Goal: Communication & Community: Answer question/provide support

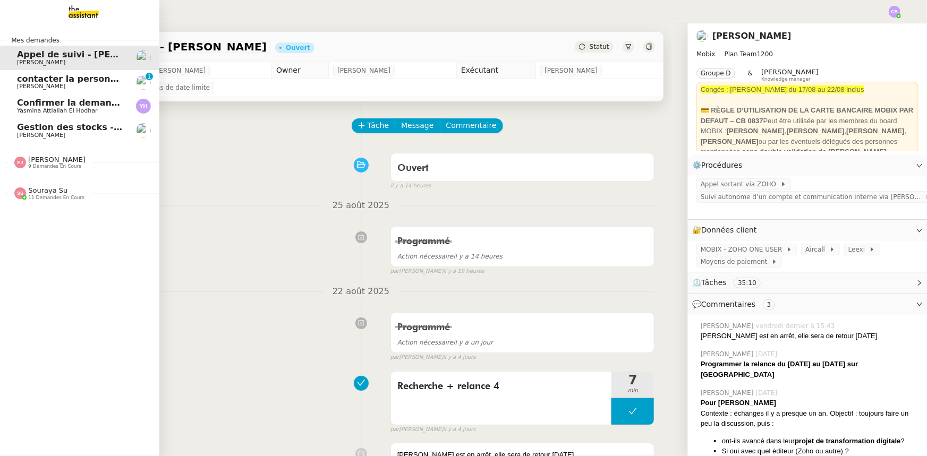
click at [53, 163] on span "[PERSON_NAME]" at bounding box center [56, 160] width 57 height 8
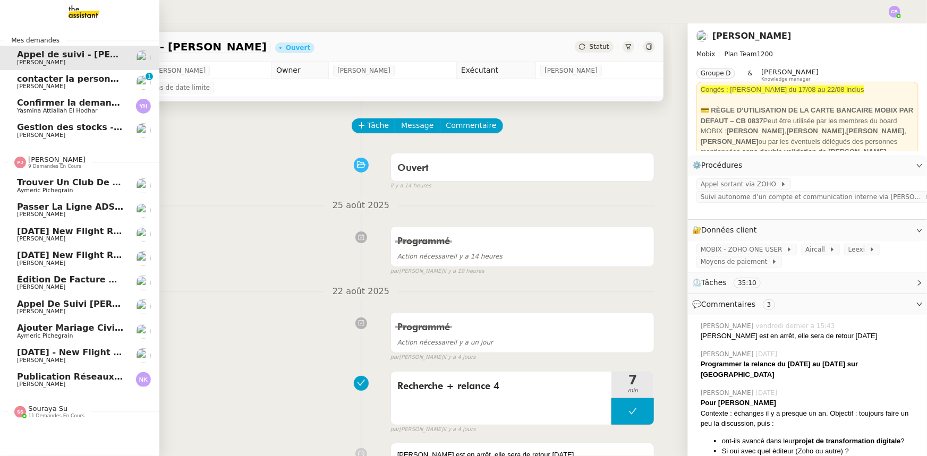
click at [75, 329] on span "Ajouter mariage civil au calendrier" at bounding box center [101, 328] width 169 height 10
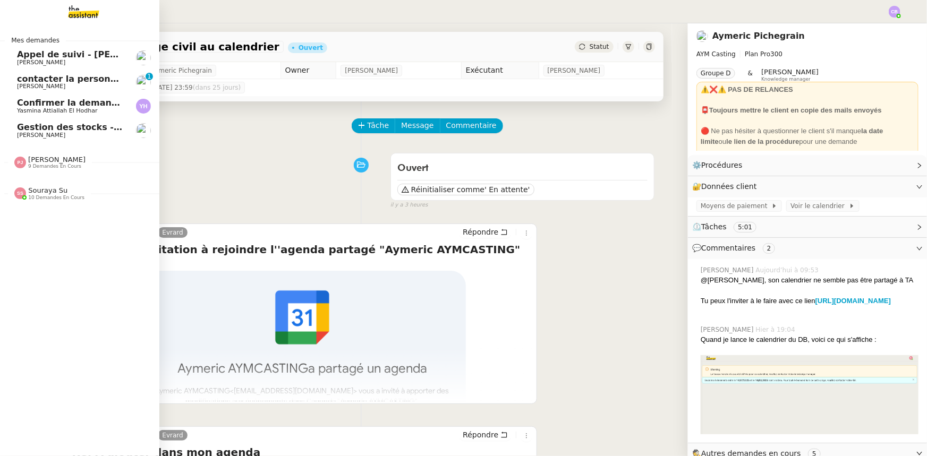
click at [41, 191] on span "Souraya Su" at bounding box center [47, 191] width 39 height 8
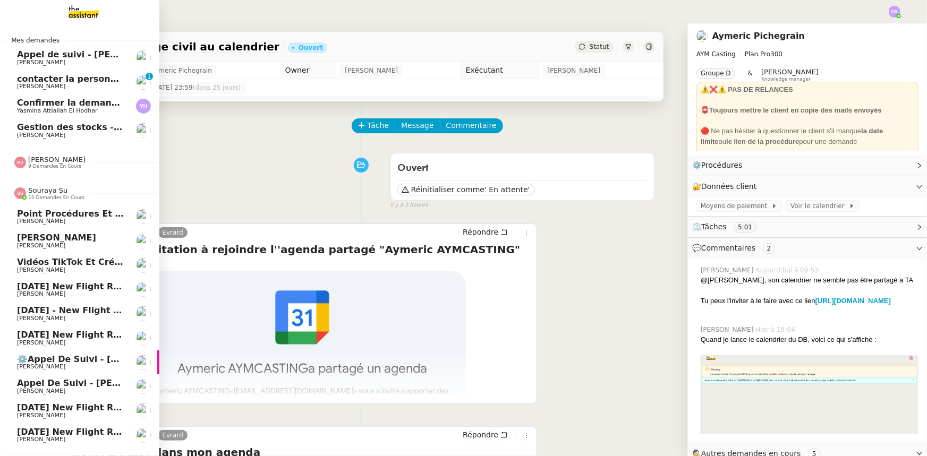
click at [50, 192] on span "Souraya Su" at bounding box center [47, 191] width 39 height 8
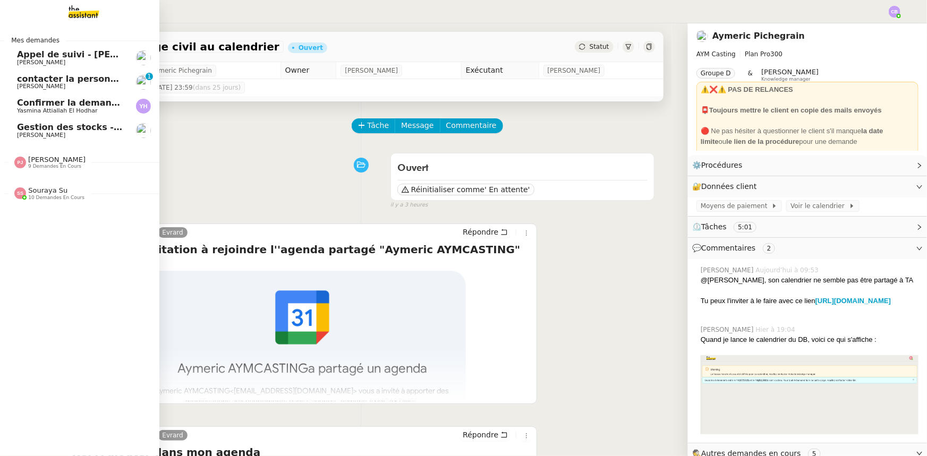
click at [55, 134] on span "[PERSON_NAME]" at bounding box center [70, 135] width 107 height 6
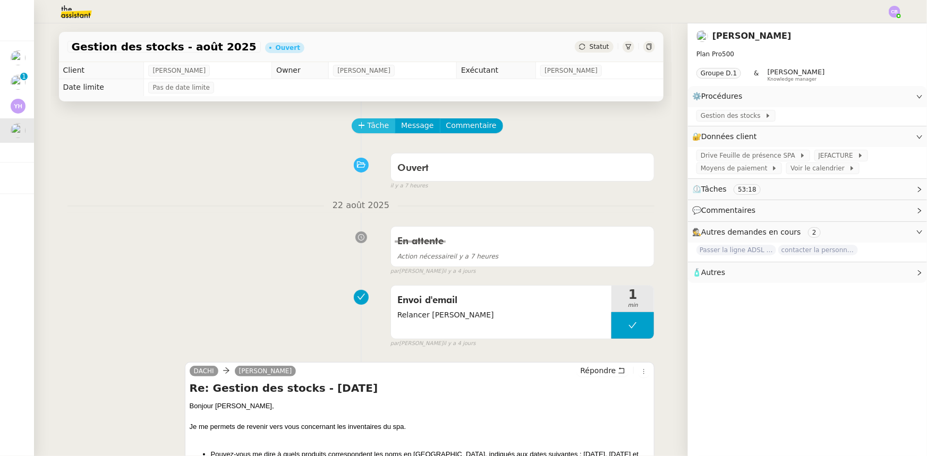
click at [368, 129] on span "Tâche" at bounding box center [379, 126] width 22 height 12
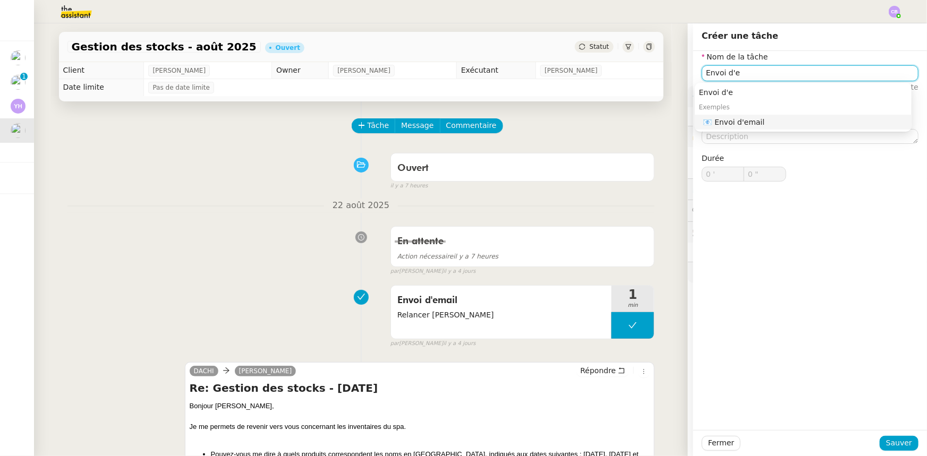
click at [744, 126] on div "📧 Envoi d'email" at bounding box center [806, 122] width 204 height 10
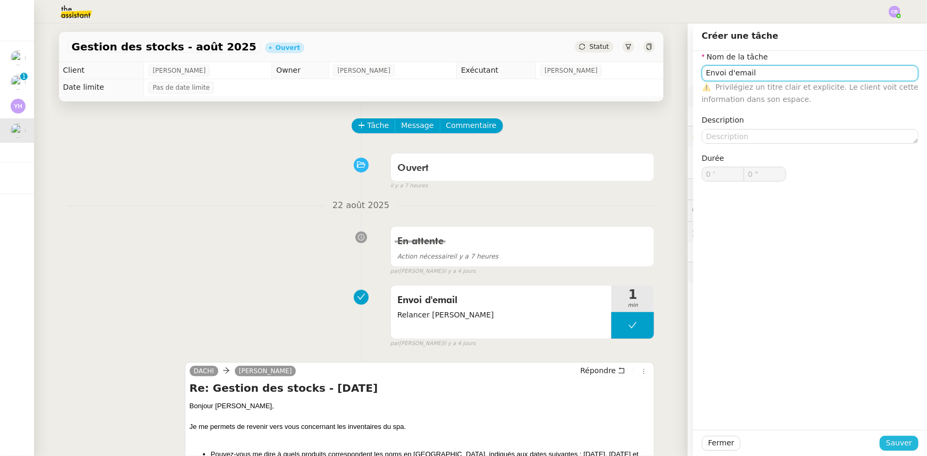
type input "Envoi d'email"
click at [896, 445] on span "Sauver" at bounding box center [899, 443] width 26 height 12
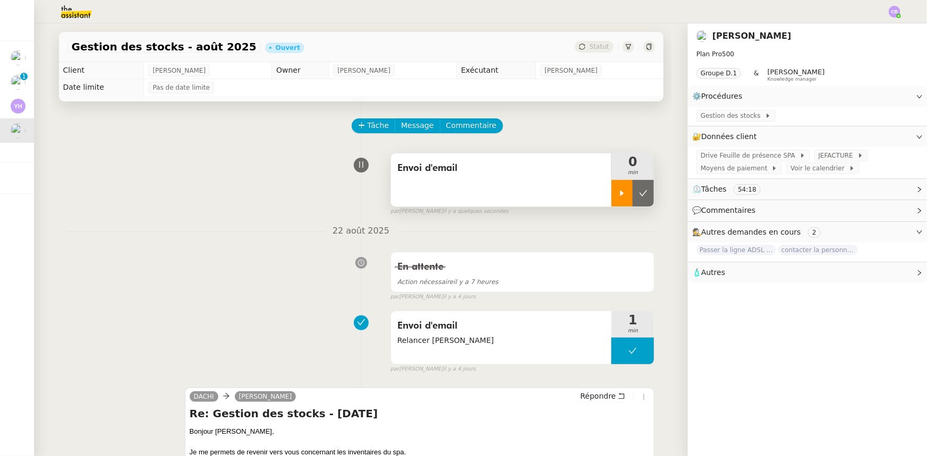
click at [618, 198] on icon at bounding box center [622, 193] width 9 height 9
click at [514, 187] on div "Envoi d'email" at bounding box center [501, 180] width 221 height 53
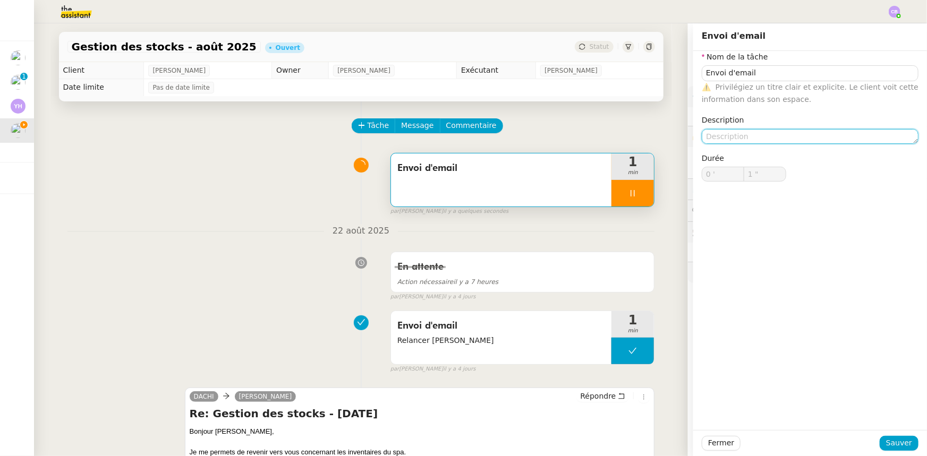
click at [766, 137] on textarea at bounding box center [810, 136] width 217 height 15
type input "2 ""
type textarea "2"
type input "3 ""
type textarea "2eme re"
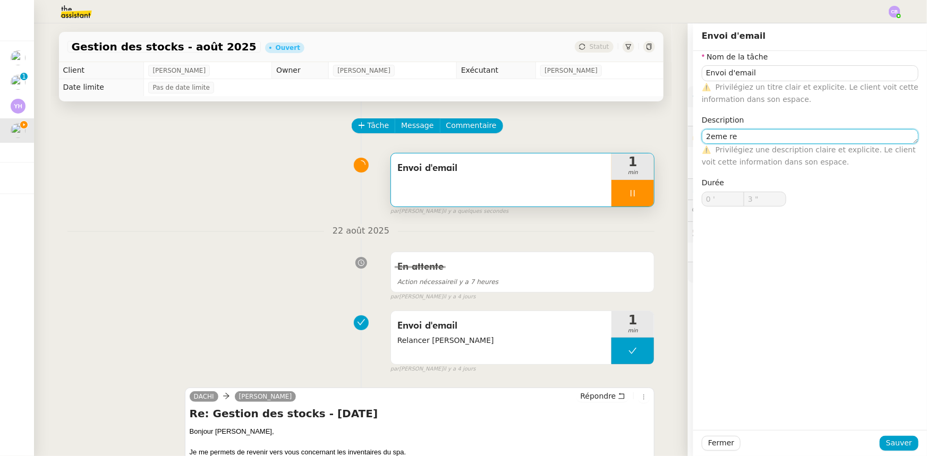
type input "4 ""
type textarea "2eme relance"
click at [713, 138] on textarea "2eme relance" at bounding box center [810, 136] width 217 height 15
type input "10 ""
click at [0, 0] on lt-em "2ᵉ" at bounding box center [0, 0] width 0 height 0
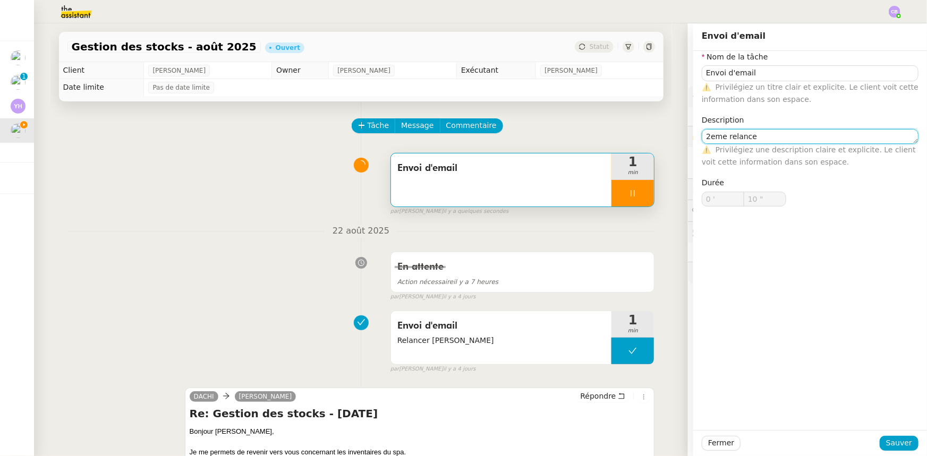
type textarea "2ᵉ relance"
type input "11 ""
type textarea "2ᵉ relance"
click at [898, 442] on span "Sauver" at bounding box center [899, 443] width 26 height 12
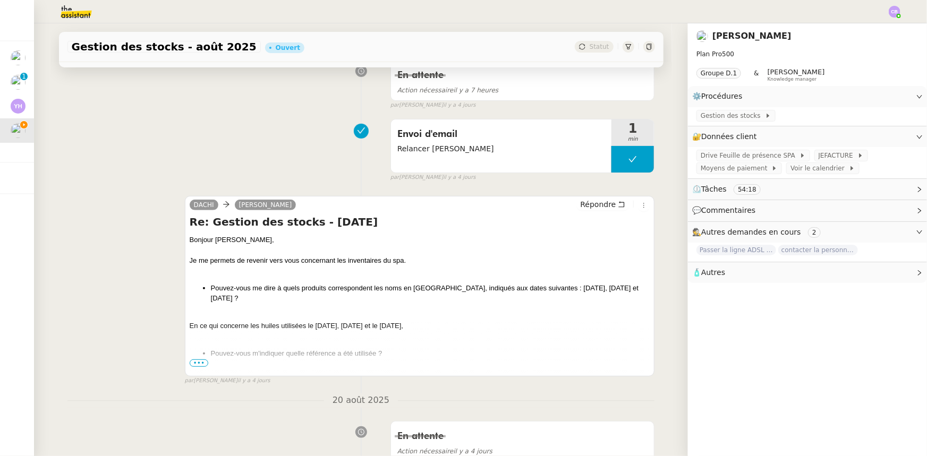
scroll to position [193, 0]
click at [199, 362] on span "•••" at bounding box center [199, 362] width 19 height 7
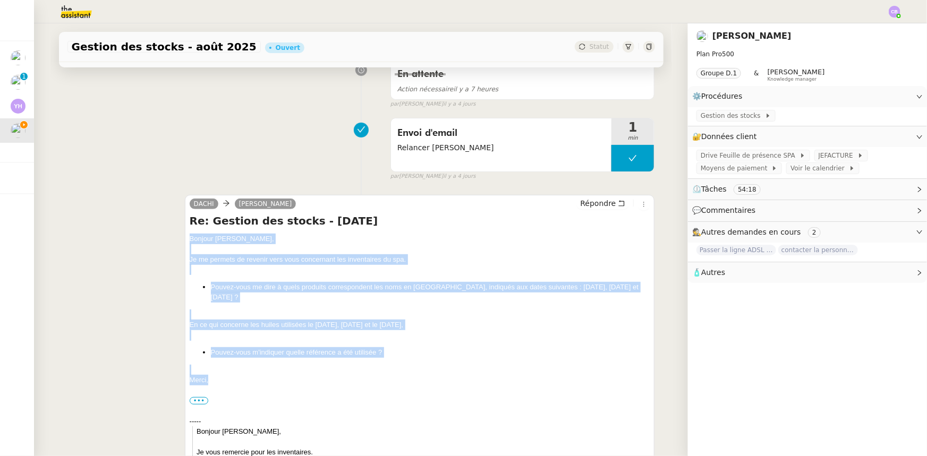
drag, startPoint x: 215, startPoint y: 382, endPoint x: 185, endPoint y: 244, distance: 140.8
click at [190, 244] on div "Bonjour Tina, Je me permets de revenir vers vous concernant les inventaires du …" at bounding box center [420, 448] width 461 height 428
copy div "Bonjour Tina, Je me permets de revenir vers vous concernant les inventaires du …"
click at [596, 206] on span "Répondre" at bounding box center [598, 203] width 36 height 11
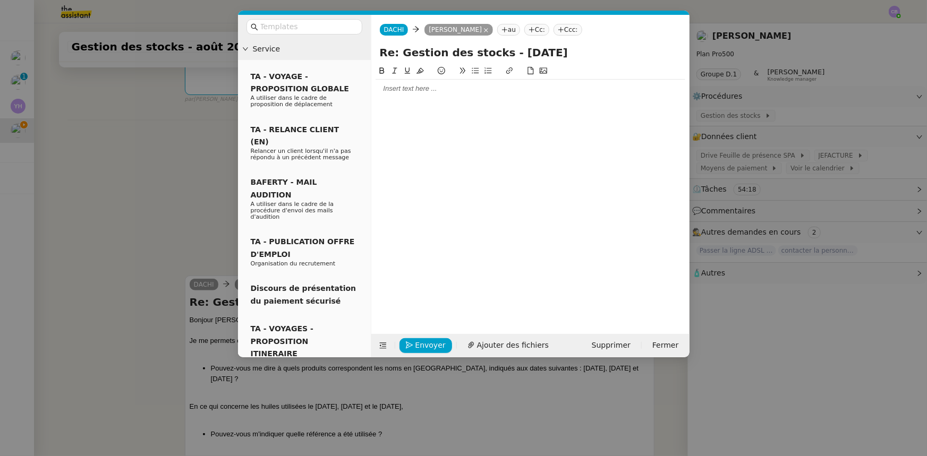
click at [414, 94] on div at bounding box center [531, 89] width 310 height 10
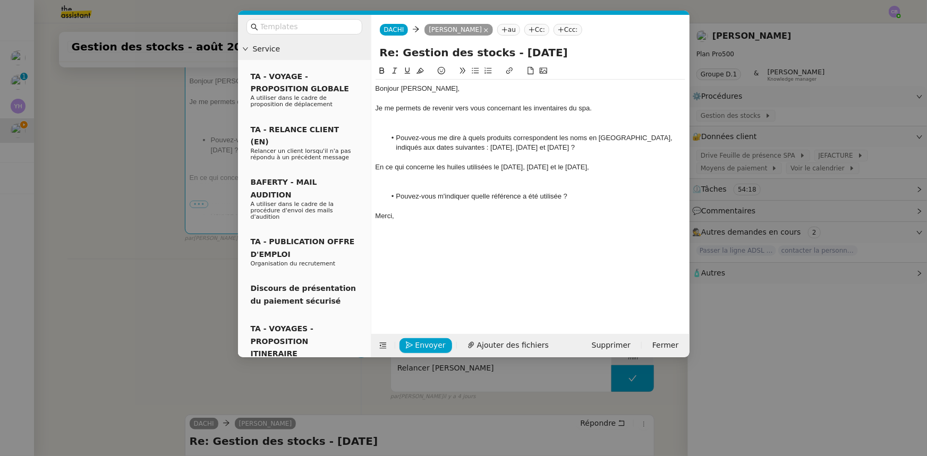
click at [413, 120] on div at bounding box center [531, 119] width 310 height 10
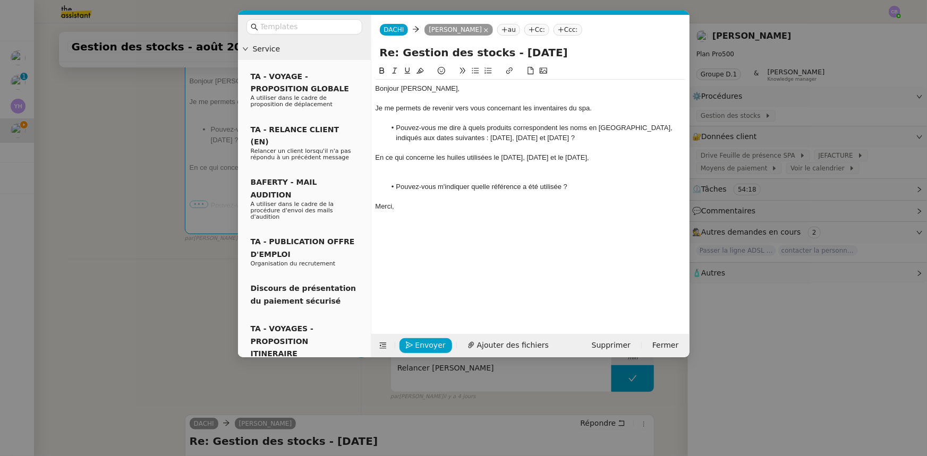
click at [439, 174] on div at bounding box center [531, 177] width 310 height 10
click at [430, 347] on span "Envoyer" at bounding box center [431, 346] width 30 height 12
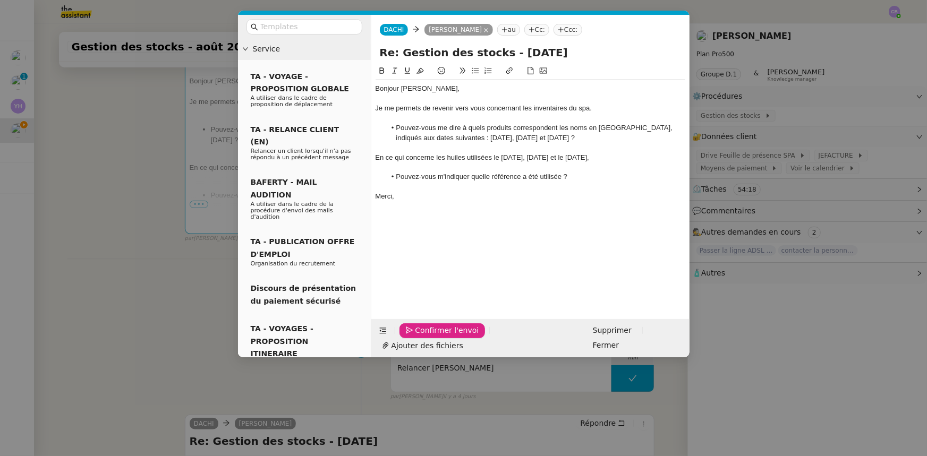
click at [430, 337] on span "Confirmer l'envoi" at bounding box center [448, 331] width 64 height 12
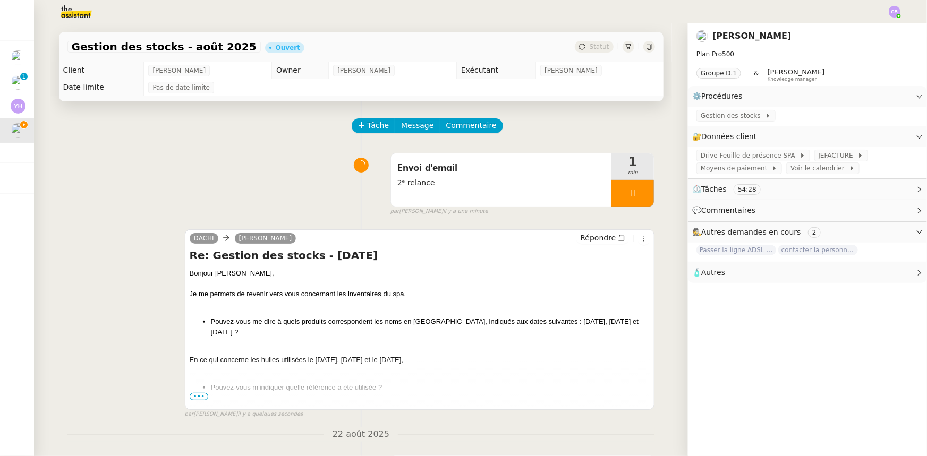
click at [613, 191] on div at bounding box center [633, 193] width 43 height 27
click at [639, 197] on icon at bounding box center [643, 193] width 9 height 9
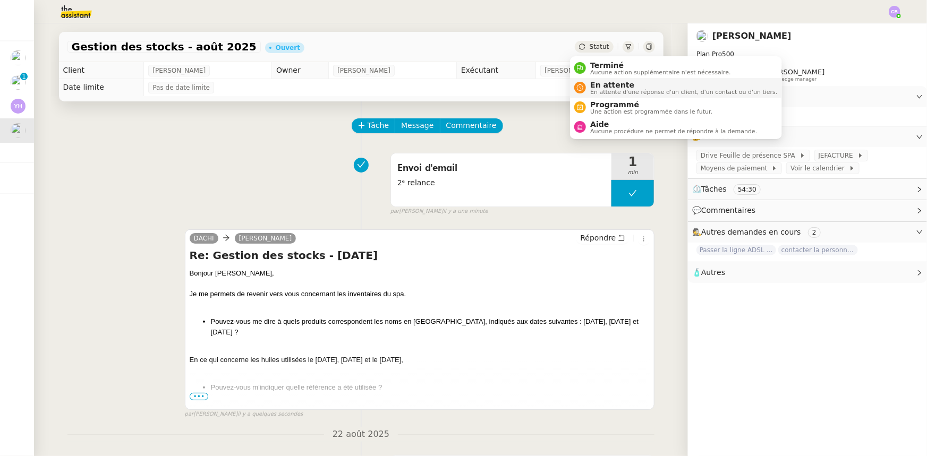
click at [606, 89] on span "En attente d'une réponse d'un client, d'un contact ou d'un tiers." at bounding box center [683, 92] width 187 height 6
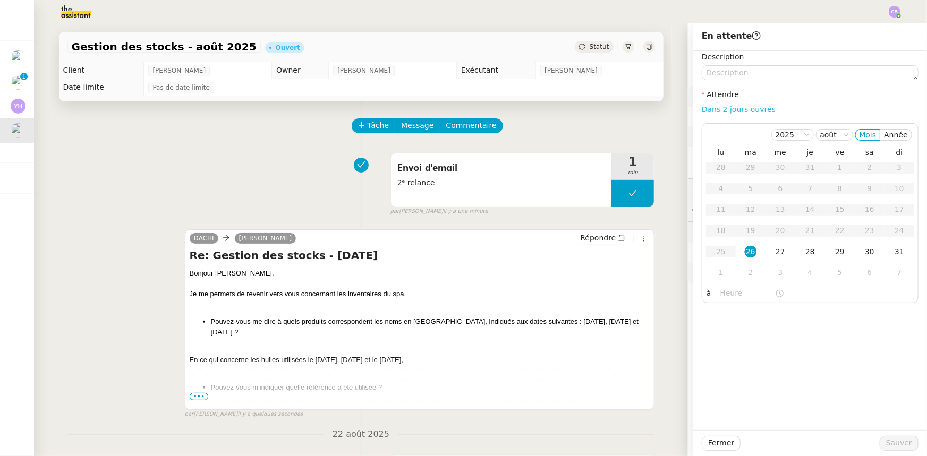
click at [724, 111] on link "Dans 2 jours ouvrés" at bounding box center [739, 109] width 74 height 9
type input "07:00"
click at [890, 445] on span "Sauver" at bounding box center [899, 443] width 26 height 12
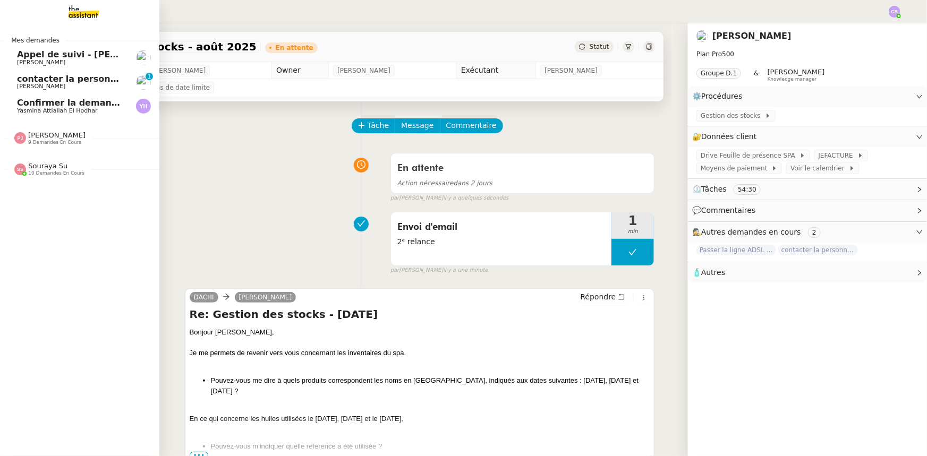
click at [58, 109] on span "Yasmina Attiallah El Hodhar" at bounding box center [57, 110] width 80 height 7
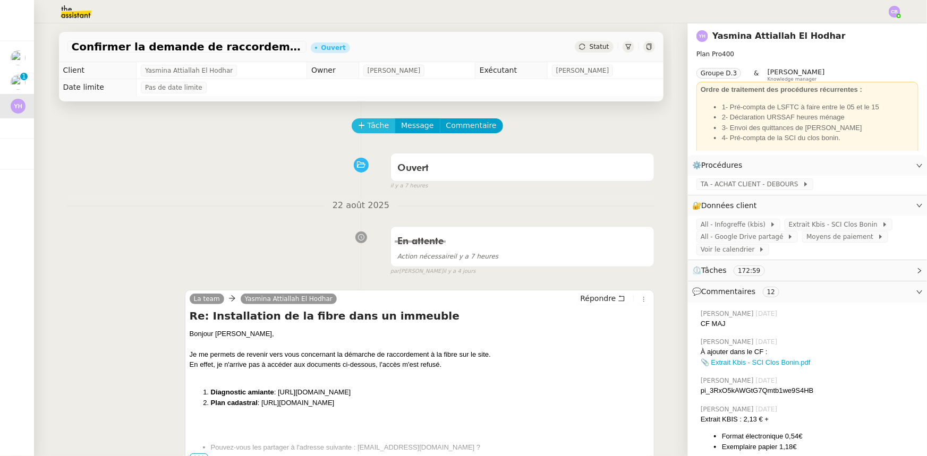
click at [368, 131] on span "Tâche" at bounding box center [379, 126] width 22 height 12
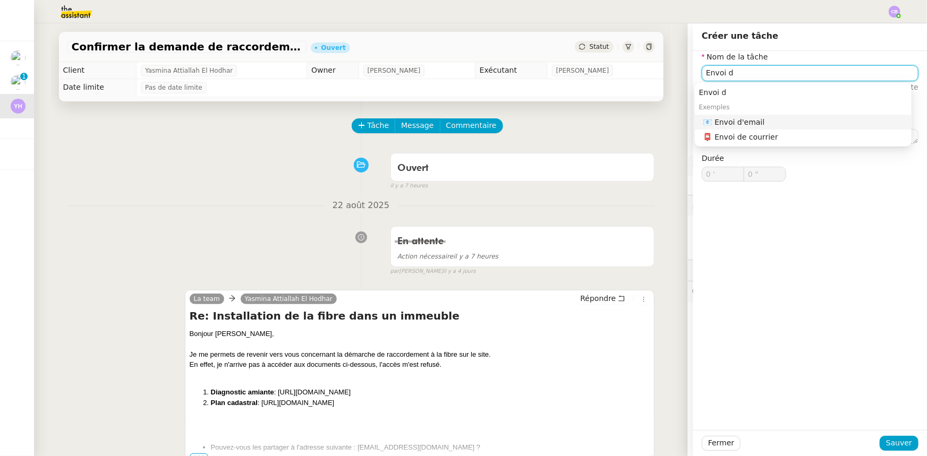
click at [744, 124] on div "📧 Envoi d'email" at bounding box center [806, 122] width 204 height 10
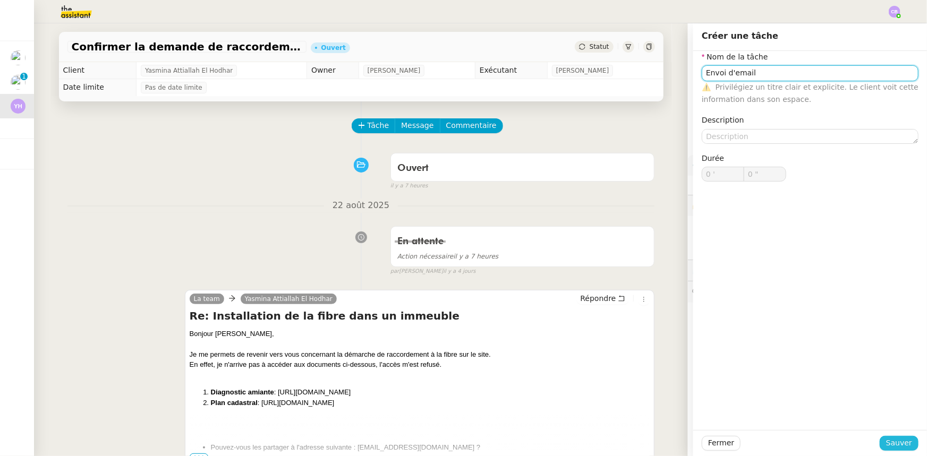
type input "Envoi d'email"
click at [900, 443] on span "Sauver" at bounding box center [899, 443] width 26 height 12
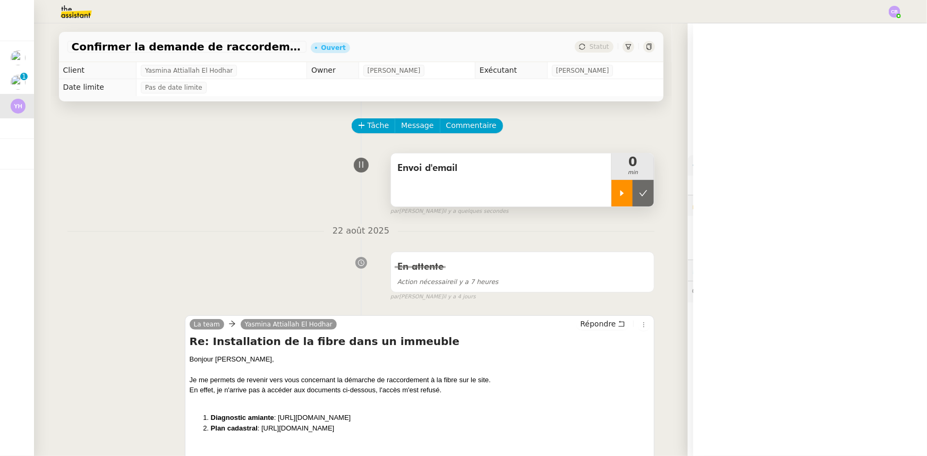
click at [612, 200] on div at bounding box center [622, 193] width 21 height 27
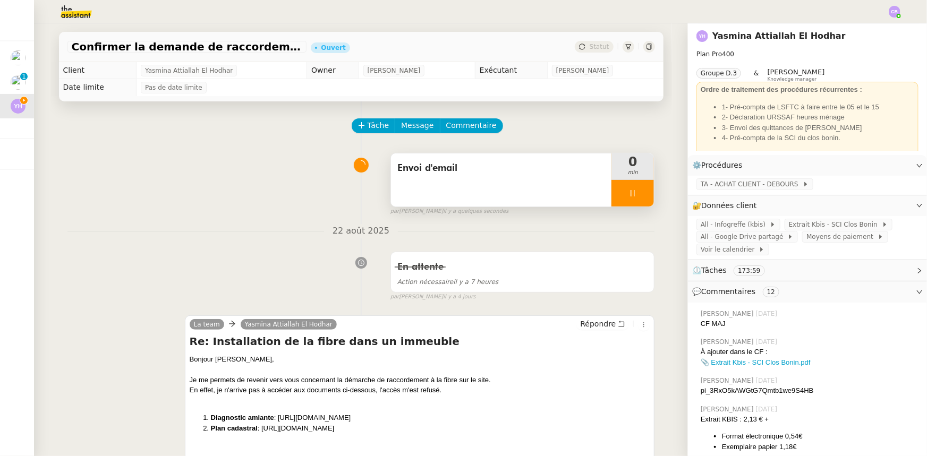
click at [539, 194] on div "Envoi d'email" at bounding box center [501, 180] width 221 height 53
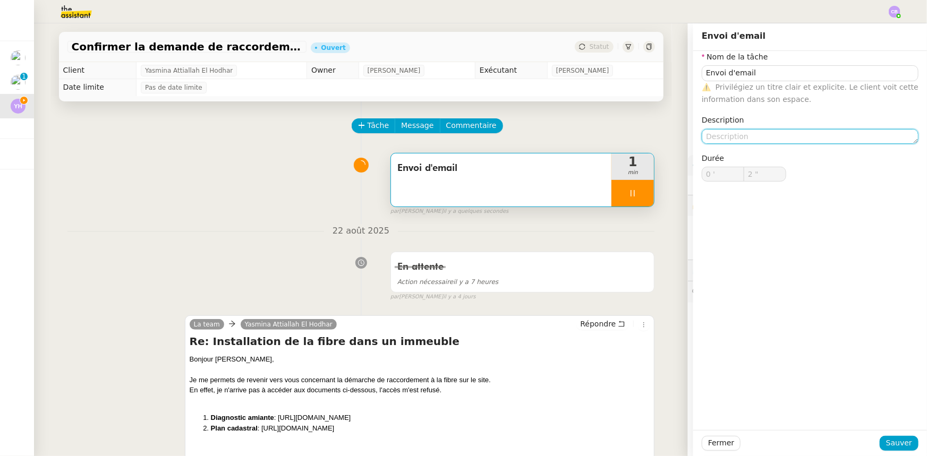
type input "3 ""
click at [721, 133] on textarea at bounding box center [810, 136] width 217 height 15
type textarea "2"
type input "4 ""
type textarea "2eme"
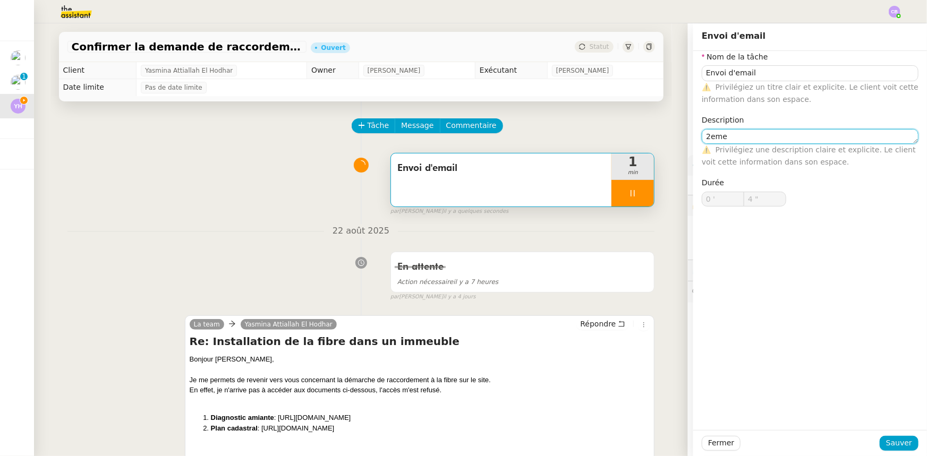
type input "5 ""
type textarea "2eme relanc"
type input "6 ""
type textarea "2eme relance"
click at [708, 135] on textarea "2eme relance" at bounding box center [810, 136] width 217 height 15
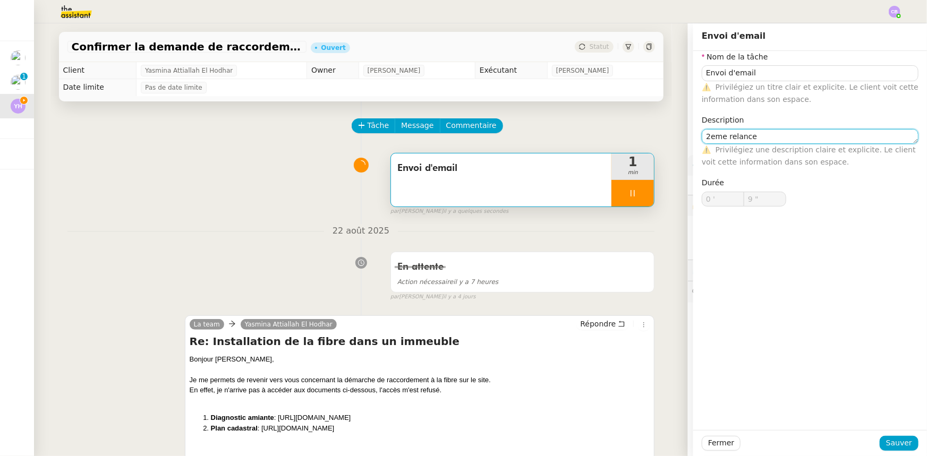
type input "10 ""
click at [0, 0] on lt-em "2ᵉ" at bounding box center [0, 0] width 0 height 0
type textarea "2ᵉ relance"
type input "12 ""
type textarea "2ᵉ relance"
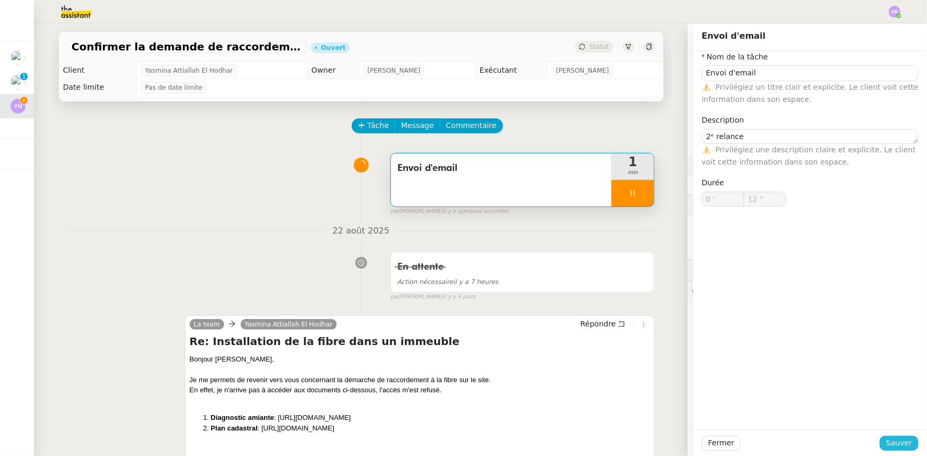
click at [896, 451] on button "Sauver" at bounding box center [899, 443] width 39 height 15
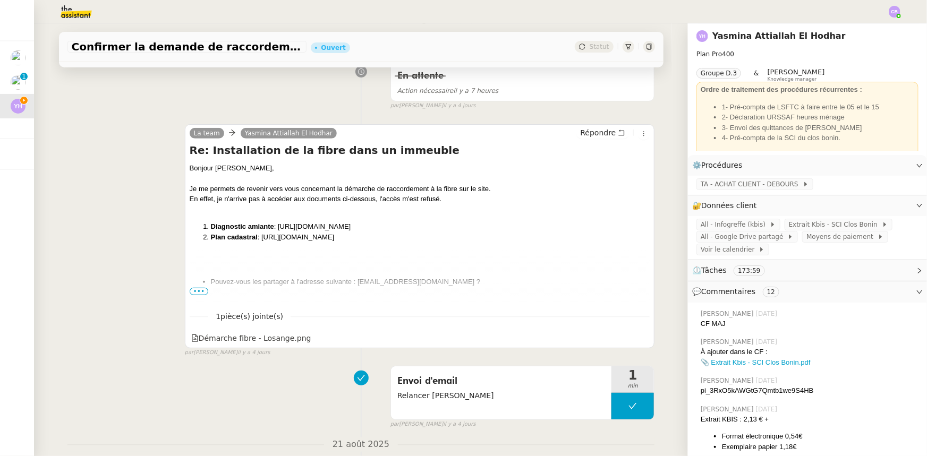
scroll to position [193, 0]
click at [199, 292] on span "•••" at bounding box center [199, 289] width 19 height 7
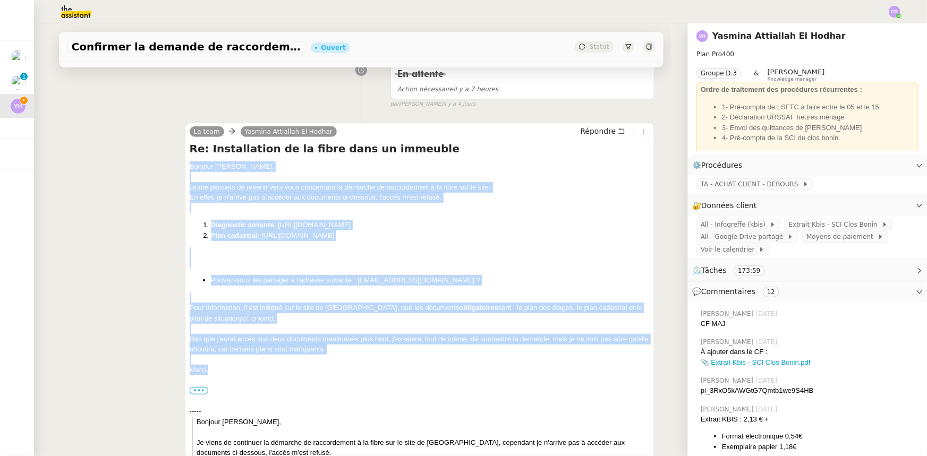
drag, startPoint x: 213, startPoint y: 372, endPoint x: 186, endPoint y: 168, distance: 205.8
copy div "Bonjour Yasmina, Je me permets de revenir vers vous concernant la démarche de r…"
click at [588, 132] on span "Répondre" at bounding box center [598, 131] width 36 height 11
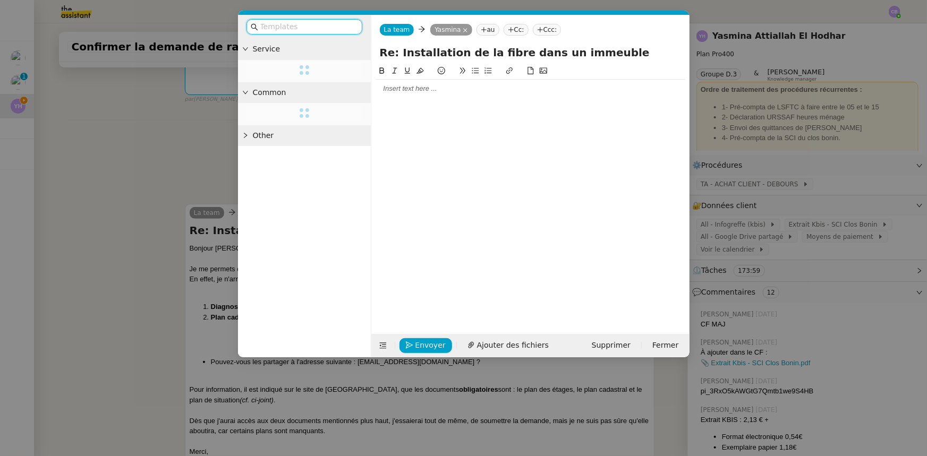
click at [394, 97] on div at bounding box center [531, 89] width 310 height 18
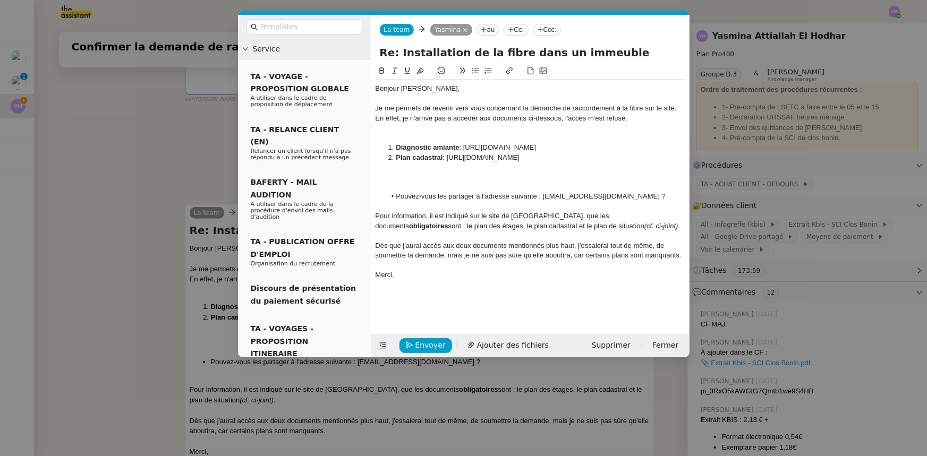
scroll to position [0, 0]
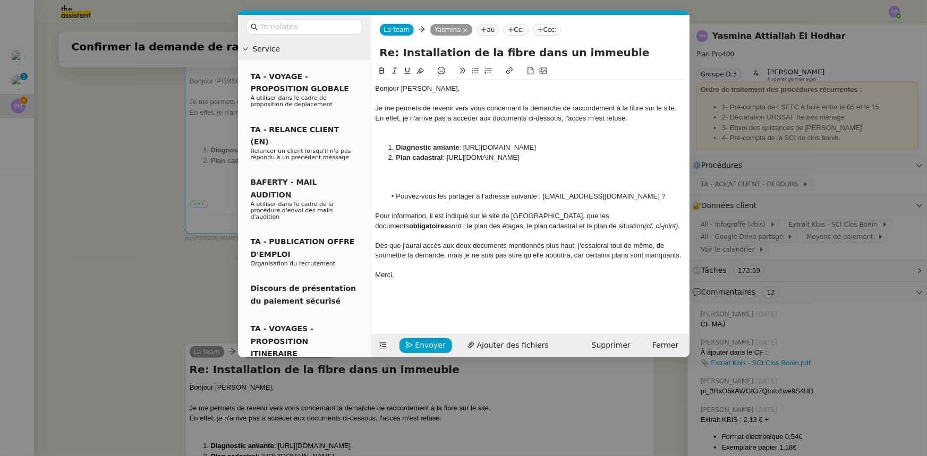
click at [418, 182] on div at bounding box center [531, 177] width 310 height 10
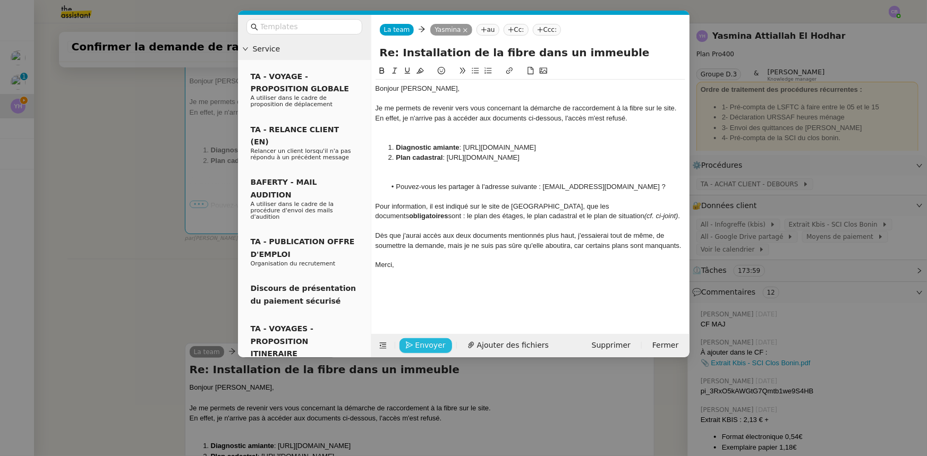
click at [444, 345] on button "Envoyer" at bounding box center [426, 345] width 53 height 15
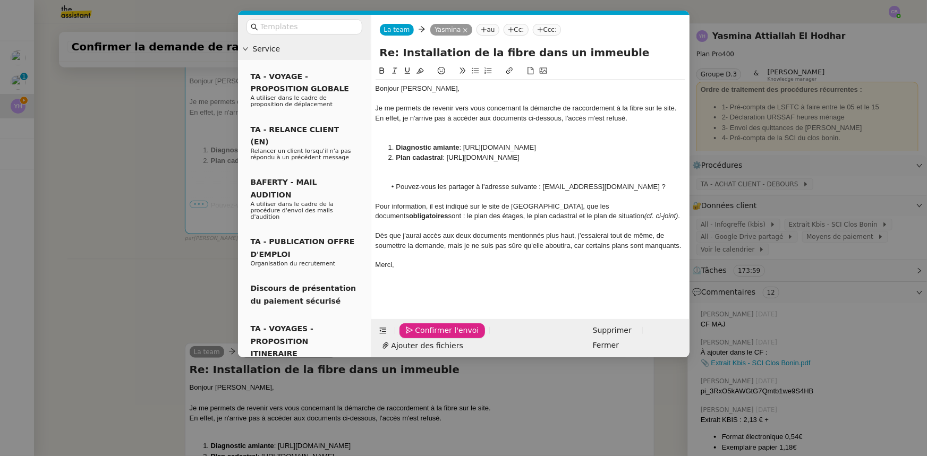
click at [444, 337] on span "Confirmer l'envoi" at bounding box center [448, 331] width 64 height 12
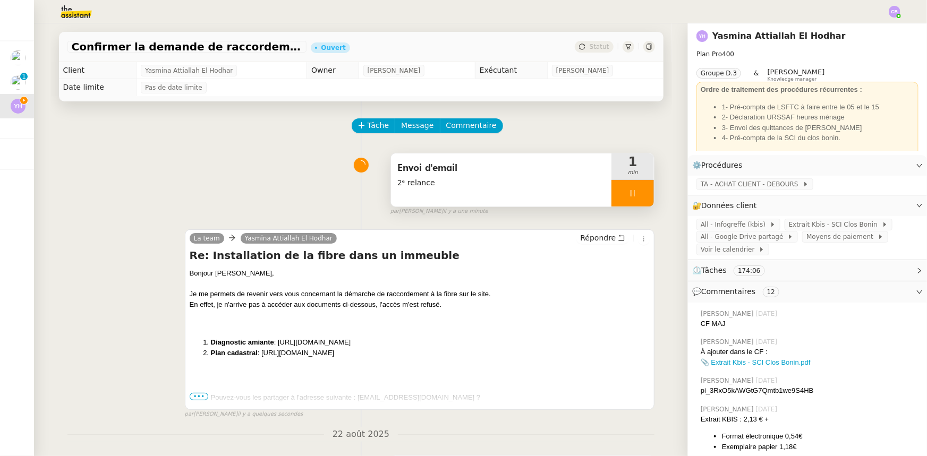
click at [612, 191] on div at bounding box center [633, 193] width 43 height 27
click at [639, 197] on icon at bounding box center [643, 193] width 9 height 9
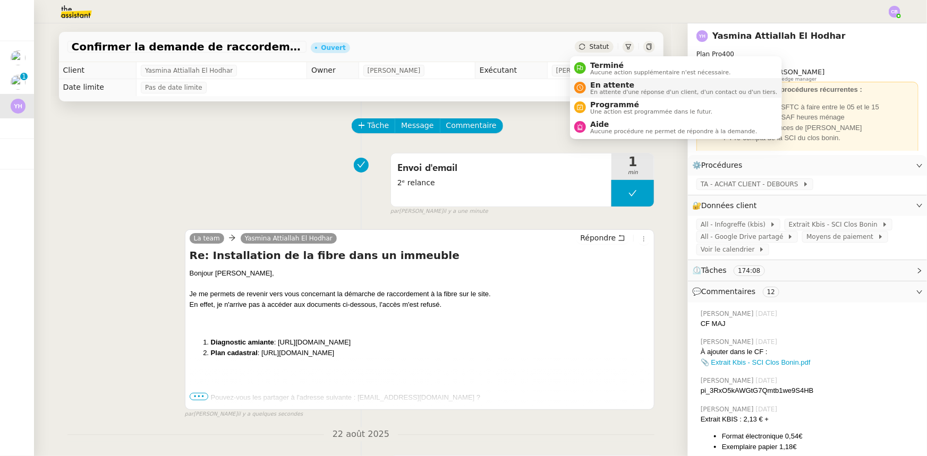
click at [607, 81] on span "En attente" at bounding box center [683, 85] width 187 height 9
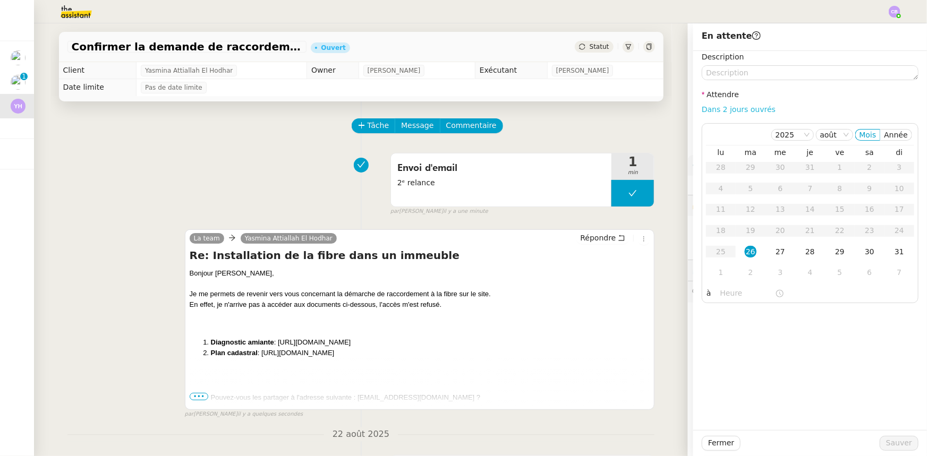
drag, startPoint x: 704, startPoint y: 108, endPoint x: 708, endPoint y: 113, distance: 5.6
click at [704, 108] on link "Dans 2 jours ouvrés" at bounding box center [739, 109] width 74 height 9
type input "07:00"
click at [886, 439] on span "Sauver" at bounding box center [899, 443] width 26 height 12
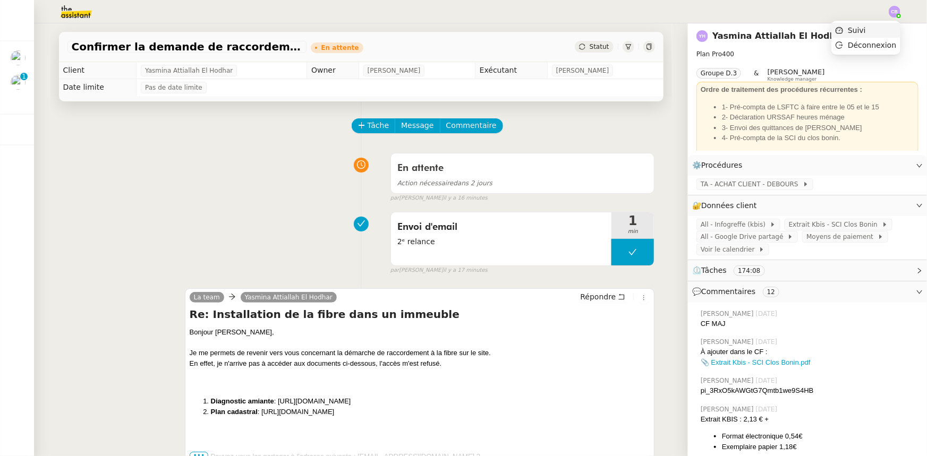
click at [866, 30] on span "Suivi" at bounding box center [857, 30] width 18 height 9
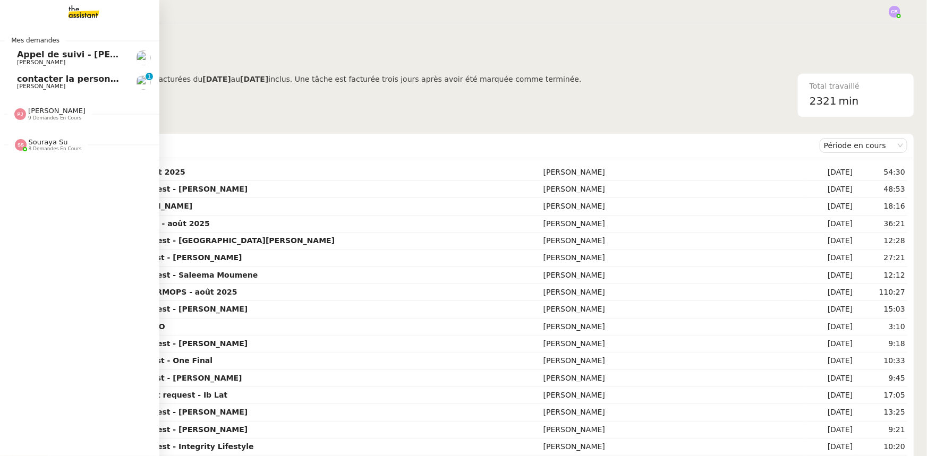
click at [52, 56] on span "[PERSON_NAME] de suivi - [PERSON_NAME]" at bounding box center [95, 54] width 156 height 10
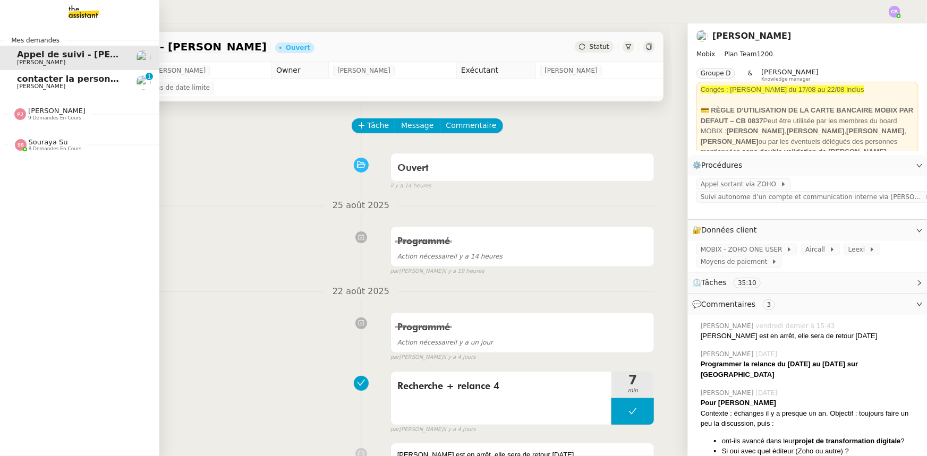
click at [50, 84] on span "[PERSON_NAME]" at bounding box center [41, 86] width 48 height 7
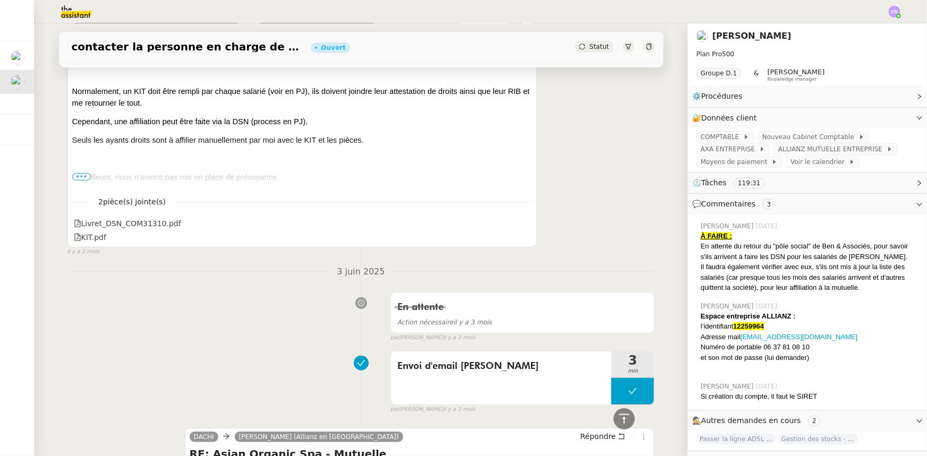
scroll to position [14541, 0]
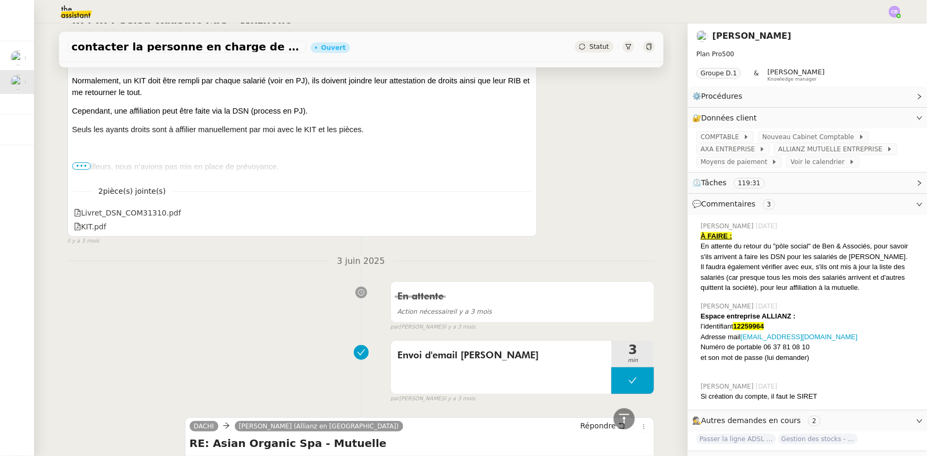
click at [83, 168] on span "•••" at bounding box center [81, 166] width 19 height 7
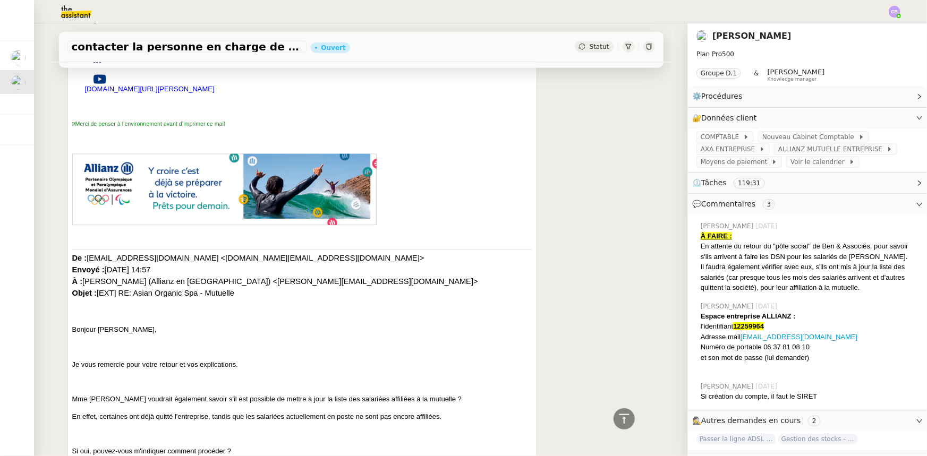
scroll to position [15024, 0]
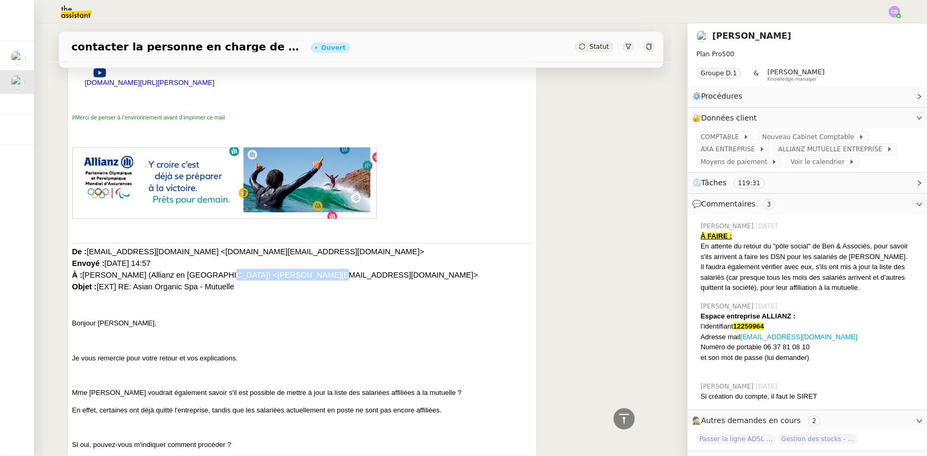
drag, startPoint x: 264, startPoint y: 277, endPoint x: 188, endPoint y: 276, distance: 76.0
click at [188, 276] on span "dachi.t5in@theassistant.com <dachi.t5in@theassistant.com> Envoyé : mardi 3 juin…" at bounding box center [275, 270] width 406 height 44
copy span "linda.julian_2@allianz.fr"
click at [621, 420] on icon at bounding box center [624, 419] width 13 height 13
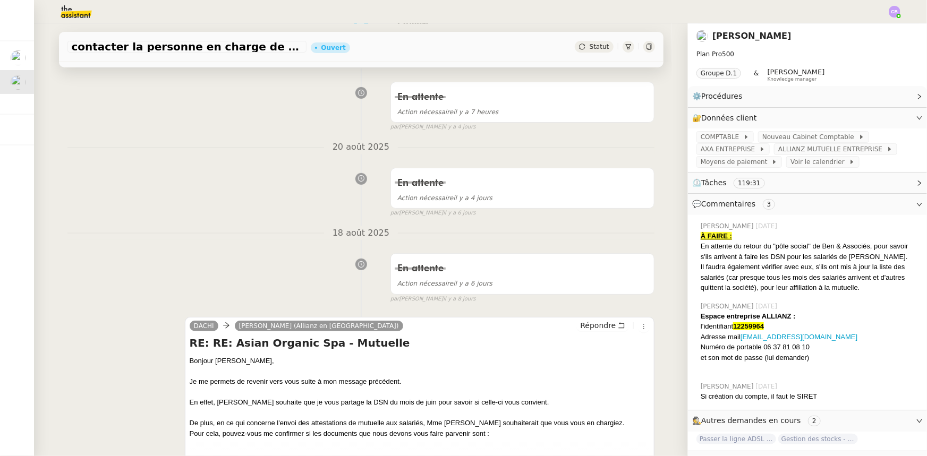
scroll to position [0, 0]
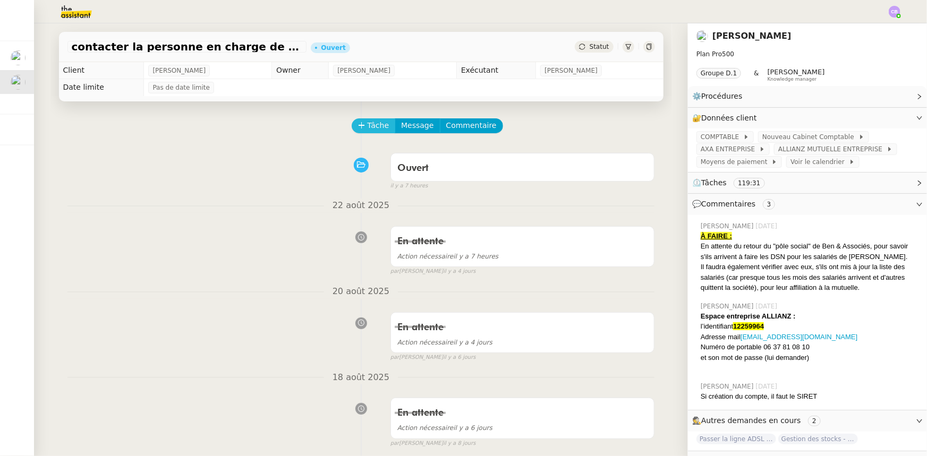
click at [368, 128] on span "Tâche" at bounding box center [379, 126] width 22 height 12
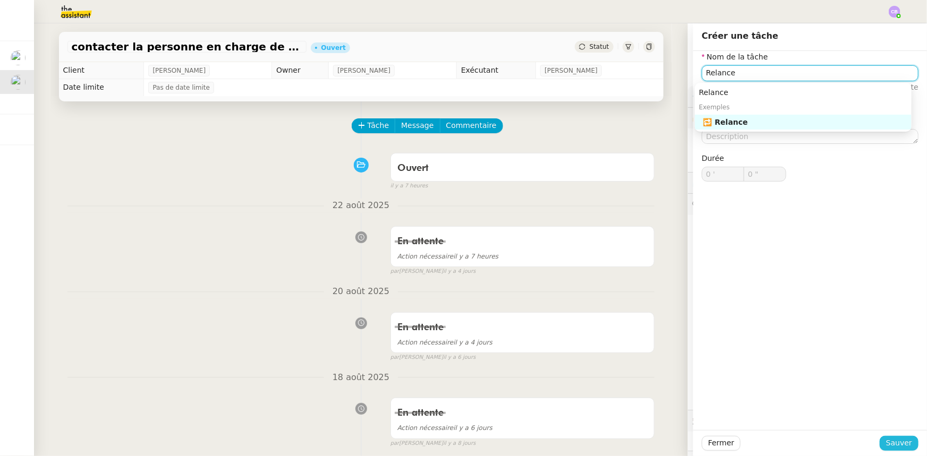
type input "Relance"
click at [893, 442] on span "Sauver" at bounding box center [899, 443] width 26 height 12
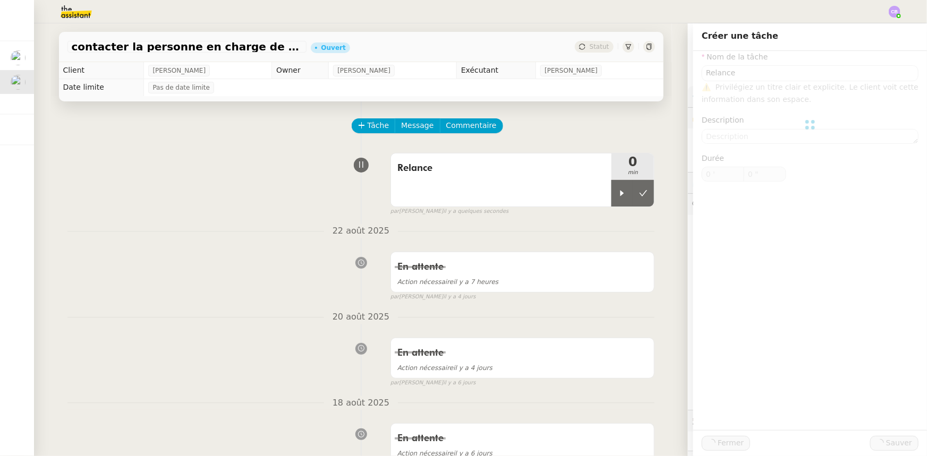
click at [618, 196] on icon at bounding box center [622, 193] width 9 height 9
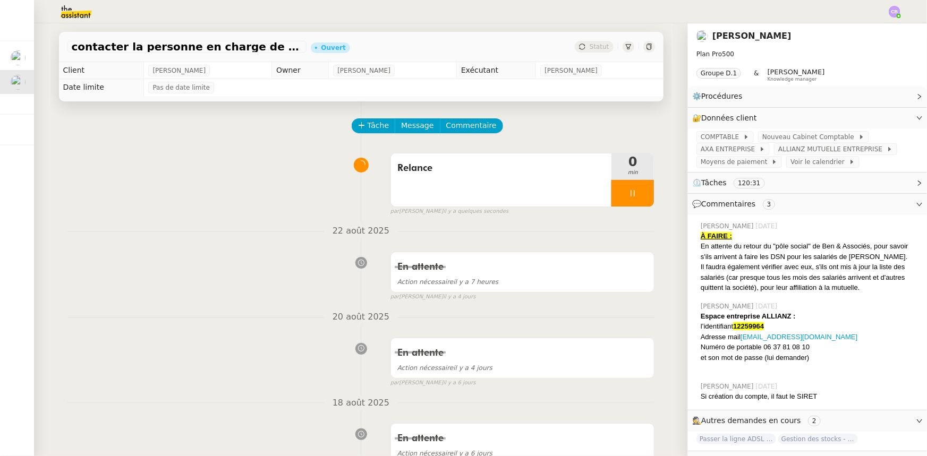
scroll to position [290, 0]
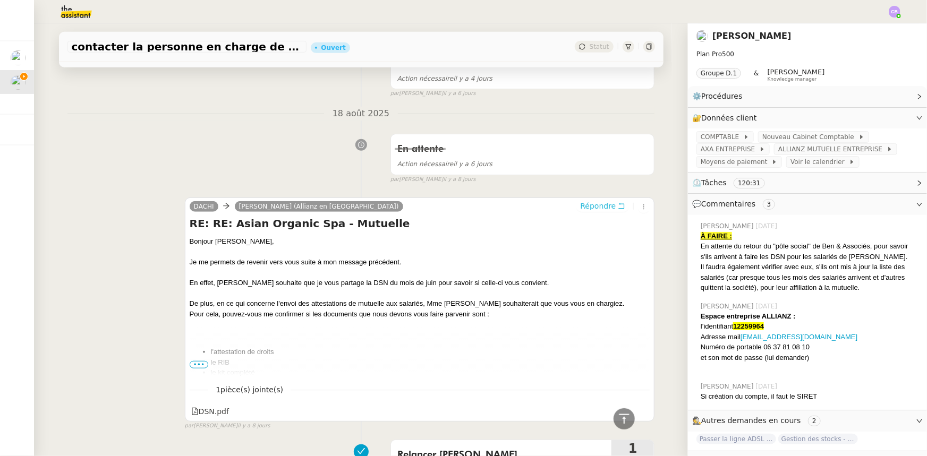
click at [588, 206] on span "Répondre" at bounding box center [598, 206] width 36 height 11
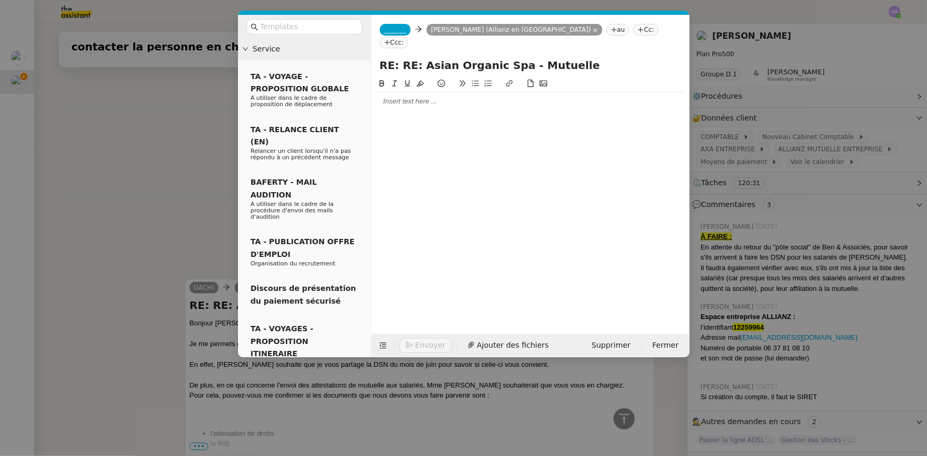
scroll to position [371, 0]
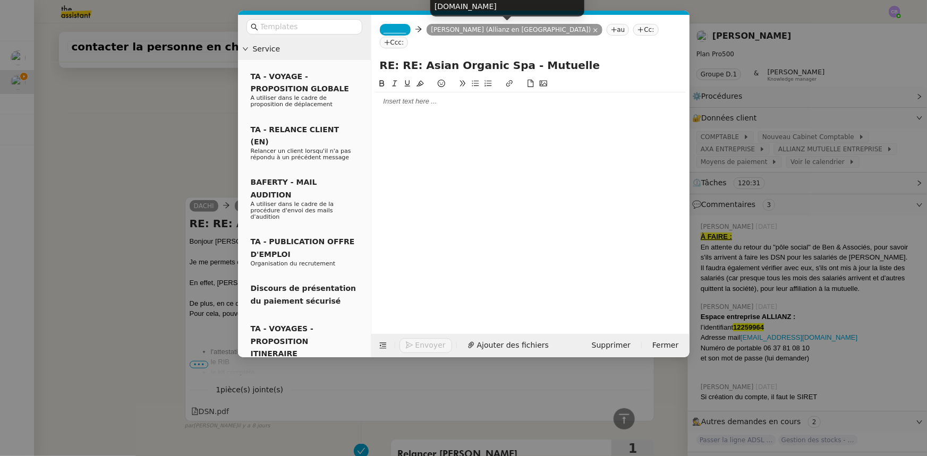
click at [607, 30] on nz-tag "au" at bounding box center [618, 30] width 23 height 12
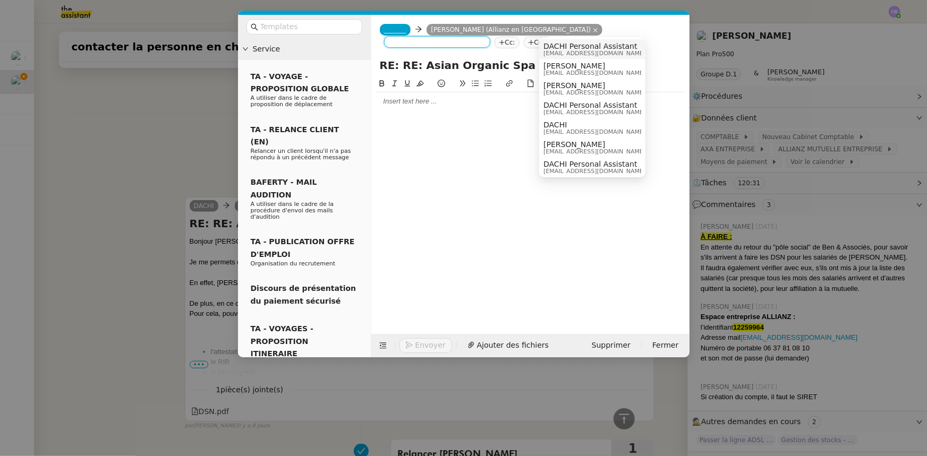
paste input "linda.julian_2@allianz.fr"
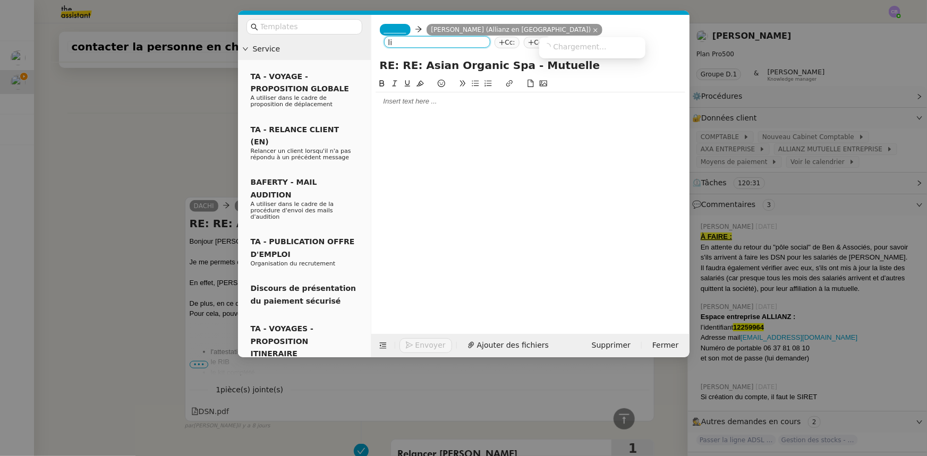
type input "l"
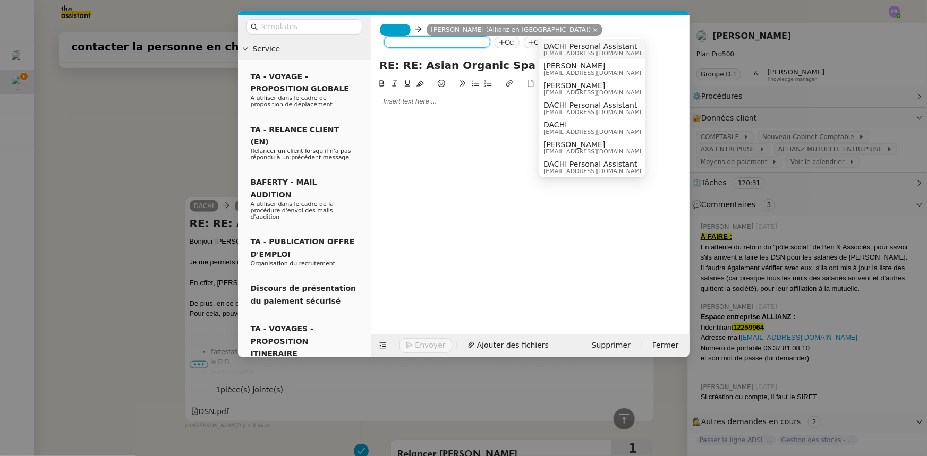
click at [398, 29] on span "_______" at bounding box center [395, 29] width 22 height 7
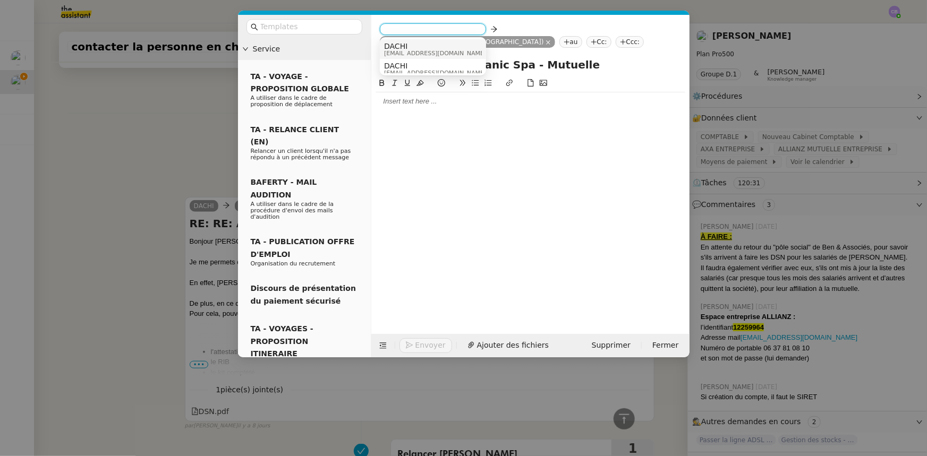
scroll to position [5, 0]
click at [425, 66] on span "dachi.t5in@theassistant.com" at bounding box center [435, 68] width 102 height 6
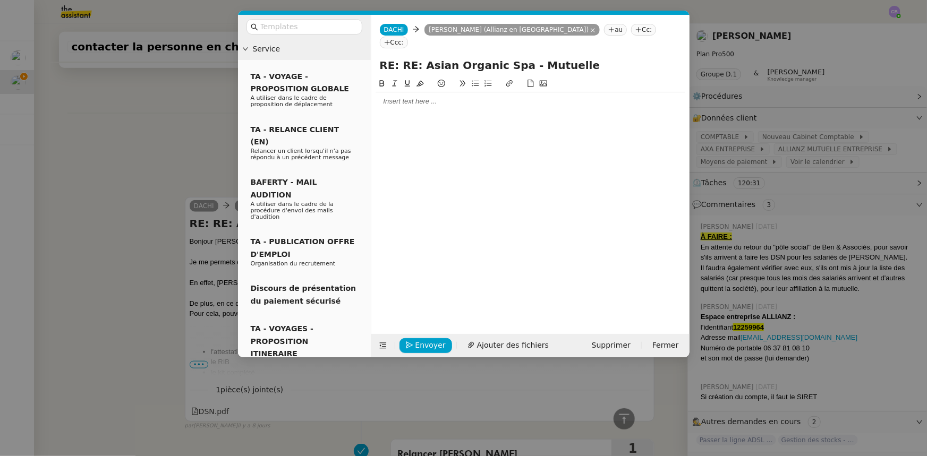
scroll to position [0, 0]
click at [207, 140] on nz-modal-container "Service TA - VOYAGE - PROPOSITION GLOBALE A utiliser dans le cadre de propositi…" at bounding box center [463, 228] width 927 height 456
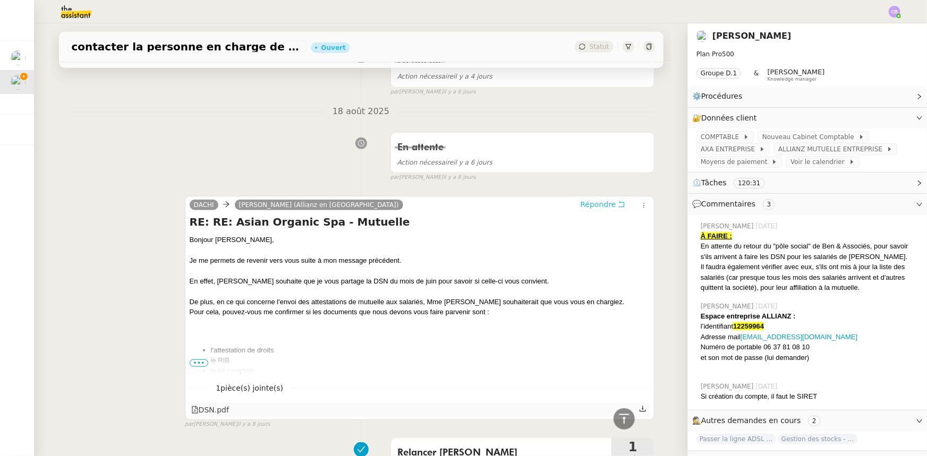
scroll to position [467, 0]
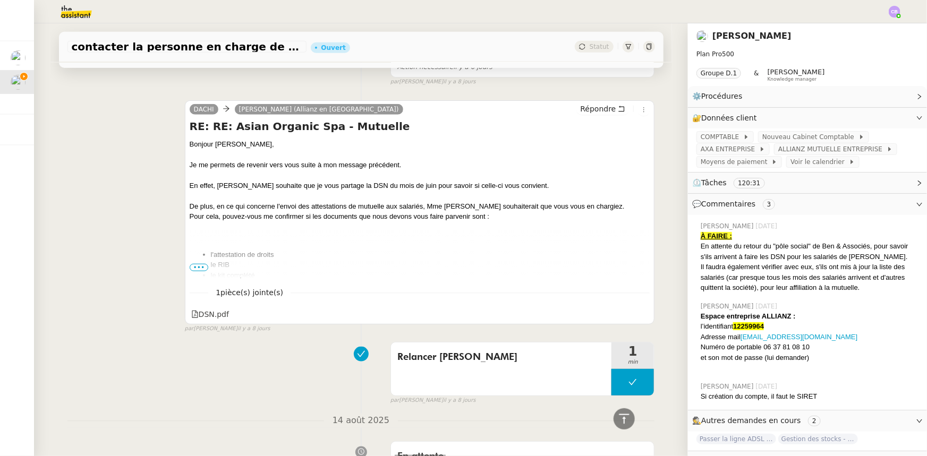
click at [194, 268] on span "•••" at bounding box center [199, 267] width 19 height 7
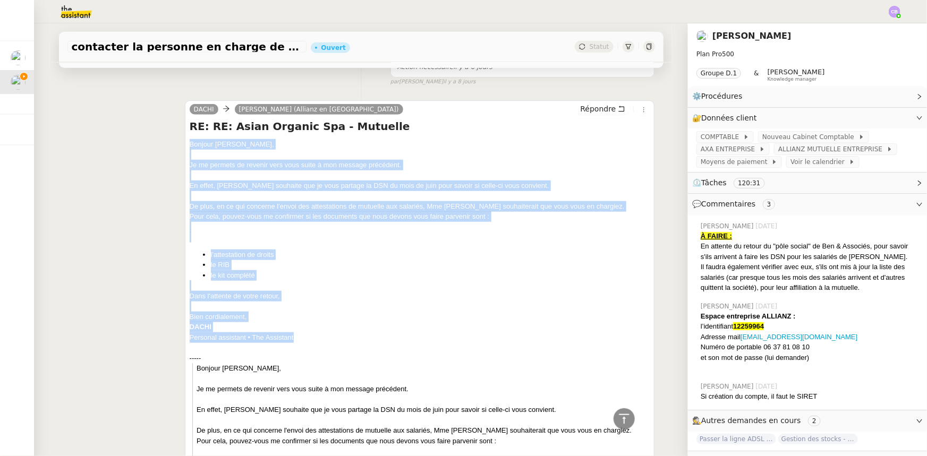
drag, startPoint x: 295, startPoint y: 337, endPoint x: 183, endPoint y: 146, distance: 222.0
copy div "Bonjour Mme Julian, Je me permets de revenir vers vous suite à mon message préc…"
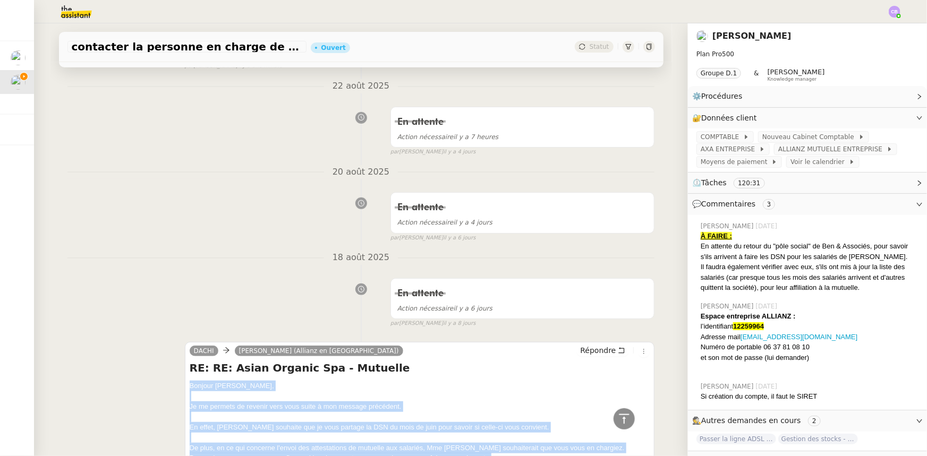
scroll to position [0, 0]
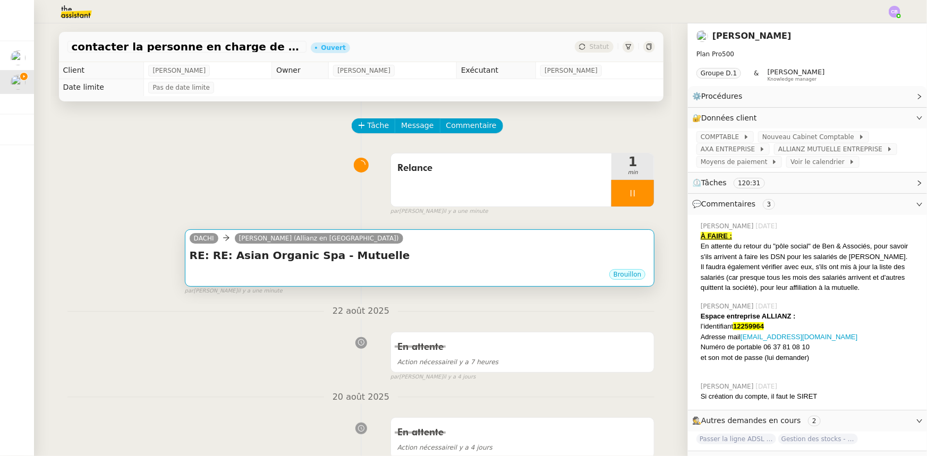
click at [360, 274] on div "Brouillon" at bounding box center [420, 276] width 461 height 16
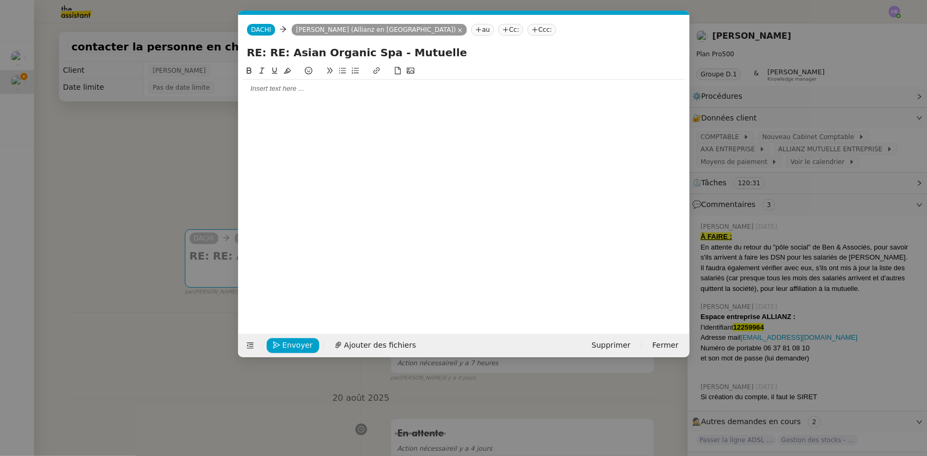
scroll to position [0, 22]
click at [346, 94] on div at bounding box center [464, 89] width 443 height 18
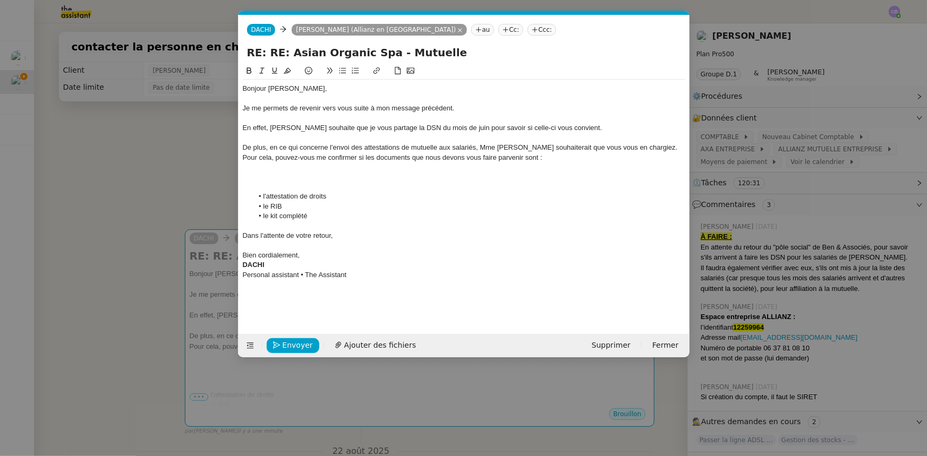
drag, startPoint x: 388, startPoint y: 108, endPoint x: 393, endPoint y: 113, distance: 6.8
click at [390, 108] on div "Je me permets de revenir vers vous suite à mon message précédent." at bounding box center [464, 109] width 443 height 10
click at [419, 108] on div "Je me permets de revenir vers vous suite à mes message précédent." at bounding box center [464, 109] width 443 height 10
click at [455, 109] on div "Je me permets de revenir vers vous suite à mes messages précédent." at bounding box center [464, 109] width 443 height 10
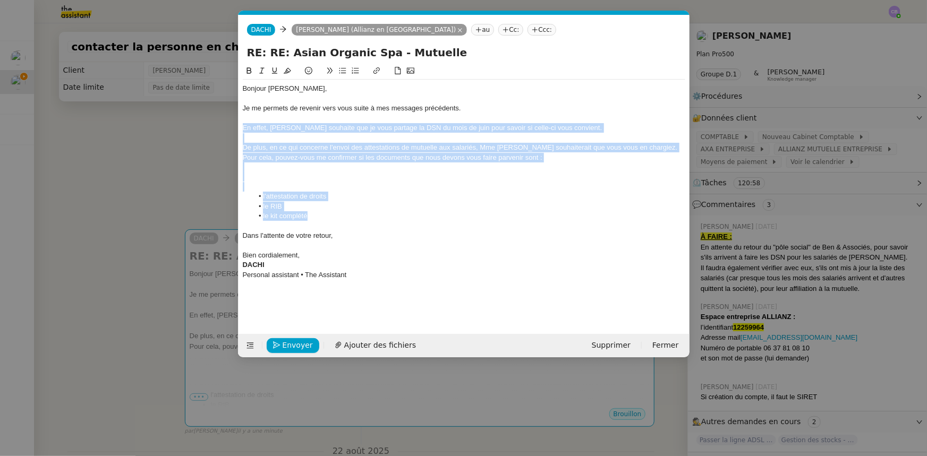
drag, startPoint x: 324, startPoint y: 216, endPoint x: 241, endPoint y: 130, distance: 119.5
click at [241, 130] on nz-spin "Bonjour Mme Julian, Je me permets de revenir vers vous suite à mes messages pré…" at bounding box center [464, 193] width 451 height 257
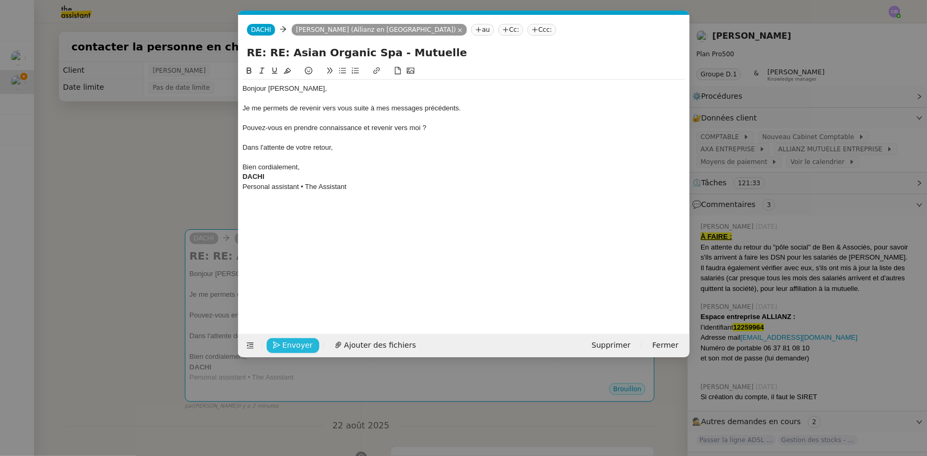
click at [307, 347] on span "Envoyer" at bounding box center [298, 346] width 30 height 12
click at [307, 347] on span "Confirmer l'envoi" at bounding box center [315, 346] width 64 height 12
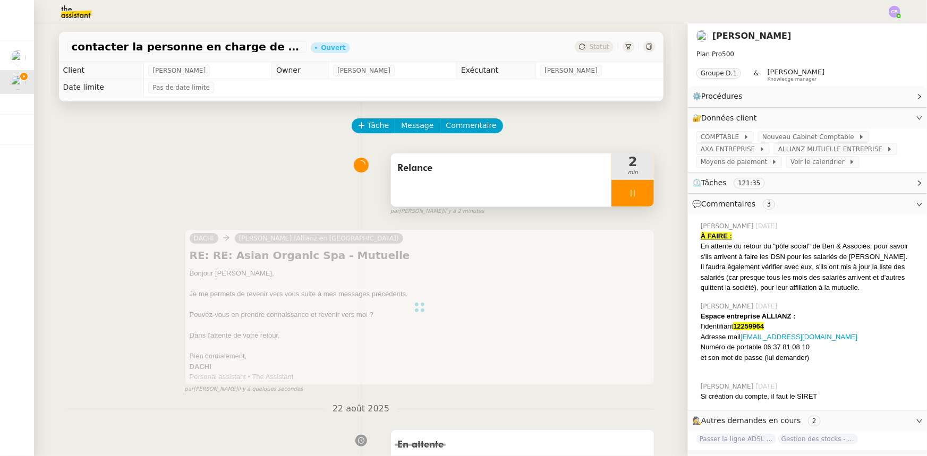
click at [612, 205] on div at bounding box center [633, 193] width 43 height 27
click at [618, 194] on icon at bounding box center [622, 193] width 9 height 9
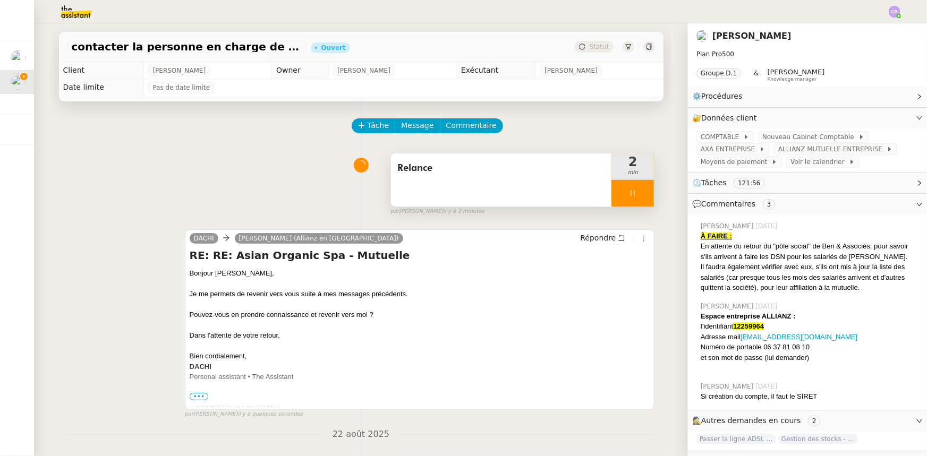
drag, startPoint x: 612, startPoint y: 191, endPoint x: 630, endPoint y: 191, distance: 17.5
click at [612, 191] on div at bounding box center [633, 193] width 43 height 27
click at [639, 192] on icon at bounding box center [643, 193] width 9 height 9
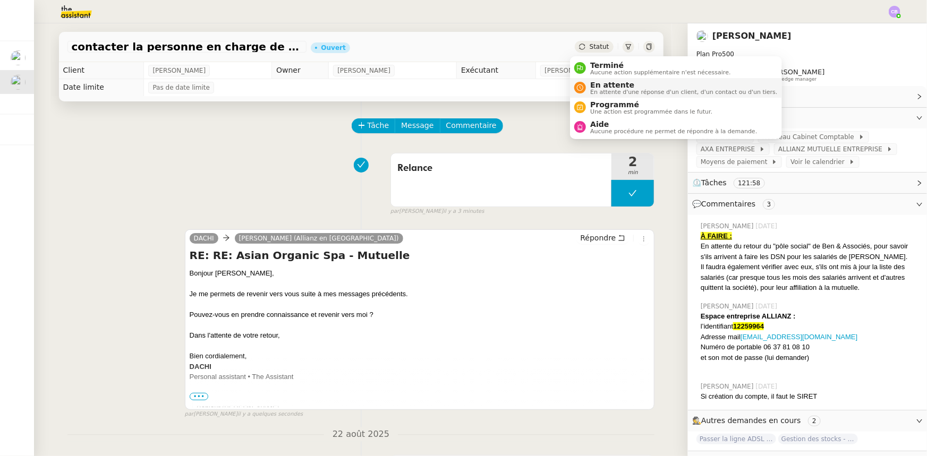
click at [601, 86] on span "En attente" at bounding box center [683, 85] width 187 height 9
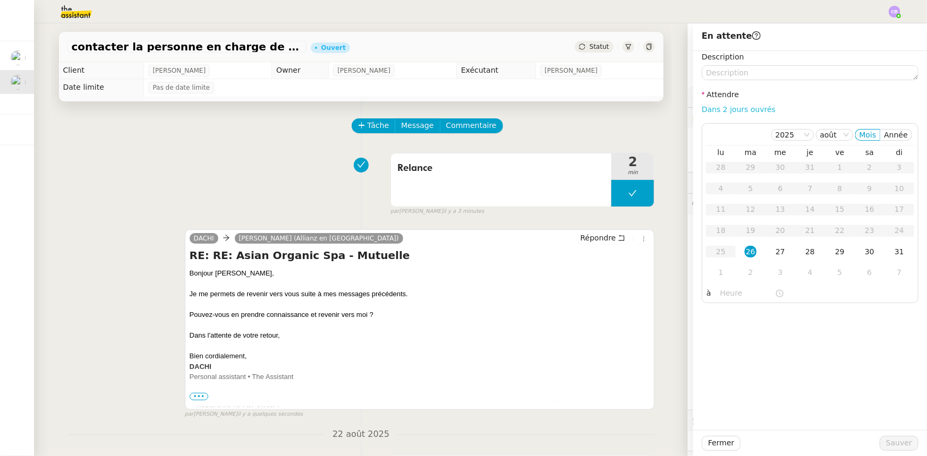
click at [705, 112] on link "Dans 2 jours ouvrés" at bounding box center [739, 109] width 74 height 9
type input "07:00"
click at [891, 443] on span "Sauver" at bounding box center [899, 443] width 26 height 12
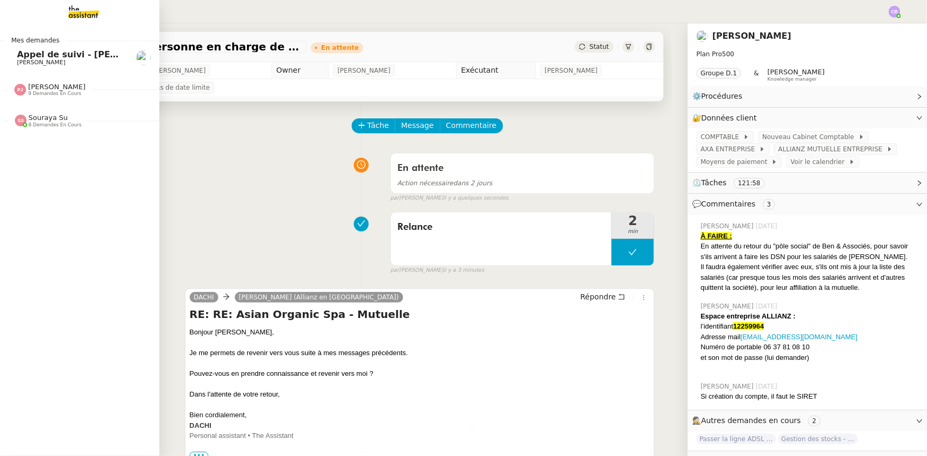
click at [40, 62] on span "[PERSON_NAME]" at bounding box center [41, 62] width 48 height 7
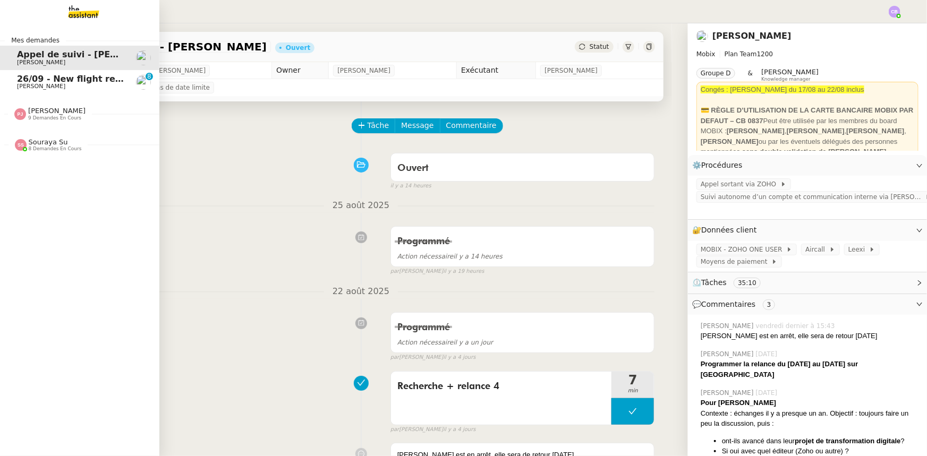
click at [69, 85] on span "[PERSON_NAME]" at bounding box center [70, 86] width 107 height 6
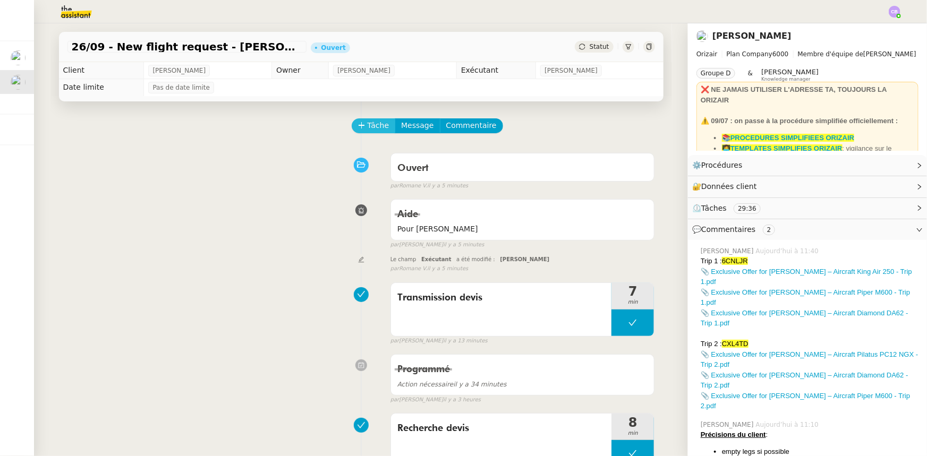
click at [368, 130] on span "Tâche" at bounding box center [379, 126] width 22 height 12
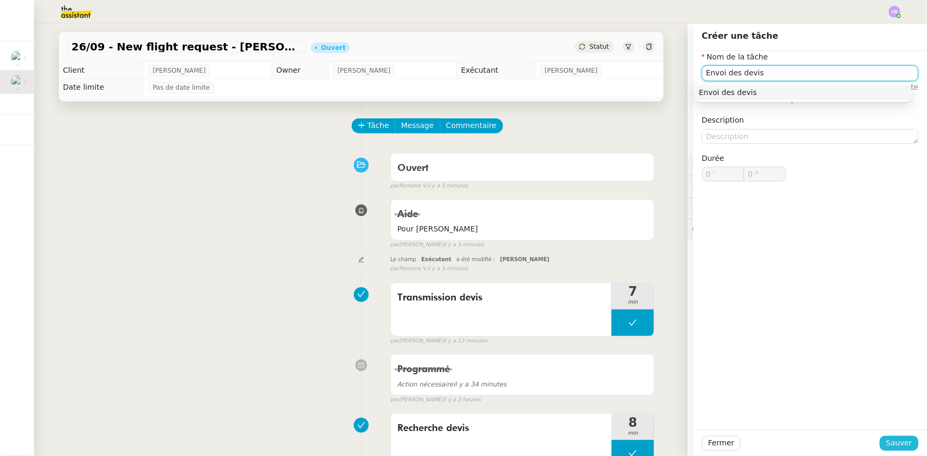
type input "Envoi des devis"
click at [900, 443] on span "Sauver" at bounding box center [899, 443] width 26 height 12
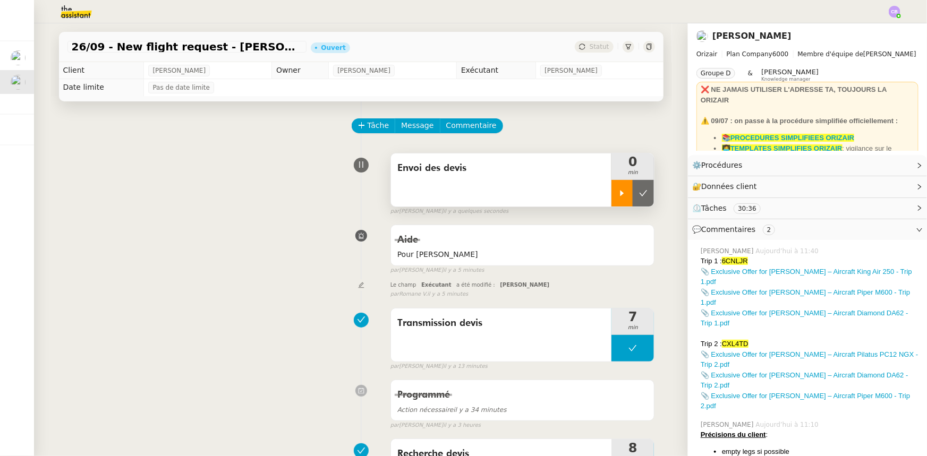
click at [613, 202] on div at bounding box center [622, 193] width 21 height 27
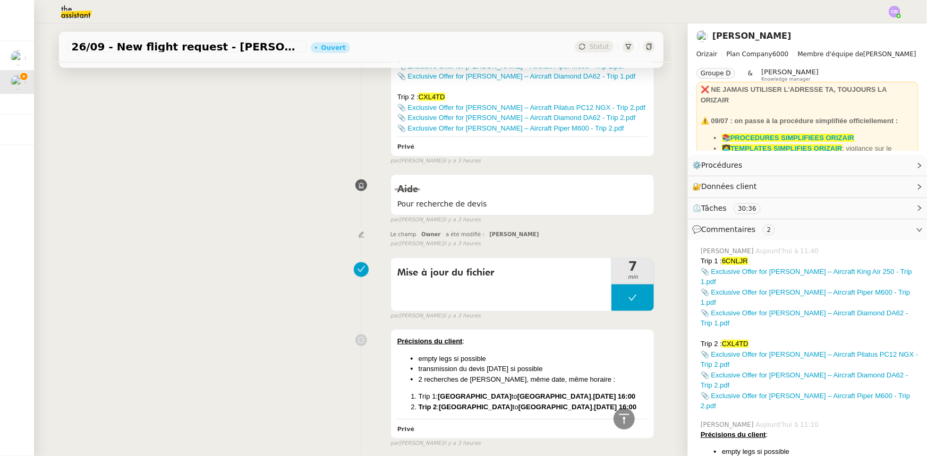
scroll to position [386, 0]
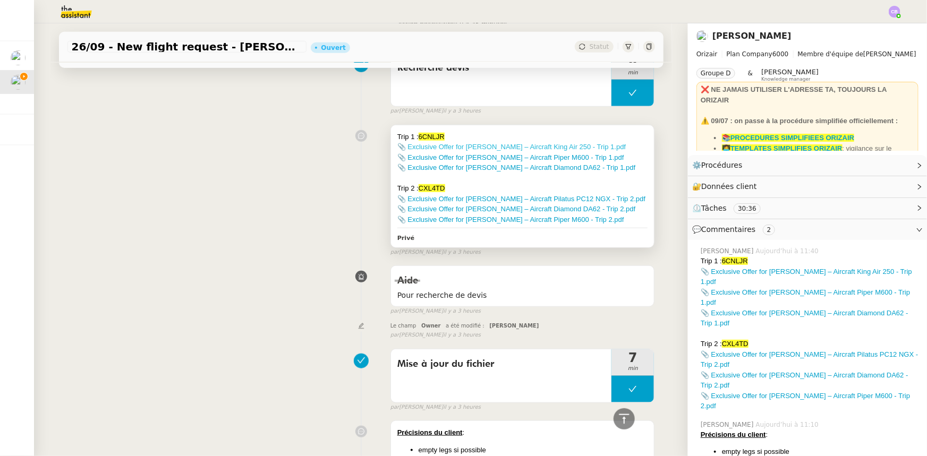
click at [483, 150] on link "📎 Exclusive Offer for Mr. Goudie – Aircraft King Air 250 - Trip 1.pdf" at bounding box center [511, 147] width 228 height 8
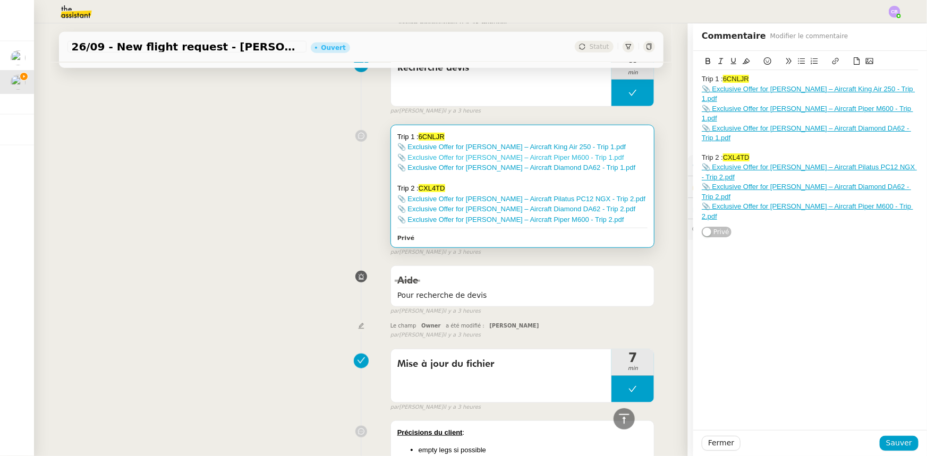
click at [544, 159] on link "📎 Exclusive Offer for Mr. Goudie – Aircraft Piper M600 - Trip 1.pdf" at bounding box center [510, 158] width 227 height 8
click at [481, 170] on link "📎 Exclusive Offer for Mr. Goudie – Aircraft Diamond DA62 - Trip 1.pdf" at bounding box center [516, 168] width 239 height 8
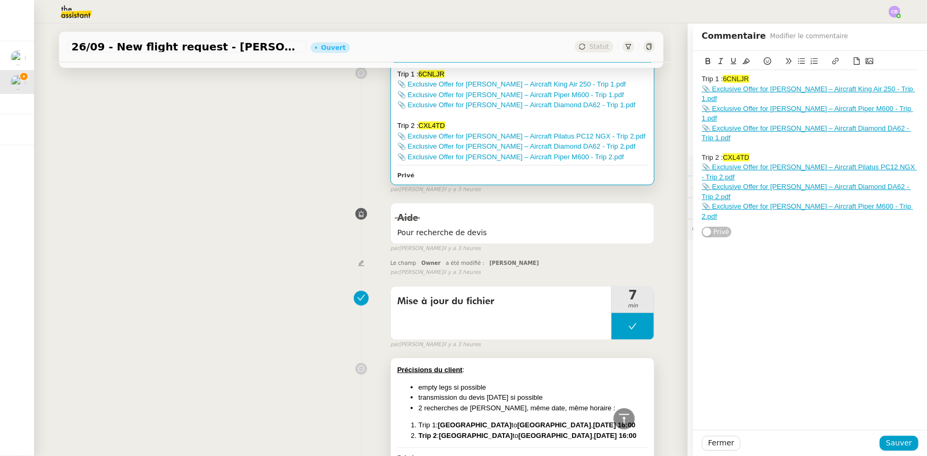
scroll to position [386, 0]
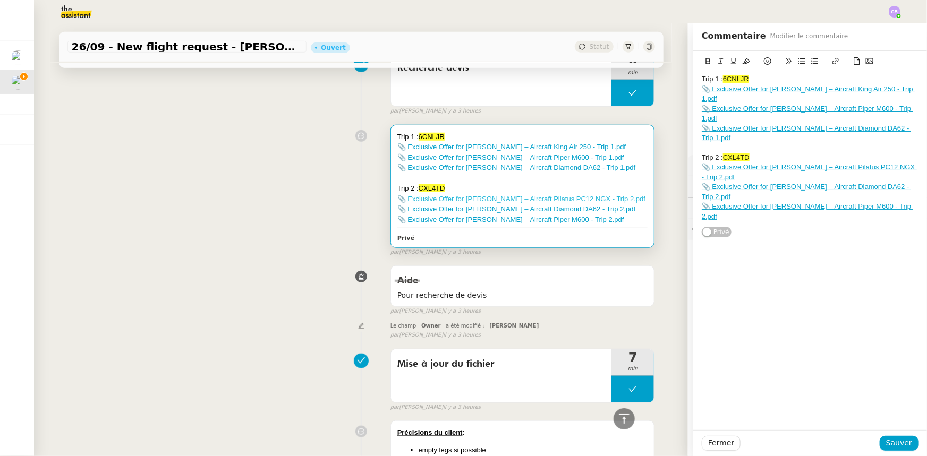
click at [469, 200] on link "📎 Exclusive Offer for Mr. Goudie – Aircraft Pilatus PC12 NGX - Trip 2.pdf" at bounding box center [521, 199] width 248 height 8
click at [462, 208] on link "📎 Exclusive Offer for Mr. Goudie – Aircraft Diamond DA62 - Trip 2.pdf" at bounding box center [516, 209] width 239 height 8
click at [487, 220] on link "📎 Exclusive Offer for Mr. Goudie – Aircraft Piper M600 - Trip 2.pdf" at bounding box center [510, 220] width 227 height 8
click at [708, 444] on span "Fermer" at bounding box center [721, 443] width 26 height 12
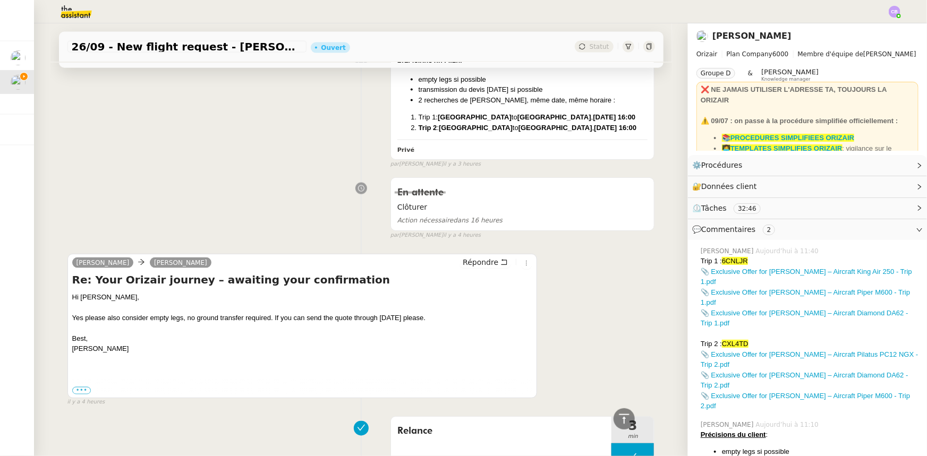
scroll to position [773, 0]
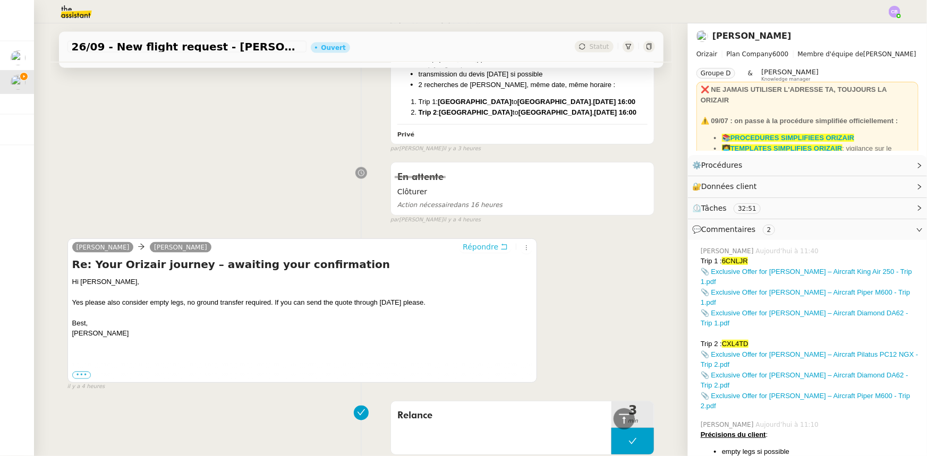
click at [470, 252] on span "Répondre" at bounding box center [481, 247] width 36 height 11
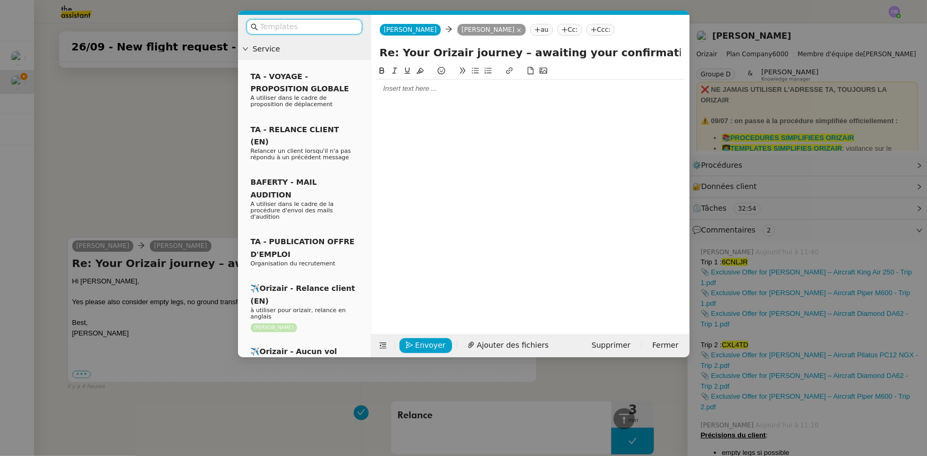
scroll to position [854, 0]
click at [338, 28] on input "text" at bounding box center [308, 27] width 96 height 12
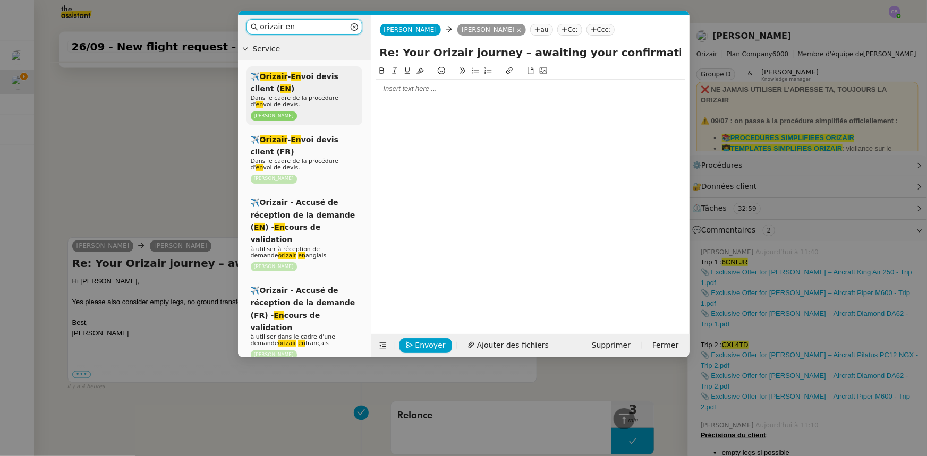
type input "orizair en"
click at [329, 85] on div "✈️ Orizair - En voi devis client ( EN ) Dans le cadre de la procédure d' en voi…" at bounding box center [305, 95] width 116 height 59
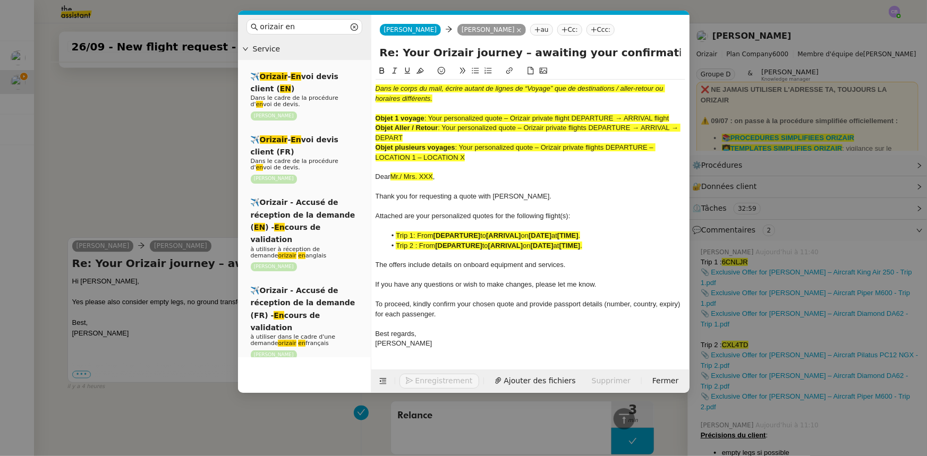
scroll to position [994, 0]
drag, startPoint x: 466, startPoint y: 157, endPoint x: 462, endPoint y: 147, distance: 10.8
click at [462, 147] on span ": Your personalized quote – Orizair private flights DEPARTURE – LOCATION 1 – LO…" at bounding box center [516, 152] width 280 height 18
copy span "Your personalized quote – Orizair private flights DEPARTURE – LOCATION 1 – LOCA…"
drag, startPoint x: 647, startPoint y: 54, endPoint x: 374, endPoint y: 54, distance: 272.6
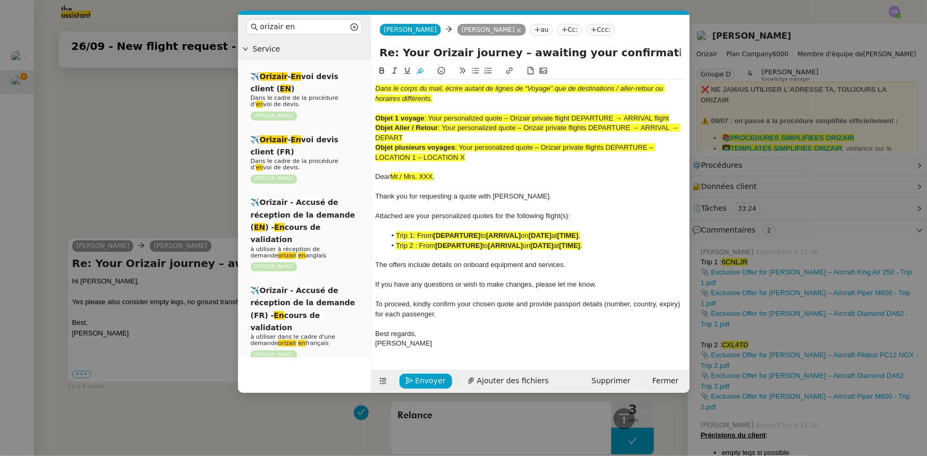
click at [374, 54] on div "Re: Your Orizair journey – awaiting your confirmation" at bounding box center [530, 55] width 318 height 20
paste input "Your personalized quote – Orizair private flights DEPARTURE – LOCATION 1 – LOCA…"
type input "Your personalized quote – Orizair private flights DEPARTURE – LOCATION 1 – LOCA…"
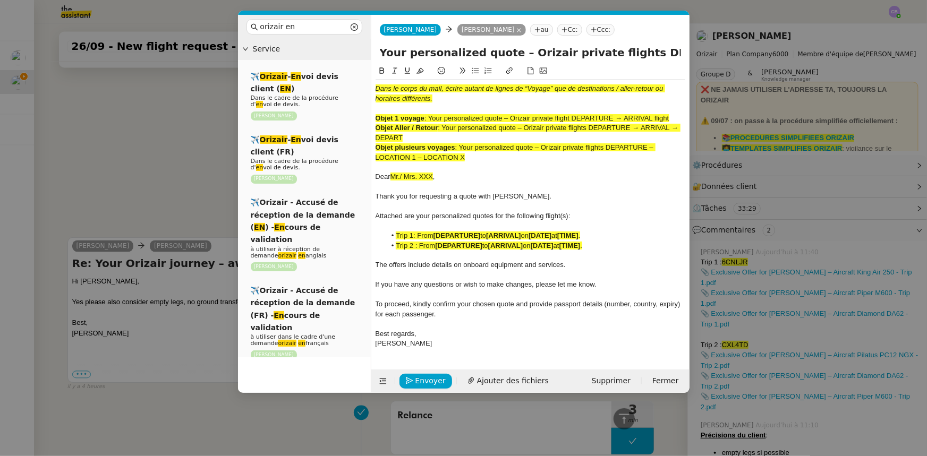
drag, startPoint x: 481, startPoint y: 160, endPoint x: 370, endPoint y: 85, distance: 134.4
click at [370, 85] on nz-layout "orizair en Service ✈️ Orizair - En voi devis client ( EN ) Dans le cadre de la …" at bounding box center [464, 204] width 452 height 378
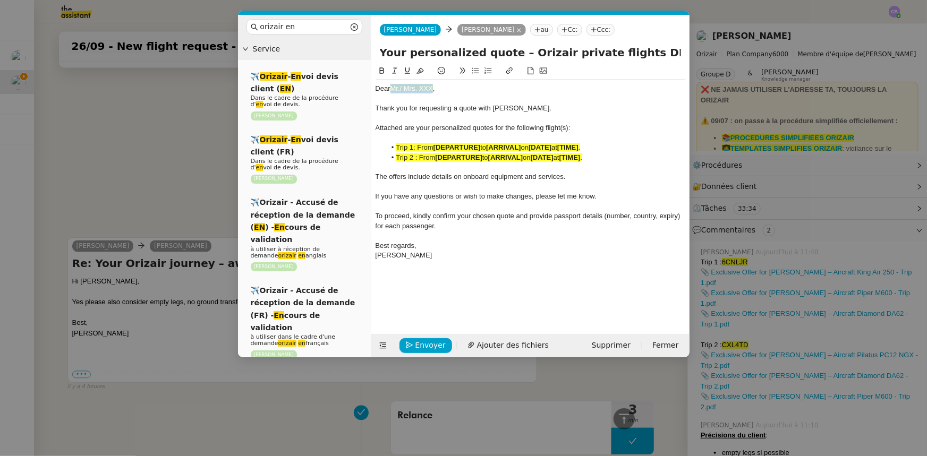
drag, startPoint x: 435, startPoint y: 87, endPoint x: 394, endPoint y: 85, distance: 40.9
click at [394, 85] on div "Dear Mr./ Mrs. XXX ," at bounding box center [531, 89] width 310 height 10
click at [420, 71] on icon at bounding box center [420, 70] width 7 height 7
click at [434, 89] on div "Dear Mr./ Mrs. XXX ," at bounding box center [531, 89] width 310 height 10
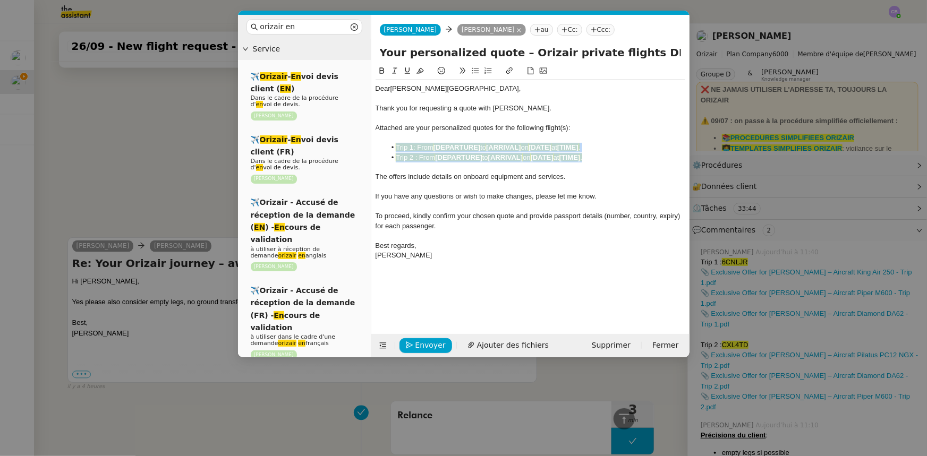
drag, startPoint x: 596, startPoint y: 159, endPoint x: 395, endPoint y: 149, distance: 201.7
click at [395, 149] on ul "Trip 1: From [DEPARTURE] to [ARRIVAL] on [DATE] at [TIME] . Trip 2 : From [DEPA…" at bounding box center [531, 153] width 310 height 20
click at [423, 71] on icon at bounding box center [420, 71] width 7 height 6
click at [480, 147] on strong "[DEPARTURE]" at bounding box center [457, 147] width 47 height 8
drag, startPoint x: 483, startPoint y: 148, endPoint x: 436, endPoint y: 146, distance: 47.3
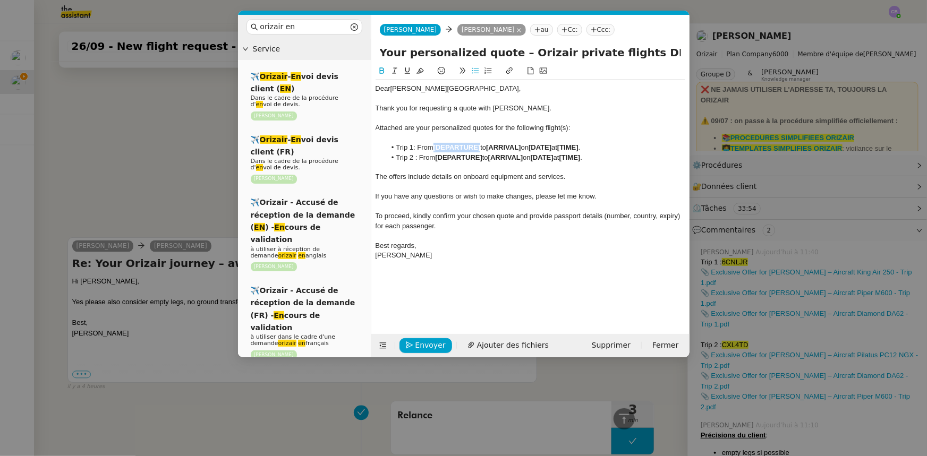
click at [436, 146] on li "Trip 1: From [DEPARTURE] to [ARRIVAL] on [DATE] at [TIME] ." at bounding box center [536, 148] width 300 height 10
drag, startPoint x: 500, startPoint y: 149, endPoint x: 568, endPoint y: 149, distance: 68.5
click at [568, 149] on li "Trip 1: From Coventry Airport to Aberdeen Dyce Airport on [DATE] at [TIME] ." at bounding box center [536, 148] width 300 height 10
click at [382, 73] on icon at bounding box center [381, 70] width 7 height 7
drag, startPoint x: 609, startPoint y: 148, endPoint x: 586, endPoint y: 148, distance: 23.4
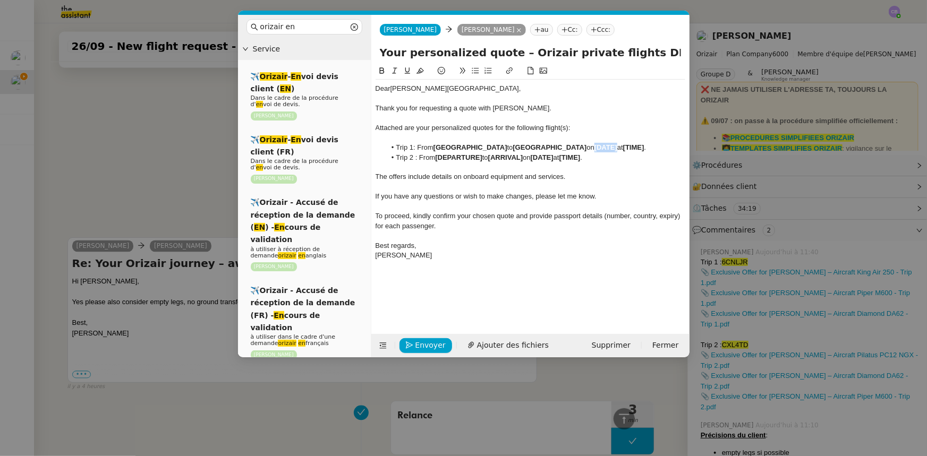
click at [586, 148] on li "Trip 1: From Coventry Airport to Aberdeen Dyce Airport on [DATE] at [TIME] ." at bounding box center [536, 148] width 300 height 10
drag, startPoint x: 483, startPoint y: 158, endPoint x: 438, endPoint y: 156, distance: 45.2
click at [438, 156] on strong "[DEPARTURE]" at bounding box center [458, 158] width 47 height 8
drag, startPoint x: 436, startPoint y: 150, endPoint x: 489, endPoint y: 148, distance: 53.2
click at [489, 148] on strong "Coventry Airport" at bounding box center [471, 147] width 74 height 8
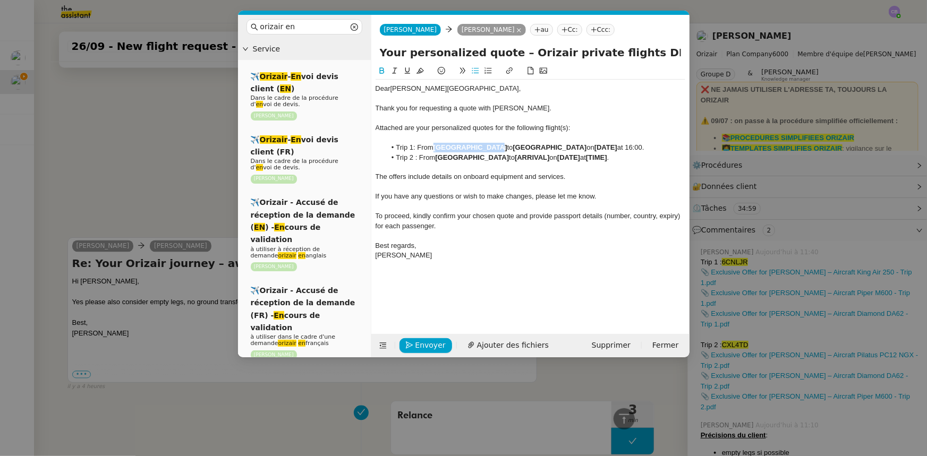
copy strong "Coventry Airport"
drag, startPoint x: 557, startPoint y: 155, endPoint x: 522, endPoint y: 157, distance: 35.2
click at [522, 157] on li "Trip 2 : From Aberdeen Dyce Airport to [ARRIVAL] on [DATE] at [TIME] ." at bounding box center [536, 158] width 300 height 10
click at [597, 157] on strong "[DATE]" at bounding box center [608, 158] width 23 height 8
drag, startPoint x: 588, startPoint y: 157, endPoint x: 654, endPoint y: 155, distance: 65.9
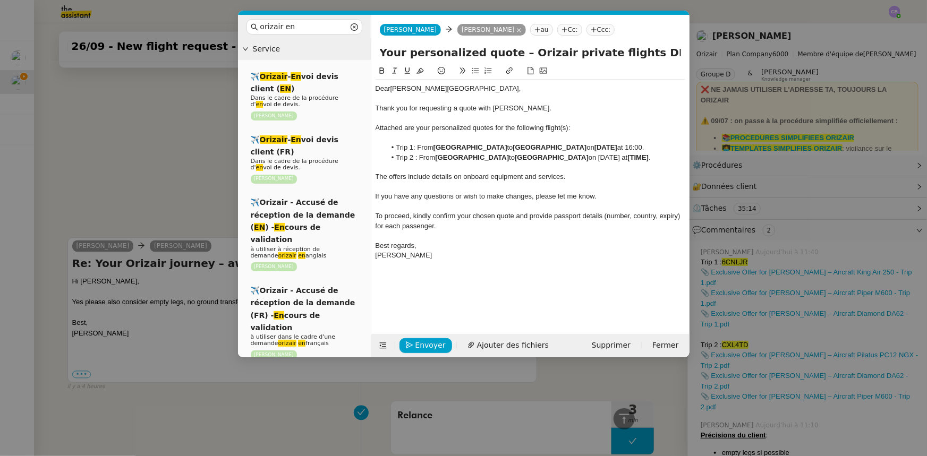
click at [654, 155] on li "Trip 2 : From Aberdeen Dyce Airport to Coventry Airport on 26th September 2025 …" at bounding box center [536, 158] width 300 height 10
click at [380, 72] on icon at bounding box center [381, 70] width 5 height 6
click at [625, 162] on strong "[TIME]" at bounding box center [635, 158] width 21 height 8
drag, startPoint x: 413, startPoint y: 167, endPoint x: 397, endPoint y: 166, distance: 15.4
click at [397, 163] on li "Trip 2 : From Aberdeen Dyce Airport to Coventry Airport on 26th September 2025 …" at bounding box center [536, 158] width 300 height 10
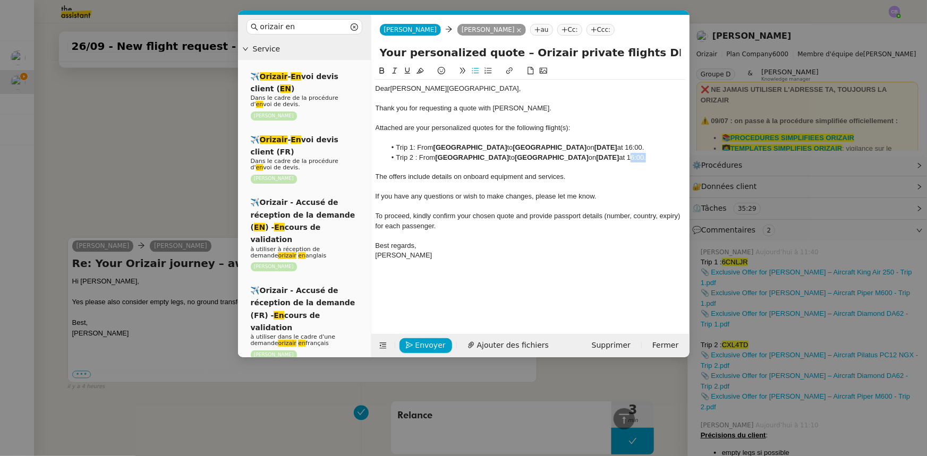
click at [379, 72] on icon at bounding box center [381, 70] width 7 height 7
drag, startPoint x: 681, startPoint y: 146, endPoint x: 666, endPoint y: 145, distance: 15.0
click at [666, 145] on li "Trip 1: From Coventry Airport to Aberdeen Dyce Airport on 26th September 2025 a…" at bounding box center [536, 148] width 300 height 10
click at [383, 70] on icon at bounding box center [381, 70] width 5 height 6
click at [487, 231] on div "To proceed, kindly confirm your chosen quote and provide passport details (numb…" at bounding box center [531, 221] width 310 height 20
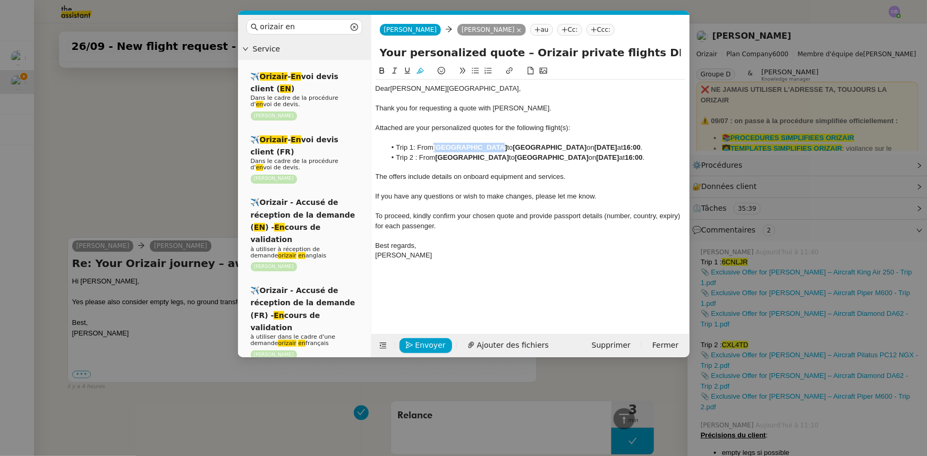
drag, startPoint x: 436, startPoint y: 146, endPoint x: 489, endPoint y: 147, distance: 53.1
click at [489, 147] on strong "Coventry Airport" at bounding box center [471, 147] width 74 height 8
copy strong "Coventry Airport"
drag, startPoint x: 623, startPoint y: 54, endPoint x: 563, endPoint y: 50, distance: 59.7
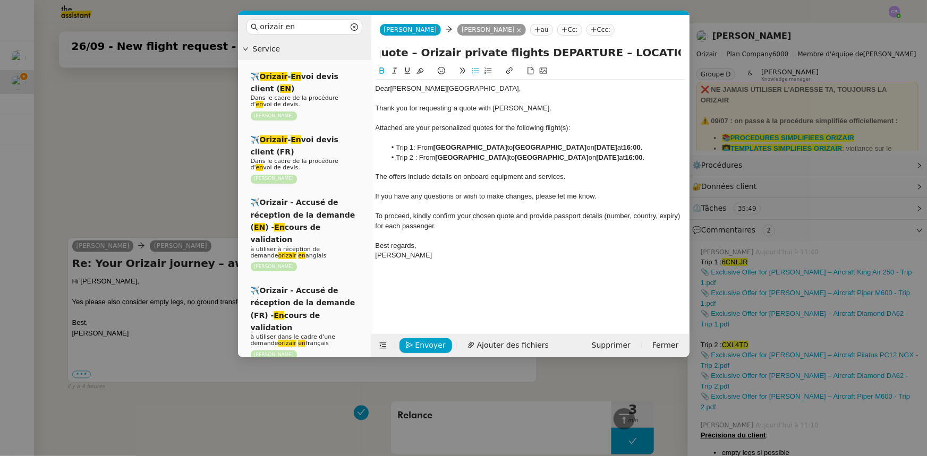
click at [563, 50] on input "Your personalized quote – Orizair private flights DEPARTURE – LOCATION 1 – LOCA…" at bounding box center [530, 53] width 301 height 16
paste input "Coventry Airport"
drag, startPoint x: 501, startPoint y: 148, endPoint x: 574, endPoint y: 146, distance: 73.4
click at [574, 146] on strong "Aberdeen Dyce Airport" at bounding box center [550, 147] width 74 height 8
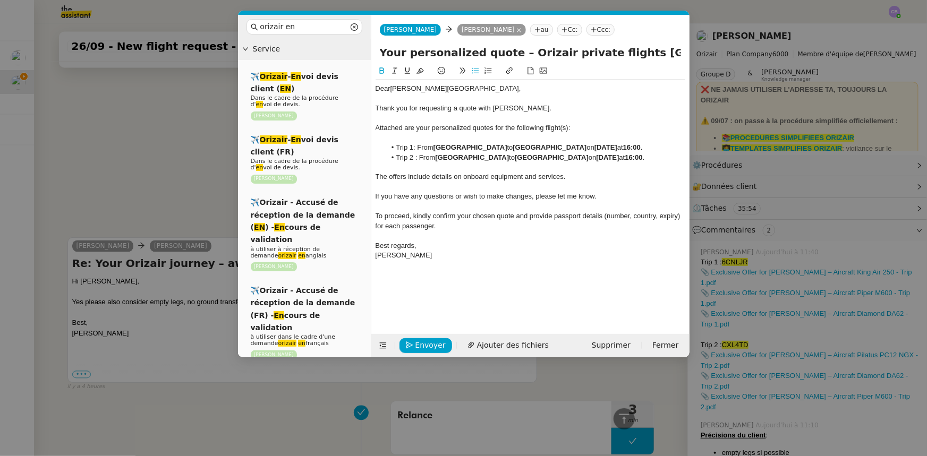
copy strong "Aberdeen Dyce Airport"
click at [632, 45] on input "Your personalized quote – Orizair private flights Coventry Airport – LOCATION 1…" at bounding box center [530, 53] width 301 height 16
paste input "Aberdeen Dyce Airport"
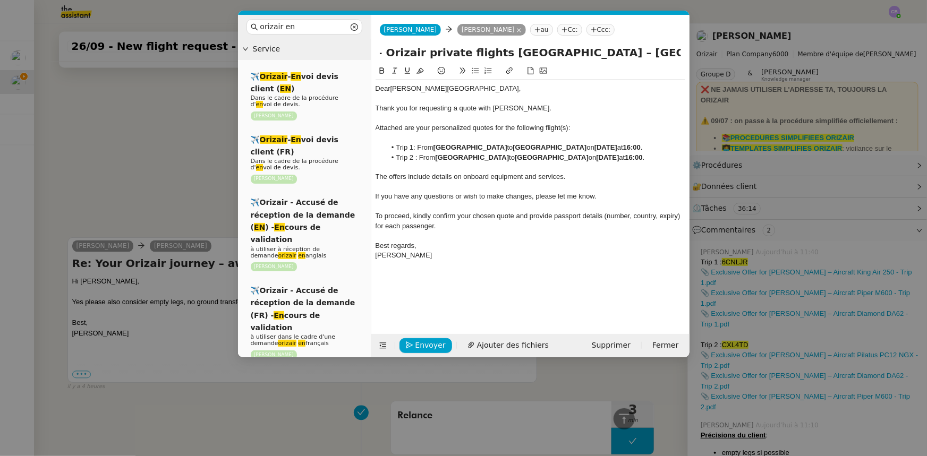
drag, startPoint x: 469, startPoint y: 53, endPoint x: 553, endPoint y: 52, distance: 83.4
click at [553, 52] on input "Your personalized quote – Orizair private flights Coventry Airport – Aberdeen D…" at bounding box center [530, 53] width 301 height 16
click at [602, 52] on input "Your personalized quote – Orizair private flights Coventry Airport – Aberdeen D…" at bounding box center [530, 53] width 301 height 16
paste input "Coventry Airport"
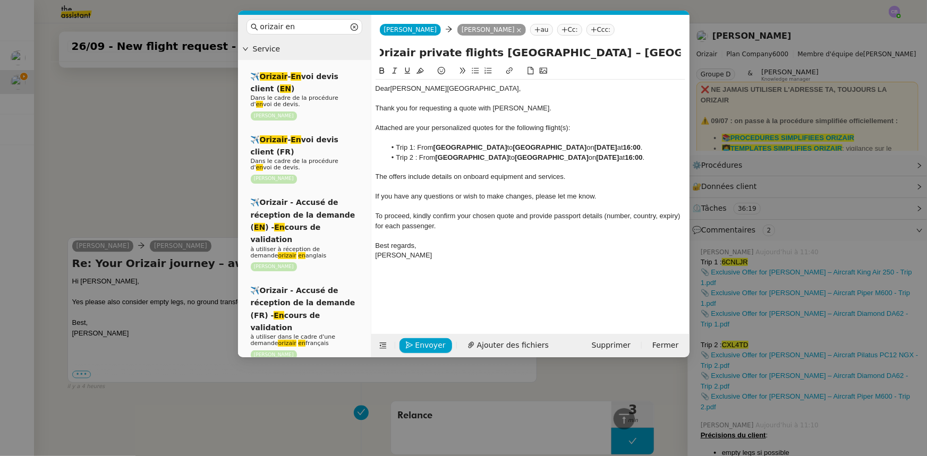
scroll to position [0, 247]
type input "Your personalized quote – Orizair private flights Coventry Airport – Aberdeen D…"
click at [511, 251] on div "Best regards," at bounding box center [531, 246] width 310 height 10
click at [520, 343] on span "Ajouter des fichiers" at bounding box center [513, 346] width 72 height 12
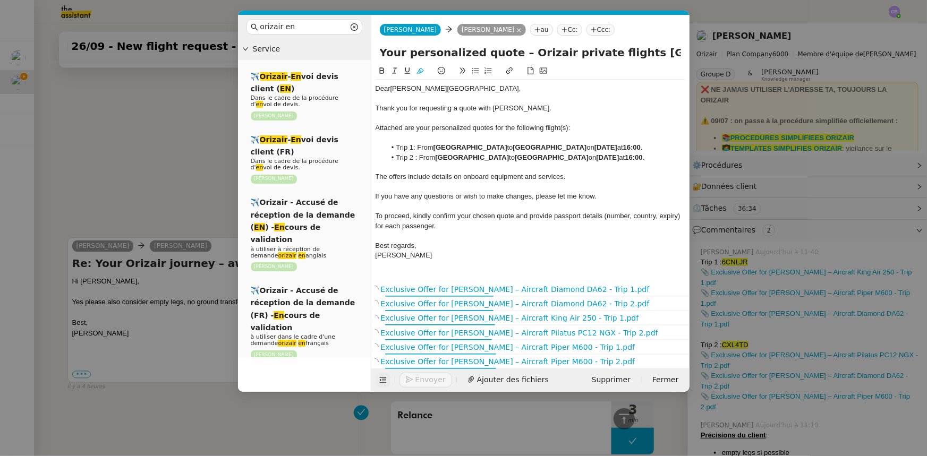
click at [380, 384] on icon at bounding box center [382, 381] width 7 height 6
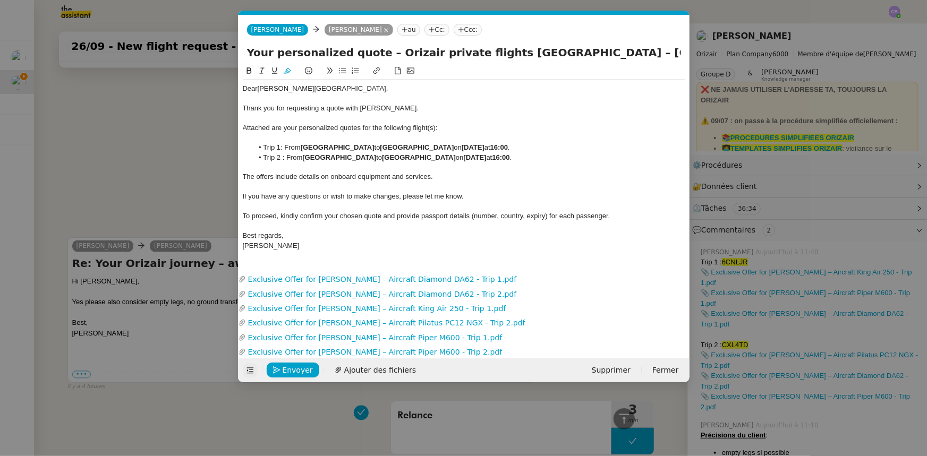
scroll to position [1107, 0]
click at [302, 369] on span "Envoyer" at bounding box center [298, 371] width 30 height 12
click at [302, 369] on span "Confirmer l'envoi" at bounding box center [315, 371] width 64 height 12
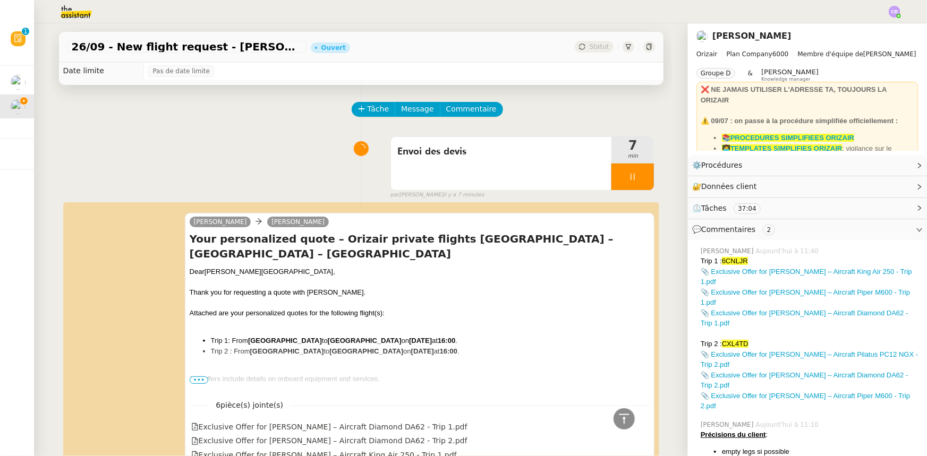
scroll to position [0, 0]
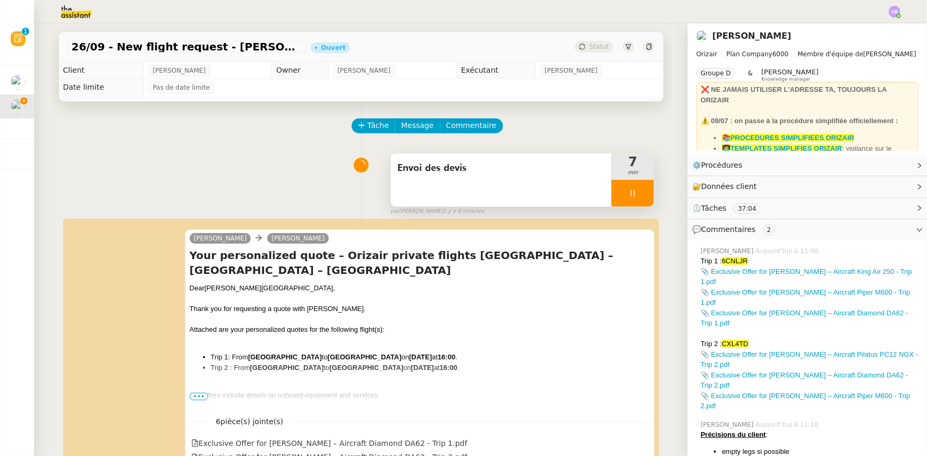
click at [612, 186] on div at bounding box center [633, 193] width 43 height 27
click at [640, 196] on icon at bounding box center [644, 193] width 8 height 6
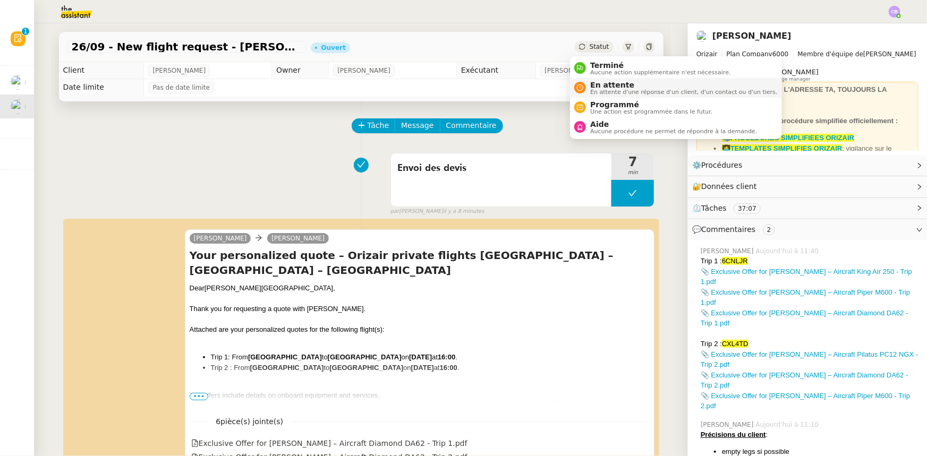
click at [607, 90] on span "En attente d'une réponse d'un client, d'un contact ou d'un tiers." at bounding box center [683, 92] width 187 height 6
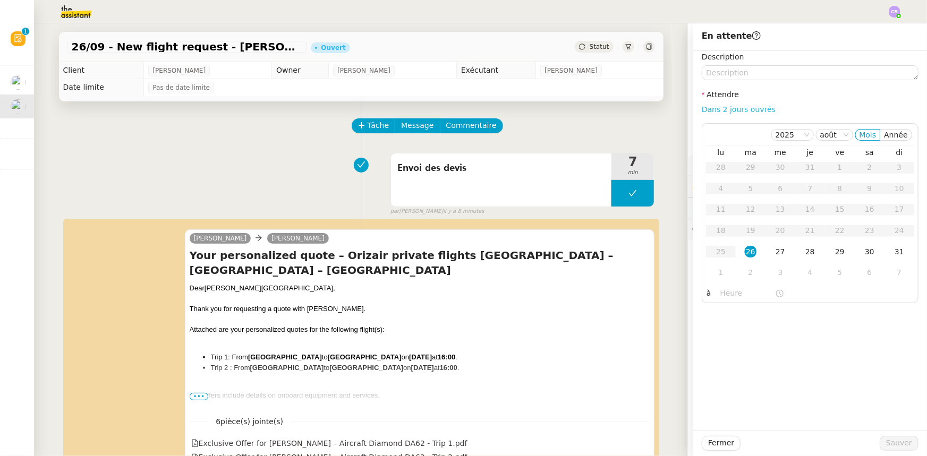
click at [710, 111] on link "Dans 2 jours ouvrés" at bounding box center [739, 109] width 74 height 9
click at [775, 255] on div "27" at bounding box center [781, 252] width 12 height 12
click at [721, 294] on input "07:00" at bounding box center [748, 293] width 55 height 12
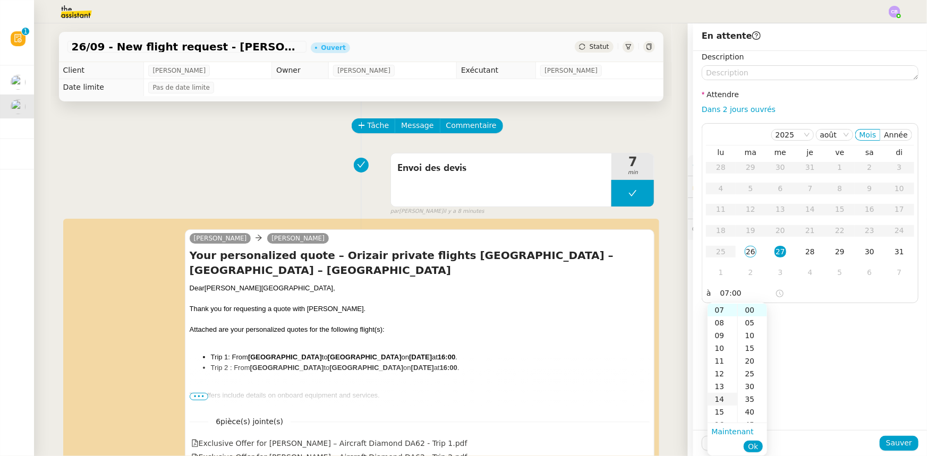
click at [718, 402] on div "14" at bounding box center [723, 399] width 30 height 13
type input "14:00"
click at [751, 444] on span "Ok" at bounding box center [753, 447] width 10 height 11
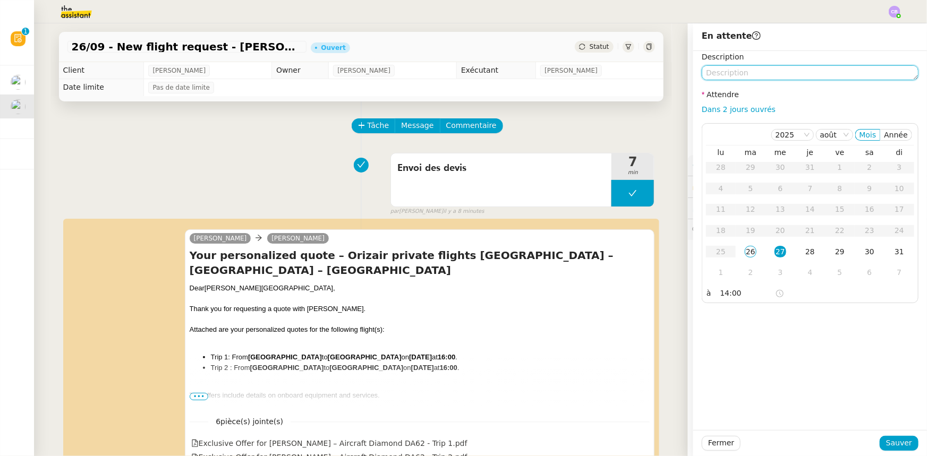
click at [727, 77] on textarea at bounding box center [810, 72] width 217 height 15
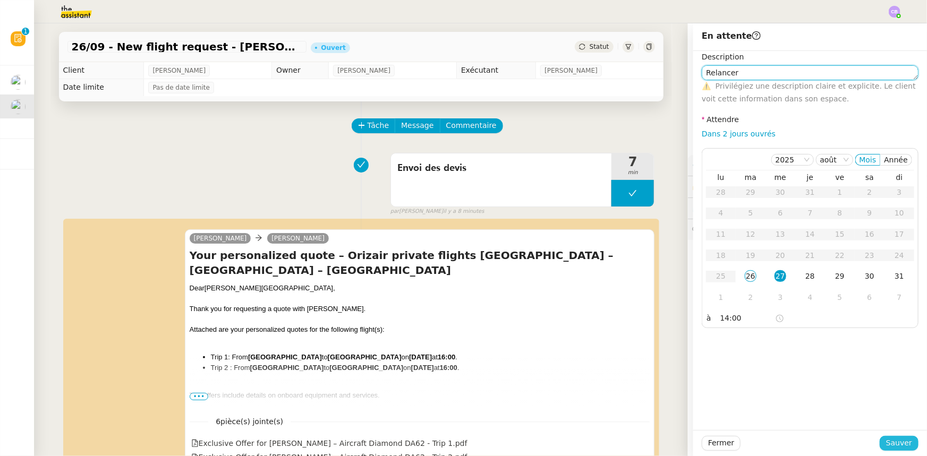
type textarea "Relancer"
click at [890, 445] on span "Sauver" at bounding box center [899, 443] width 26 height 12
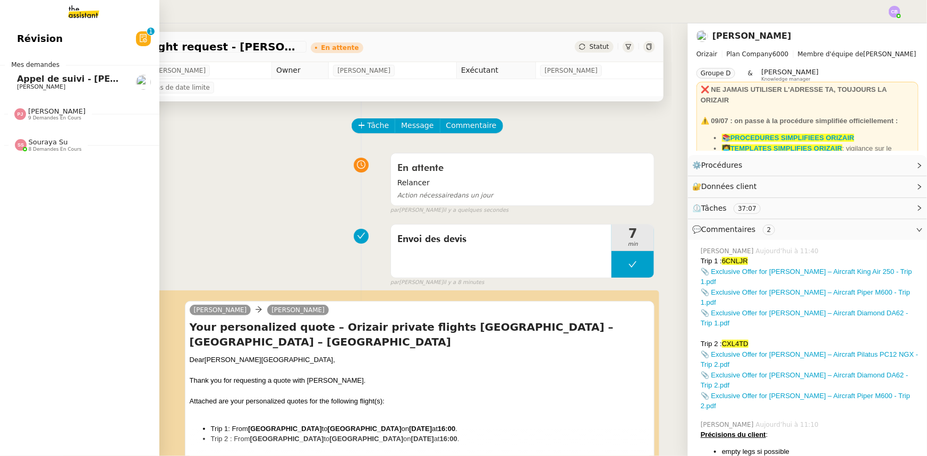
click at [29, 80] on span "[PERSON_NAME] de suivi - [PERSON_NAME]" at bounding box center [95, 79] width 156 height 10
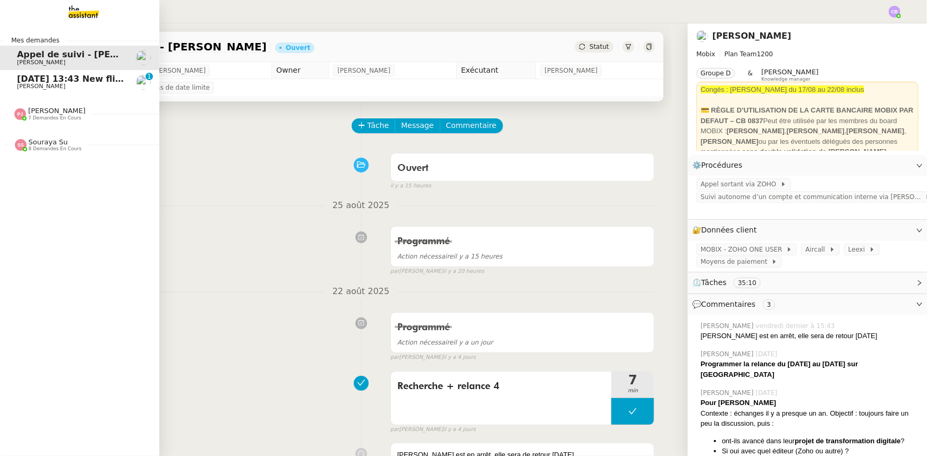
click at [66, 81] on span "[DATE] 13:43 New flight request - [PERSON_NAME]" at bounding box center [138, 79] width 243 height 10
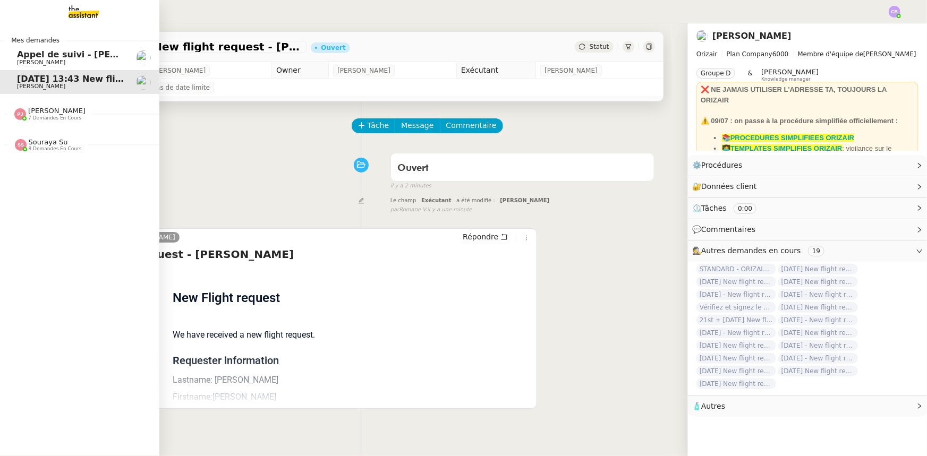
click at [58, 116] on span "7 demandes en cours" at bounding box center [54, 118] width 53 height 6
click at [53, 143] on span "Souraya Su" at bounding box center [48, 142] width 39 height 8
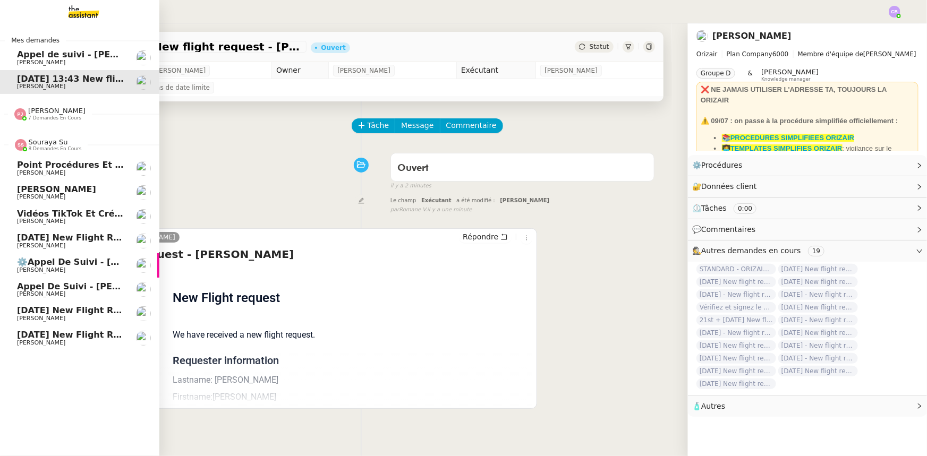
click at [53, 143] on span "Souraya Su" at bounding box center [48, 142] width 39 height 8
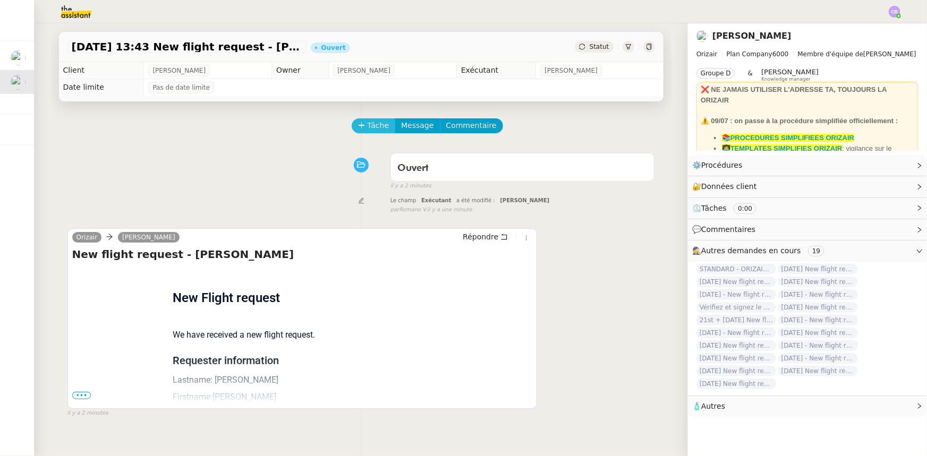
click at [371, 126] on span "Tâche" at bounding box center [379, 126] width 22 height 12
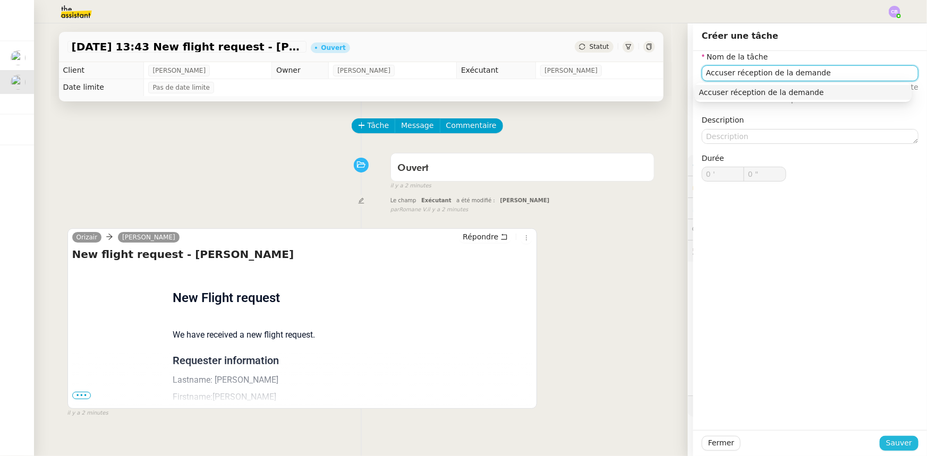
type input "Accuser réception de la demande"
click at [886, 444] on span "Sauver" at bounding box center [899, 443] width 26 height 12
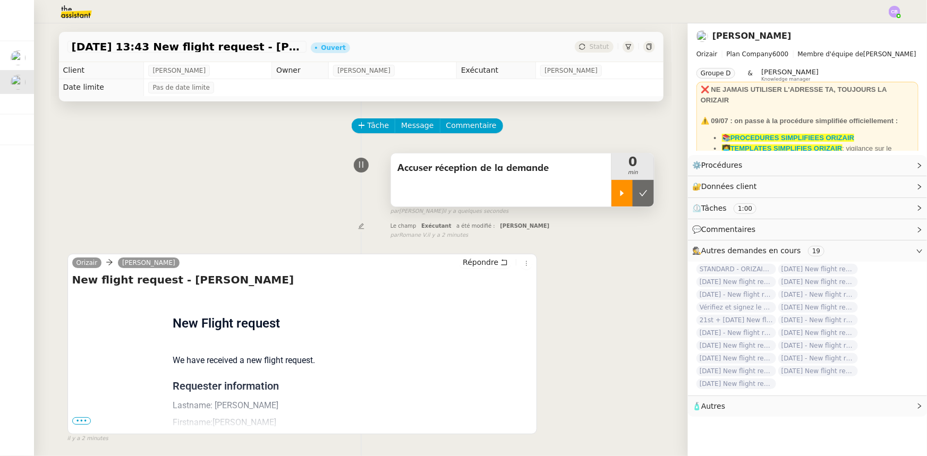
click at [612, 200] on div at bounding box center [622, 193] width 21 height 27
click at [79, 423] on span "•••" at bounding box center [81, 421] width 19 height 7
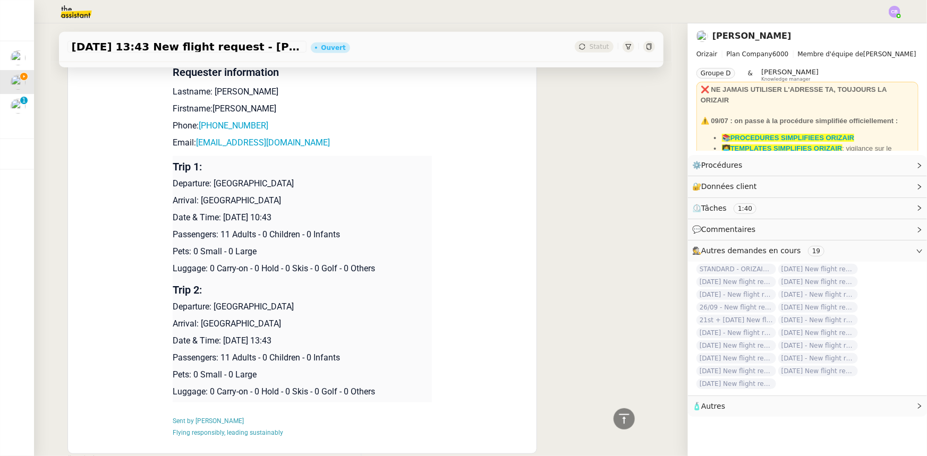
scroll to position [329, 0]
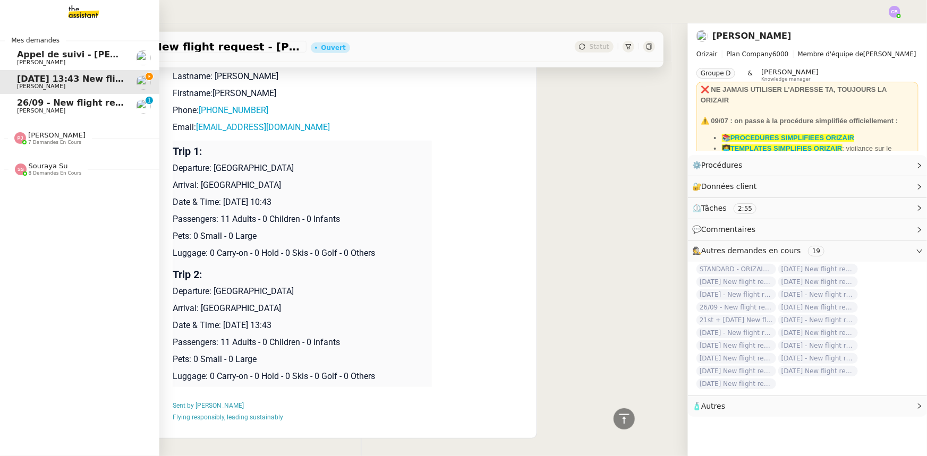
click at [24, 107] on span "26/09 - New flight request - [PERSON_NAME]" at bounding box center [124, 103] width 214 height 10
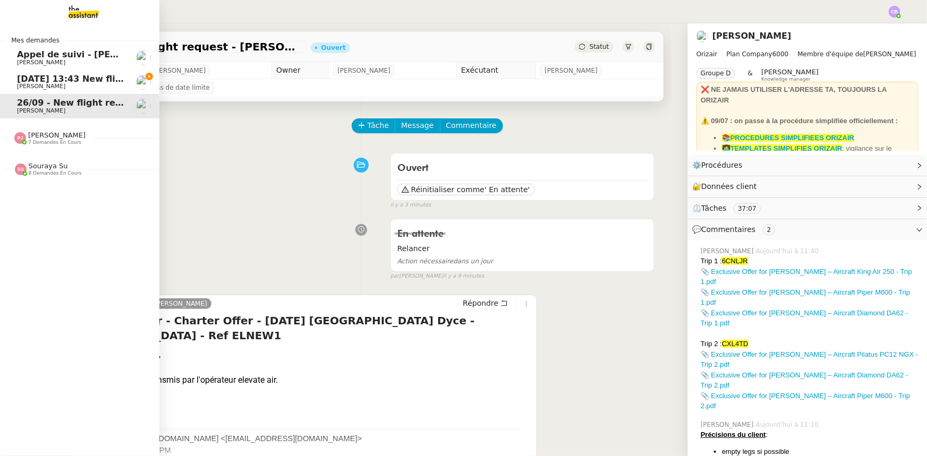
click at [21, 81] on span "[DATE] 13:43 New flight request - [PERSON_NAME]" at bounding box center [138, 79] width 243 height 10
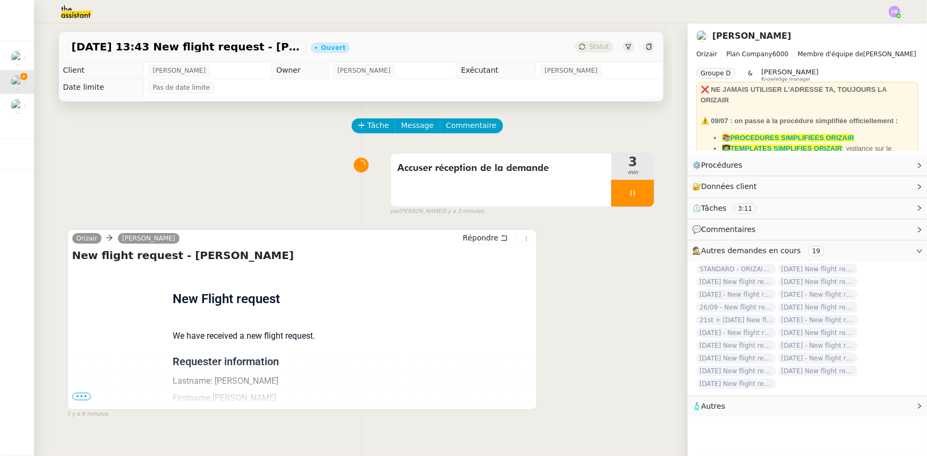
click at [74, 398] on span "•••" at bounding box center [81, 396] width 19 height 7
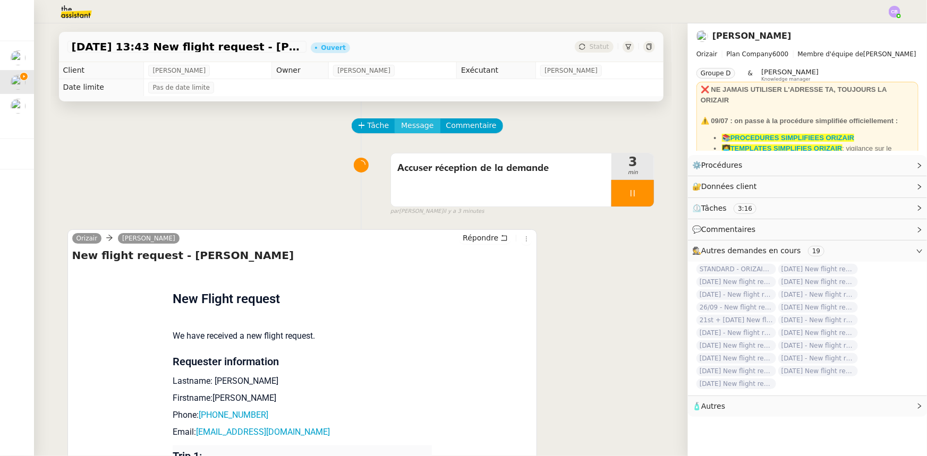
click at [413, 129] on span "Message" at bounding box center [417, 126] width 32 height 12
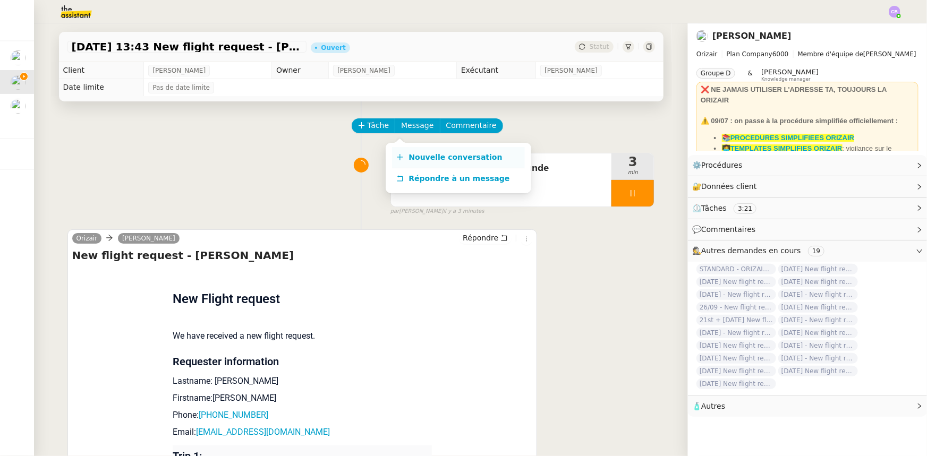
click at [436, 157] on span "Nouvelle conversation" at bounding box center [456, 157] width 94 height 9
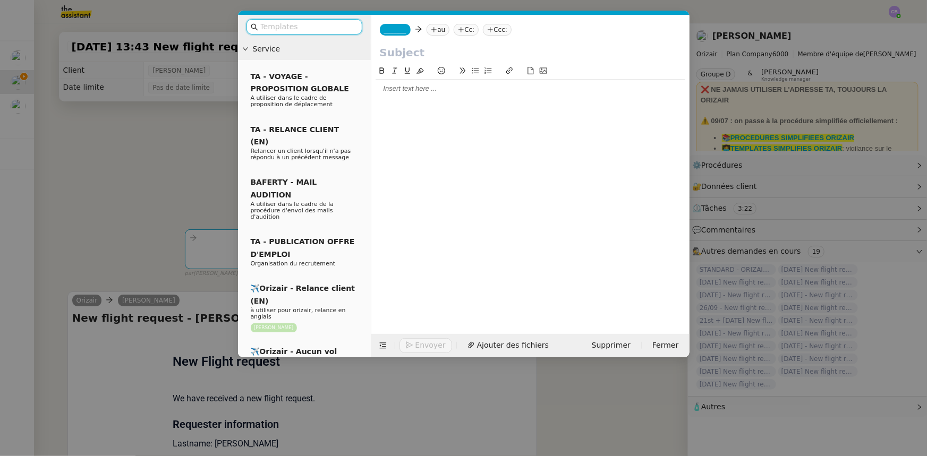
click at [336, 26] on input "text" at bounding box center [308, 27] width 96 height 12
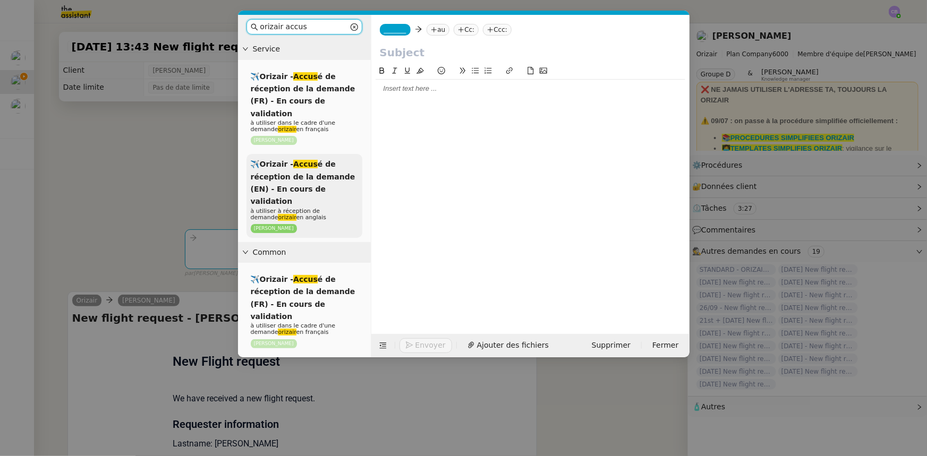
type input "orizair accus"
click at [320, 173] on span "✈️Orizair - Accus é de réception de la demande (EN) - En cours de validation" at bounding box center [303, 183] width 105 height 46
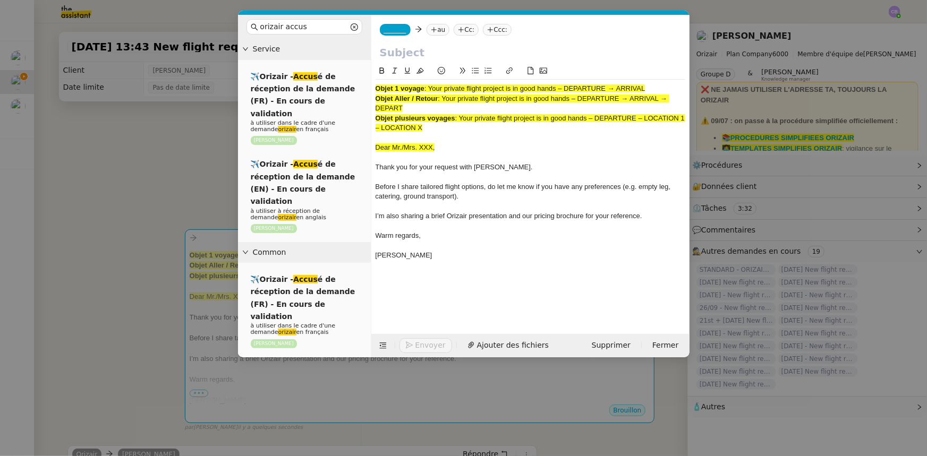
drag, startPoint x: 405, startPoint y: 107, endPoint x: 444, endPoint y: 98, distance: 40.3
click at [444, 98] on div "Objet Aller / Retour : Your private flight project is in good hands – DEPARTURE…" at bounding box center [531, 104] width 310 height 20
copy span "Your private flight project is in good hands – DEPARTURE → ARRIVAL → DEPART"
click at [420, 51] on input "text" at bounding box center [530, 53] width 301 height 16
paste input "Your private flight project is in good hands – DEPARTURE → ARRIVAL → DEPART"
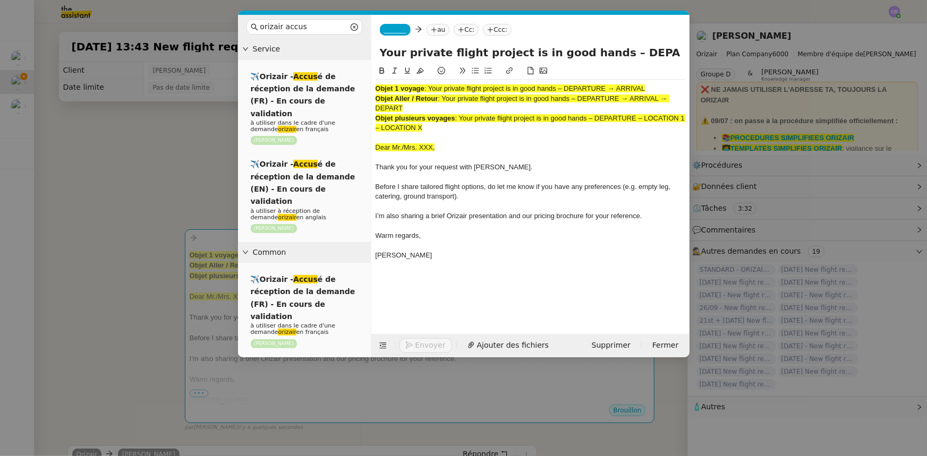
scroll to position [0, 100]
type input "Your private flight project is in good hands – DEPARTURE → ARRIVAL → DEPART"
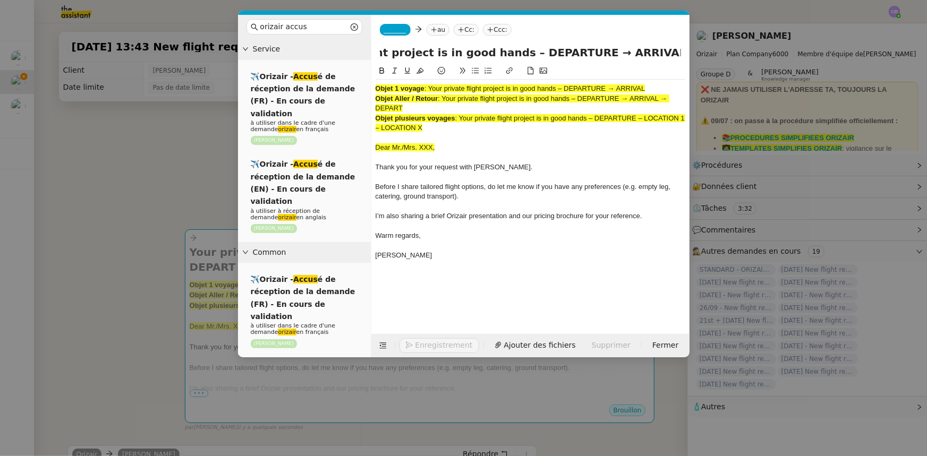
scroll to position [0, 0]
drag, startPoint x: 436, startPoint y: 130, endPoint x: 372, endPoint y: 91, distance: 74.6
click at [372, 91] on nz-spin "Objet 1 voyage : Your private flight project is in good hands – DEPARTURE → ARR…" at bounding box center [530, 193] width 318 height 257
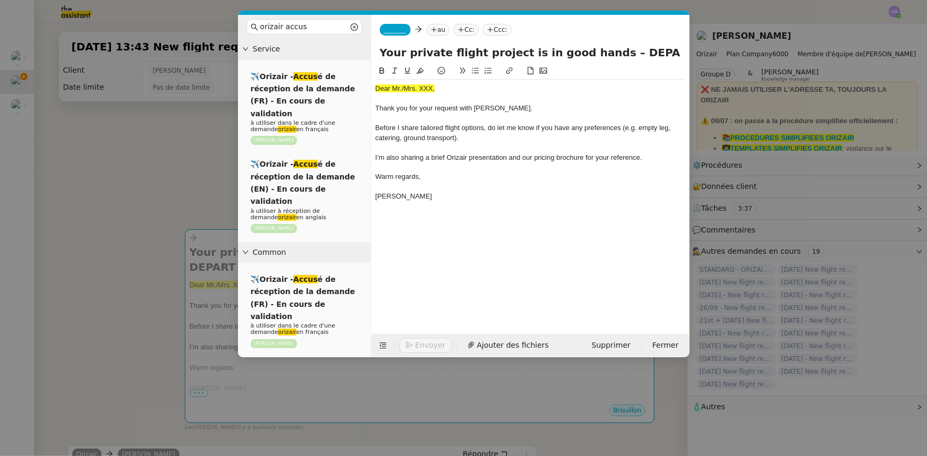
click at [196, 167] on nz-modal-container "orizair accus Service ✈️Orizair - Accus é de réception de la demande (FR) - En …" at bounding box center [463, 228] width 927 height 456
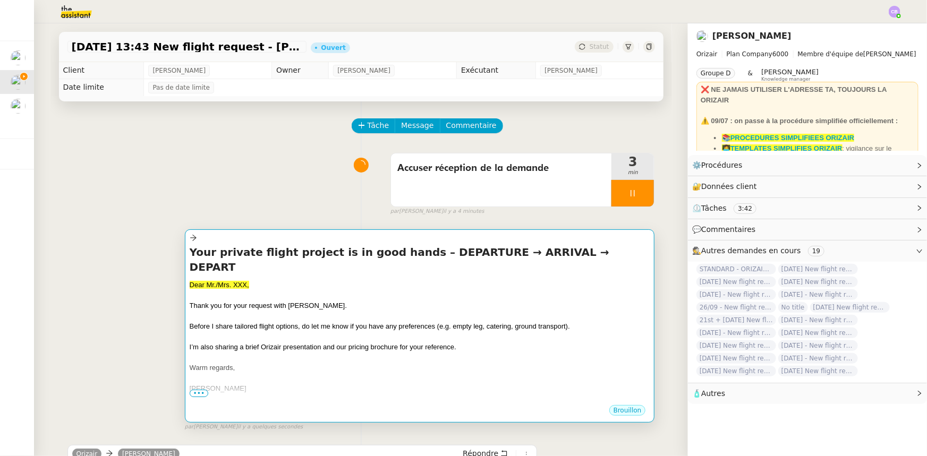
click at [342, 301] on div "Thank you for your request with [PERSON_NAME]." at bounding box center [420, 306] width 461 height 11
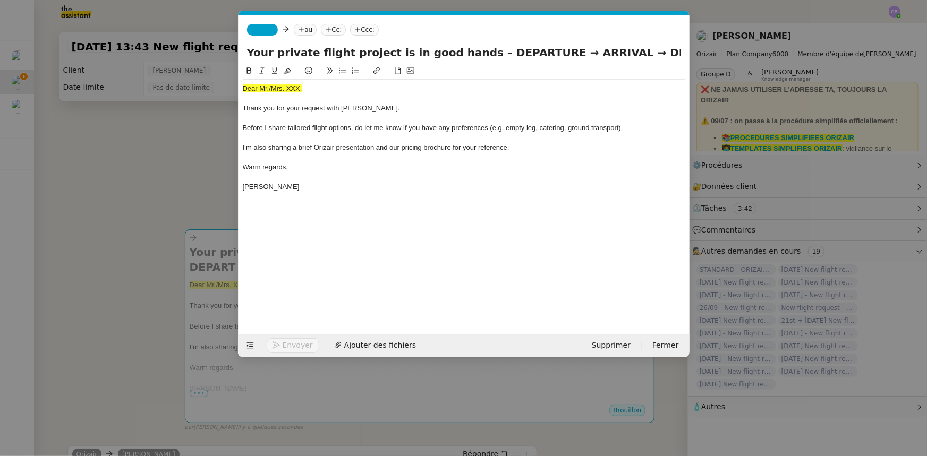
scroll to position [0, 62]
drag, startPoint x: 303, startPoint y: 90, endPoint x: 244, endPoint y: 85, distance: 59.2
click at [244, 85] on div "Dear Mr./Mrs. XXX," at bounding box center [464, 89] width 443 height 10
click at [289, 70] on icon at bounding box center [287, 70] width 7 height 7
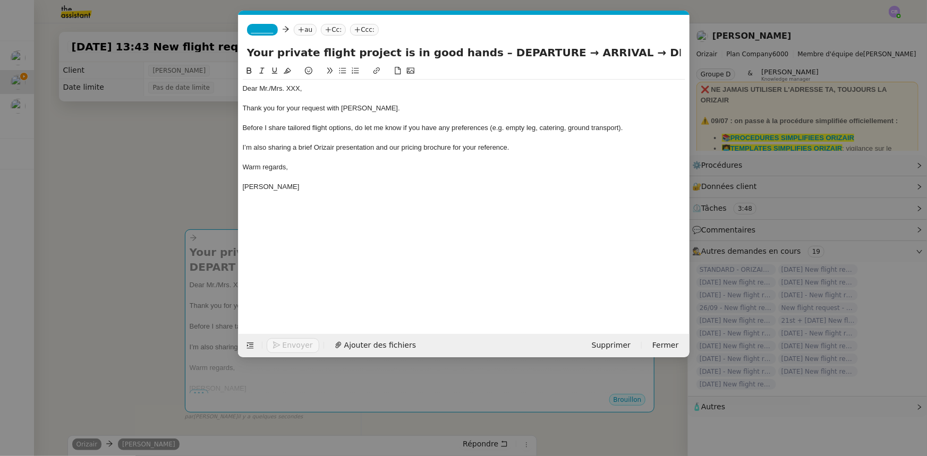
drag, startPoint x: 298, startPoint y: 88, endPoint x: 299, endPoint y: 101, distance: 12.8
click at [298, 88] on div "Dear Mr./Mrs. XXX," at bounding box center [464, 89] width 443 height 10
click at [300, 88] on div "Dear Mr./Mrs. XXX," at bounding box center [464, 89] width 443 height 10
drag, startPoint x: 531, startPoint y: 50, endPoint x: 476, endPoint y: 52, distance: 55.3
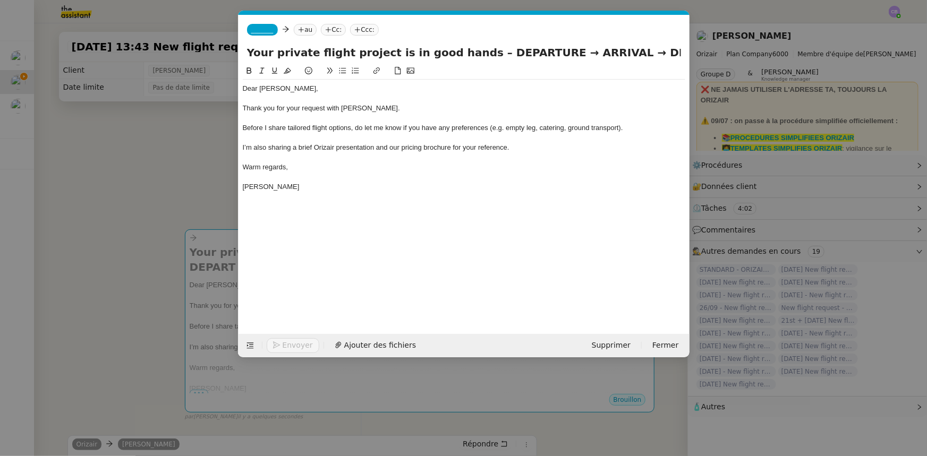
click at [476, 52] on input "Your private flight project is in good hands – DEPARTURE → ARRIVAL → DEPART" at bounding box center [464, 53] width 434 height 16
drag, startPoint x: 556, startPoint y: 51, endPoint x: 411, endPoint y: 54, distance: 145.1
click at [411, 54] on input "Your private flight project is in good hands – Larnaca International Airport → …" at bounding box center [464, 53] width 434 height 16
click at [611, 53] on input "Your private flight project is in good hands – Larnaca International Airport → …" at bounding box center [464, 53] width 434 height 16
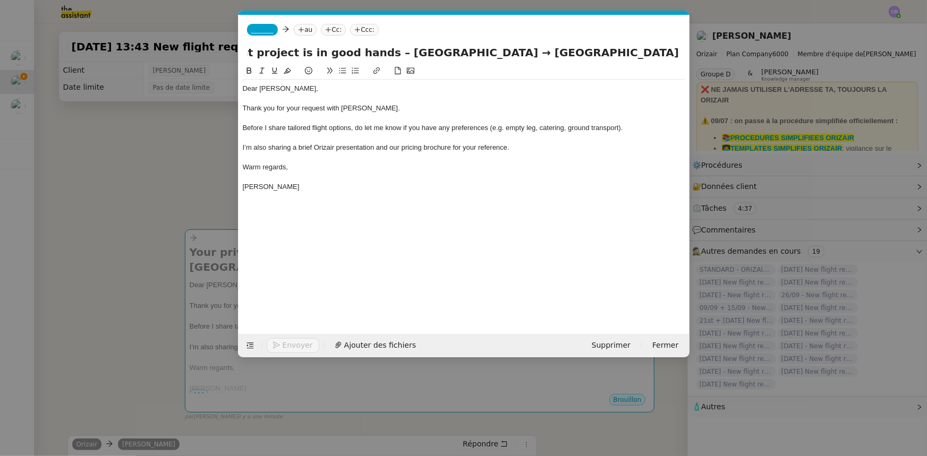
scroll to position [0, 118]
paste input "Larnaca International Airport"
type input "Your private flight project is in good hands – Larnaca International Airport → …"
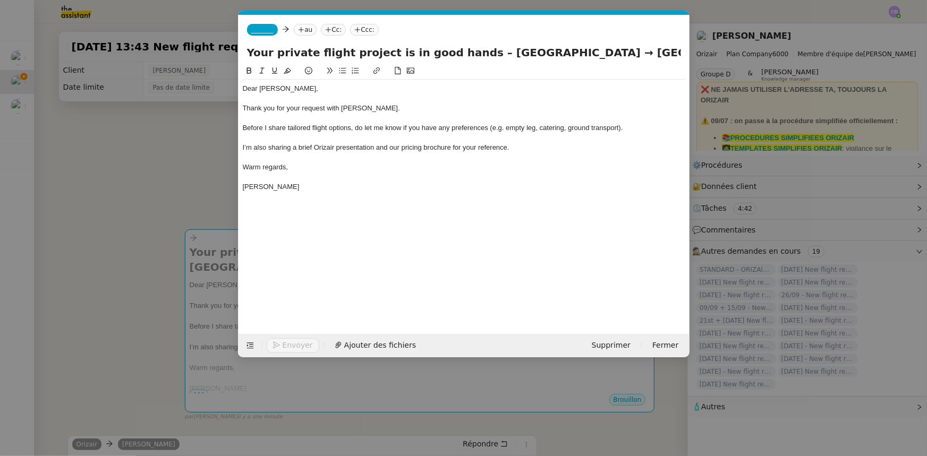
click at [570, 157] on div at bounding box center [464, 158] width 443 height 10
click at [265, 26] on span "_______" at bounding box center [262, 29] width 22 height 7
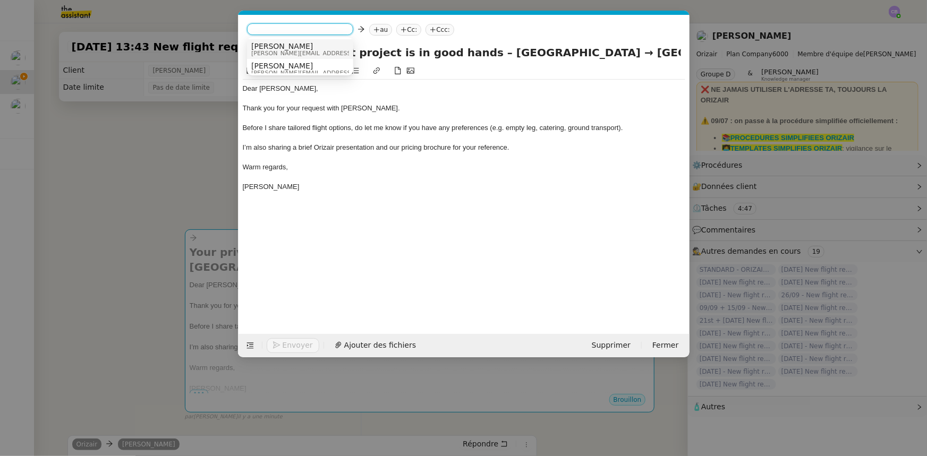
click at [276, 49] on span "[PERSON_NAME]" at bounding box center [326, 46] width 151 height 9
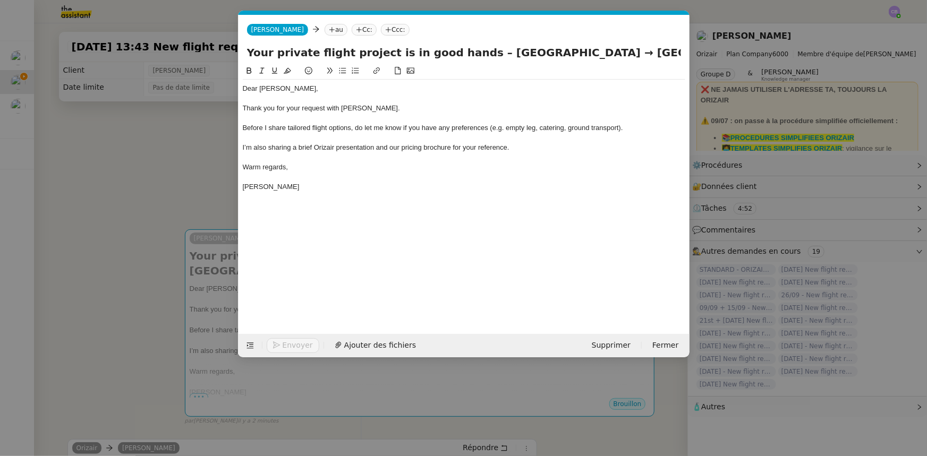
click at [201, 166] on nz-modal-container "orizair accus Service ✈️Orizair - Accus é de réception de la demande (FR) - En …" at bounding box center [463, 228] width 927 height 456
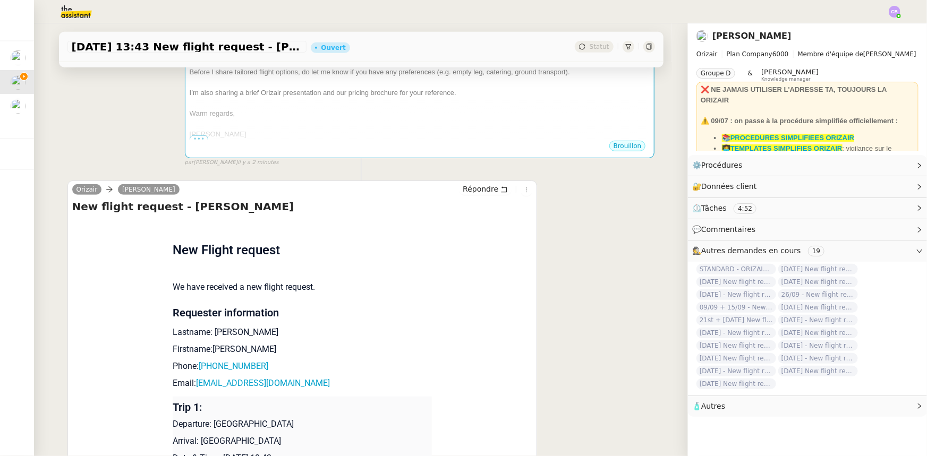
scroll to position [338, 0]
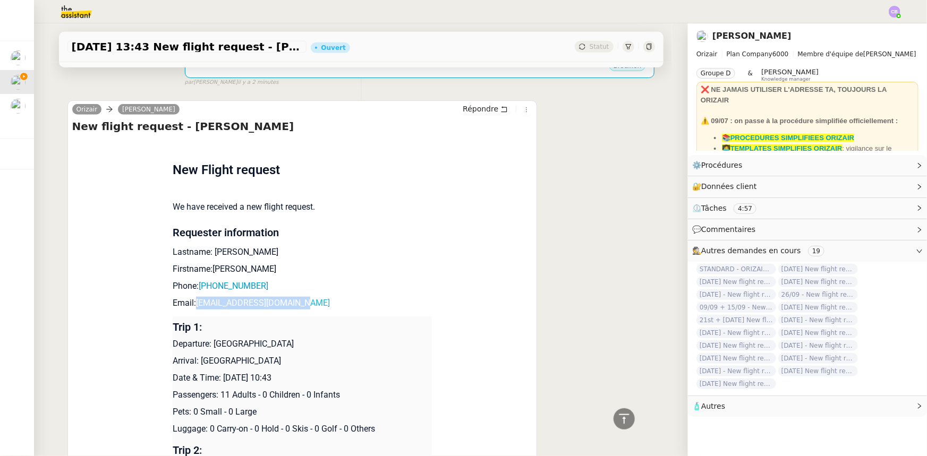
drag, startPoint x: 285, startPoint y: 306, endPoint x: 191, endPoint y: 304, distance: 94.1
click at [191, 304] on p "Email: itssimplyjanvi@gmail.com" at bounding box center [302, 303] width 259 height 13
copy link "itssimplyjanvi@gmail.com"
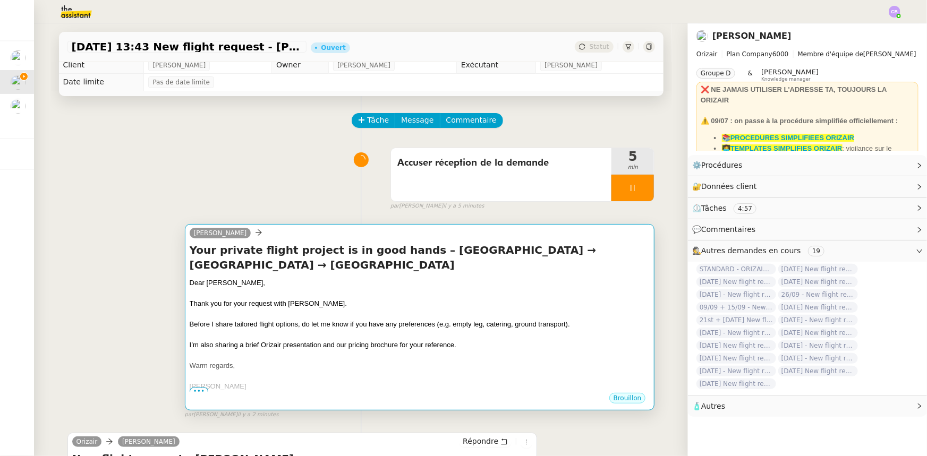
scroll to position [0, 0]
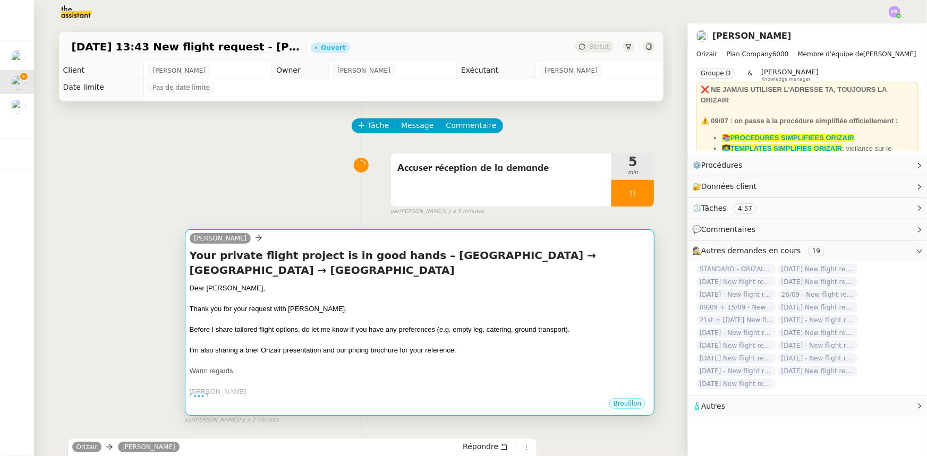
click at [310, 308] on div "Thank you for your request with [PERSON_NAME]." at bounding box center [420, 309] width 461 height 11
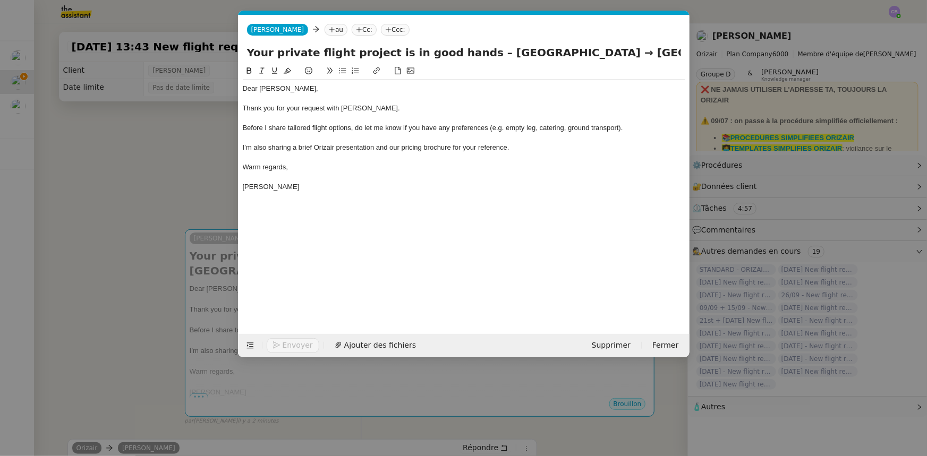
scroll to position [0, 62]
click at [325, 29] on nz-tag "au" at bounding box center [336, 30] width 23 height 12
paste input "itssimplyjanvi@gmail.com"
type input "itssimplyjanvi@gmail.com"
click at [333, 45] on span "itssimplyjanvi@gmail.com" at bounding box center [373, 46] width 130 height 9
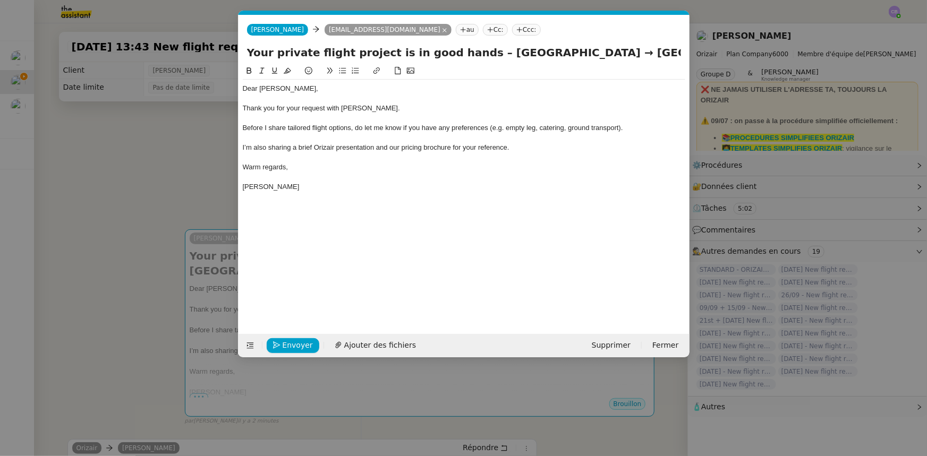
click at [512, 31] on nz-tag "Ccc:" at bounding box center [526, 30] width 29 height 12
type input "[PERSON_NAME]"
click at [485, 52] on span "[PERSON_NAME][EMAIL_ADDRESS][DOMAIN_NAME]" at bounding box center [533, 53] width 151 height 6
click at [527, 153] on div at bounding box center [464, 158] width 443 height 10
click at [391, 345] on span "Ajouter des fichiers" at bounding box center [380, 346] width 72 height 12
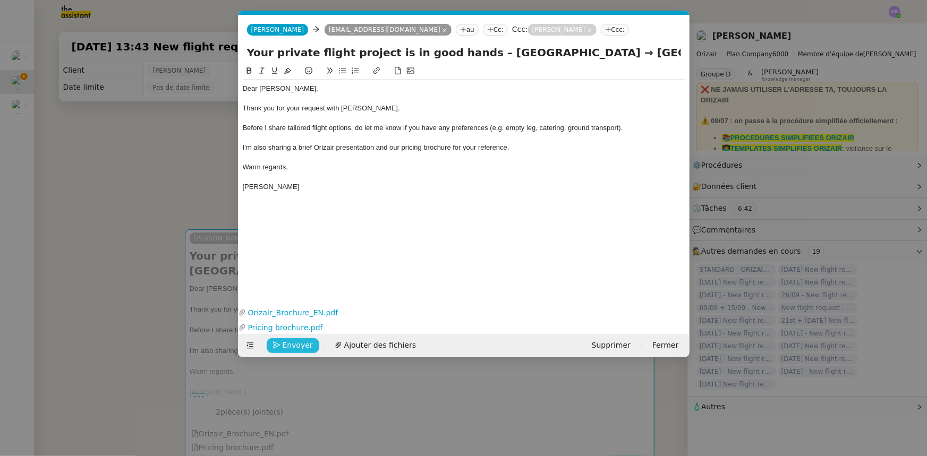
click at [304, 346] on span "Envoyer" at bounding box center [298, 346] width 30 height 12
click at [304, 346] on span "Confirmer l'envoi" at bounding box center [315, 346] width 64 height 12
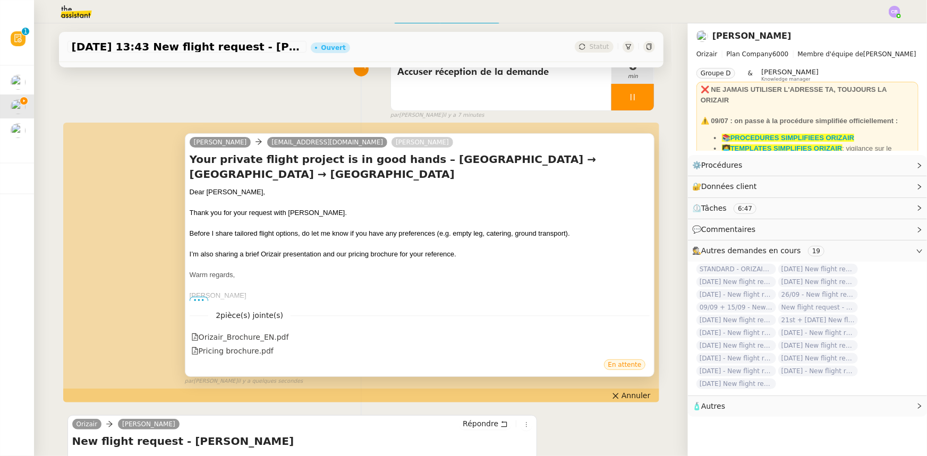
scroll to position [48, 0]
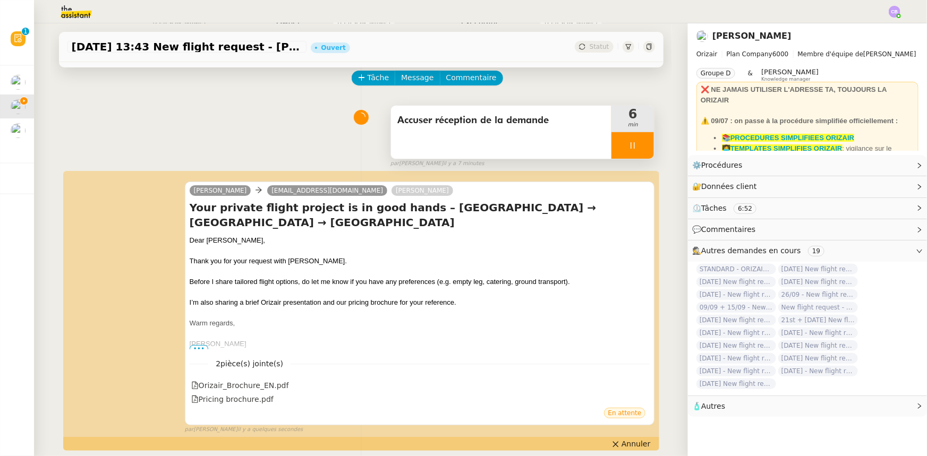
click at [612, 142] on div at bounding box center [633, 145] width 43 height 27
click at [639, 148] on icon at bounding box center [643, 145] width 9 height 9
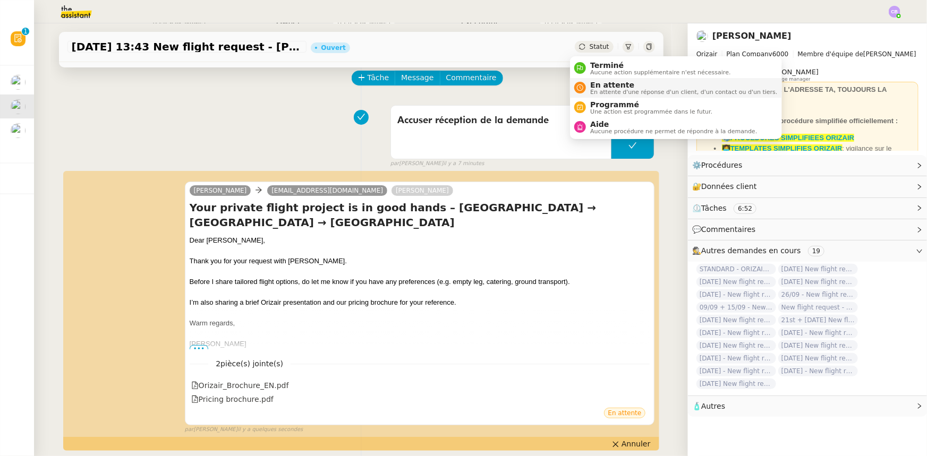
click at [610, 89] on span "En attente d'une réponse d'un client, d'un contact ou d'un tiers." at bounding box center [683, 92] width 187 height 6
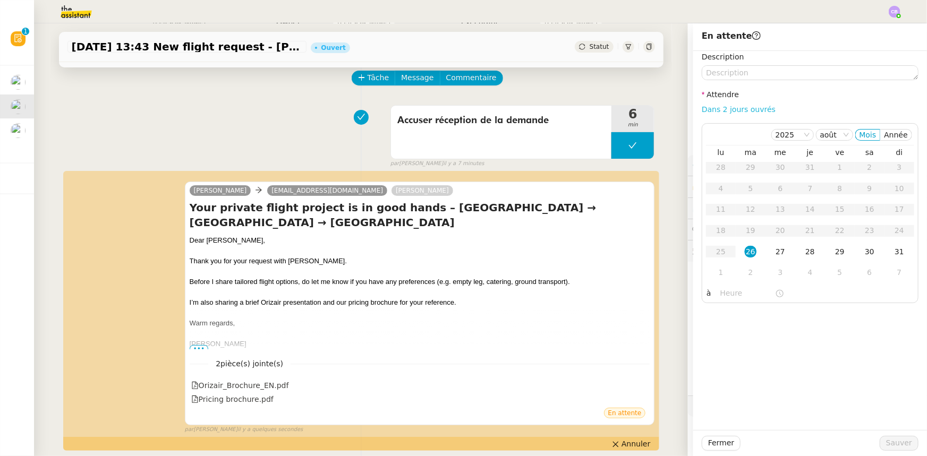
click at [731, 108] on link "Dans 2 jours ouvrés" at bounding box center [739, 109] width 74 height 9
click at [775, 252] on div "27" at bounding box center [781, 252] width 12 height 12
click at [721, 295] on input "07:00" at bounding box center [748, 293] width 55 height 12
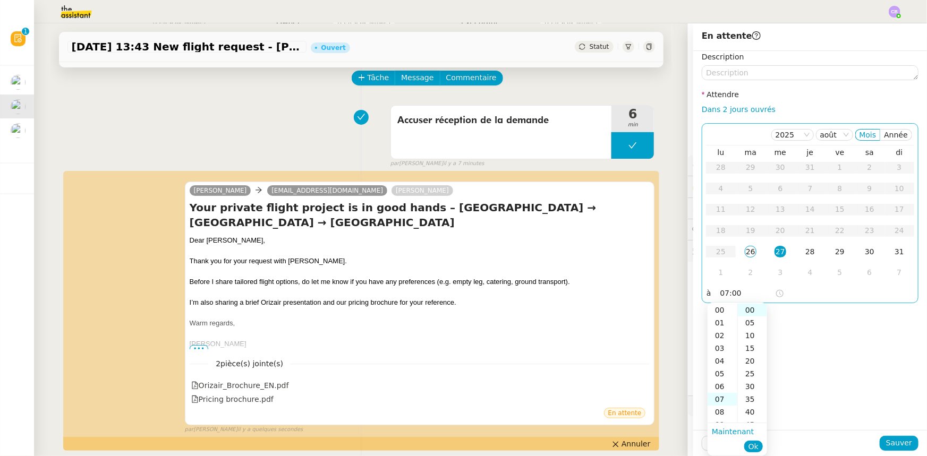
scroll to position [89, 0]
click at [720, 397] on div "14" at bounding box center [723, 399] width 30 height 13
type input "14:00"
click at [753, 447] on span "Ok" at bounding box center [753, 447] width 10 height 11
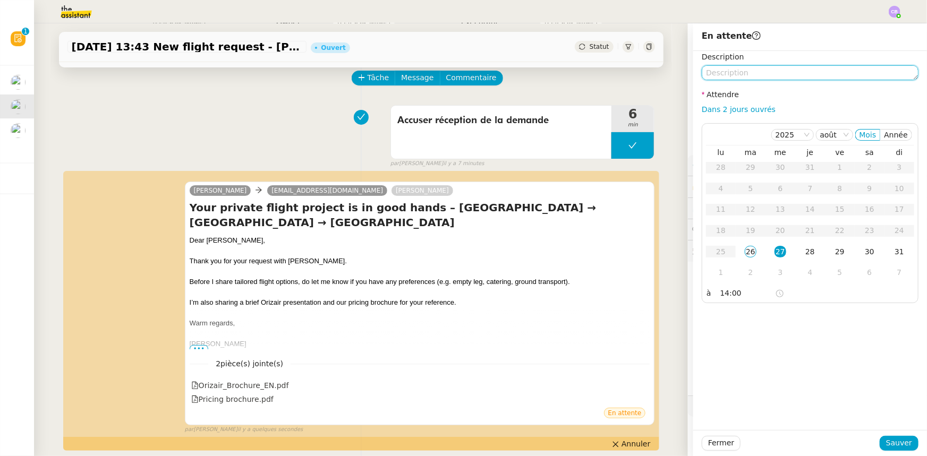
click at [733, 69] on textarea at bounding box center [810, 72] width 217 height 15
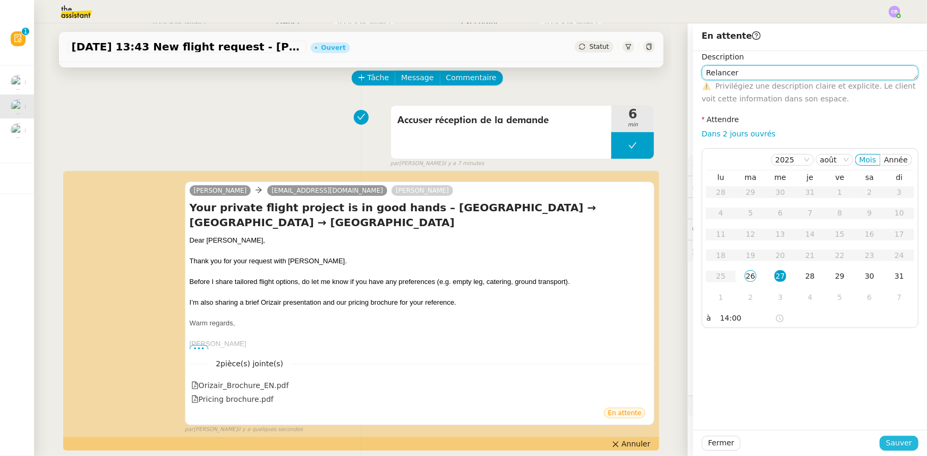
type textarea "Relancer"
click at [903, 446] on span "Sauver" at bounding box center [899, 443] width 26 height 12
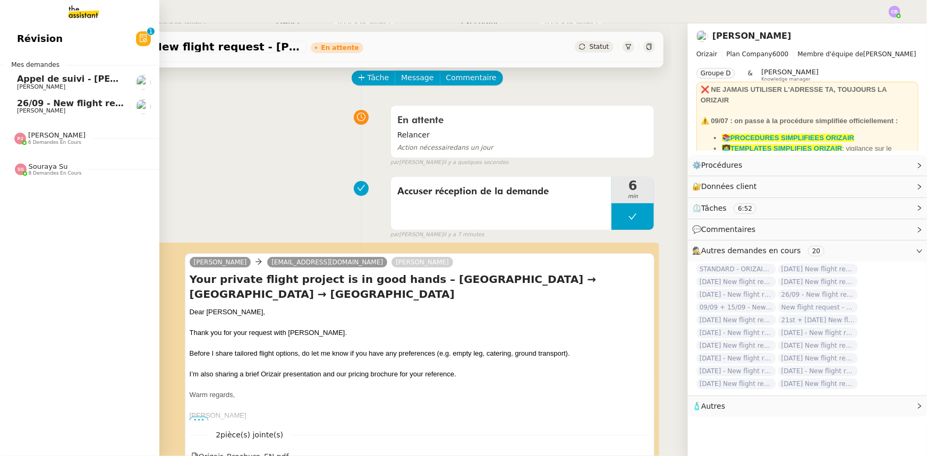
click at [40, 105] on span "26/09 - New flight request - [PERSON_NAME]" at bounding box center [124, 103] width 214 height 10
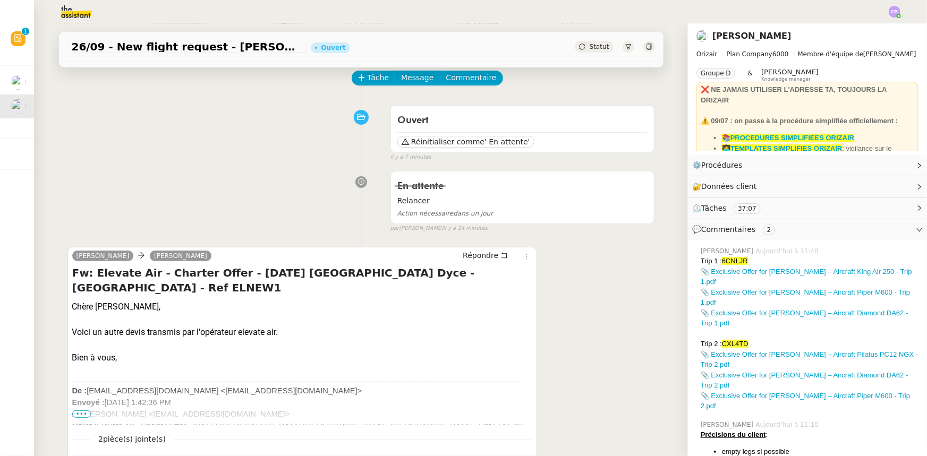
scroll to position [96, 0]
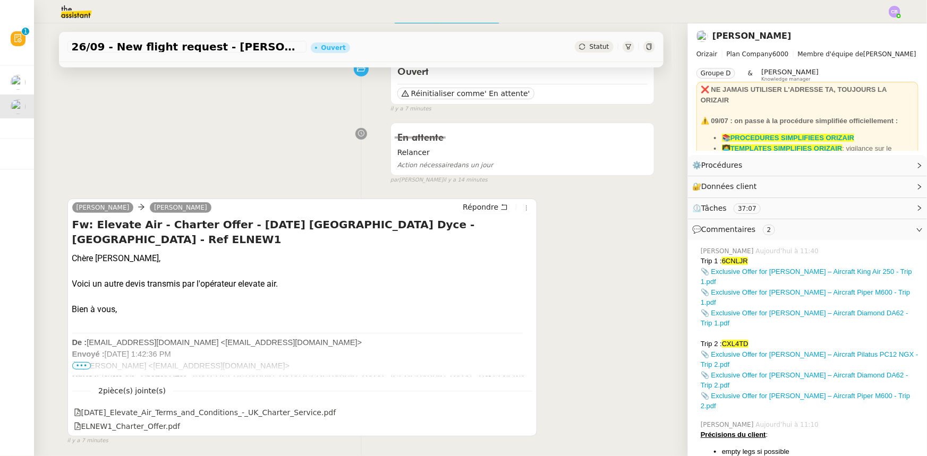
click at [80, 367] on span "•••" at bounding box center [81, 365] width 19 height 7
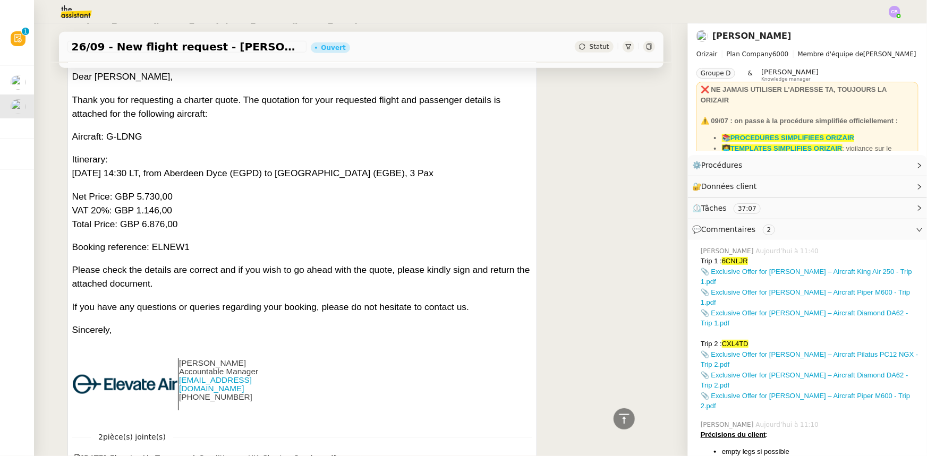
scroll to position [435, 0]
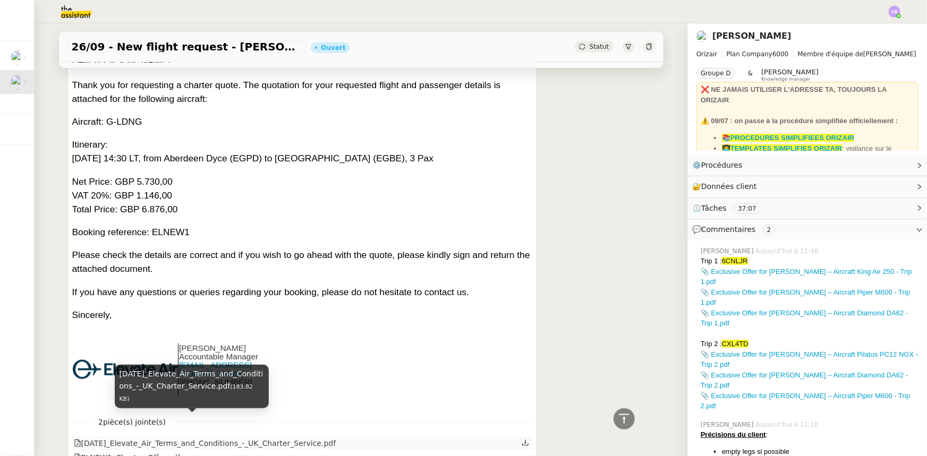
click at [202, 438] on div "7June2024_Elevate_Air_Terms_and_Conditions_-_UK_Charter_Service.pdf" at bounding box center [205, 444] width 263 height 12
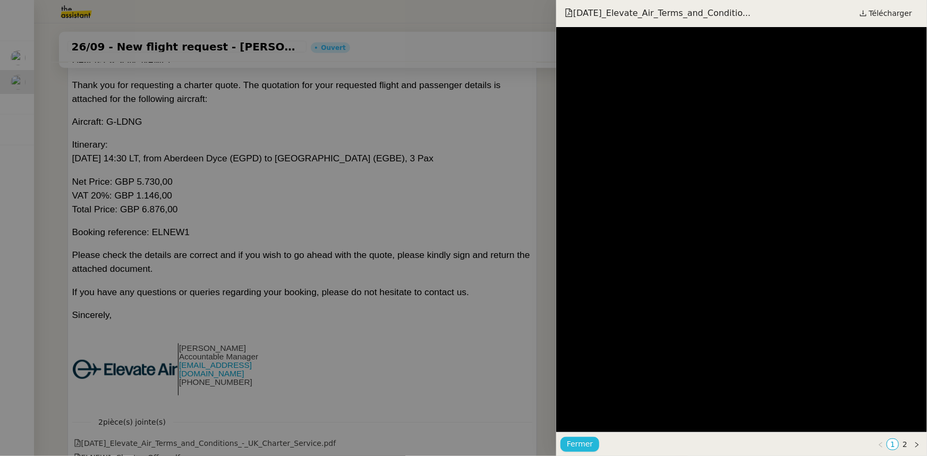
click at [587, 443] on span "Fermer" at bounding box center [580, 444] width 26 height 12
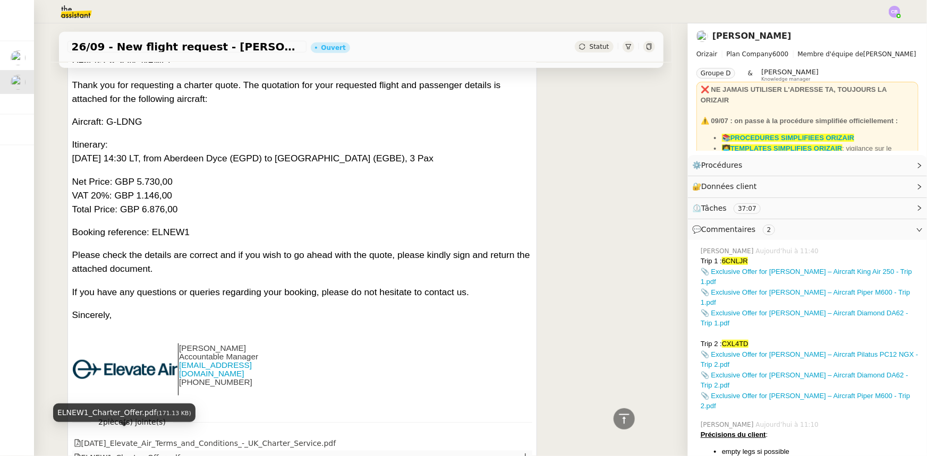
click at [147, 452] on div "ELNEW1_Charter_Offer.pdf" at bounding box center [127, 458] width 106 height 12
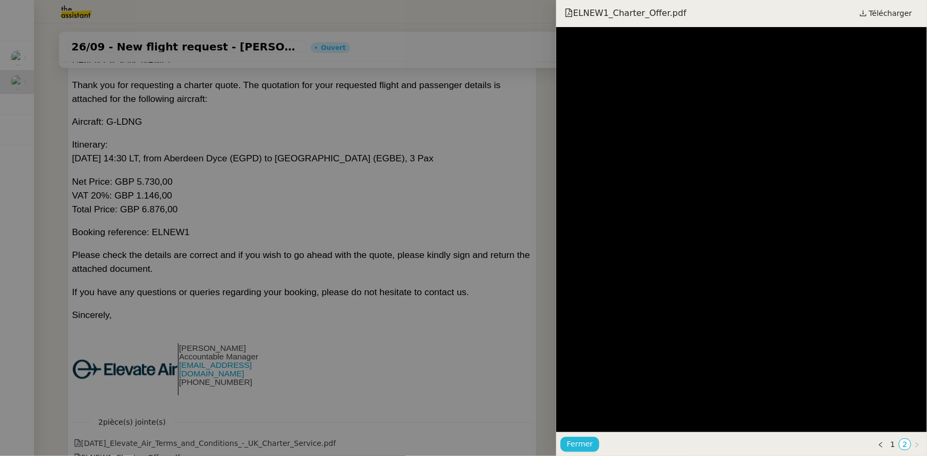
click at [585, 442] on span "Fermer" at bounding box center [580, 444] width 26 height 12
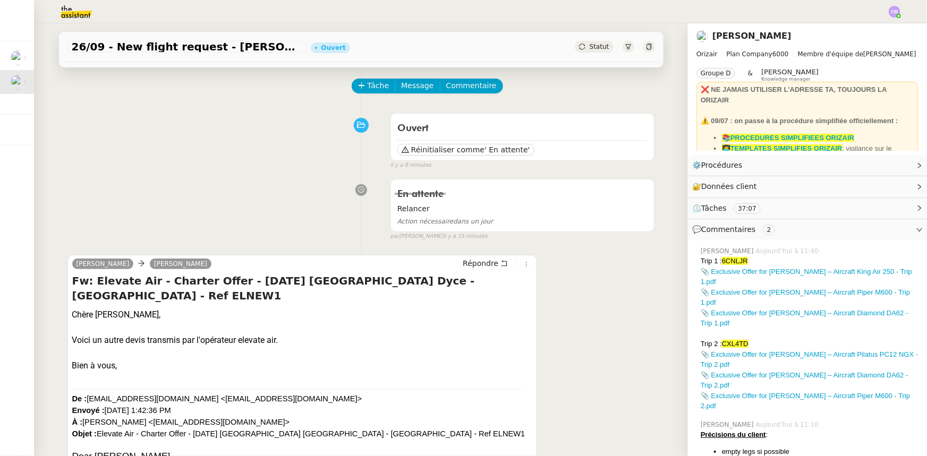
scroll to position [0, 0]
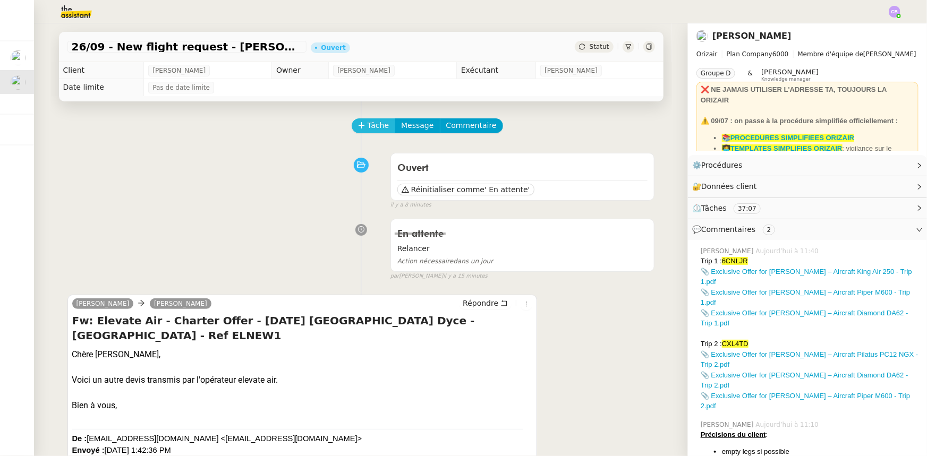
click at [360, 127] on button "Tâche" at bounding box center [374, 126] width 44 height 15
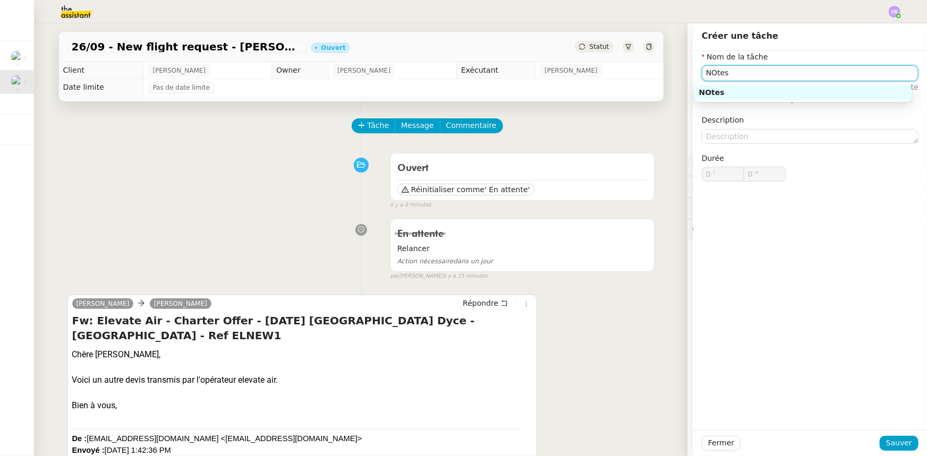
click at [710, 75] on input "NOtes" at bounding box center [810, 72] width 217 height 15
type input "Notes"
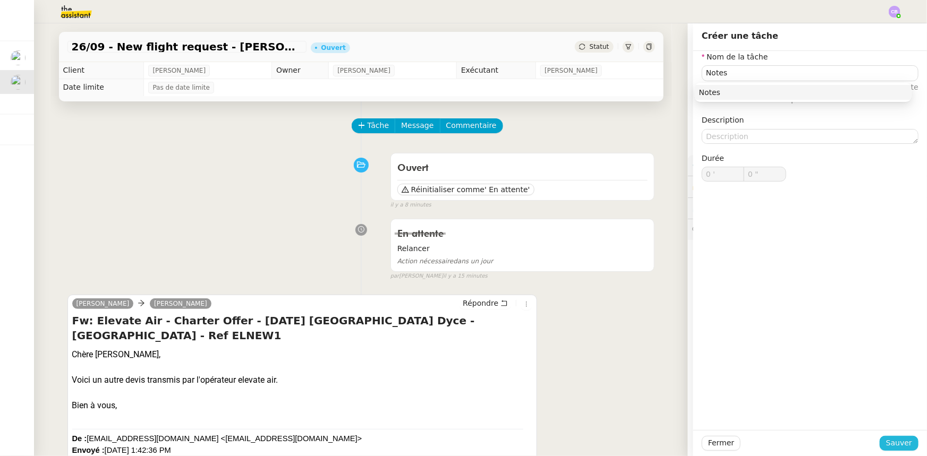
click at [899, 441] on span "Sauver" at bounding box center [899, 443] width 26 height 12
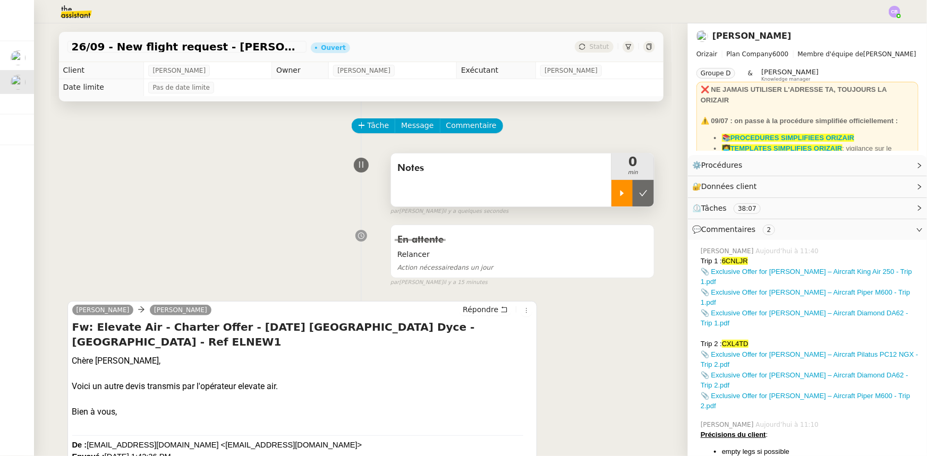
click at [612, 201] on div at bounding box center [622, 193] width 21 height 27
click at [469, 130] on span "Commentaire" at bounding box center [471, 126] width 50 height 12
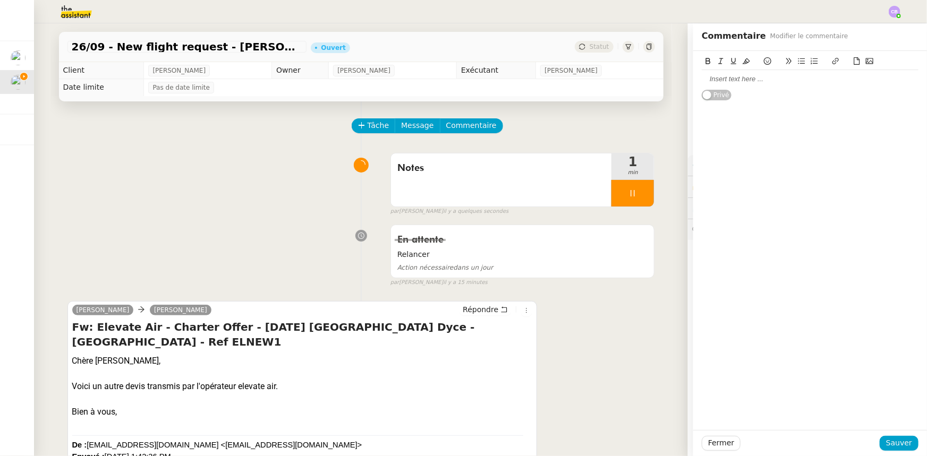
click at [730, 79] on div at bounding box center [810, 79] width 217 height 10
click at [827, 78] on div "@Amyna, Louis vient de me transmettre un devis. Peux-tu me dire s'il faut que j…" at bounding box center [810, 84] width 217 height 20
drag, startPoint x: 723, startPoint y: 78, endPoint x: 697, endPoint y: 79, distance: 26.0
click at [702, 79] on div "@Amyna, Louis vient de me transmettre un nouveau devis. Peux-tu me dire s'il fa…" at bounding box center [810, 84] width 217 height 20
click at [705, 63] on icon at bounding box center [708, 60] width 7 height 7
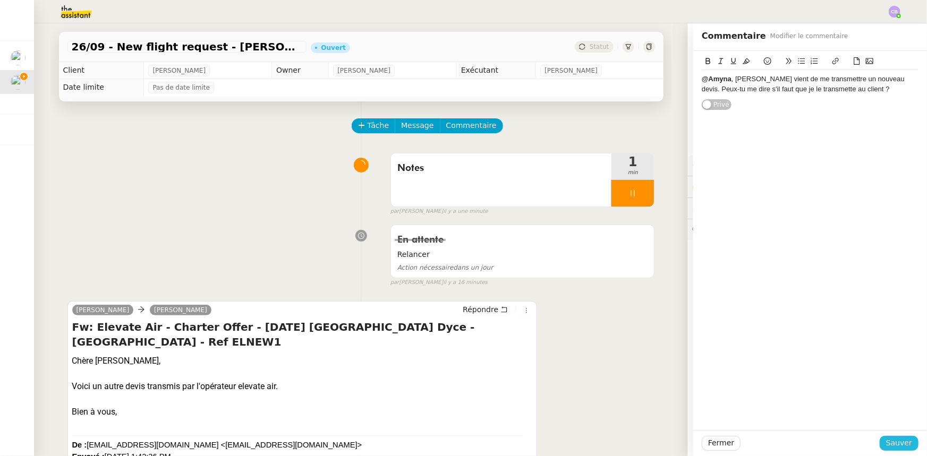
click at [892, 447] on span "Sauver" at bounding box center [899, 443] width 26 height 12
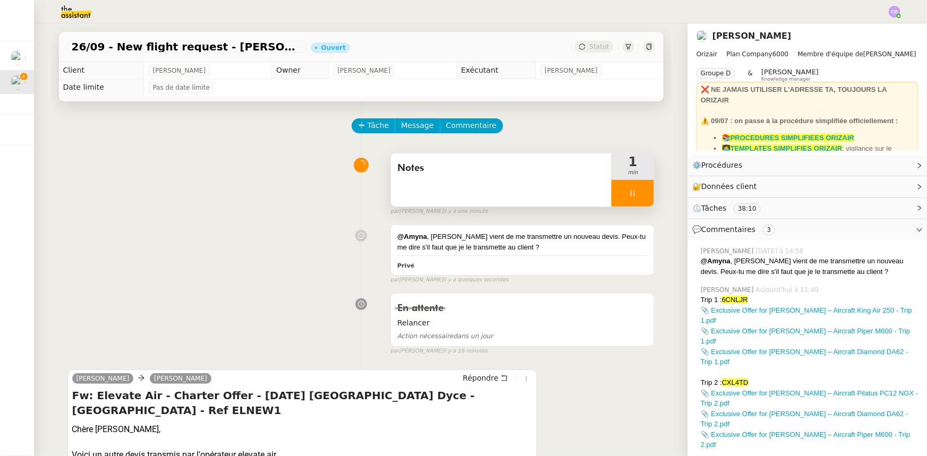
click at [612, 197] on div at bounding box center [633, 193] width 43 height 27
click at [633, 200] on button at bounding box center [643, 193] width 21 height 27
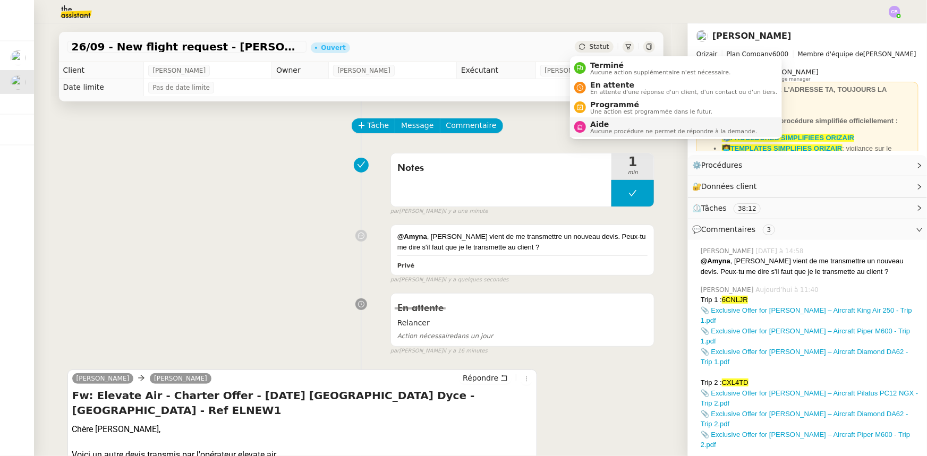
click at [606, 132] on span "Aucune procédure ne permet de répondre à la demande." at bounding box center [673, 132] width 167 height 6
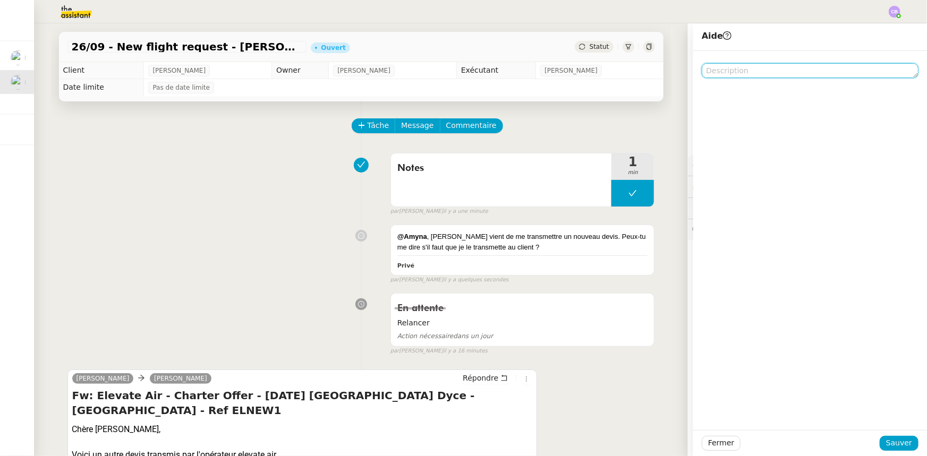
click at [711, 71] on textarea at bounding box center [810, 70] width 217 height 15
click at [711, 71] on textarea "POur Amyna" at bounding box center [810, 70] width 217 height 15
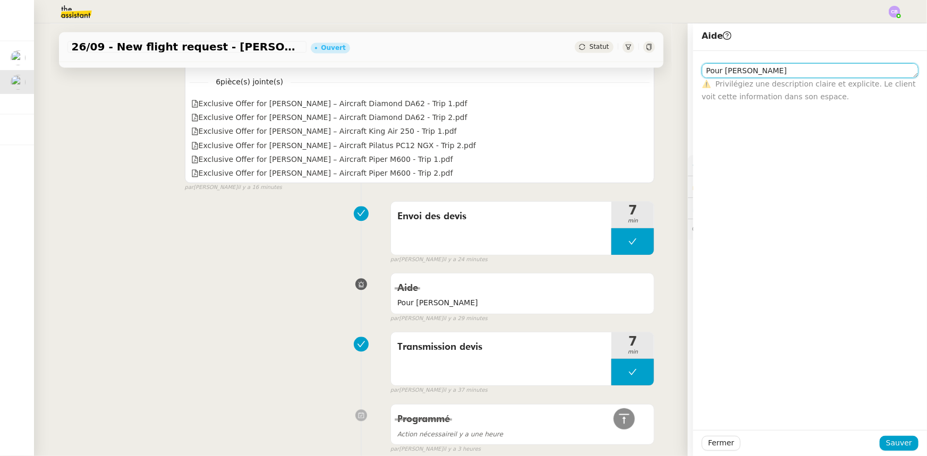
scroll to position [1159, 0]
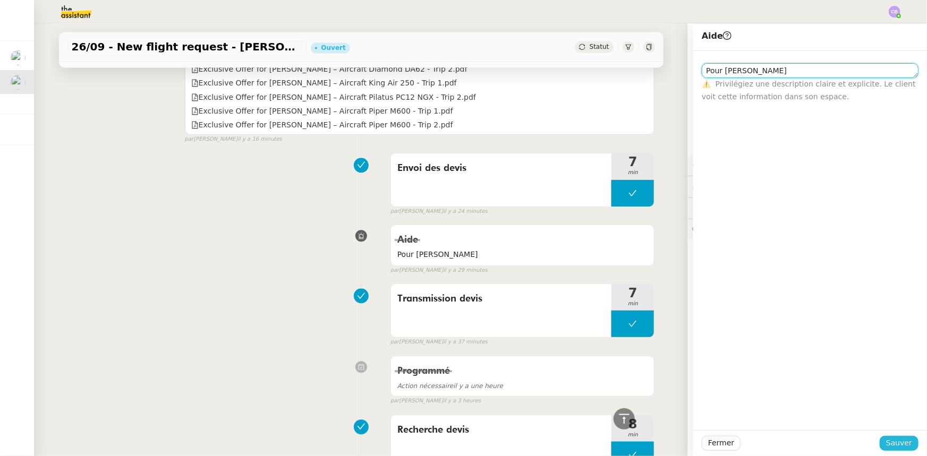
type textarea "Pour Amyna"
click at [893, 442] on span "Sauver" at bounding box center [899, 443] width 26 height 12
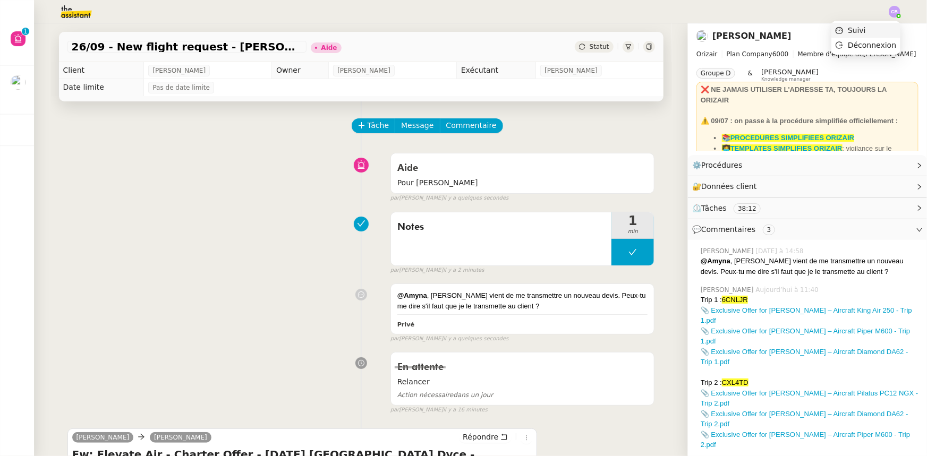
click at [866, 30] on span "Suivi" at bounding box center [857, 30] width 18 height 9
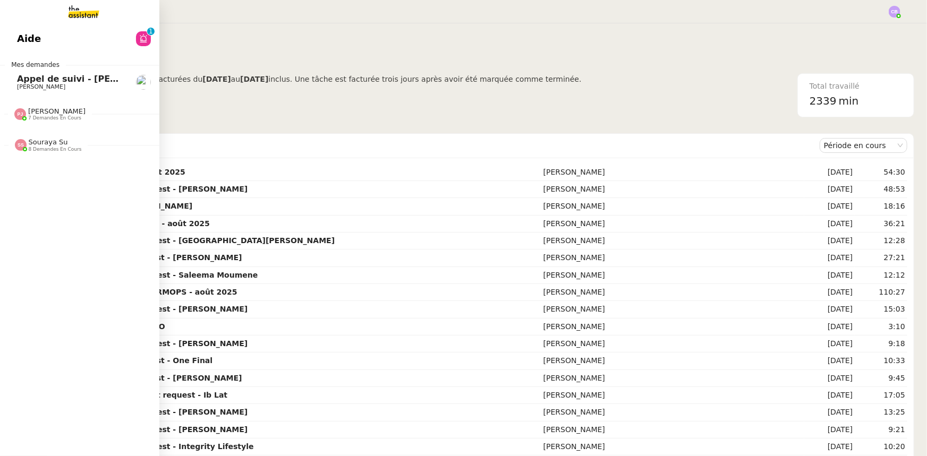
drag, startPoint x: 31, startPoint y: 80, endPoint x: 45, endPoint y: 88, distance: 16.4
click at [31, 80] on span "[PERSON_NAME] de suivi - [PERSON_NAME]" at bounding box center [95, 79] width 156 height 10
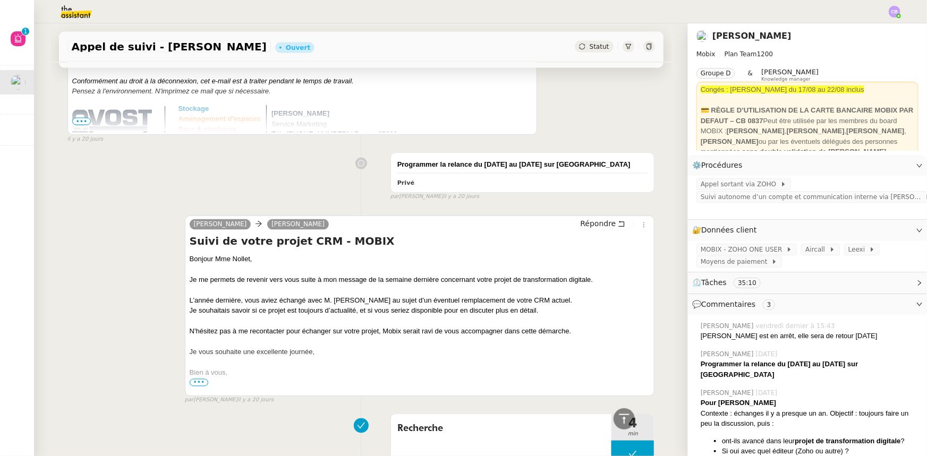
scroll to position [869, 0]
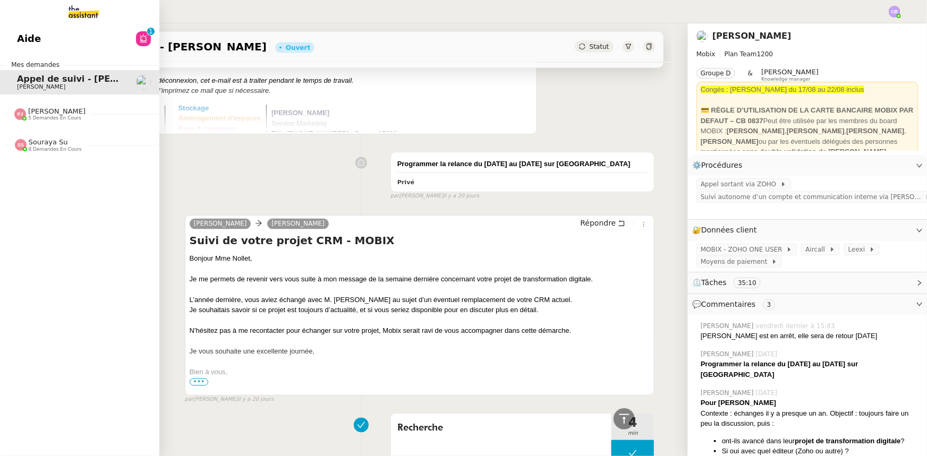
click at [62, 114] on span "[PERSON_NAME]" at bounding box center [56, 111] width 57 height 8
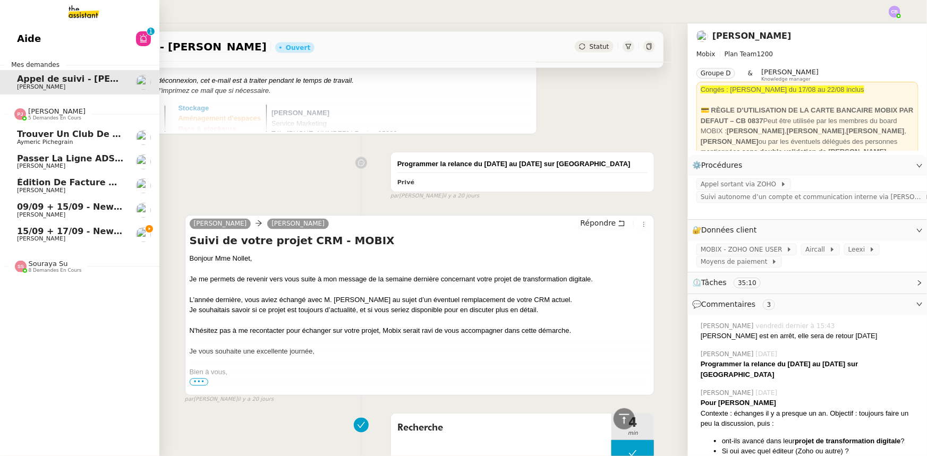
click at [57, 159] on span "Passer la ligne ADSL en fibre" at bounding box center [90, 159] width 146 height 10
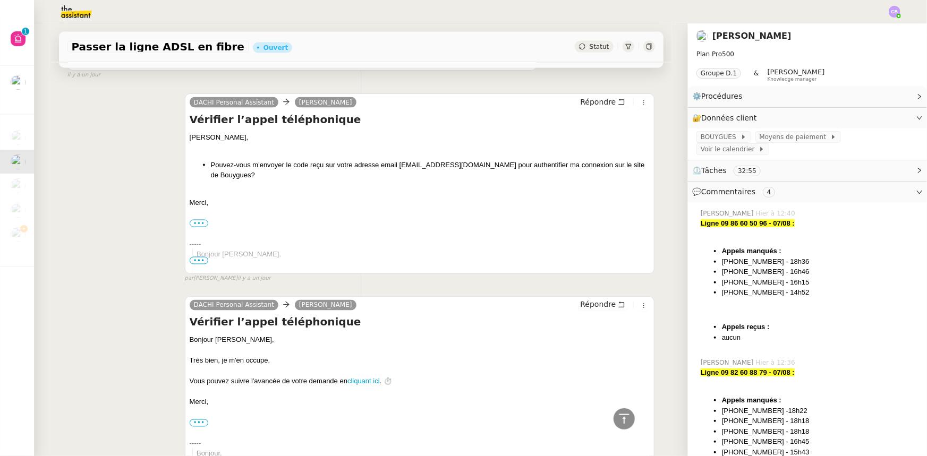
scroll to position [3046, 0]
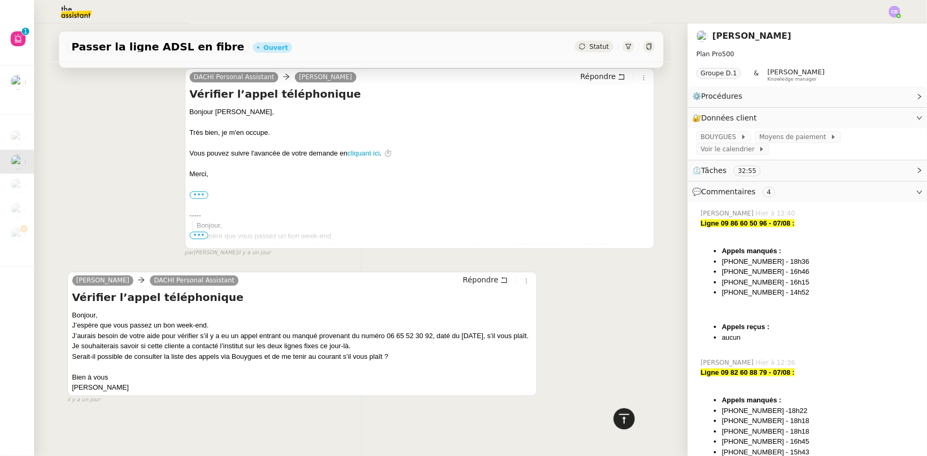
click at [618, 420] on icon at bounding box center [624, 419] width 13 height 13
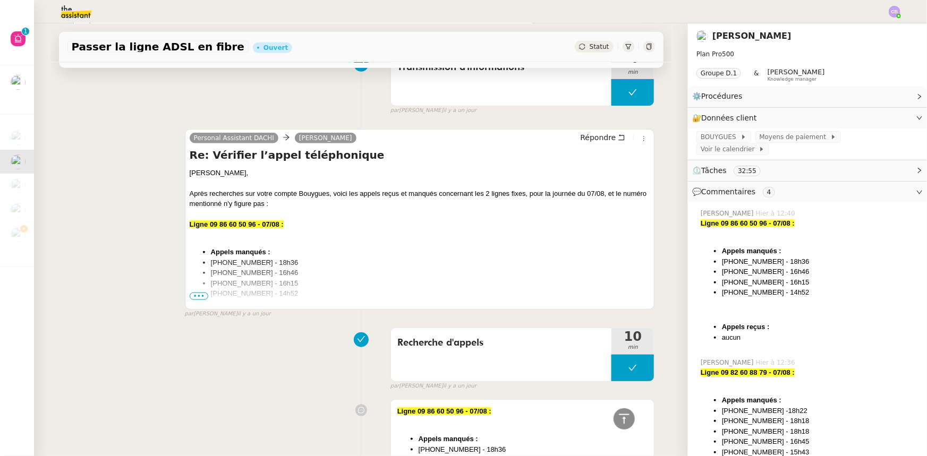
scroll to position [435, 0]
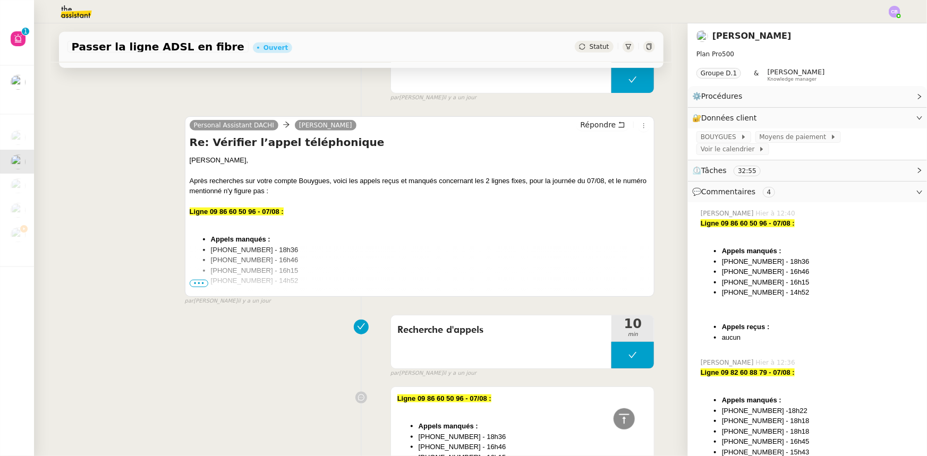
click at [193, 284] on span "•••" at bounding box center [199, 283] width 19 height 7
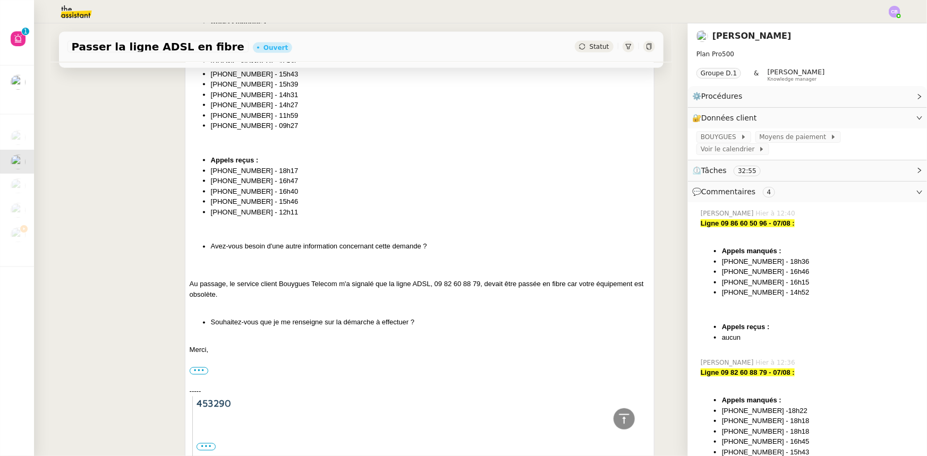
scroll to position [821, 0]
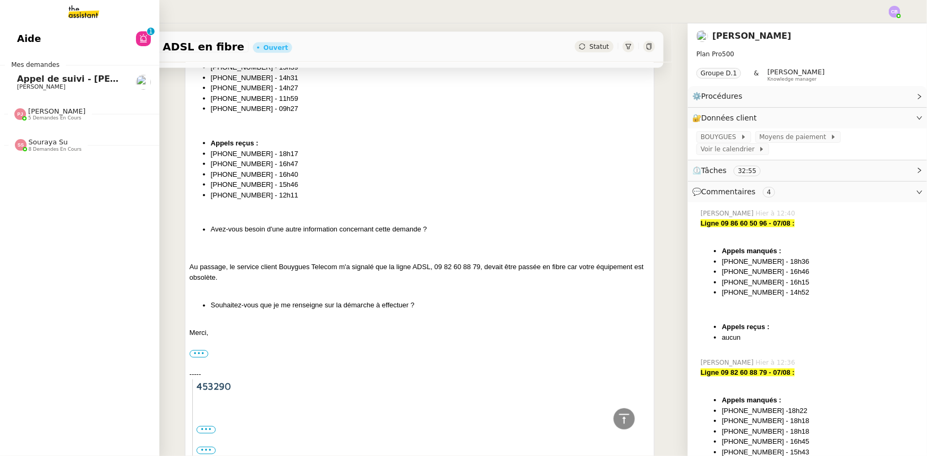
click at [33, 143] on span "Souraya Su" at bounding box center [48, 142] width 39 height 8
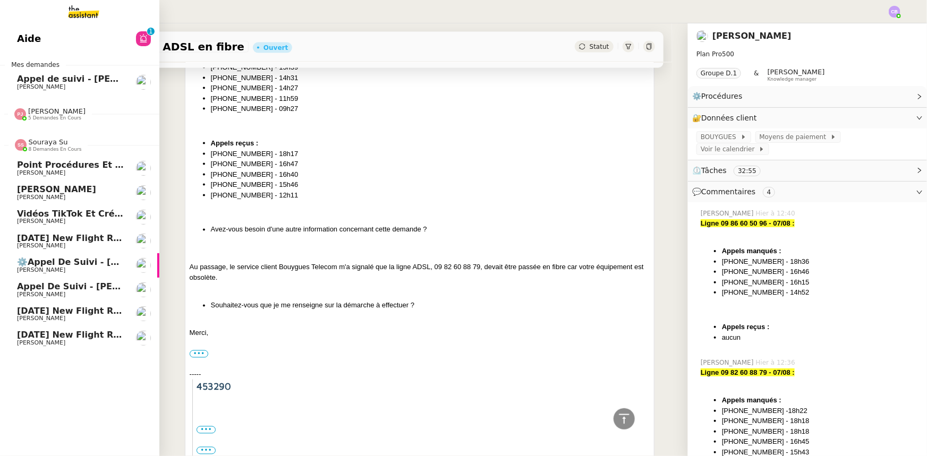
click at [36, 146] on span "Souraya Su" at bounding box center [48, 142] width 39 height 8
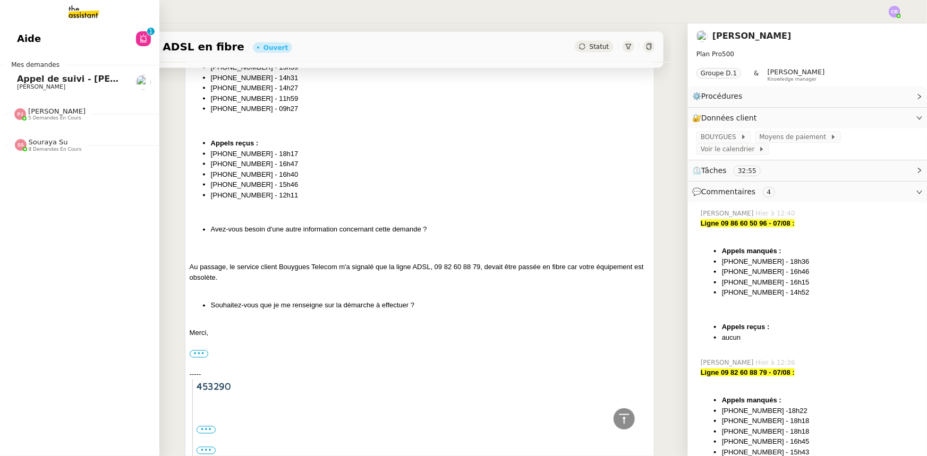
click at [56, 80] on span "[PERSON_NAME] de suivi - [PERSON_NAME]" at bounding box center [95, 79] width 156 height 10
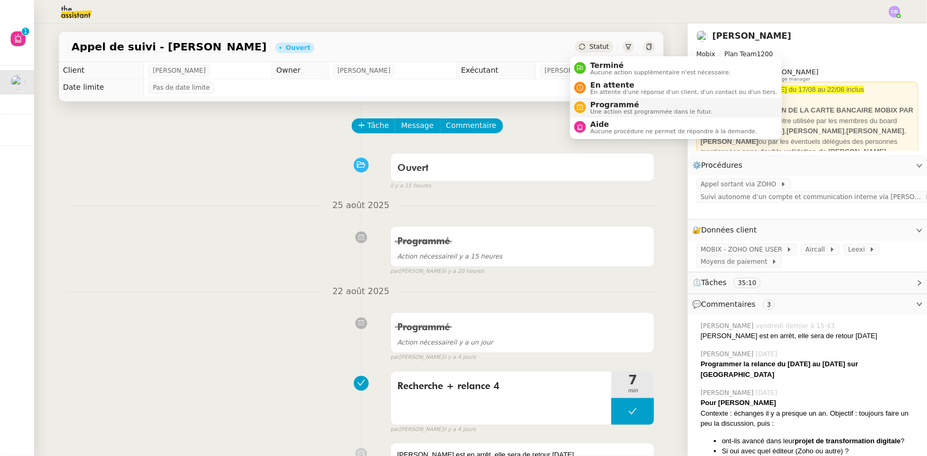
click at [599, 105] on span "Programmé" at bounding box center [651, 104] width 122 height 9
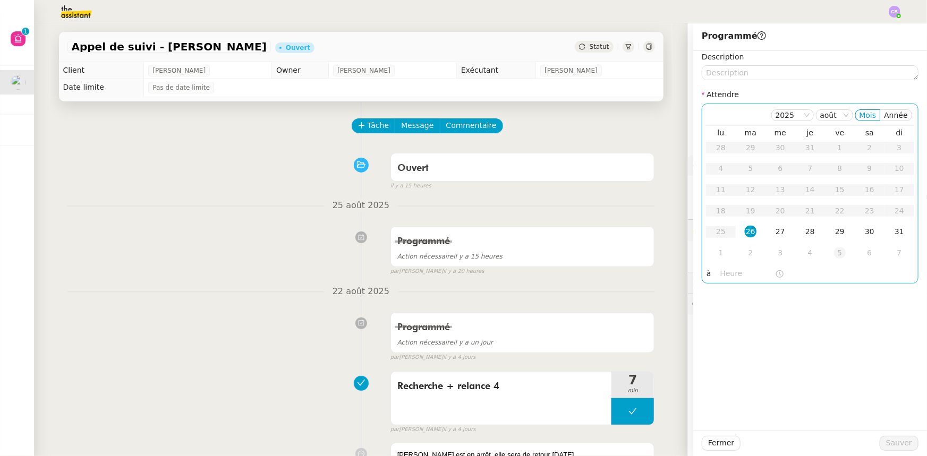
click at [834, 255] on div "5" at bounding box center [840, 253] width 12 height 12
click at [723, 275] on input "text" at bounding box center [748, 274] width 55 height 12
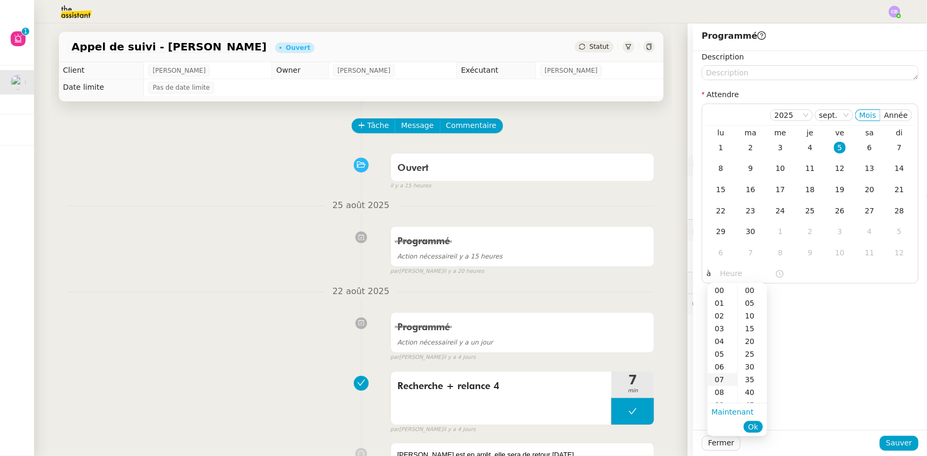
click at [717, 381] on div "07" at bounding box center [723, 380] width 30 height 13
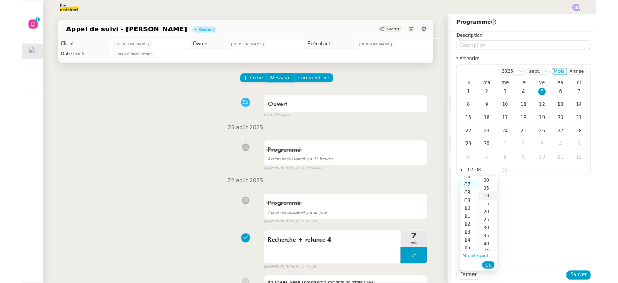
scroll to position [89, 0]
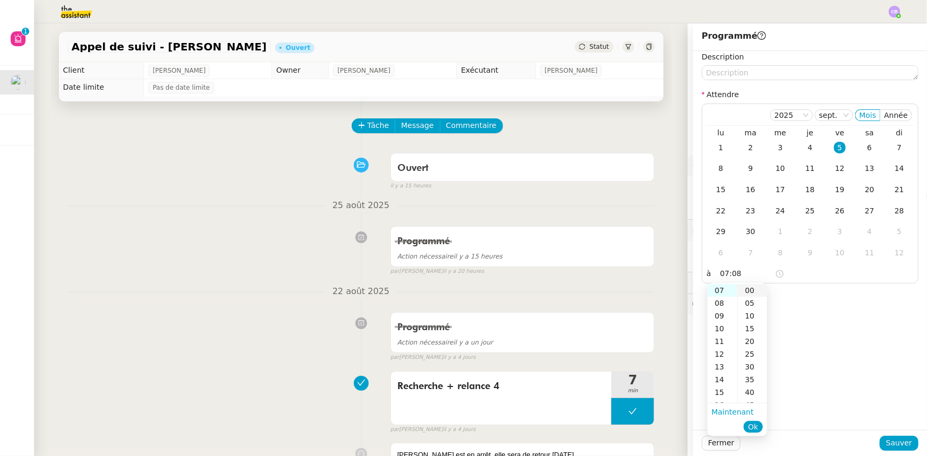
click at [752, 290] on div "00" at bounding box center [752, 290] width 29 height 13
type input "07:00"
click at [757, 426] on span "Ok" at bounding box center [753, 427] width 10 height 11
click at [896, 444] on span "Sauver" at bounding box center [899, 443] width 26 height 12
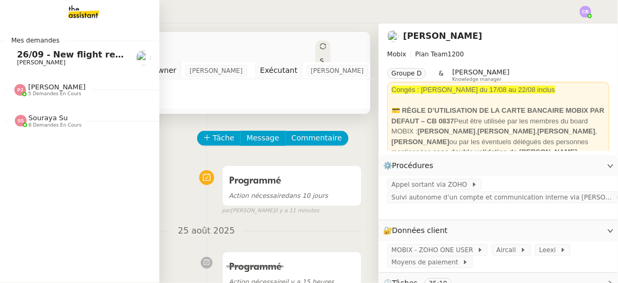
click at [40, 55] on span "26/09 - New flight request - [PERSON_NAME]" at bounding box center [124, 54] width 214 height 10
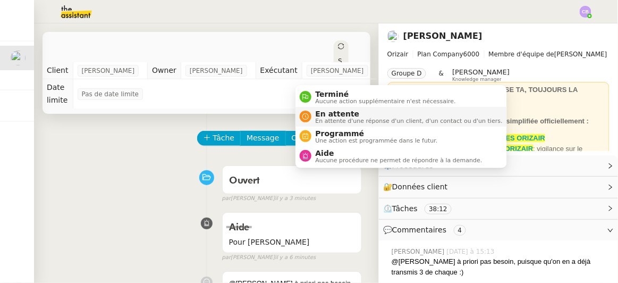
click at [324, 118] on span "En attente d'une réponse d'un client, d'un contact ou d'un tiers." at bounding box center [409, 121] width 187 height 6
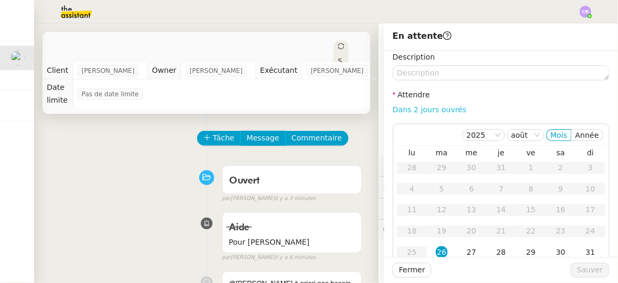
click at [407, 113] on link "Dans 2 jours ouvrés" at bounding box center [430, 109] width 74 height 9
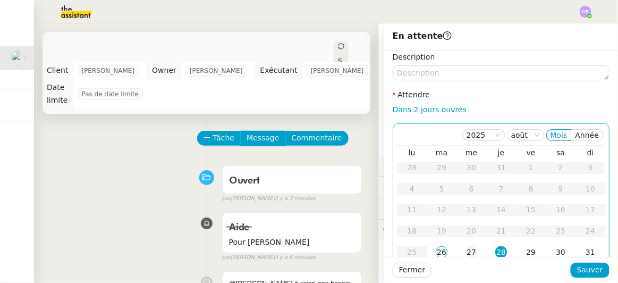
click at [466, 250] on div "27" at bounding box center [472, 252] width 12 height 12
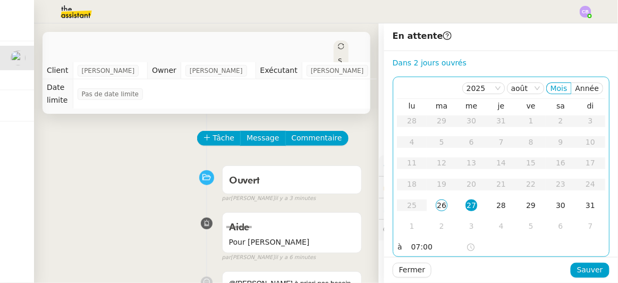
scroll to position [50, 0]
click at [411, 244] on input "07:00" at bounding box center [438, 247] width 55 height 12
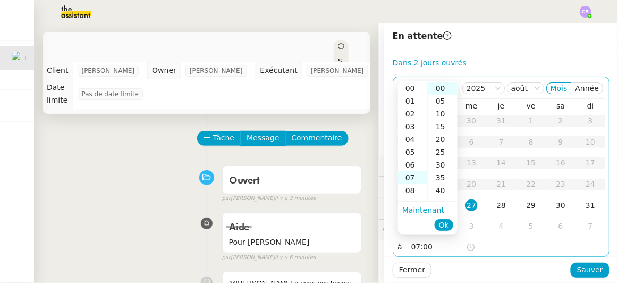
scroll to position [89, 0]
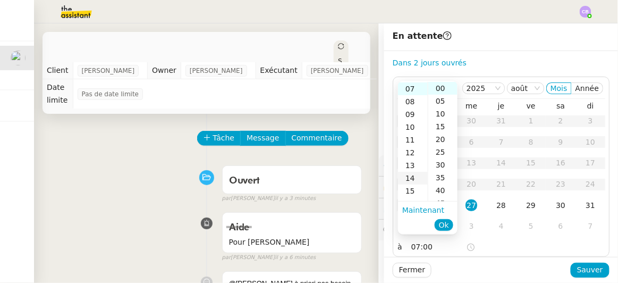
click at [408, 182] on div "14" at bounding box center [413, 178] width 30 height 13
type input "14:00"
click at [441, 224] on span "Ok" at bounding box center [444, 224] width 10 height 11
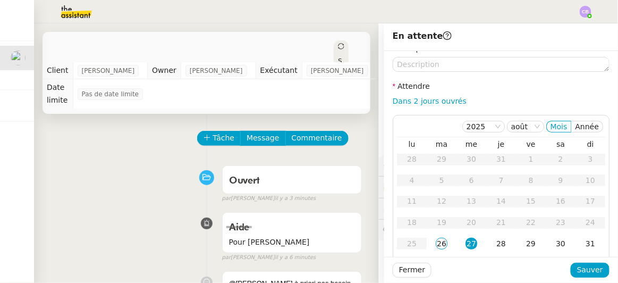
scroll to position [0, 0]
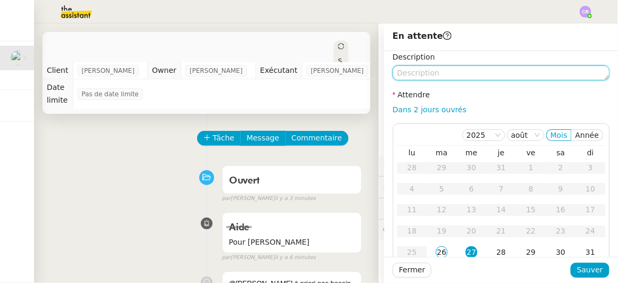
click at [487, 65] on textarea at bounding box center [501, 72] width 217 height 15
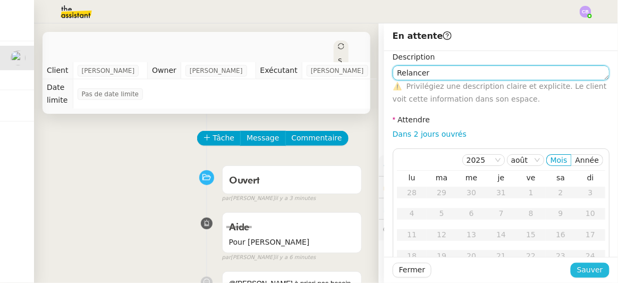
type textarea "Relancer"
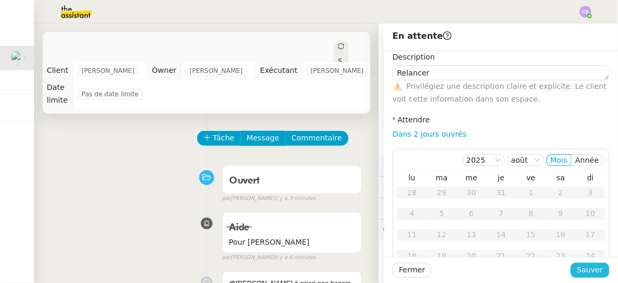
click at [589, 270] on span "Sauver" at bounding box center [590, 270] width 26 height 12
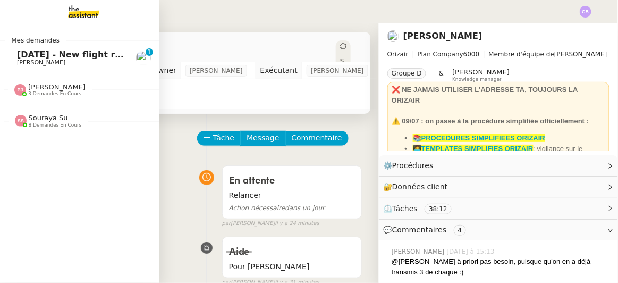
click at [31, 54] on span "[DATE] - New flight request - [PERSON_NAME]" at bounding box center [126, 54] width 219 height 10
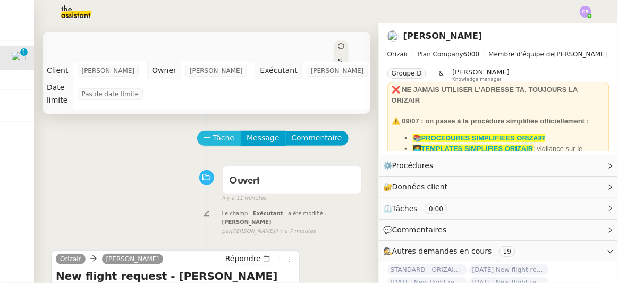
click at [219, 132] on span "Tâche" at bounding box center [224, 138] width 22 height 12
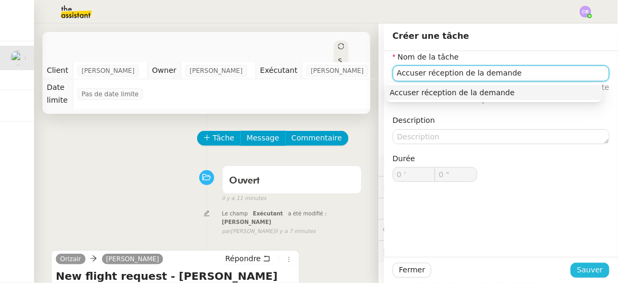
type input "Accuser réception de la demande"
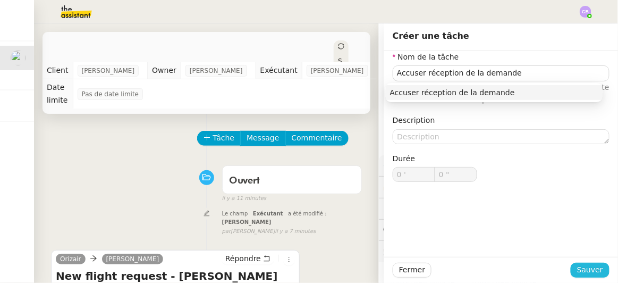
click at [582, 268] on span "Sauver" at bounding box center [590, 270] width 26 height 12
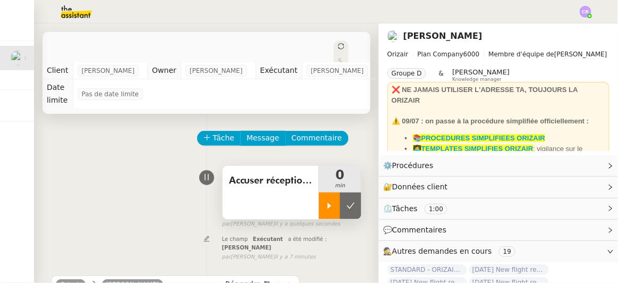
click at [325, 201] on icon at bounding box center [329, 205] width 9 height 9
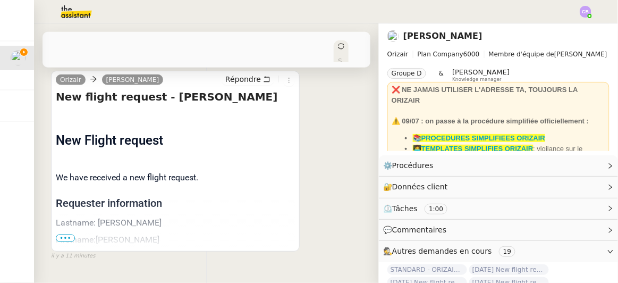
scroll to position [212, 0]
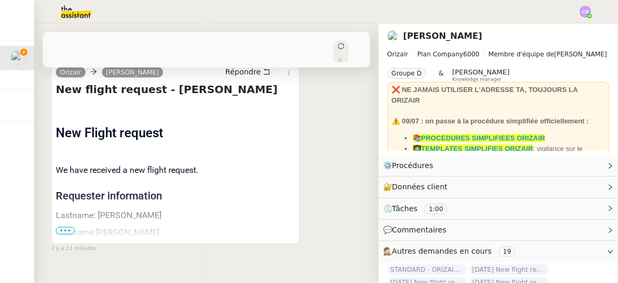
click at [62, 227] on span "•••" at bounding box center [65, 230] width 19 height 7
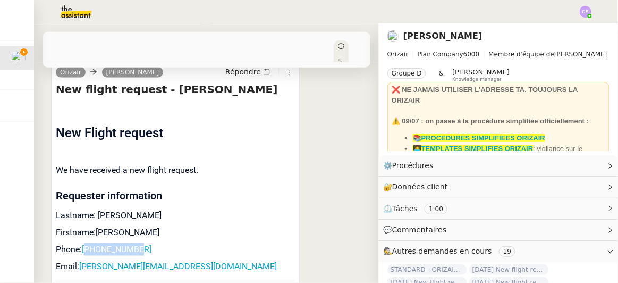
drag, startPoint x: 142, startPoint y: 231, endPoint x: 89, endPoint y: 231, distance: 53.1
click at [89, 243] on p "Phone: +33645454545" at bounding box center [175, 249] width 239 height 13
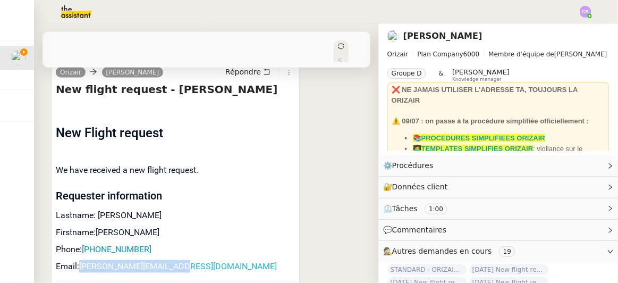
drag, startPoint x: 184, startPoint y: 245, endPoint x: 81, endPoint y: 242, distance: 103.1
click at [81, 260] on p "Email: [PERSON_NAME][EMAIL_ADDRESS][PERSON_NAME][DOMAIN_NAME]" at bounding box center [175, 266] width 239 height 13
click at [271, 209] on p "Lastname: [PERSON_NAME]" at bounding box center [175, 215] width 239 height 13
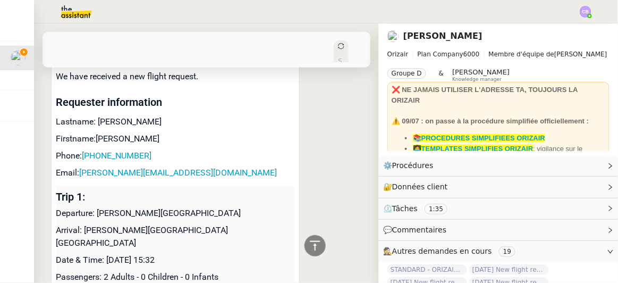
scroll to position [306, 0]
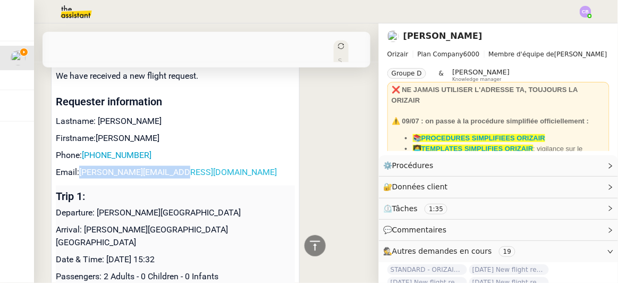
drag, startPoint x: 190, startPoint y: 150, endPoint x: 80, endPoint y: 153, distance: 110.6
click at [80, 166] on p "Email: [PERSON_NAME][EMAIL_ADDRESS][PERSON_NAME][DOMAIN_NAME]" at bounding box center [175, 172] width 239 height 13
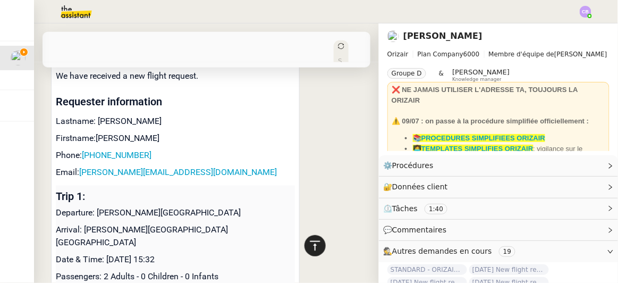
click at [309, 244] on icon at bounding box center [315, 245] width 13 height 13
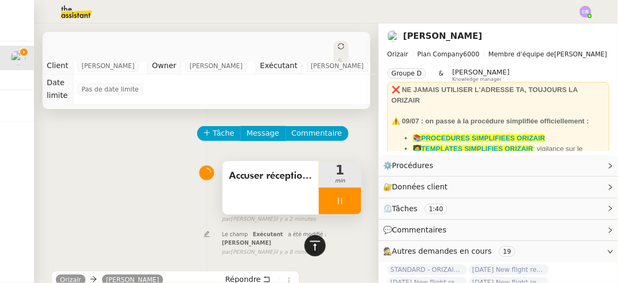
scroll to position [0, 0]
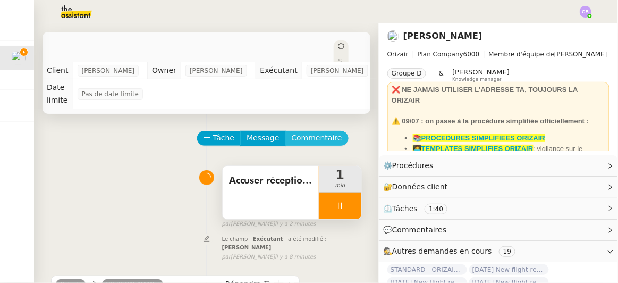
click at [302, 132] on span "Commentaire" at bounding box center [317, 138] width 50 height 12
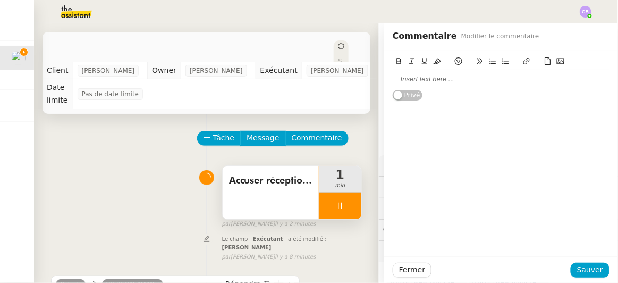
click at [425, 78] on div at bounding box center [501, 79] width 217 height 10
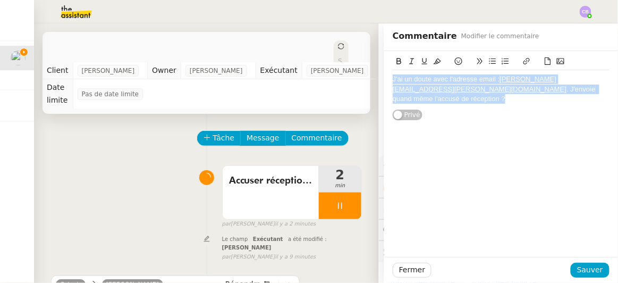
drag, startPoint x: 548, startPoint y: 89, endPoint x: 385, endPoint y: 76, distance: 163.6
click at [385, 76] on div "J'ai un doute avec l'adresse email : [PERSON_NAME][EMAIL_ADDRESS][PERSON_NAME][…" at bounding box center [501, 86] width 234 height 70
copy div "J'ai un doute avec l'adresse email : [PERSON_NAME][EMAIL_ADDRESS][PERSON_NAME][…"
click at [579, 271] on span "Sauver" at bounding box center [590, 270] width 26 height 12
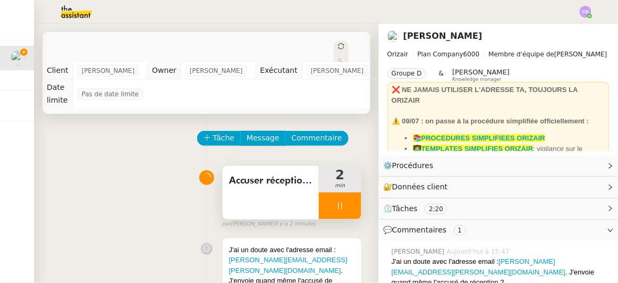
click at [319, 192] on div at bounding box center [340, 205] width 43 height 27
click at [340, 193] on button at bounding box center [350, 205] width 21 height 27
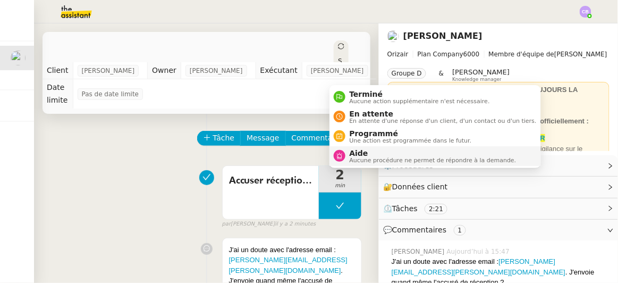
click at [366, 153] on span "Aide" at bounding box center [433, 153] width 167 height 9
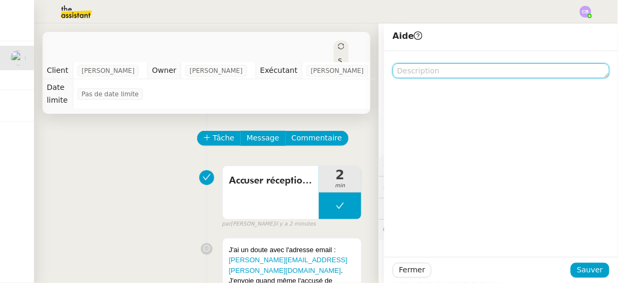
click at [416, 73] on textarea at bounding box center [501, 70] width 217 height 15
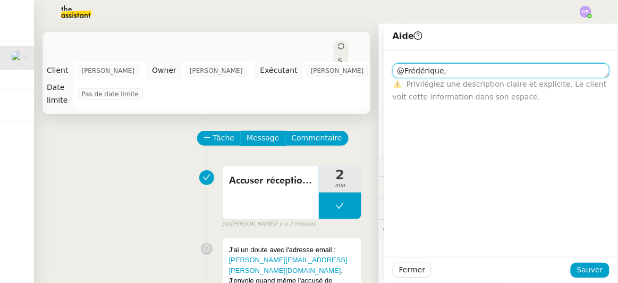
paste textarea "J'ai un doute avec l'adresse email : [PERSON_NAME][EMAIL_ADDRESS][PERSON_NAME][…"
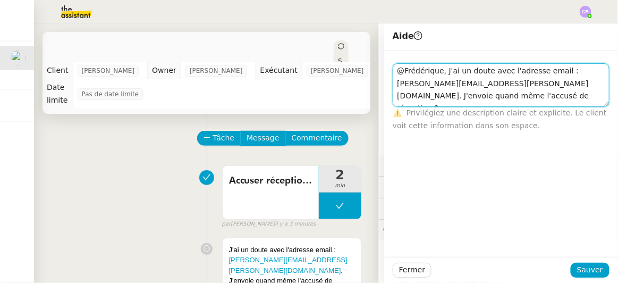
click at [438, 75] on textarea "@Frédérique, J'ai un doute avec l'adresse email : [PERSON_NAME][EMAIL_ADDRESS][…" at bounding box center [501, 85] width 217 height 44
type textarea "@Frédérique, j'ai un doute avec l'adresse email : [PERSON_NAME][EMAIL_ADDRESS][…"
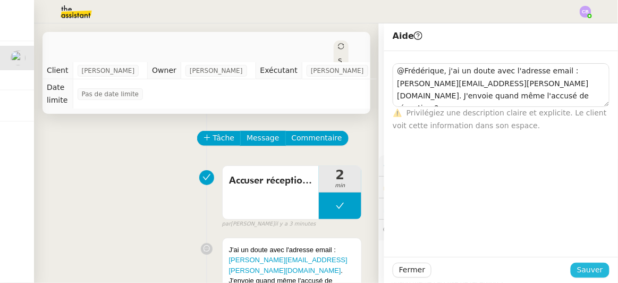
click at [593, 270] on span "Sauver" at bounding box center [590, 270] width 26 height 12
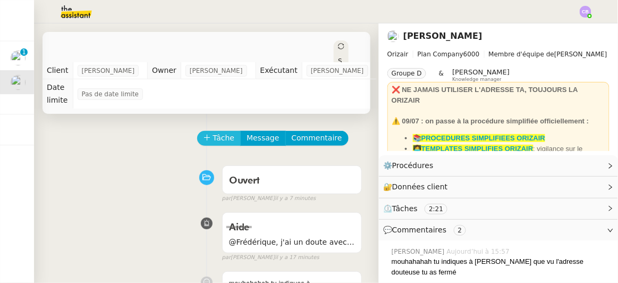
click at [214, 132] on span "Tâche" at bounding box center [224, 138] width 22 height 12
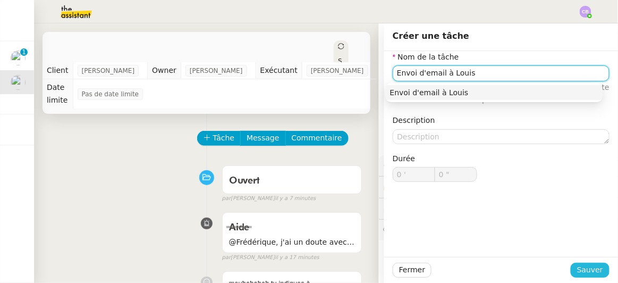
type input "Envoi d'email à Louis"
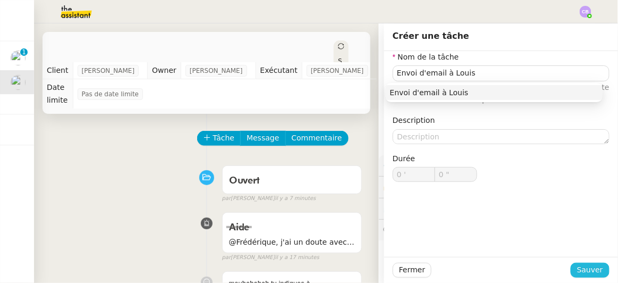
click at [585, 270] on span "Sauver" at bounding box center [590, 270] width 26 height 12
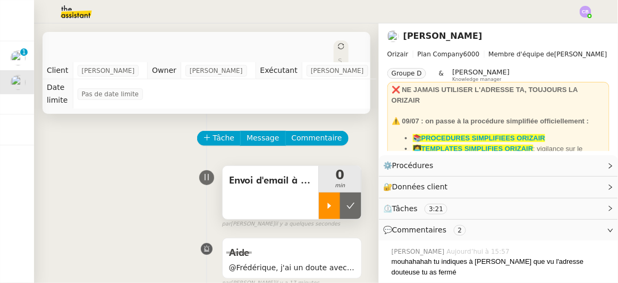
click at [325, 201] on icon at bounding box center [329, 205] width 9 height 9
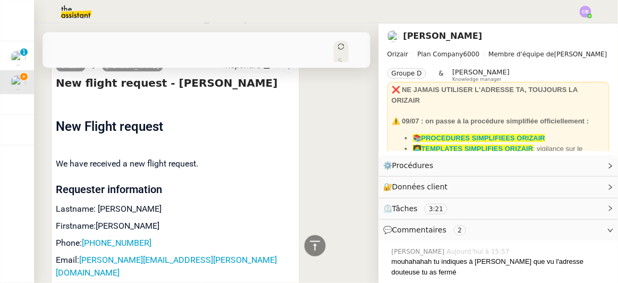
scroll to position [539, 0]
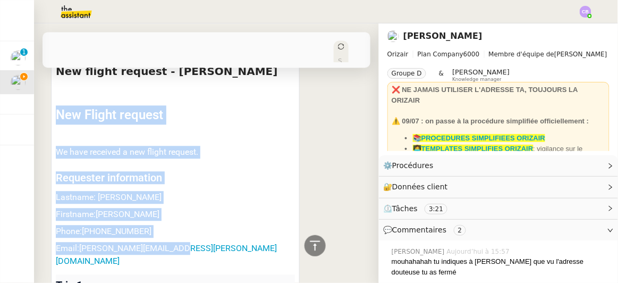
drag, startPoint x: 208, startPoint y: 196, endPoint x: 54, endPoint y: 190, distance: 153.7
click at [54, 190] on div "Orizair [PERSON_NAME] New flight request - [PERSON_NAME] Flight request created…" at bounding box center [175, 253] width 249 height 417
click at [194, 242] on p "Email: [PERSON_NAME][EMAIL_ADDRESS][PERSON_NAME][DOMAIN_NAME]" at bounding box center [175, 255] width 239 height 26
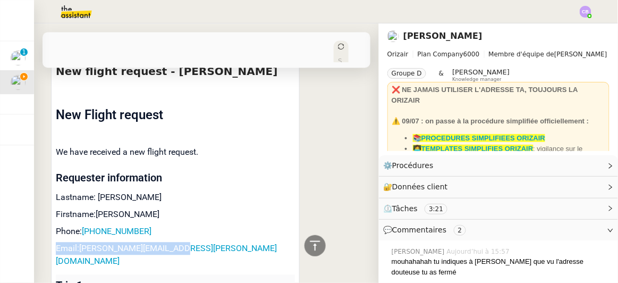
drag, startPoint x: 181, startPoint y: 194, endPoint x: 57, endPoint y: 195, distance: 123.8
click at [57, 242] on p "Email: [PERSON_NAME][EMAIL_ADDRESS][PERSON_NAME][DOMAIN_NAME]" at bounding box center [175, 255] width 239 height 26
copy p "Email: [PERSON_NAME][EMAIL_ADDRESS][PERSON_NAME][DOMAIN_NAME]"
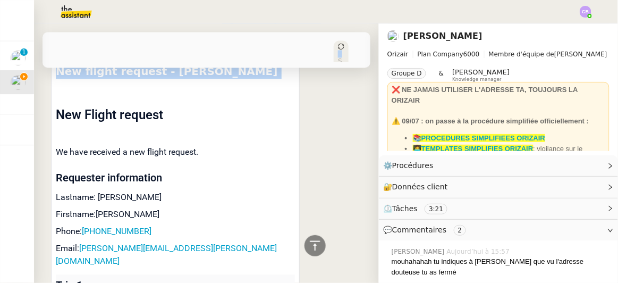
drag, startPoint x: 308, startPoint y: 247, endPoint x: 304, endPoint y: 217, distance: 29.5
click at [304, 217] on div "[DATE] - New flight request - [PERSON_NAME] Ouvert Statut Client [PERSON_NAME] …" at bounding box center [206, 152] width 345 height 259
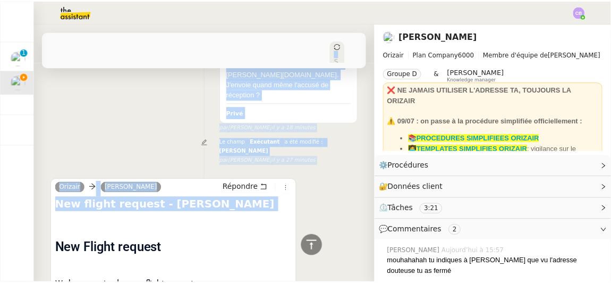
scroll to position [404, 0]
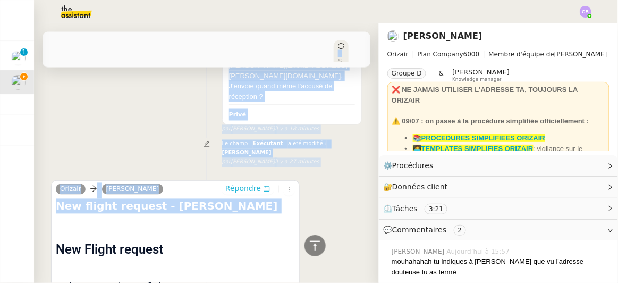
click at [239, 183] on span "Répondre" at bounding box center [243, 188] width 36 height 11
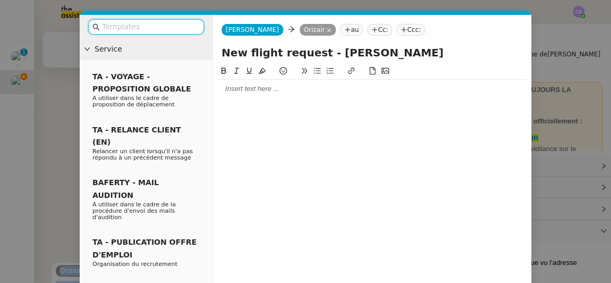
scroll to position [485, 0]
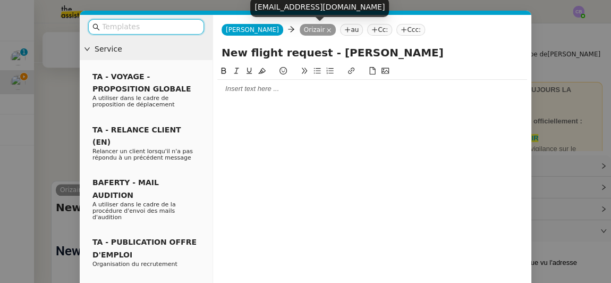
click at [327, 31] on icon at bounding box center [329, 30] width 4 height 4
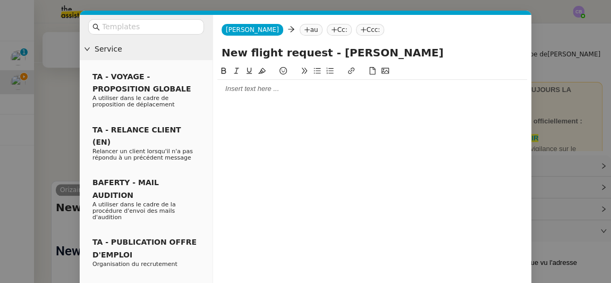
click at [305, 30] on nz-tag "au" at bounding box center [311, 30] width 23 height 12
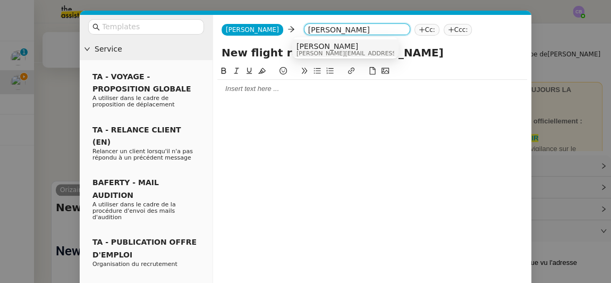
type input "[PERSON_NAME]"
click at [339, 47] on span "[PERSON_NAME]" at bounding box center [372, 46] width 151 height 9
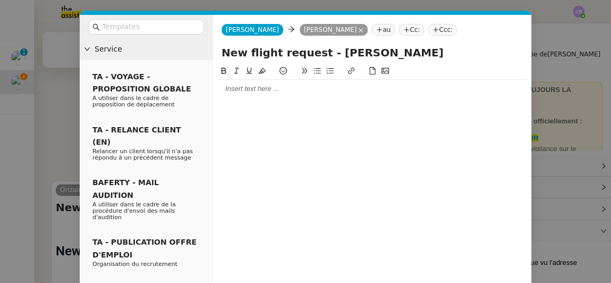
click at [310, 91] on div at bounding box center [372, 89] width 310 height 10
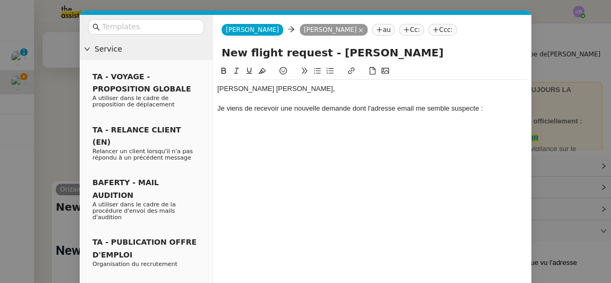
scroll to position [0, 0]
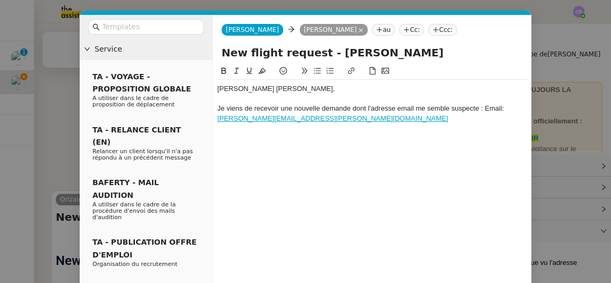
click at [483, 105] on div "[PERSON_NAME] de recevoir une nouvelle demande dont l'adresse email me semble s…" at bounding box center [372, 114] width 310 height 20
click at [474, 122] on div "[PERSON_NAME] de recevoir une nouvelle demande dont l'adresse email me semble s…" at bounding box center [372, 114] width 310 height 20
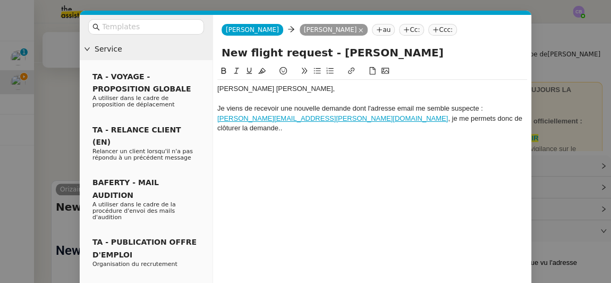
scroll to position [558, 0]
click at [500, 120] on div "[PERSON_NAME] de recevoir une nouvelle demande dont l'adresse email me semble s…" at bounding box center [372, 118] width 310 height 29
click at [307, 165] on div "[PERSON_NAME] [PERSON_NAME], [PERSON_NAME] de recevoir une nouvelle demande don…" at bounding box center [372, 191] width 310 height 253
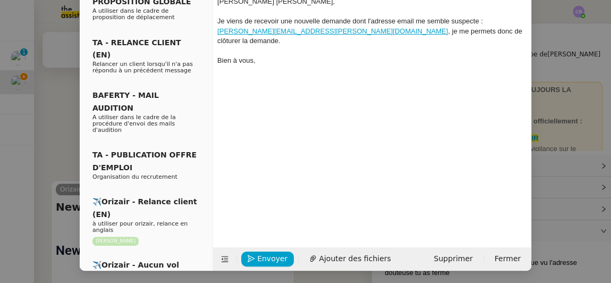
scroll to position [0, 0]
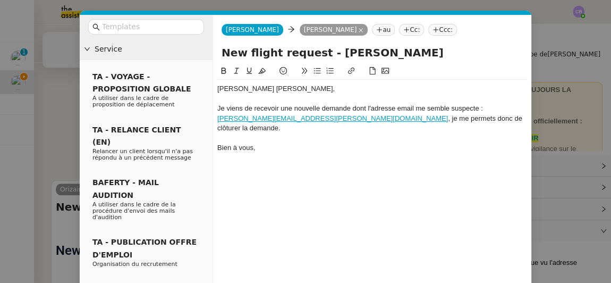
click at [365, 202] on div "[PERSON_NAME] [PERSON_NAME], [PERSON_NAME] de recevoir une nouvelle demande don…" at bounding box center [372, 191] width 310 height 253
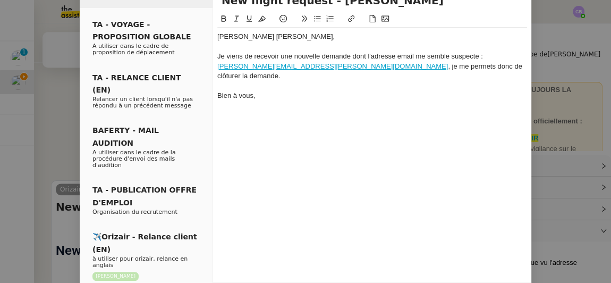
scroll to position [87, 0]
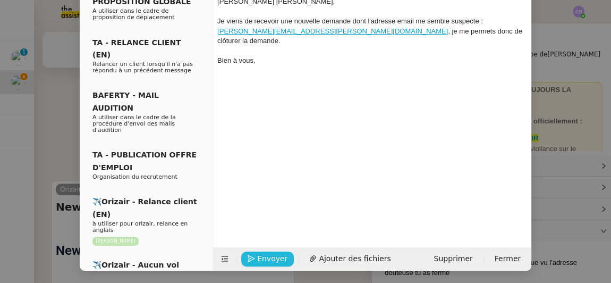
click at [278, 258] on span "Envoyer" at bounding box center [272, 258] width 30 height 12
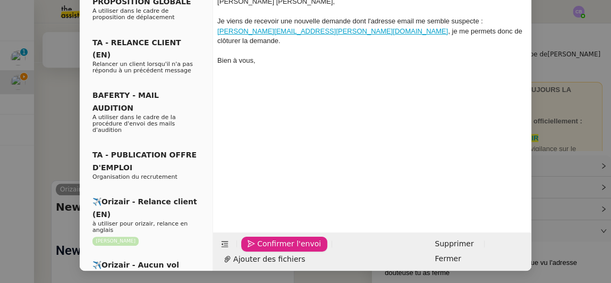
click at [278, 250] on span "Confirmer l'envoi" at bounding box center [289, 244] width 64 height 12
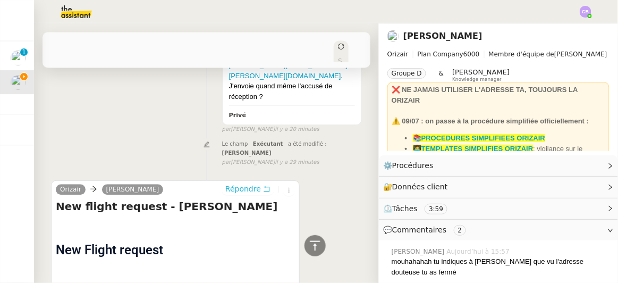
scroll to position [541, 0]
click at [311, 245] on icon at bounding box center [315, 245] width 13 height 13
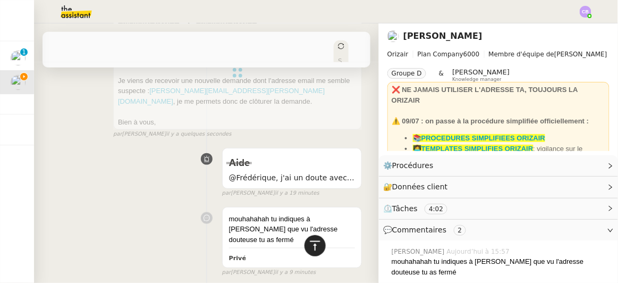
scroll to position [0, 0]
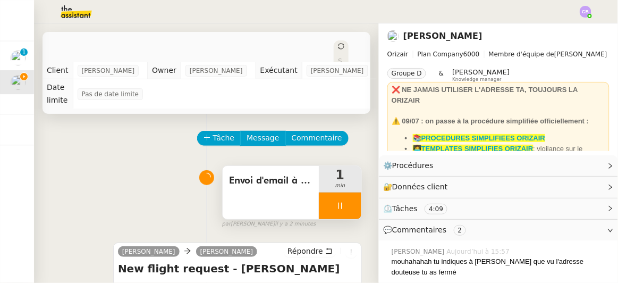
click at [319, 192] on div at bounding box center [340, 205] width 43 height 27
click at [346, 201] on icon at bounding box center [350, 205] width 9 height 9
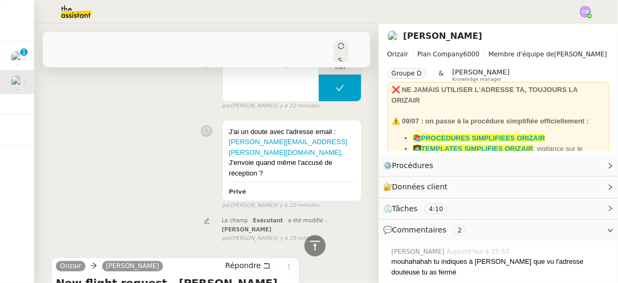
scroll to position [403, 0]
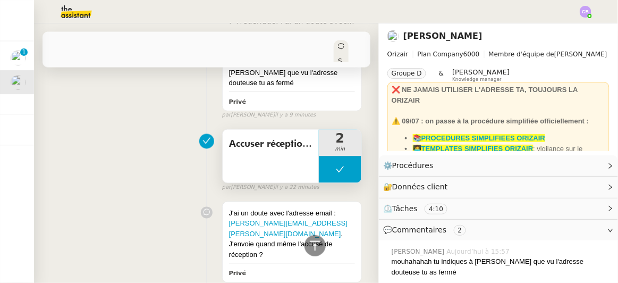
click at [319, 156] on button at bounding box center [340, 169] width 43 height 27
click at [325, 165] on icon at bounding box center [329, 169] width 9 height 9
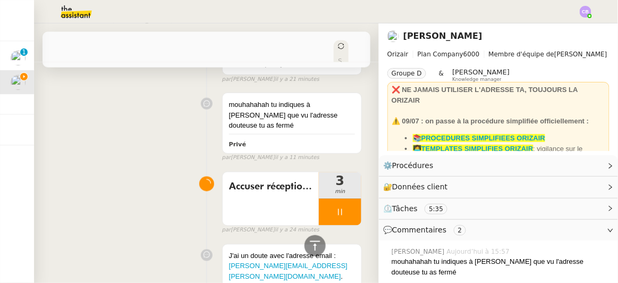
scroll to position [356, 0]
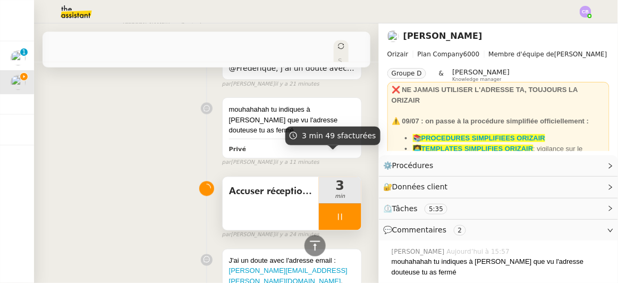
click at [319, 204] on div at bounding box center [340, 217] width 43 height 27
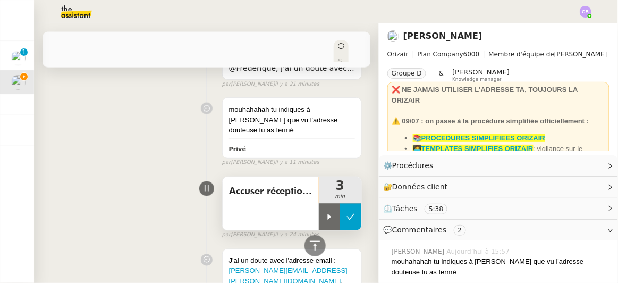
click at [347, 214] on icon at bounding box center [351, 217] width 8 height 6
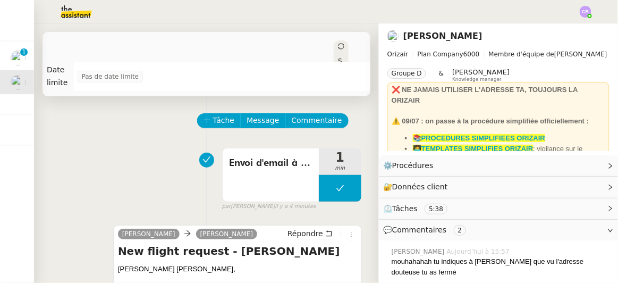
scroll to position [0, 0]
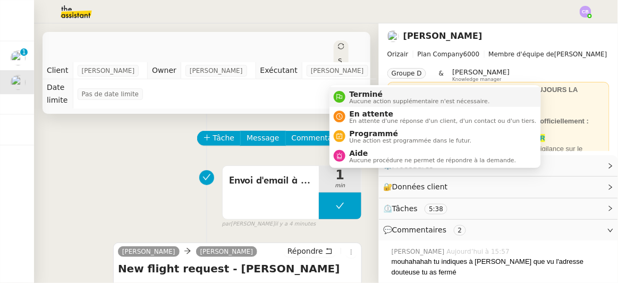
click at [359, 94] on span "Terminé" at bounding box center [420, 94] width 140 height 9
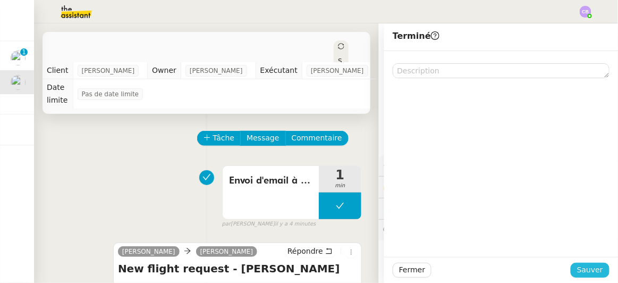
click at [577, 267] on span "Sauver" at bounding box center [590, 270] width 26 height 12
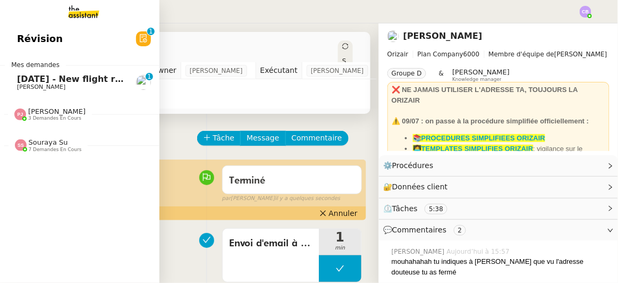
click at [53, 80] on span "[DATE] - New flight request - [PERSON_NAME]" at bounding box center [126, 79] width 219 height 10
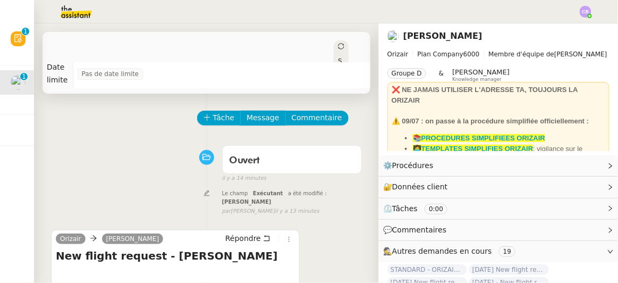
scroll to position [19, 0]
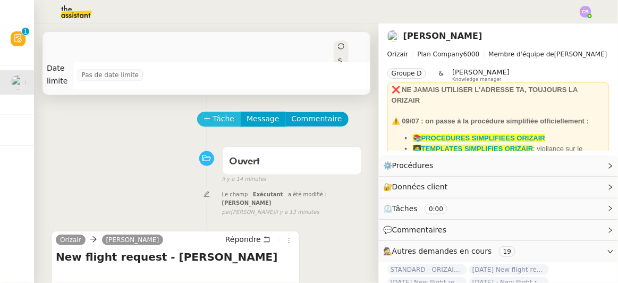
click at [216, 113] on span "Tâche" at bounding box center [224, 119] width 22 height 12
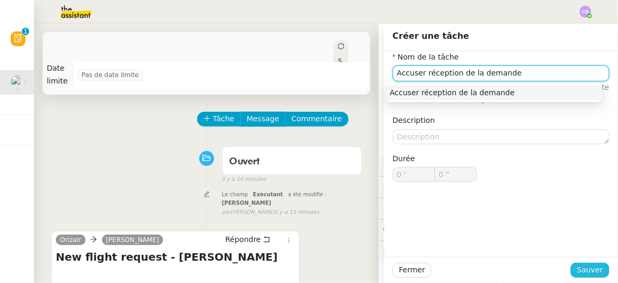
type input "Accuser réception de la demande"
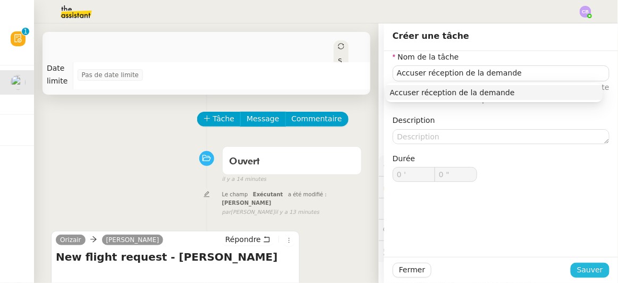
click at [577, 273] on span "Sauver" at bounding box center [590, 270] width 26 height 12
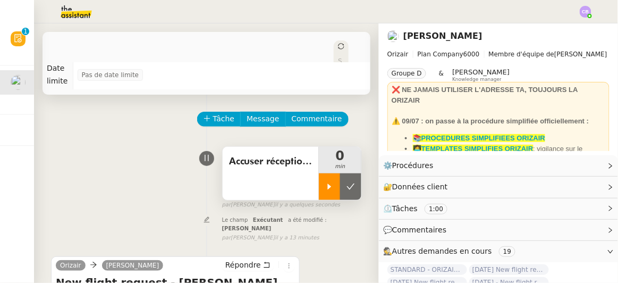
click at [319, 180] on div at bounding box center [329, 186] width 21 height 27
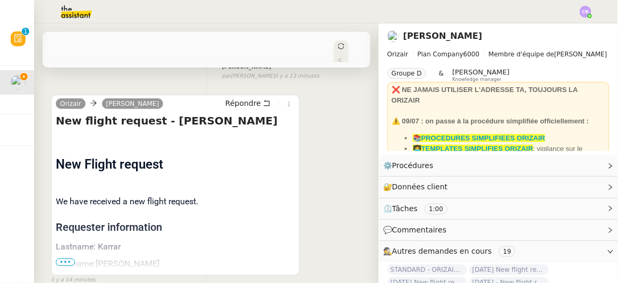
scroll to position [188, 0]
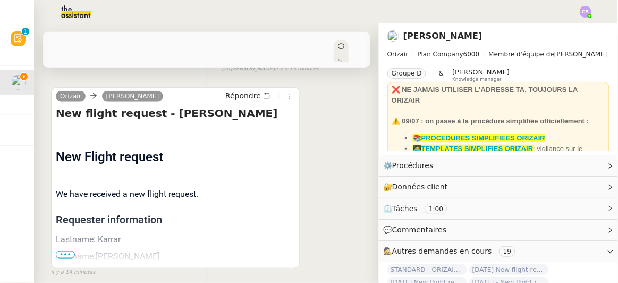
click at [63, 251] on span "•••" at bounding box center [65, 254] width 19 height 7
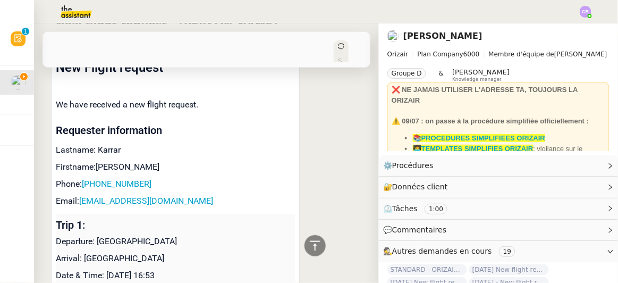
scroll to position [291, 0]
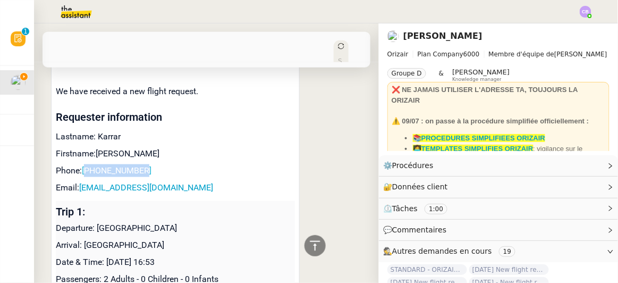
drag, startPoint x: 147, startPoint y: 147, endPoint x: 90, endPoint y: 147, distance: 56.9
click at [90, 164] on p "Phone: [PHONE_NUMBER]" at bounding box center [175, 170] width 239 height 13
copy link "201022222267"
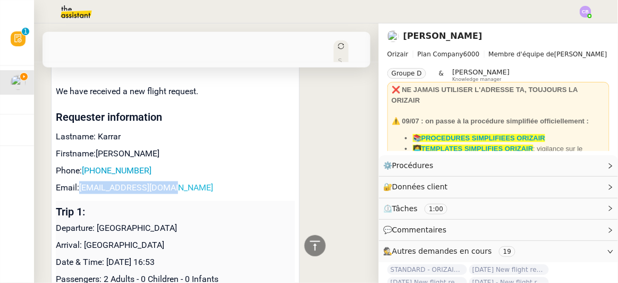
drag, startPoint x: 189, startPoint y: 170, endPoint x: 81, endPoint y: 163, distance: 108.1
click at [81, 181] on p "Email: [EMAIL_ADDRESS][DOMAIN_NAME]" at bounding box center [175, 187] width 239 height 13
copy link "[EMAIL_ADDRESS][DOMAIN_NAME]"
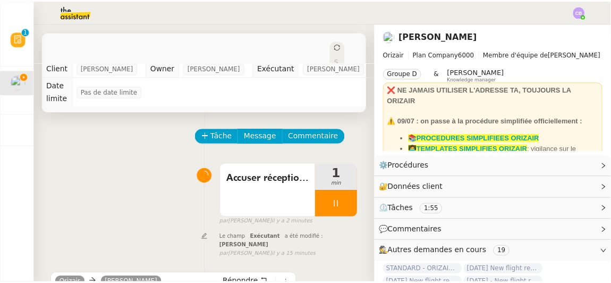
scroll to position [0, 0]
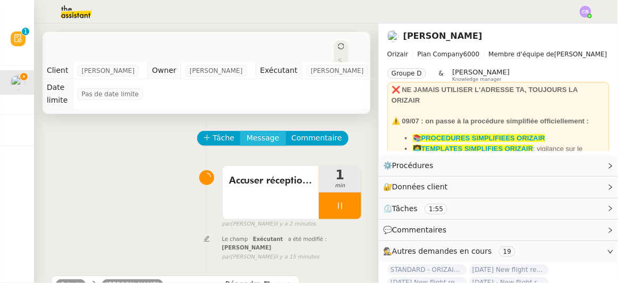
click at [257, 132] on span "Message" at bounding box center [263, 138] width 32 height 12
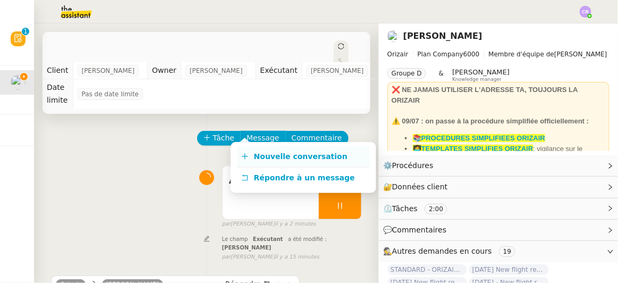
click at [276, 155] on span "Nouvelle conversation" at bounding box center [301, 156] width 94 height 9
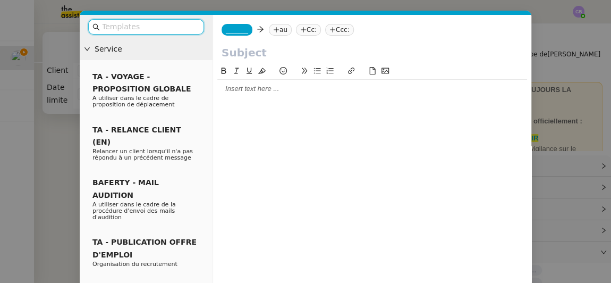
click at [182, 28] on input "text" at bounding box center [150, 27] width 96 height 12
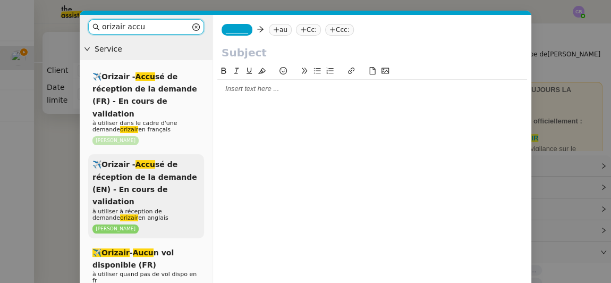
type input "orizair accu"
click at [149, 167] on span "✈️Orizair - Accu sé de réception de la demande (EN) - En cours de validation" at bounding box center [144, 183] width 105 height 46
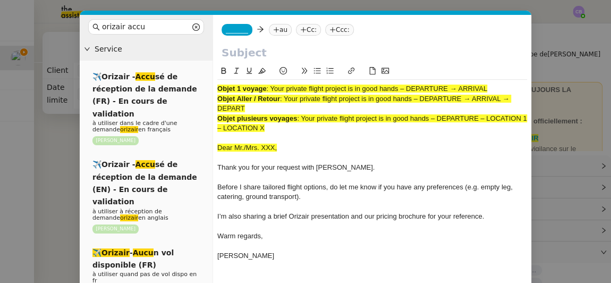
drag, startPoint x: 489, startPoint y: 88, endPoint x: 273, endPoint y: 88, distance: 216.8
click at [273, 88] on span ": Your private flight project is in good hands – DEPARTURE → ARRIVAL" at bounding box center [376, 88] width 221 height 8
copy span "Your private flight project is in good hands – DEPARTURE → ARRIVAL"
click at [259, 50] on input "text" at bounding box center [372, 53] width 301 height 16
paste input "Your private flight project is in good hands – DEPARTURE → ARRIVAL"
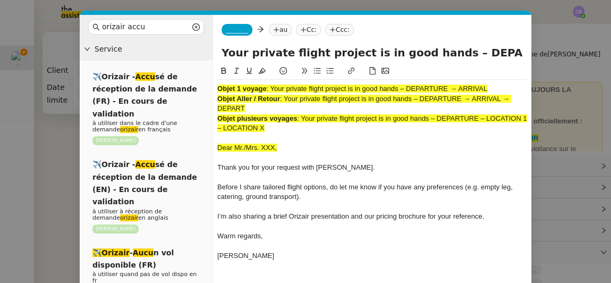
scroll to position [0, 43]
type input "Your private flight project is in good hands – DEPARTURE → ARRIVAL"
drag, startPoint x: 281, startPoint y: 131, endPoint x: 219, endPoint y: 86, distance: 75.7
click at [219, 86] on div "Objet 1 voyage : Your private flight project is in good hands – DEPARTURE → ARR…" at bounding box center [372, 177] width 310 height 195
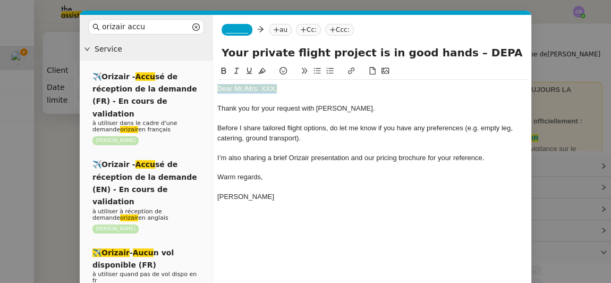
drag, startPoint x: 285, startPoint y: 83, endPoint x: 219, endPoint y: 87, distance: 66.5
click at [219, 87] on div "Dear Mr./Mrs. XXX," at bounding box center [372, 89] width 310 height 10
click at [262, 71] on icon at bounding box center [261, 70] width 7 height 7
click at [277, 89] on div "Dear Mr./Mrs. XXX," at bounding box center [372, 89] width 310 height 10
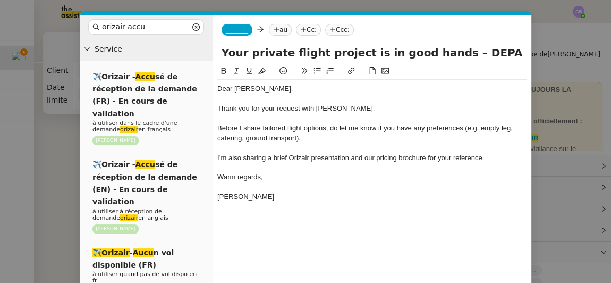
drag, startPoint x: 506, startPoint y: 53, endPoint x: 450, endPoint y: 54, distance: 56.3
click at [450, 54] on input "Your private flight project is in good hands – DEPARTURE → ARRIVAL" at bounding box center [372, 53] width 301 height 16
type input "Your private flight project is in good hands – [GEOGRAPHIC_DATA] → [GEOGRAPHIC_…"
click at [235, 28] on span "_______" at bounding box center [237, 29] width 22 height 7
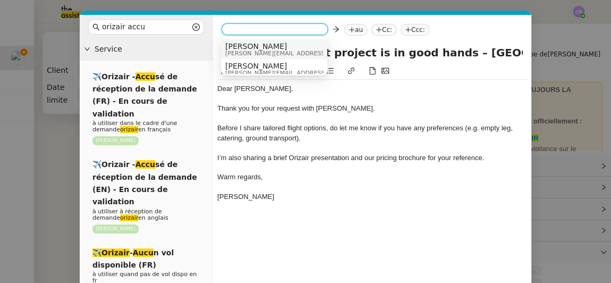
click at [252, 50] on span "[PERSON_NAME][EMAIL_ADDRESS][DOMAIN_NAME]" at bounding box center [300, 53] width 151 height 6
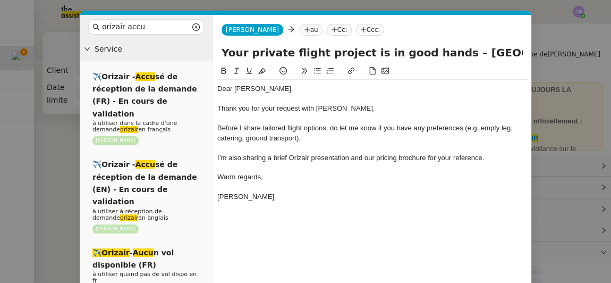
click at [63, 126] on nz-modal-container "orizair accu Service ✈️Orizair - Accu sé de réception de la demande (FR) - En c…" at bounding box center [305, 141] width 611 height 283
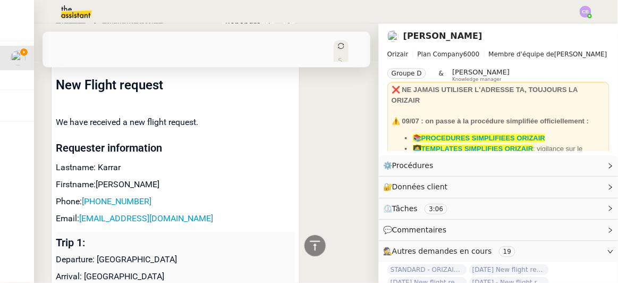
scroll to position [494, 0]
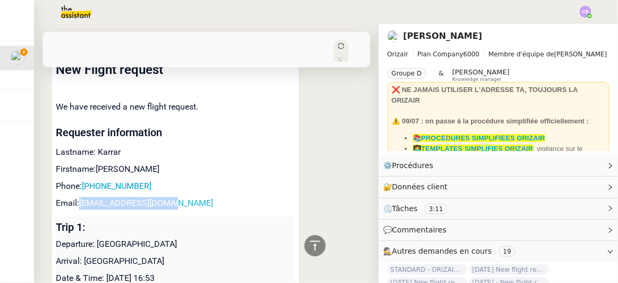
drag, startPoint x: 178, startPoint y: 181, endPoint x: 81, endPoint y: 180, distance: 96.7
click at [81, 197] on p "Email: [EMAIL_ADDRESS][DOMAIN_NAME]" at bounding box center [175, 203] width 239 height 13
copy link "[EMAIL_ADDRESS][DOMAIN_NAME]"
click at [310, 249] on icon at bounding box center [315, 245] width 13 height 13
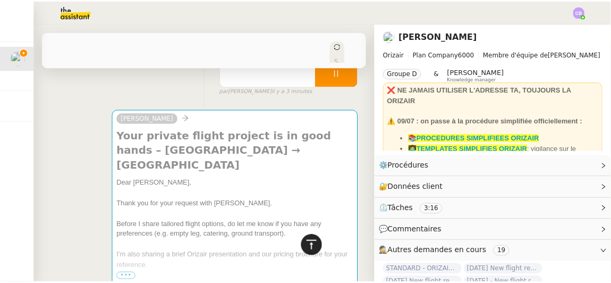
scroll to position [0, 0]
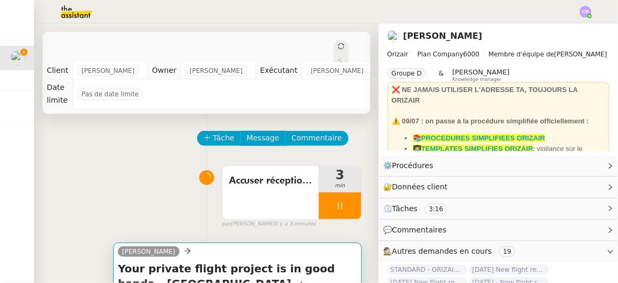
click at [265, 261] on h4 "Your private flight project is in good hands – [GEOGRAPHIC_DATA] → [GEOGRAPHIC_…" at bounding box center [237, 283] width 239 height 45
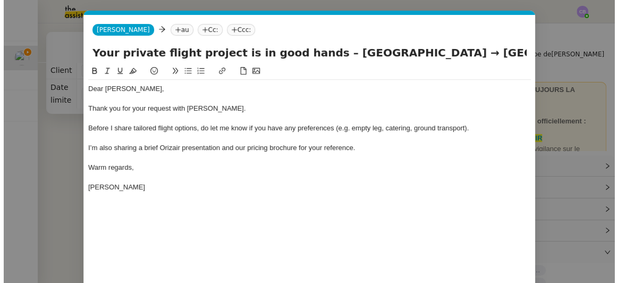
scroll to position [0, 59]
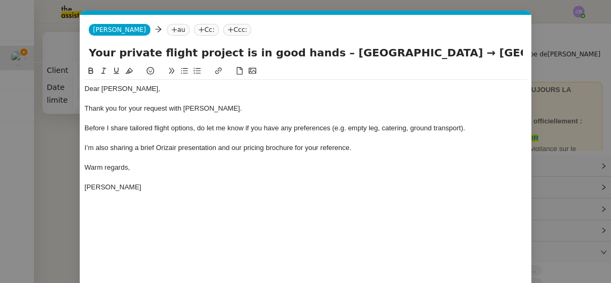
click at [167, 30] on nz-tag "au" at bounding box center [178, 30] width 23 height 12
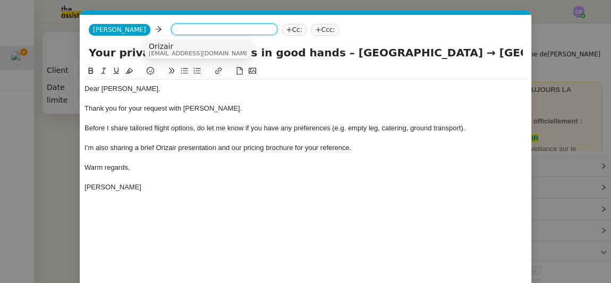
paste input "[EMAIL_ADDRESS][DOMAIN_NAME]"
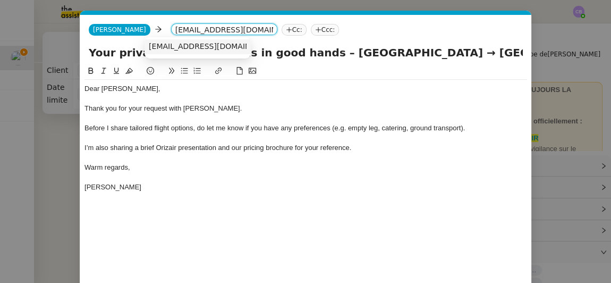
type input "[EMAIL_ADDRESS][DOMAIN_NAME]"
click at [160, 47] on span "[EMAIL_ADDRESS][DOMAIN_NAME]" at bounding box center [214, 46] width 130 height 9
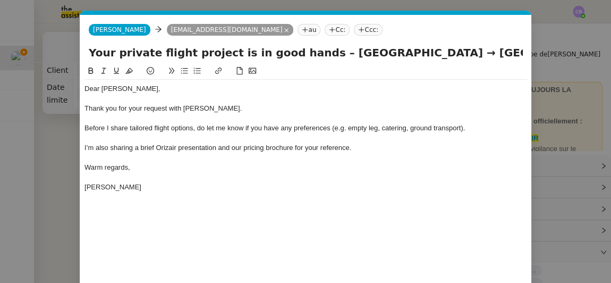
click at [354, 47] on input "Your private flight project is in good hands – [GEOGRAPHIC_DATA] → [GEOGRAPHIC_…" at bounding box center [306, 53] width 434 height 16
click at [354, 47] on input "Your private flight project is in good hands – Lon → aris" at bounding box center [306, 53] width 434 height 16
type input "Your private flight project is in good hands – [GEOGRAPHIC_DATA] -> [GEOGRAPHIC…"
click at [71, 123] on nz-modal-container "orizair accu Service ✈️Orizair - Accu sé de réception de la demande (FR) - En c…" at bounding box center [305, 141] width 611 height 283
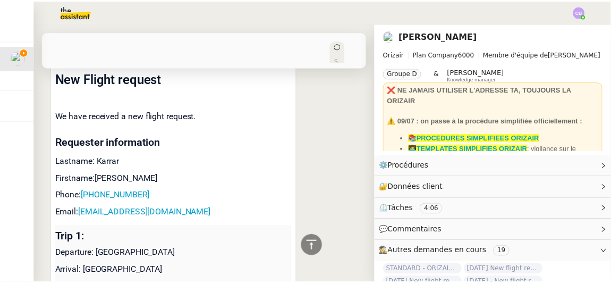
scroll to position [0, 0]
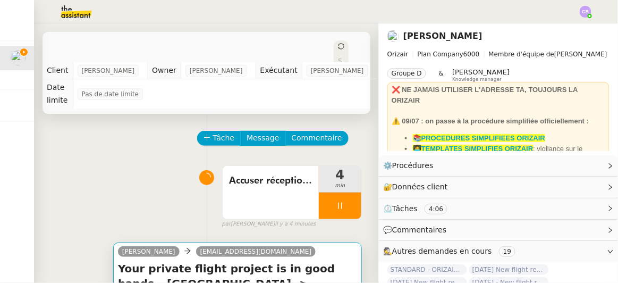
click at [301, 261] on h4 "Your private flight project is in good hands – [GEOGRAPHIC_DATA] -> [GEOGRAPHIC…" at bounding box center [237, 283] width 239 height 45
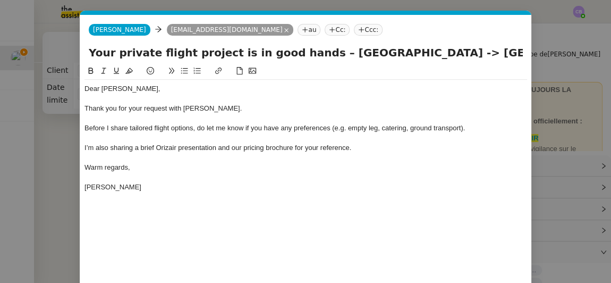
scroll to position [0, 59]
click at [336, 207] on div "Dear [PERSON_NAME], Thank you for your request with [PERSON_NAME]. Before I sha…" at bounding box center [305, 191] width 443 height 253
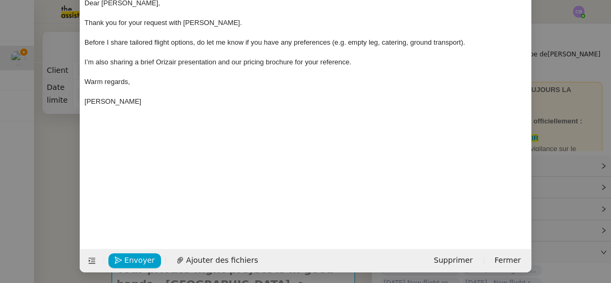
scroll to position [87, 0]
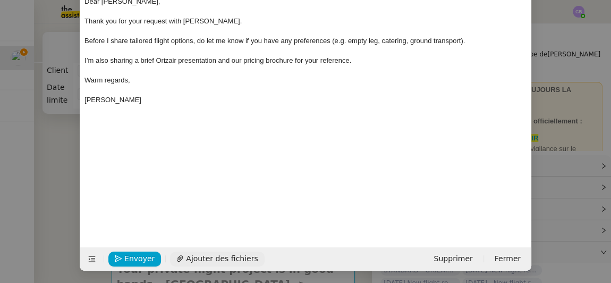
click at [219, 253] on span "Ajouter des fichiers" at bounding box center [222, 258] width 72 height 12
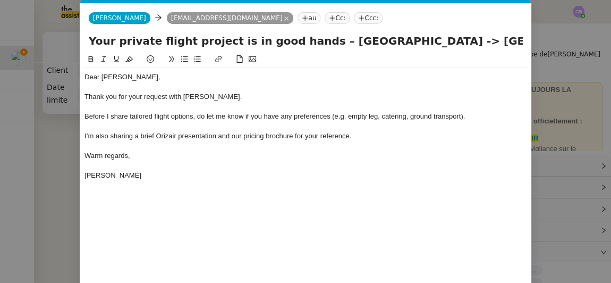
scroll to position [9, 0]
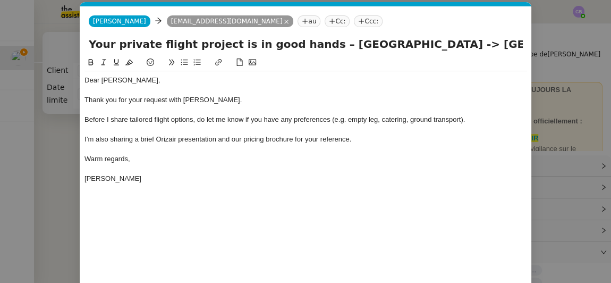
click at [354, 21] on nz-tag "Ccc:" at bounding box center [368, 21] width 29 height 12
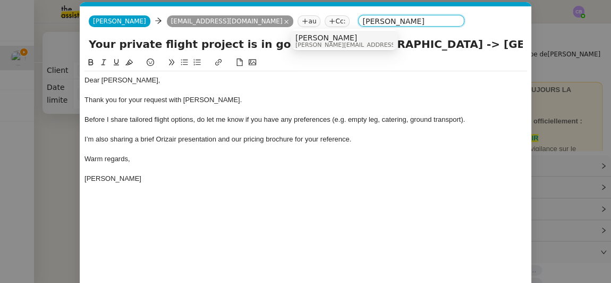
type input "[PERSON_NAME]"
click at [334, 42] on span "[PERSON_NAME][EMAIL_ADDRESS][DOMAIN_NAME]" at bounding box center [370, 45] width 151 height 6
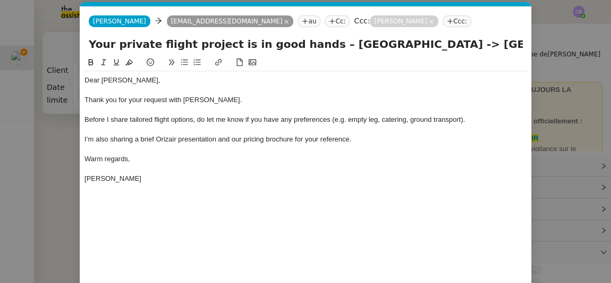
click at [353, 170] on div at bounding box center [305, 169] width 443 height 10
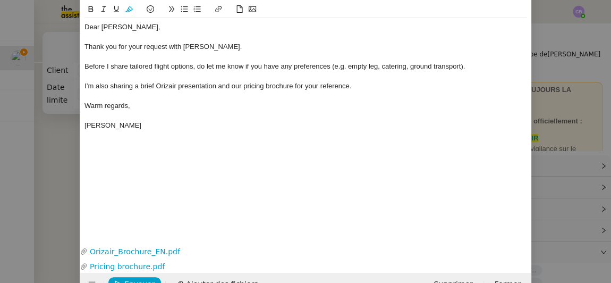
scroll to position [87, 0]
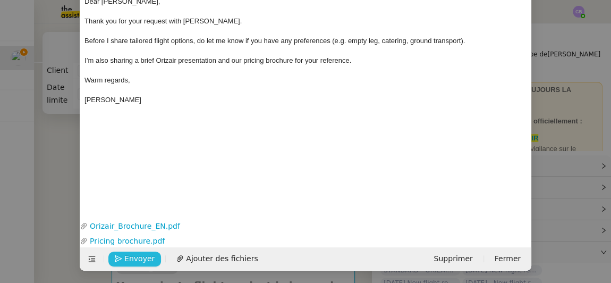
click at [132, 258] on span "Envoyer" at bounding box center [139, 258] width 30 height 12
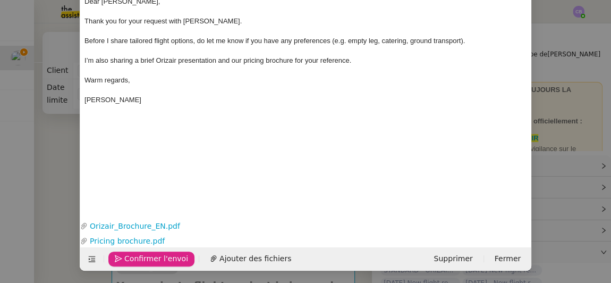
click at [132, 258] on span "Confirmer l'envoi" at bounding box center [156, 258] width 64 height 12
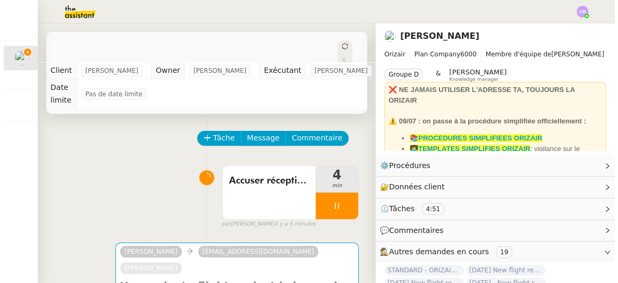
scroll to position [77, 0]
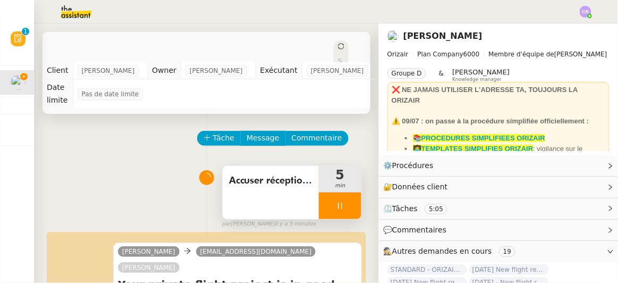
click at [319, 193] on div at bounding box center [340, 205] width 43 height 27
click at [346, 201] on icon at bounding box center [350, 205] width 9 height 9
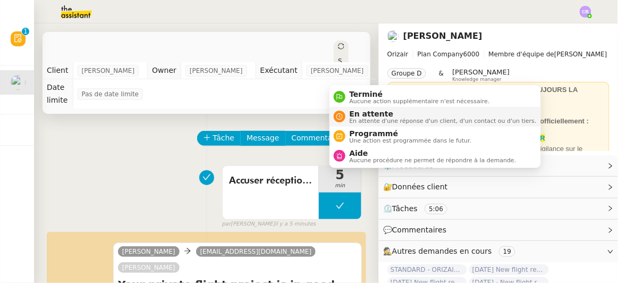
click at [365, 120] on span "En attente d'une réponse d'un client, d'un contact ou d'un tiers." at bounding box center [443, 121] width 187 height 6
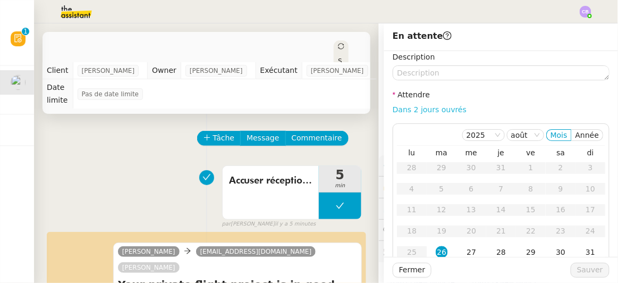
click at [417, 106] on link "Dans 2 jours ouvrés" at bounding box center [430, 109] width 74 height 9
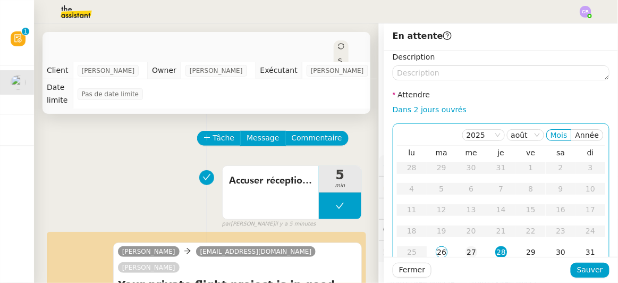
click at [466, 249] on div "27" at bounding box center [472, 252] width 12 height 12
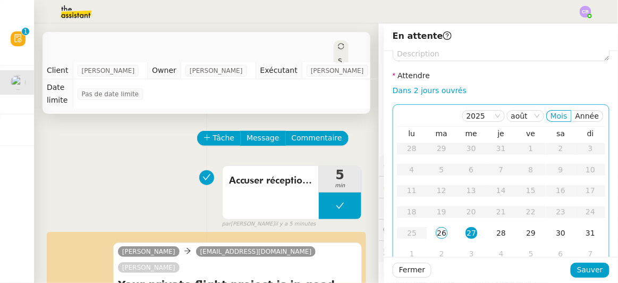
scroll to position [50, 0]
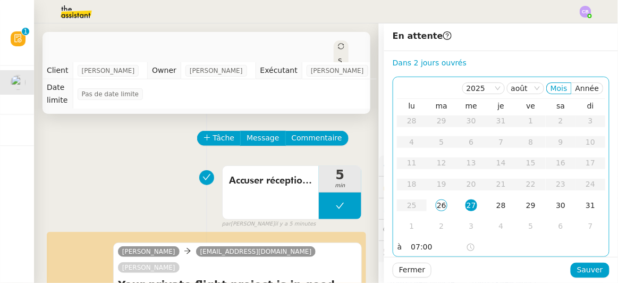
click at [411, 243] on input "07:00" at bounding box center [438, 247] width 55 height 12
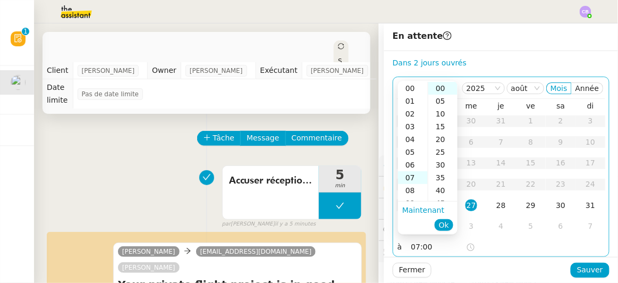
scroll to position [89, 0]
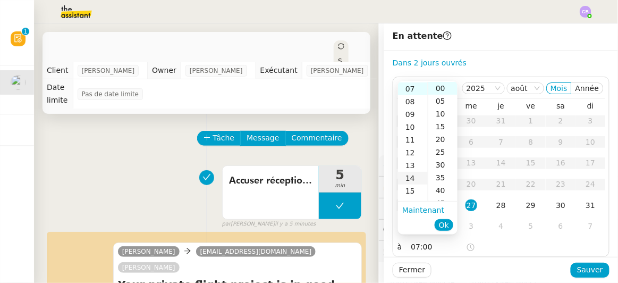
click at [409, 179] on div "14" at bounding box center [413, 178] width 30 height 13
type input "14:00"
click at [441, 222] on span "Ok" at bounding box center [444, 224] width 10 height 11
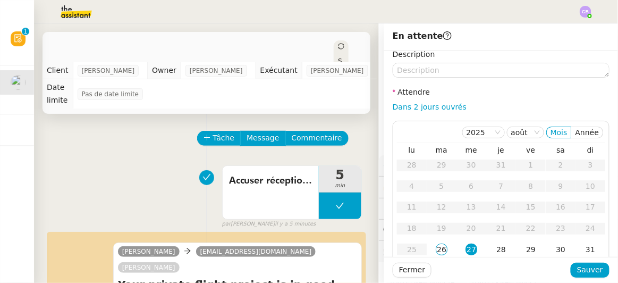
scroll to position [0, 0]
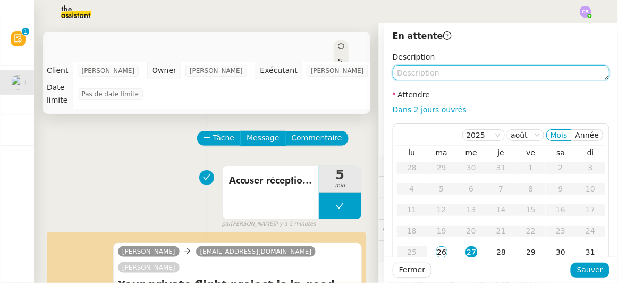
click at [520, 73] on textarea at bounding box center [501, 72] width 217 height 15
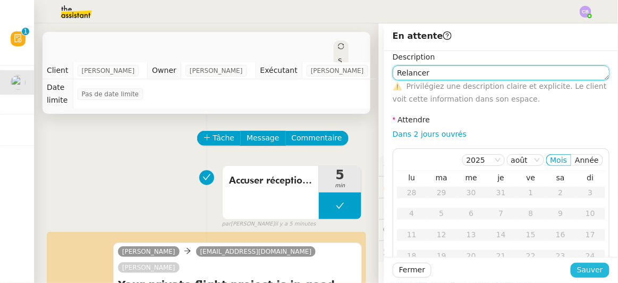
type textarea "Relancer"
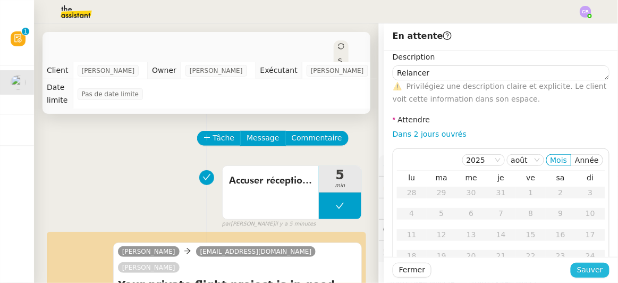
click at [584, 269] on span "Sauver" at bounding box center [590, 270] width 26 height 12
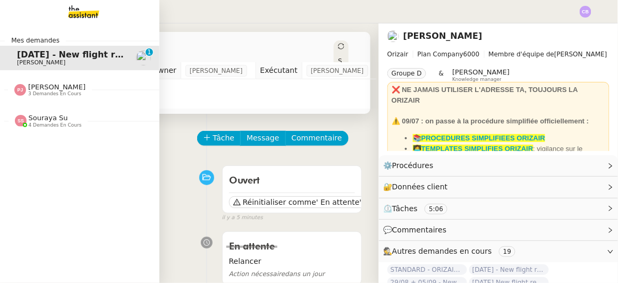
click at [27, 60] on span "[PERSON_NAME]" at bounding box center [41, 62] width 48 height 7
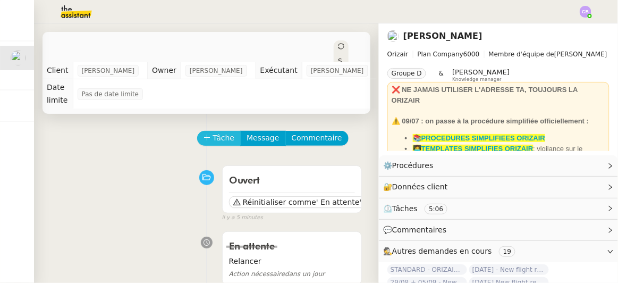
click at [213, 132] on span "Tâche" at bounding box center [224, 138] width 22 height 12
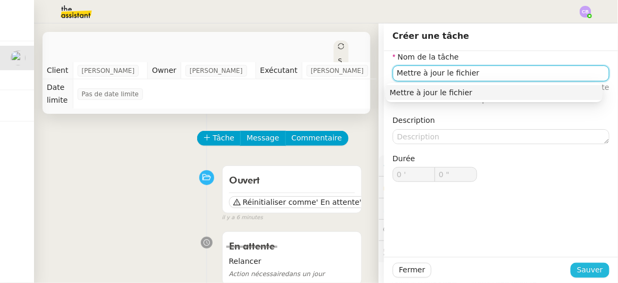
type input "Mettre à jour le fichier"
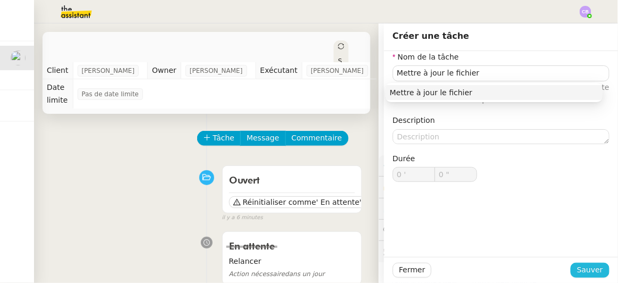
click at [581, 271] on span "Sauver" at bounding box center [590, 270] width 26 height 12
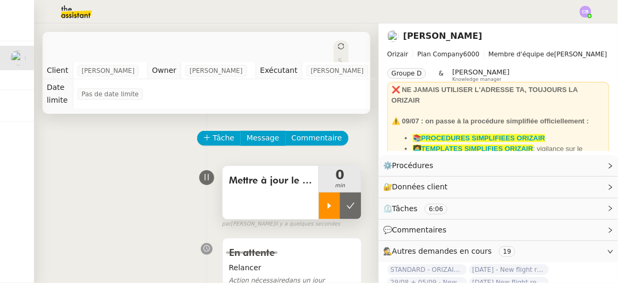
click at [325, 201] on icon at bounding box center [329, 205] width 9 height 9
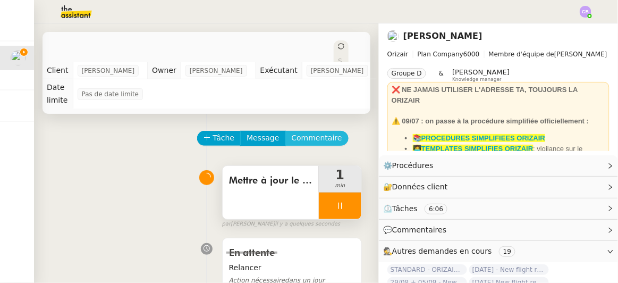
click at [314, 132] on span "Commentaire" at bounding box center [317, 138] width 50 height 12
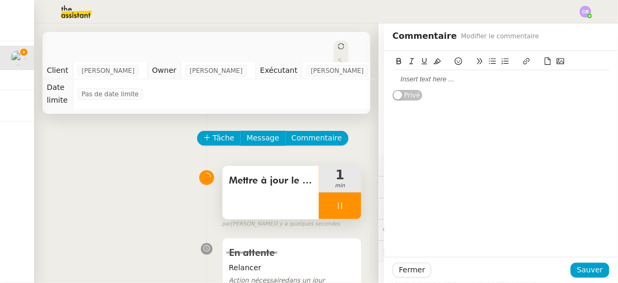
click at [421, 79] on div at bounding box center [501, 79] width 217 height 10
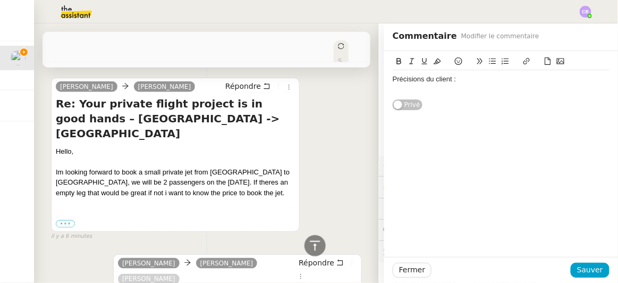
scroll to position [236, 0]
click at [489, 60] on icon at bounding box center [492, 60] width 7 height 7
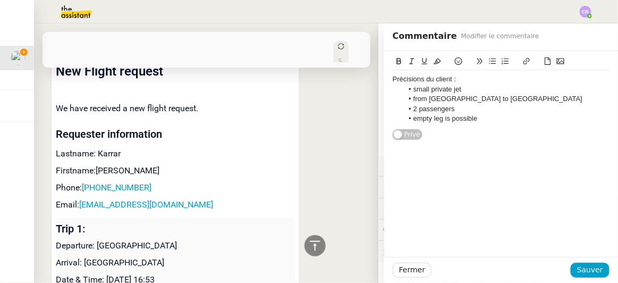
scroll to position [878, 0]
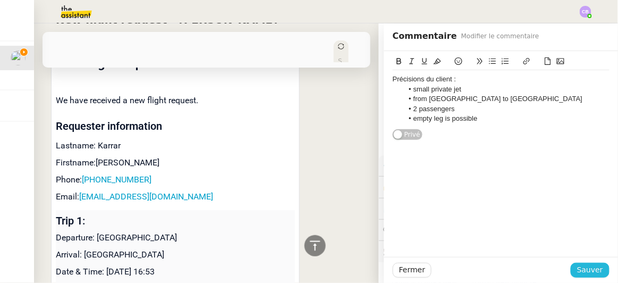
click at [587, 271] on span "Sauver" at bounding box center [590, 270] width 26 height 12
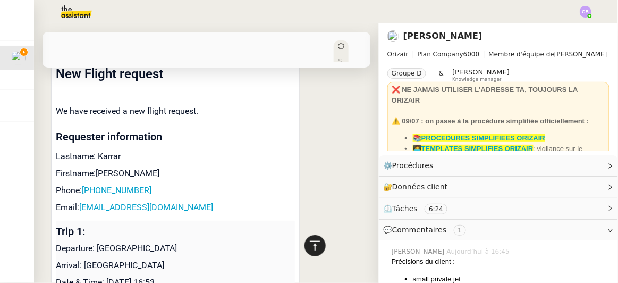
click at [304, 243] on div at bounding box center [314, 245] width 21 height 21
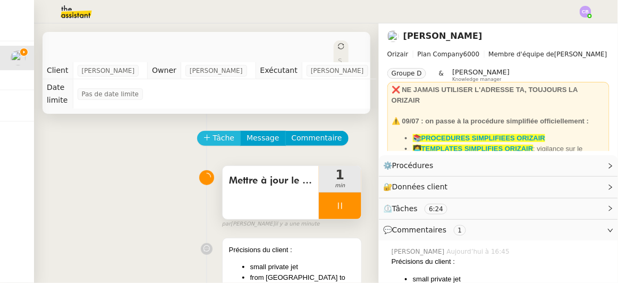
click at [213, 132] on span "Tâche" at bounding box center [224, 138] width 22 height 12
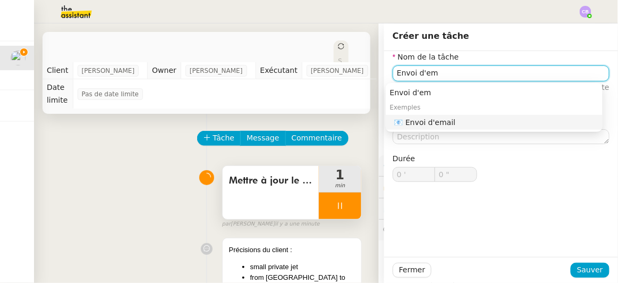
click at [432, 119] on div "📧 Envoi d'email" at bounding box center [496, 122] width 204 height 10
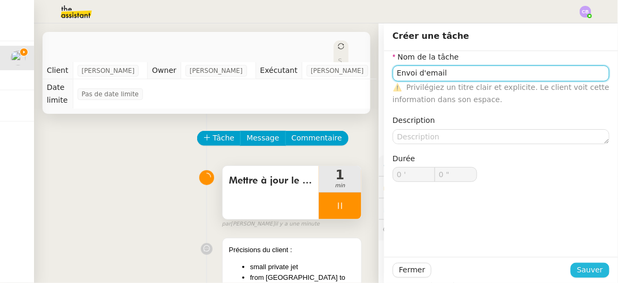
type input "Envoi d'email"
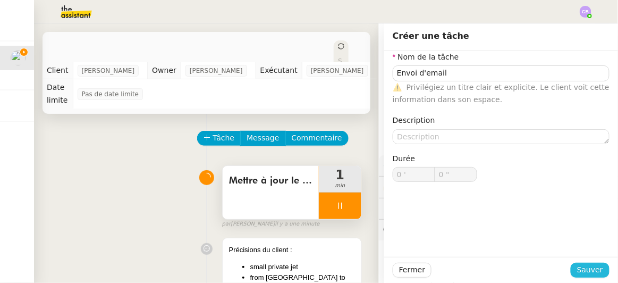
click at [581, 266] on span "Sauver" at bounding box center [590, 270] width 26 height 12
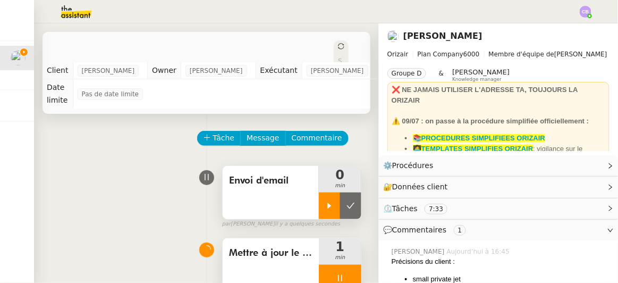
click at [325, 201] on icon at bounding box center [329, 205] width 9 height 9
click at [319, 265] on div at bounding box center [340, 278] width 43 height 27
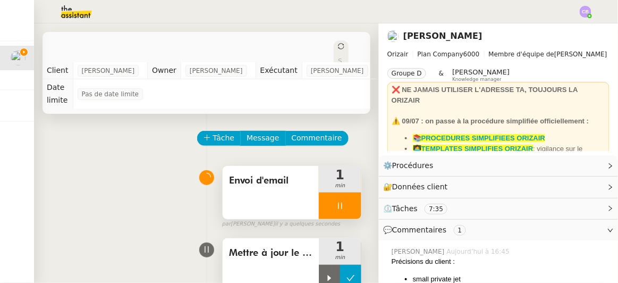
click at [346, 274] on icon at bounding box center [350, 278] width 9 height 9
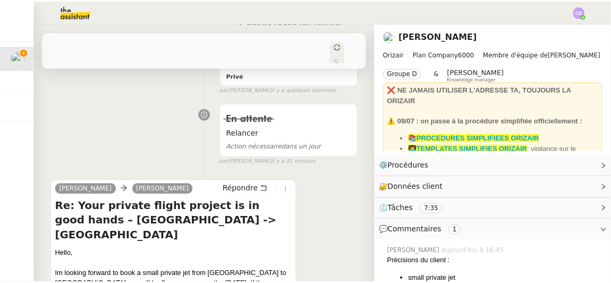
scroll to position [370, 0]
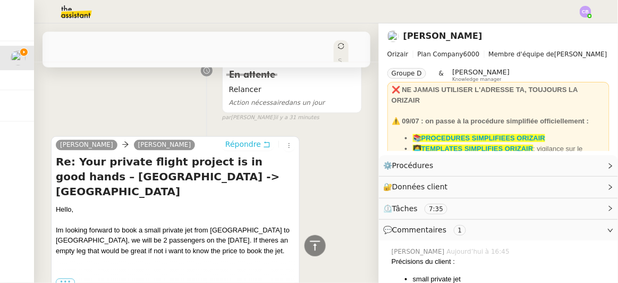
click at [237, 139] on span "Répondre" at bounding box center [243, 144] width 36 height 11
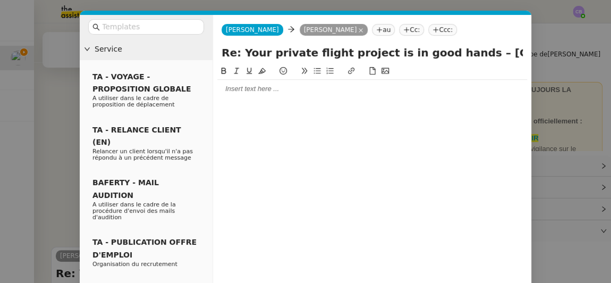
scroll to position [467, 0]
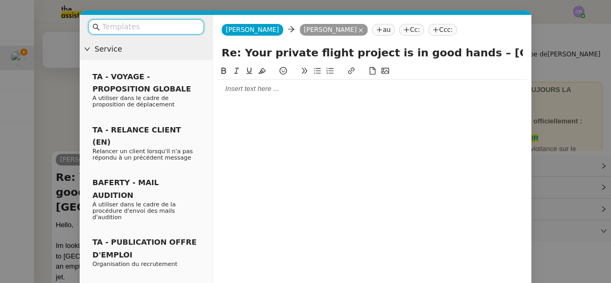
click at [242, 90] on div at bounding box center [372, 89] width 310 height 10
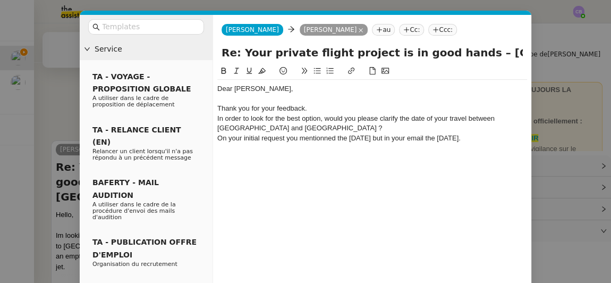
scroll to position [560, 0]
click at [315, 140] on div "On your initial request you mentionned the [DATE] but in your email the [DATE]." at bounding box center [372, 138] width 310 height 10
click at [0, 0] on lt-span "mention ed" at bounding box center [0, 0] width 0 height 0
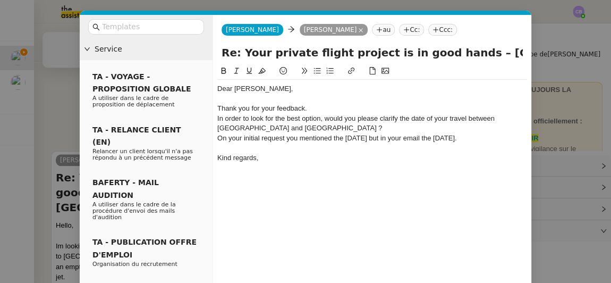
click at [370, 138] on div "On your initial request you mentioned the [DATE] but in your email the [DATE]." at bounding box center [372, 138] width 310 height 10
click at [0, 0] on lt-span "S eptember" at bounding box center [0, 0] width 0 height 0
click at [504, 145] on div at bounding box center [372, 148] width 310 height 10
click at [502, 142] on div "On your initial request you mentioned the [DATE] but in your email the [DATE]." at bounding box center [372, 138] width 310 height 10
click at [0, 0] on lt-span "S eptember" at bounding box center [0, 0] width 0 height 0
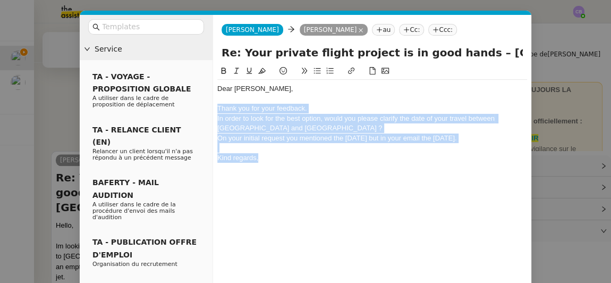
drag, startPoint x: 265, startPoint y: 158, endPoint x: 217, endPoint y: 109, distance: 67.6
click at [217, 109] on div "Dear [PERSON_NAME], Thank you for your feedback. In order to look for the best …" at bounding box center [372, 123] width 310 height 87
copy div "Thank you for your feedback. In order to look for the best option, would you pl…"
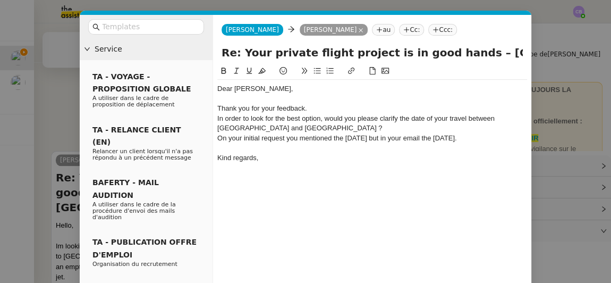
click at [489, 246] on div "Dear [PERSON_NAME], Thank you for your feedback. In order to look for the best …" at bounding box center [372, 191] width 310 height 253
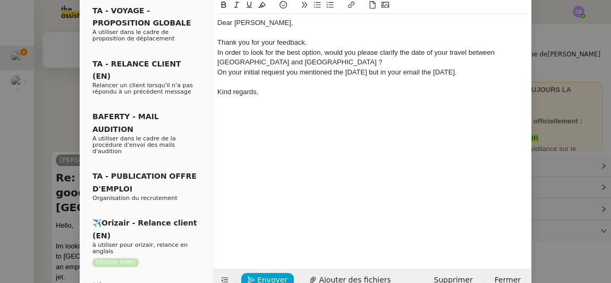
scroll to position [87, 0]
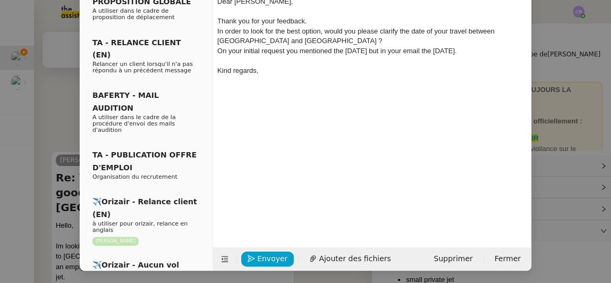
click at [569, 252] on nz-modal-container "Service TA - VOYAGE - PROPOSITION GLOBALE A utiliser dans le cadre de propositi…" at bounding box center [305, 141] width 611 height 283
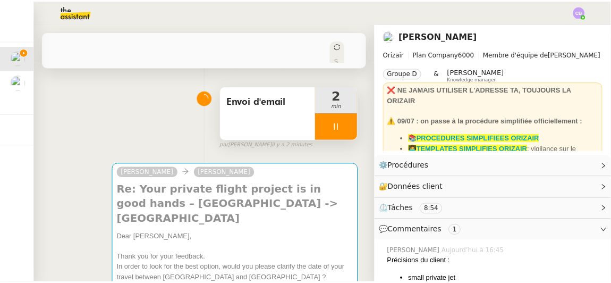
scroll to position [75, 0]
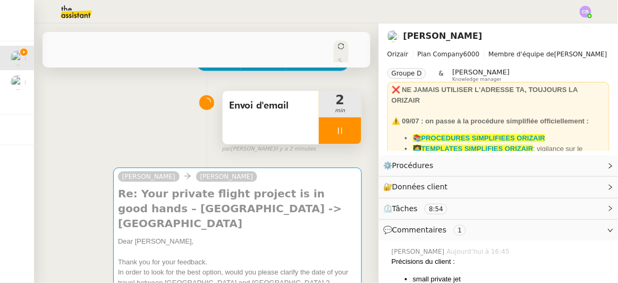
click at [319, 117] on div at bounding box center [340, 130] width 43 height 27
click at [320, 125] on div at bounding box center [329, 130] width 21 height 27
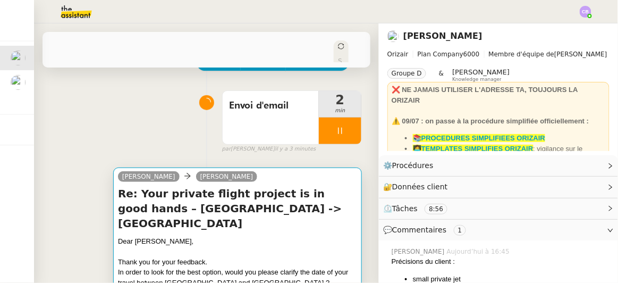
click at [294, 205] on div "Re: Your private flight project is in good hands – [GEOGRAPHIC_DATA] -> [GEOGRA…" at bounding box center [237, 257] width 239 height 143
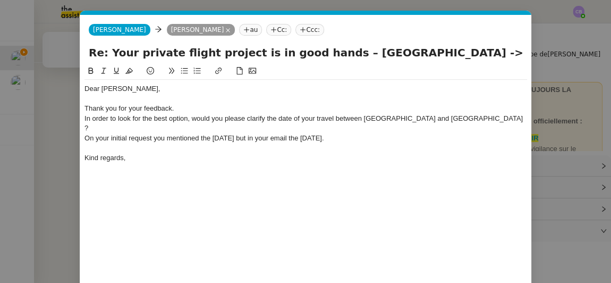
scroll to position [0, 22]
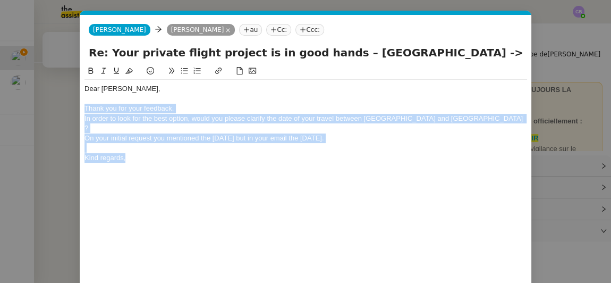
drag, startPoint x: 130, startPoint y: 152, endPoint x: 80, endPoint y: 109, distance: 66.0
click at [80, 109] on nz-spin "Dear [PERSON_NAME], Thank you for your feedback. In order to look for the best …" at bounding box center [305, 193] width 451 height 257
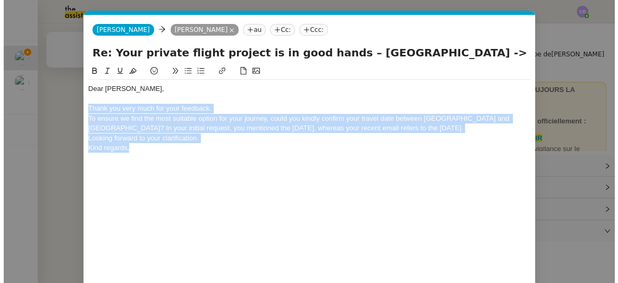
scroll to position [0, 0]
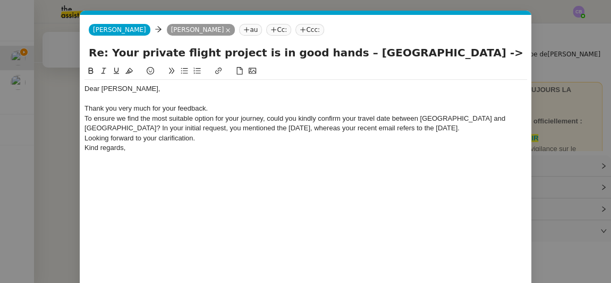
click at [224, 105] on div "Thank you very much for your feedback." at bounding box center [305, 109] width 443 height 10
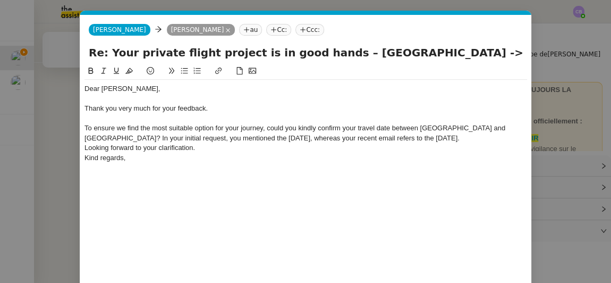
click at [438, 91] on div "Dear [PERSON_NAME]," at bounding box center [305, 89] width 443 height 10
click at [467, 129] on div "To ensure we find the most suitable option for your journey, could you kindly c…" at bounding box center [305, 133] width 443 height 20
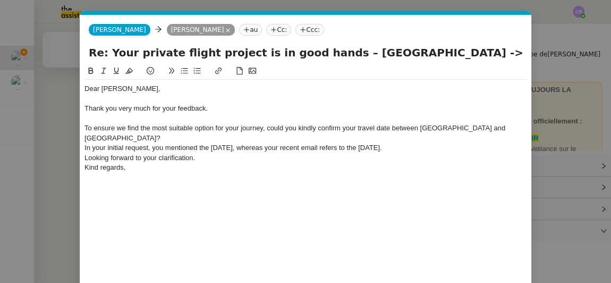
click at [450, 143] on div "In your initial request, you mentioned the [DATE], whereas your recent email re…" at bounding box center [305, 148] width 443 height 10
click at [58, 147] on nz-modal-container "Service TA - VOYAGE - PROPOSITION GLOBALE A utiliser dans le cadre de propositi…" at bounding box center [305, 141] width 611 height 283
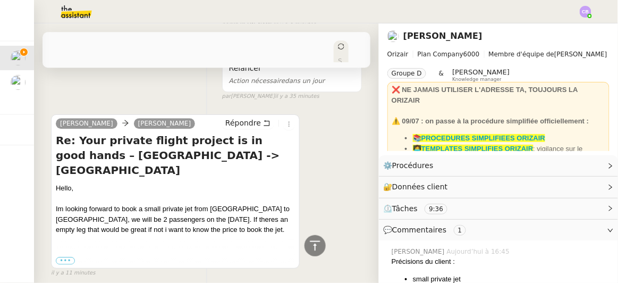
scroll to position [612, 0]
click at [71, 256] on label "•••" at bounding box center [65, 259] width 19 height 7
click at [0, 0] on input "•••" at bounding box center [0, 0] width 0 height 0
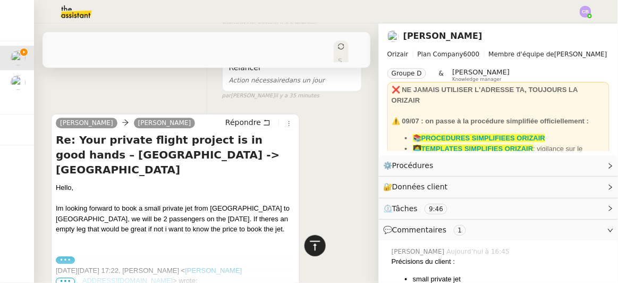
click at [309, 244] on icon at bounding box center [315, 245] width 13 height 13
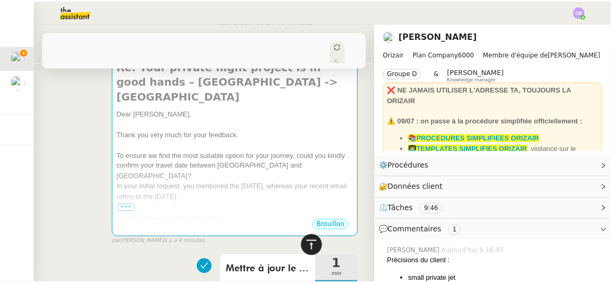
scroll to position [0, 0]
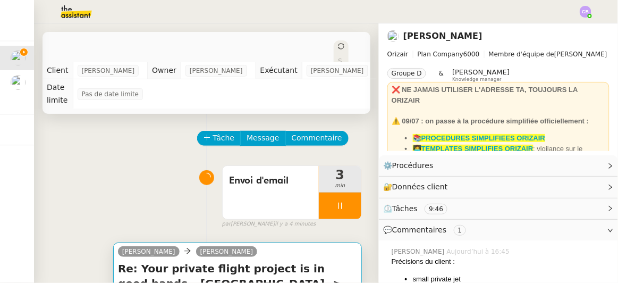
click at [256, 261] on h4 "Re: Your private flight project is in good hands – [GEOGRAPHIC_DATA] -> [GEOGRA…" at bounding box center [237, 283] width 239 height 45
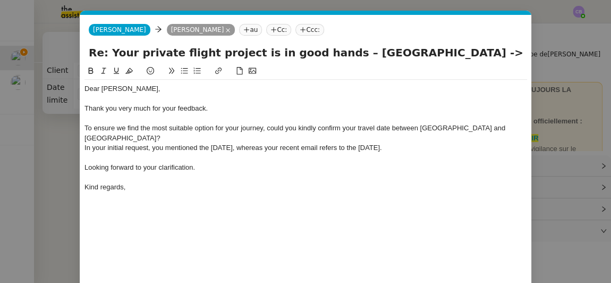
scroll to position [0, 22]
click at [374, 172] on div at bounding box center [305, 177] width 443 height 10
click at [453, 226] on div "Dear [PERSON_NAME], Thank you very much for your feedback. To ensure we find th…" at bounding box center [305, 191] width 443 height 253
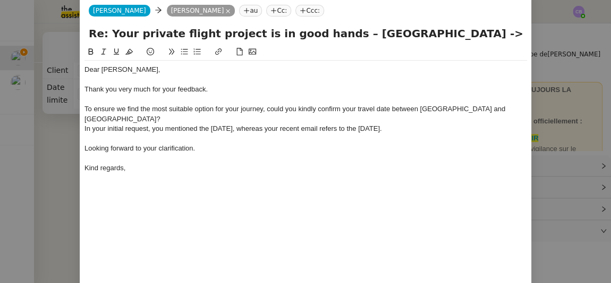
scroll to position [87, 0]
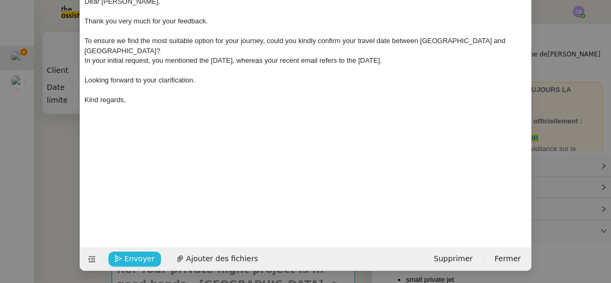
click at [140, 252] on span "Envoyer" at bounding box center [139, 258] width 30 height 12
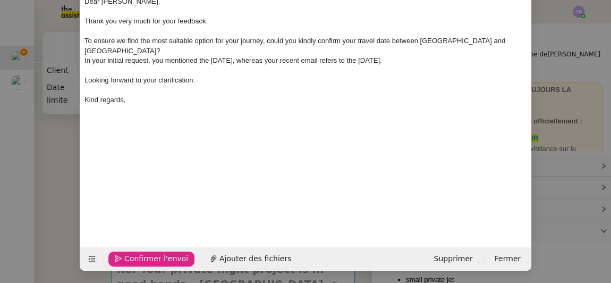
click at [140, 252] on span "Confirmer l'envoi" at bounding box center [156, 258] width 64 height 12
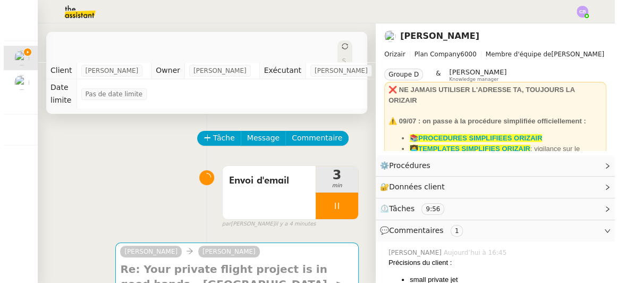
scroll to position [77, 0]
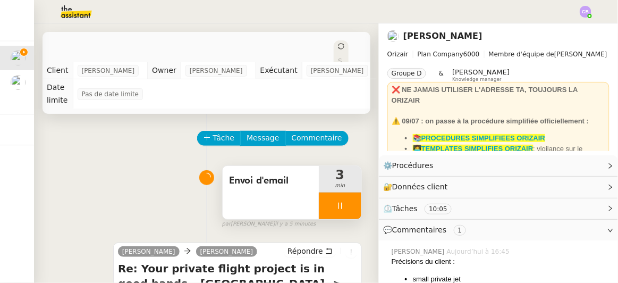
click at [319, 192] on div at bounding box center [340, 205] width 43 height 27
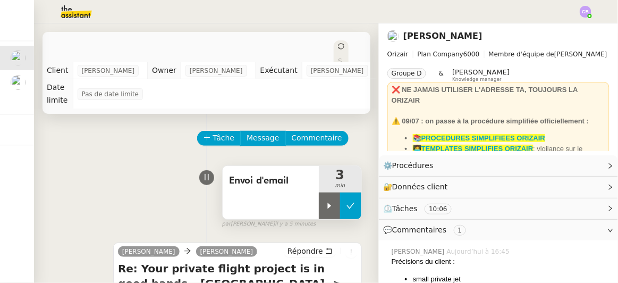
click at [345, 196] on button at bounding box center [350, 205] width 21 height 27
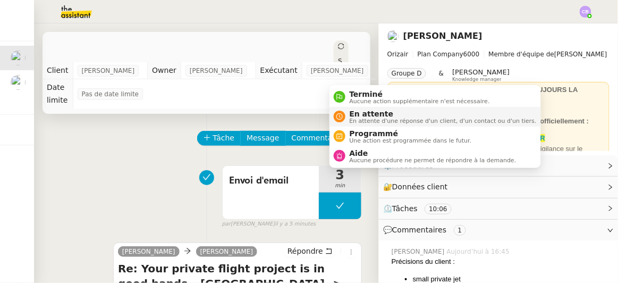
click at [362, 118] on span "En attente d'une réponse d'un client, d'un contact ou d'un tiers." at bounding box center [443, 121] width 187 height 6
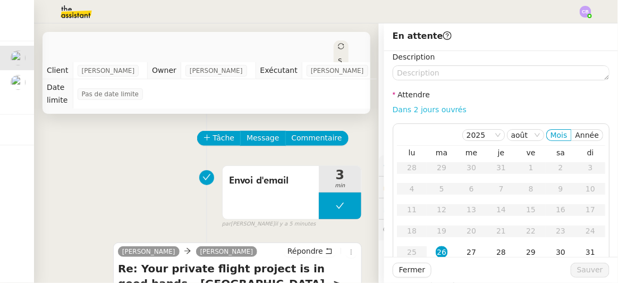
click at [421, 111] on link "Dans 2 jours ouvrés" at bounding box center [430, 109] width 74 height 9
type input "07:00"
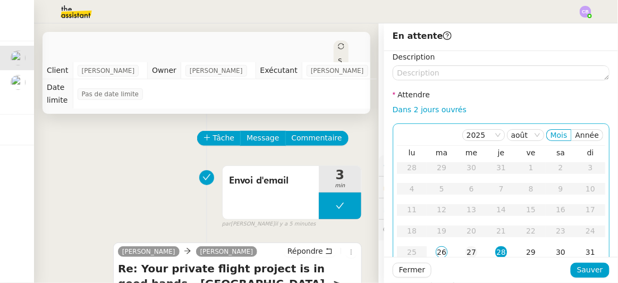
click at [466, 253] on div "27" at bounding box center [472, 252] width 12 height 12
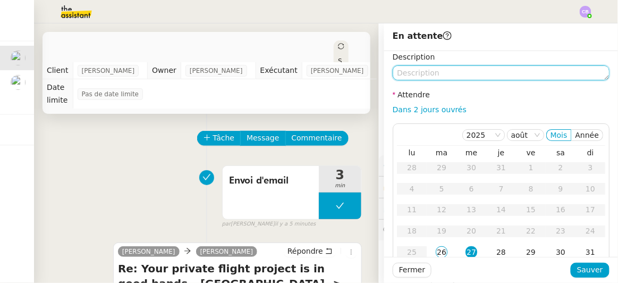
click at [427, 74] on textarea at bounding box center [501, 72] width 217 height 15
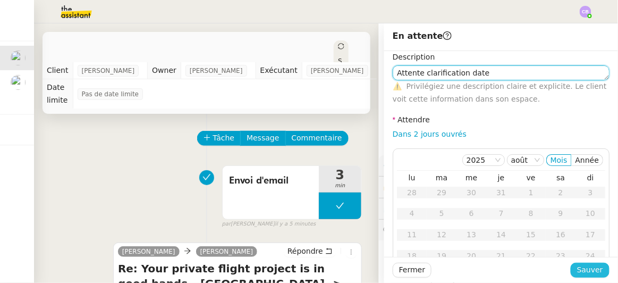
type textarea "Attente clarification date"
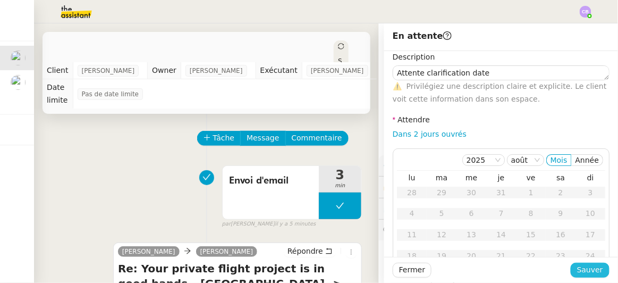
click at [581, 267] on span "Sauver" at bounding box center [590, 270] width 26 height 12
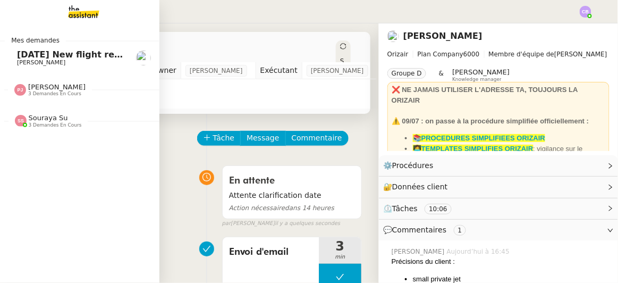
click at [26, 56] on span "[DATE] New flight request - [PERSON_NAME]" at bounding box center [123, 54] width 213 height 10
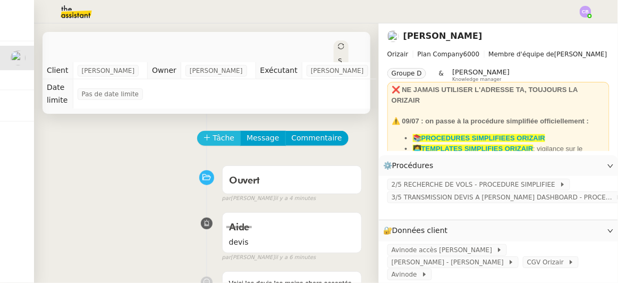
click at [216, 132] on span "Tâche" at bounding box center [224, 138] width 22 height 12
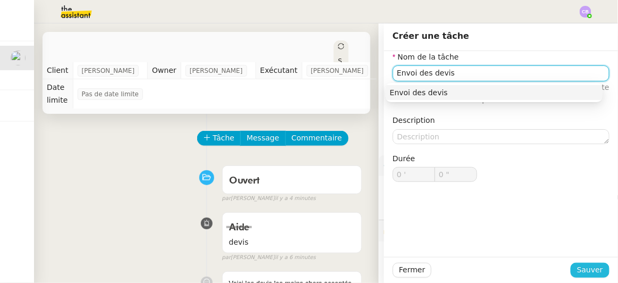
type input "Envoi des devis"
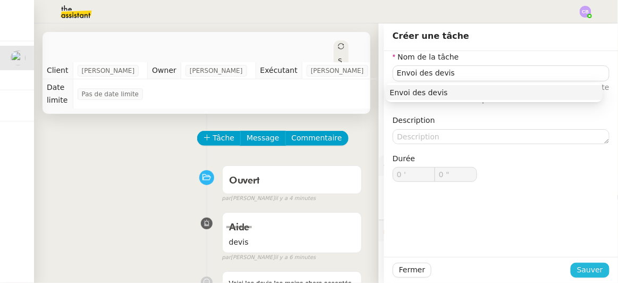
click at [587, 271] on span "Sauver" at bounding box center [590, 270] width 26 height 12
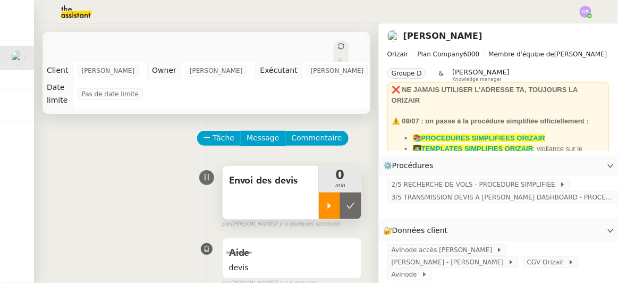
click at [325, 201] on icon at bounding box center [329, 205] width 9 height 9
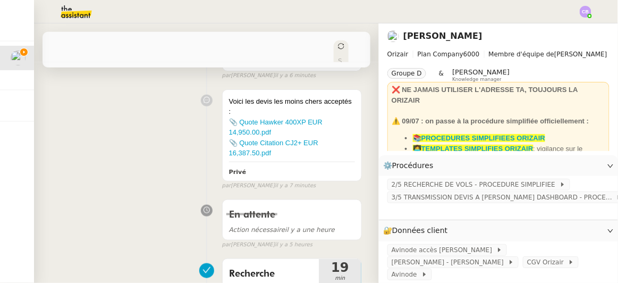
scroll to position [229, 0]
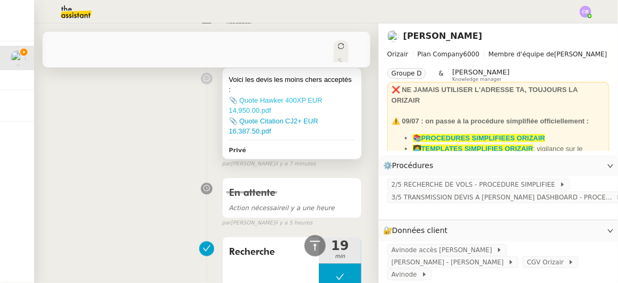
click at [289, 96] on link "📎 Quote Hawker 400XP EUR 14,950.00.pdf" at bounding box center [276, 105] width 94 height 19
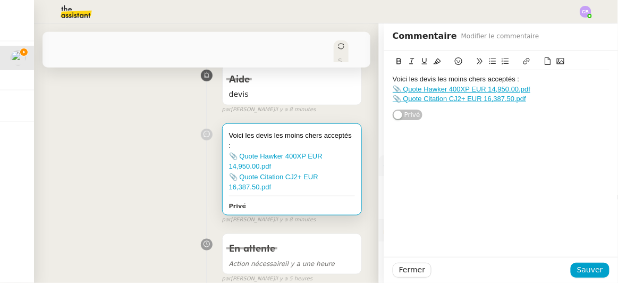
scroll to position [149, 0]
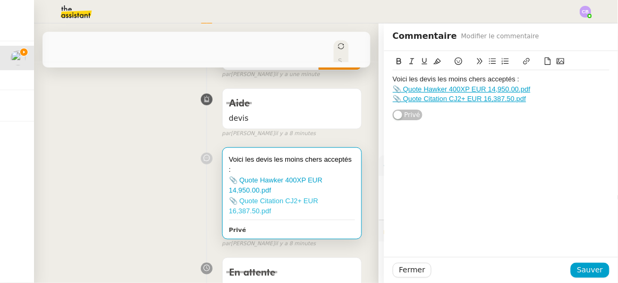
click at [280, 197] on link "📎 Quote Citation CJ2+ EUR 16,387.50.pdf" at bounding box center [273, 206] width 89 height 19
click at [417, 268] on button "Fermer" at bounding box center [412, 270] width 39 height 15
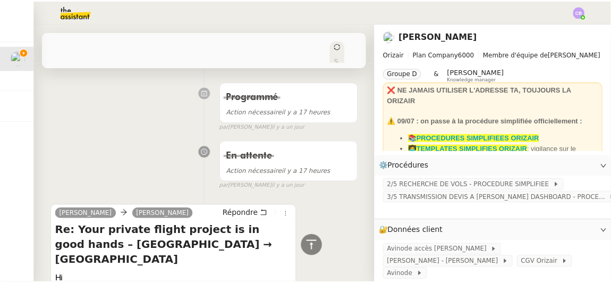
scroll to position [870, 0]
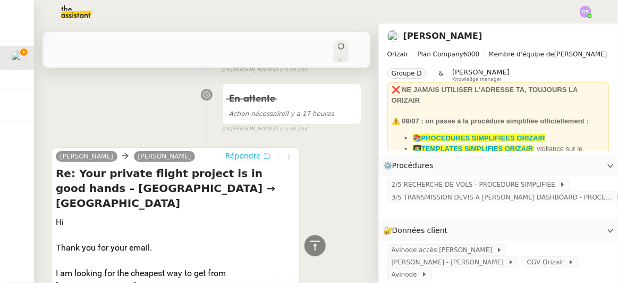
click at [235, 150] on span "Répondre" at bounding box center [243, 155] width 36 height 11
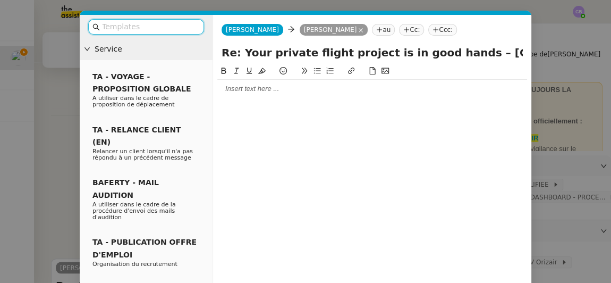
scroll to position [981, 0]
click at [168, 27] on input "text" at bounding box center [150, 27] width 96 height 12
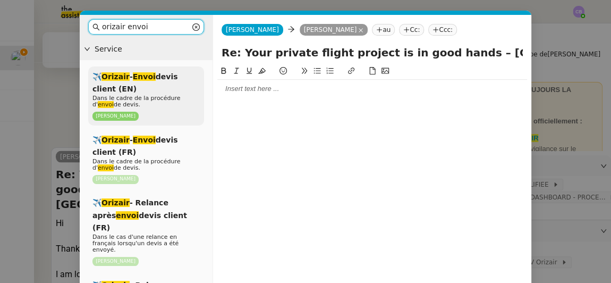
type input "orizair envoi"
click at [162, 89] on div "✈️ Orizair - Envoi devis client (EN) Dans le cadre de la procédure d' envoi de …" at bounding box center [146, 95] width 116 height 59
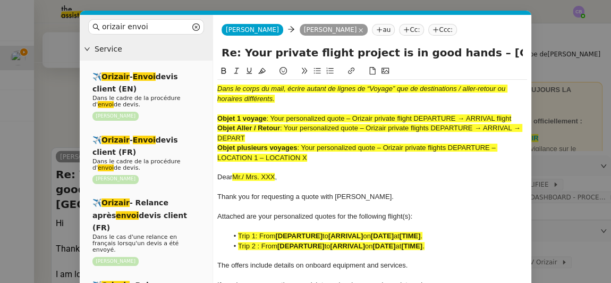
scroll to position [1091, 0]
drag, startPoint x: 515, startPoint y: 116, endPoint x: 273, endPoint y: 116, distance: 242.8
click at [273, 116] on div "Objet 1 voyage : Your personalized quote – Orizair private flight DEPARTURE → A…" at bounding box center [372, 119] width 310 height 10
copy span "Your personalized quote – Orizair private flight DEPARTURE → ARRIVAL flight"
drag, startPoint x: 455, startPoint y: 55, endPoint x: 207, endPoint y: 57, distance: 247.6
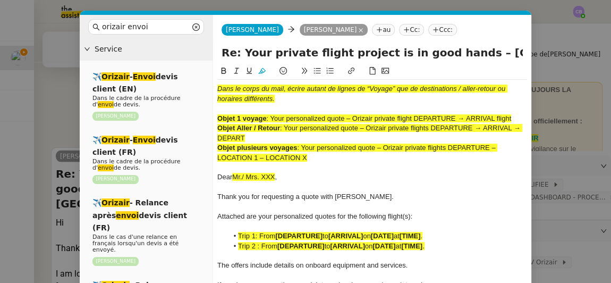
click at [207, 57] on nz-layout "orizair envoi Service ✈️ Orizair - Envoi devis client (EN) Dans le cadre de la …" at bounding box center [306, 204] width 452 height 378
paste input "Your personalized quote – Orizair private flight DEPARTURE → ARRIVAL flight"
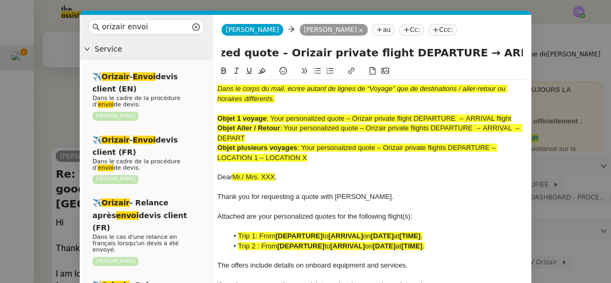
type input "Your personalized quote – Orizair private flight DEPARTURE → ARRIVAL flight – […"
drag, startPoint x: 313, startPoint y: 156, endPoint x: 218, endPoint y: 84, distance: 119.1
click at [218, 84] on div "Dans le corps du mail, écrire autant de lignes de “Voyage” que de destinations …" at bounding box center [372, 216] width 310 height 273
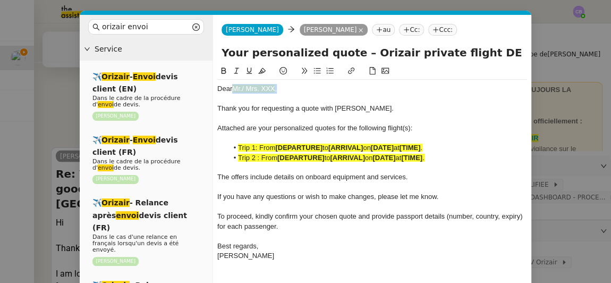
drag, startPoint x: 278, startPoint y: 87, endPoint x: 234, endPoint y: 83, distance: 44.8
click at [234, 83] on div "Dear Mr./ Mrs. XXX , Thank you for requesting a quote with [PERSON_NAME]. Attac…" at bounding box center [372, 172] width 310 height 185
click at [263, 71] on icon at bounding box center [261, 70] width 7 height 7
click at [295, 97] on div at bounding box center [372, 99] width 310 height 10
drag, startPoint x: 280, startPoint y: 89, endPoint x: 234, endPoint y: 86, distance: 45.2
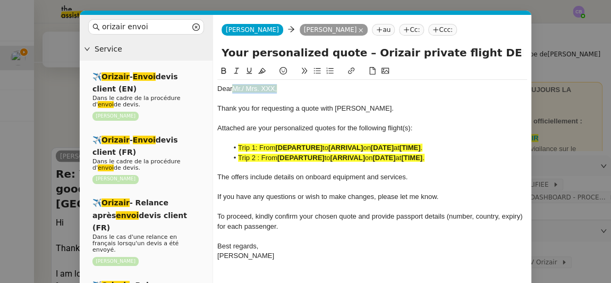
click at [234, 86] on div "Dear Mr./ Mrs. XXX," at bounding box center [372, 89] width 310 height 10
click at [260, 71] on icon at bounding box center [261, 71] width 7 height 6
click at [276, 88] on div "Dear Mr./ Mrs. XXX," at bounding box center [372, 89] width 310 height 10
click at [439, 121] on div at bounding box center [372, 119] width 310 height 10
click at [409, 129] on span "Attached are your personalized quotes for the following flight(s):" at bounding box center [314, 128] width 195 height 8
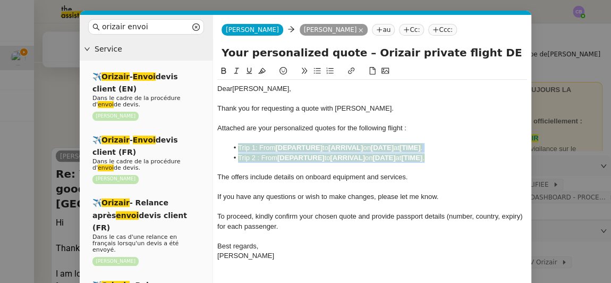
drag, startPoint x: 441, startPoint y: 159, endPoint x: 237, endPoint y: 148, distance: 204.3
click at [237, 148] on ul "Trip 1: From [DEPARTURE] to [ARRIVAL] on [DATE] at [TIME] . Trip 2 : From [DEPA…" at bounding box center [372, 153] width 310 height 20
click at [263, 73] on icon at bounding box center [261, 71] width 7 height 6
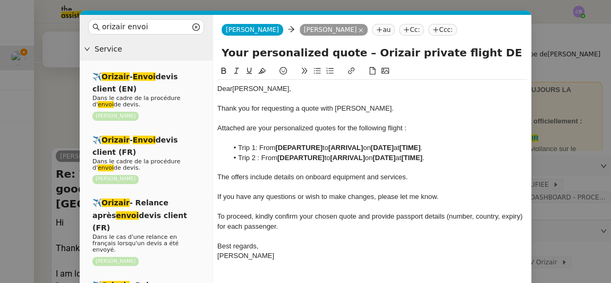
click at [335, 173] on span "The offers include details on onboard equipment and services." at bounding box center [312, 177] width 190 height 8
click at [441, 156] on li "Trip 2 : From [DEPARTURE] to [ARRIVAL] on [DATE] at [TIME] ." at bounding box center [378, 158] width 300 height 10
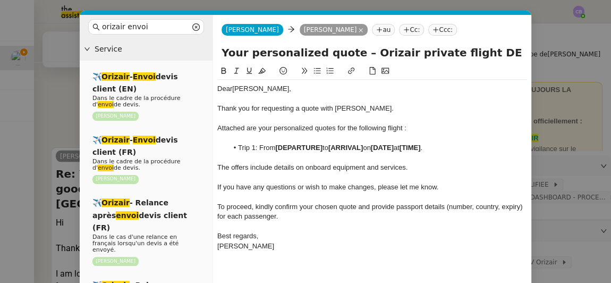
click at [492, 54] on input "Your personalized quote – Orizair private flight DEPARTURE → ARRIVAL flight – […" at bounding box center [372, 53] width 301 height 16
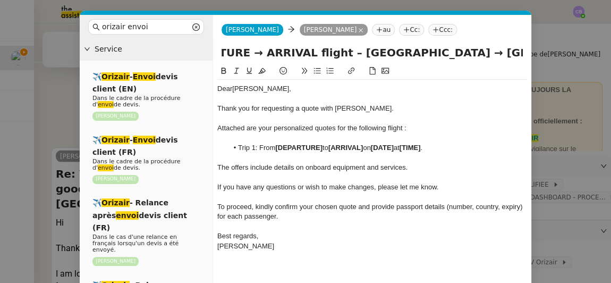
scroll to position [0, 327]
drag, startPoint x: 411, startPoint y: 53, endPoint x: 426, endPoint y: 52, distance: 14.9
click at [426, 52] on input "Your personalized quote – Orizair private flight DEPARTURE → ARRIVAL flight – […" at bounding box center [372, 53] width 301 height 16
click at [324, 149] on li "Trip 1: From [DEPARTURE] to [ARRIVAL] on [DATE] at [TIME] ." at bounding box center [378, 148] width 300 height 10
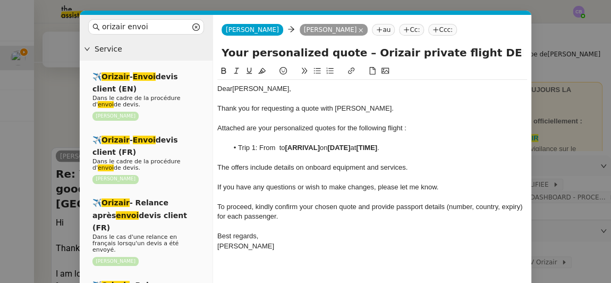
scroll to position [0, 0]
drag, startPoint x: 460, startPoint y: 53, endPoint x: 516, endPoint y: 51, distance: 56.4
click at [516, 51] on input "Your personalized quote – Orizair private flight DEPARTURE → ARRIVAL flight – […" at bounding box center [372, 53] width 301 height 16
paste input "[GEOGRAPHIC_DATA]"
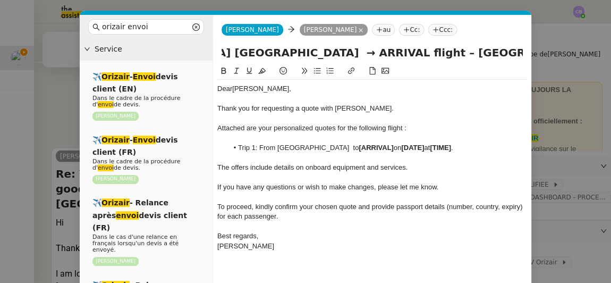
scroll to position [0, 403]
drag, startPoint x: 441, startPoint y: 52, endPoint x: 524, endPoint y: 53, distance: 82.9
click at [524, 53] on div "Your personalized quote – Orizair private flight [GEOGRAPHIC_DATA] [GEOGRAPHIC_…" at bounding box center [372, 55] width 318 height 20
click at [401, 148] on li "Trip 1: From [GEOGRAPHIC_DATA] to [ARRIVAL] on [DATE] at [TIME] ." at bounding box center [378, 148] width 300 height 10
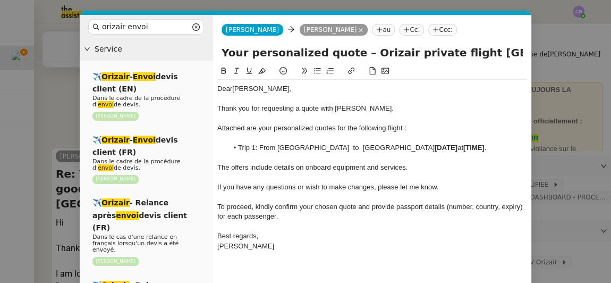
scroll to position [0, 0]
click at [466, 53] on input "Your personalized quote – Orizair private flight [GEOGRAPHIC_DATA] [GEOGRAPHIC_…" at bounding box center [372, 53] width 301 height 16
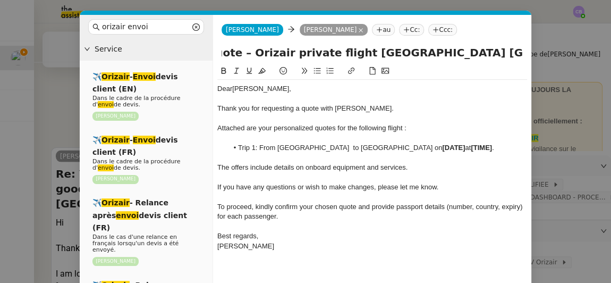
scroll to position [0, 131]
paste input "[GEOGRAPHIC_DATA]"
type input "Your personalized quote – Orizair private flight [GEOGRAPHIC_DATA] → [GEOGRAPHI…"
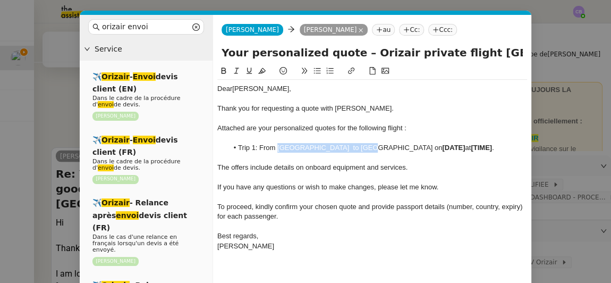
drag, startPoint x: 278, startPoint y: 149, endPoint x: 354, endPoint y: 147, distance: 75.5
click at [354, 147] on li "Trip 1: From [GEOGRAPHIC_DATA] to [GEOGRAPHIC_DATA] on [DATE] at [TIME] ." at bounding box center [378, 148] width 300 height 10
click at [224, 72] on icon at bounding box center [223, 70] width 7 height 7
click at [366, 150] on li "Trip 1: From [GEOGRAPHIC_DATA] to [GEOGRAPHIC_DATA] on [DATE] at [TIME] ." at bounding box center [378, 148] width 300 height 10
drag, startPoint x: 375, startPoint y: 149, endPoint x: 422, endPoint y: 147, distance: 47.3
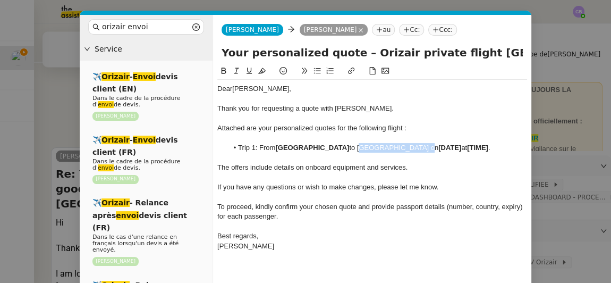
click at [422, 147] on li "Trip 1: From [GEOGRAPHIC_DATA] to [GEOGRAPHIC_DATA] on [DATE] at [TIME] ." at bounding box center [378, 148] width 300 height 10
click at [224, 72] on icon at bounding box center [223, 70] width 7 height 7
click at [459, 148] on strong "[DATE]" at bounding box center [447, 147] width 23 height 8
drag, startPoint x: 521, startPoint y: 146, endPoint x: 503, endPoint y: 145, distance: 18.1
click at [503, 145] on li "Trip 1: From [GEOGRAPHIC_DATA] to [GEOGRAPHIC_DATA] on [DATE] 11:00." at bounding box center [378, 148] width 300 height 10
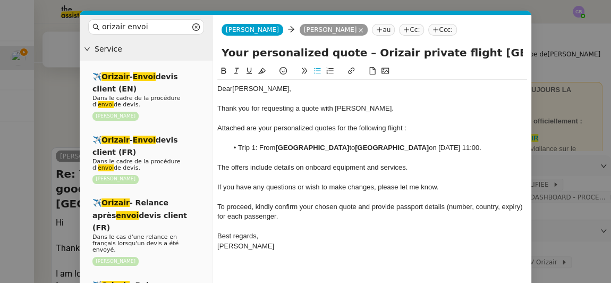
click at [227, 70] on button at bounding box center [223, 71] width 13 height 12
drag, startPoint x: 494, startPoint y: 147, endPoint x: 436, endPoint y: 148, distance: 57.4
click at [436, 148] on li "Trip 1: From [GEOGRAPHIC_DATA] to [GEOGRAPHIC_DATA] on [DATE] 11:00 ." at bounding box center [378, 148] width 300 height 10
click at [222, 72] on icon at bounding box center [223, 70] width 7 height 7
click at [331, 183] on span "If you have any questions or wish to make changes, please let me know." at bounding box center [327, 187] width 221 height 8
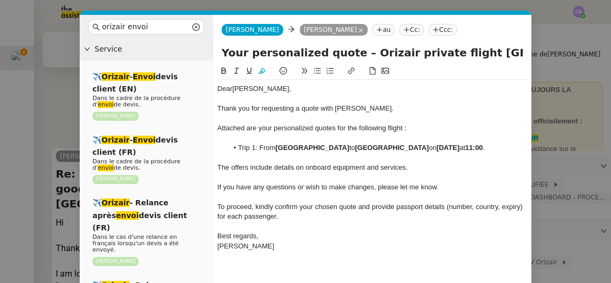
click at [497, 169] on div "The offers include details on onboard equipment and services." at bounding box center [372, 168] width 310 height 10
click at [468, 216] on div "To proceed, kindly confirm your chosen quote and provide passport details (numb…" at bounding box center [372, 212] width 310 height 20
click at [463, 261] on div "Dear [PERSON_NAME], Thank you for requesting a quote with [PERSON_NAME]. Attach…" at bounding box center [372, 191] width 310 height 253
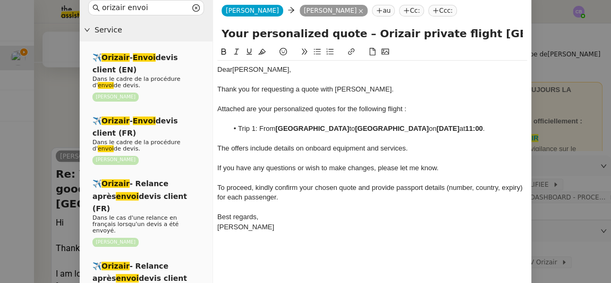
click at [297, 247] on div "Dear [PERSON_NAME], Thank you for requesting a quote with [PERSON_NAME]. Attach…" at bounding box center [372, 172] width 310 height 253
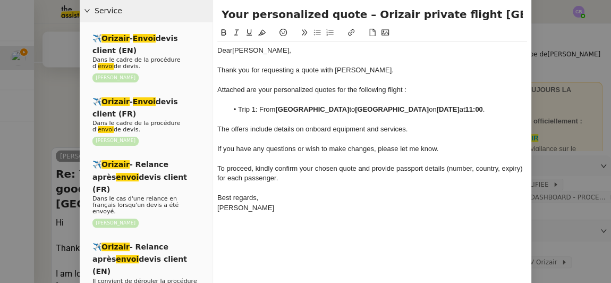
scroll to position [87, 0]
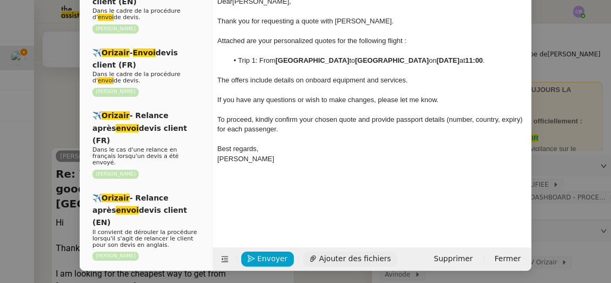
click at [326, 258] on span "Ajouter des fichiers" at bounding box center [355, 258] width 72 height 12
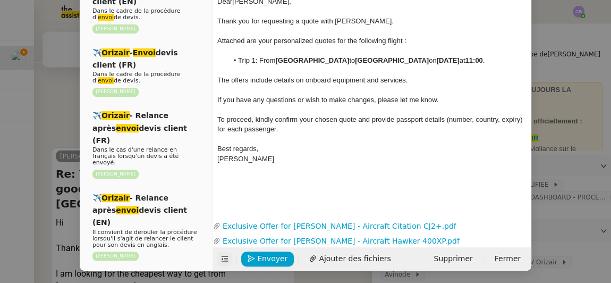
click at [222, 259] on icon at bounding box center [225, 259] width 7 height 6
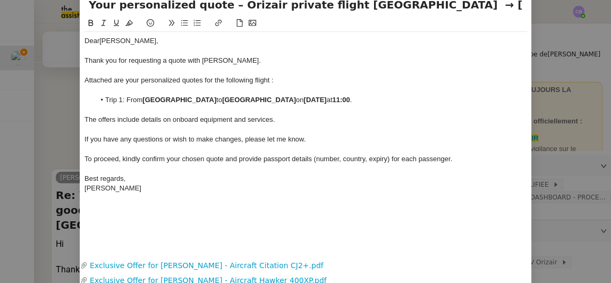
scroll to position [52, 0]
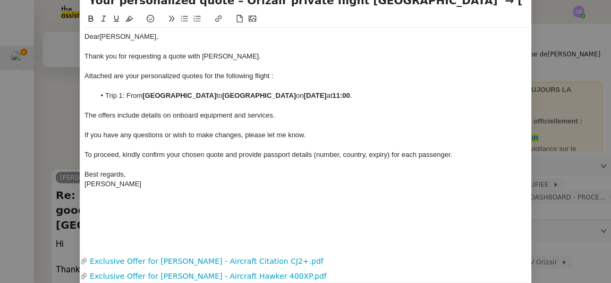
click at [124, 94] on li "Trip 1: From [GEOGRAPHIC_DATA] to [GEOGRAPHIC_DATA] on [DATE] 11:00 ." at bounding box center [311, 96] width 433 height 10
click at [313, 175] on div "Best regards," at bounding box center [305, 175] width 443 height 10
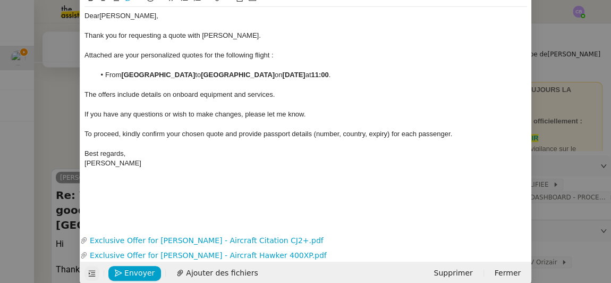
scroll to position [83, 0]
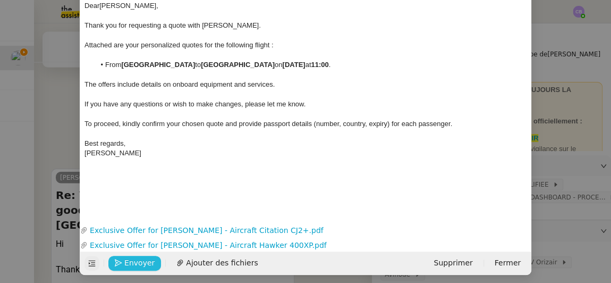
click at [141, 258] on span "Envoyer" at bounding box center [139, 263] width 30 height 12
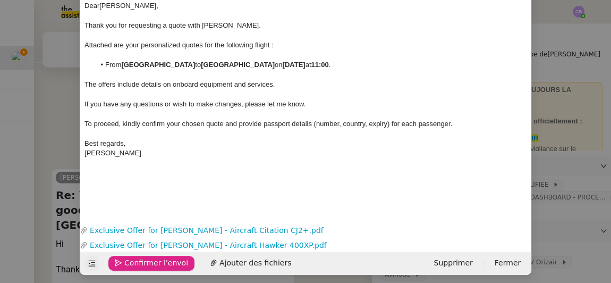
click at [141, 258] on span "Confirmer l'envoi" at bounding box center [156, 263] width 64 height 12
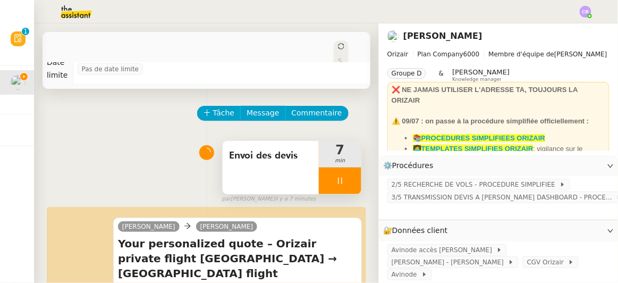
scroll to position [0, 0]
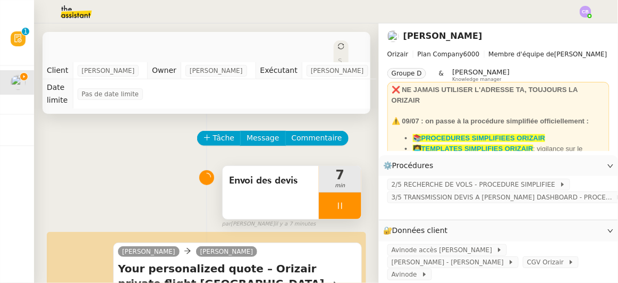
click at [319, 194] on div at bounding box center [340, 205] width 43 height 27
click at [346, 201] on icon at bounding box center [350, 205] width 9 height 9
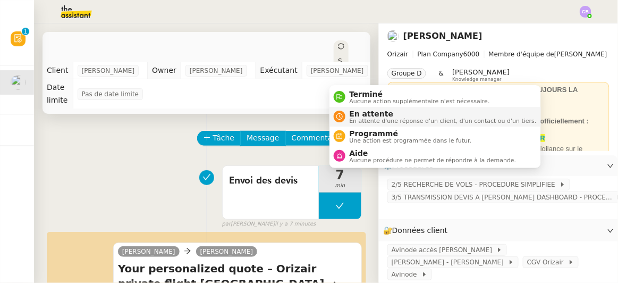
click at [357, 114] on span "En attente" at bounding box center [443, 113] width 187 height 9
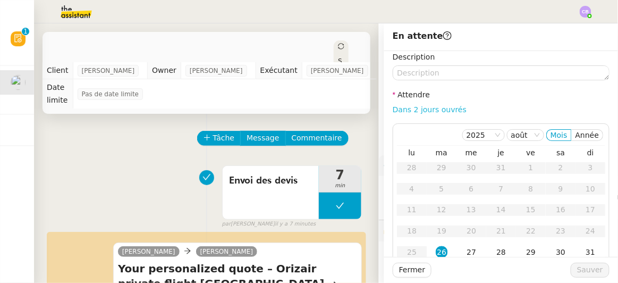
click at [411, 109] on link "Dans 2 jours ouvrés" at bounding box center [430, 109] width 74 height 9
type input "07:00"
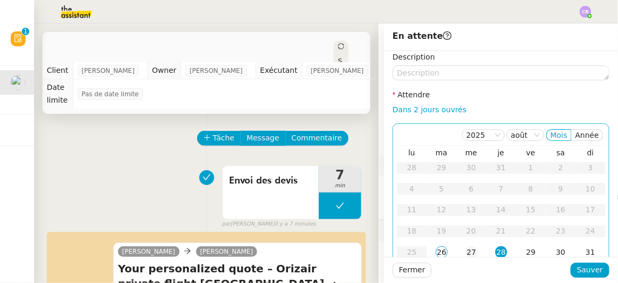
click at [466, 249] on div "27" at bounding box center [472, 252] width 12 height 12
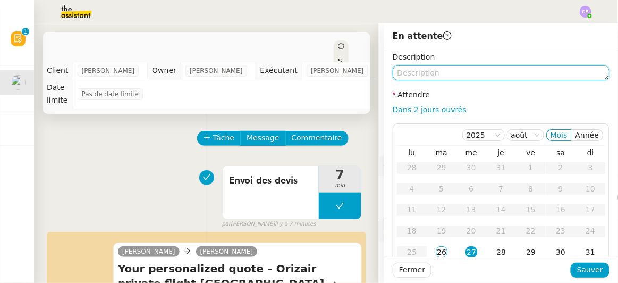
click at [509, 75] on textarea at bounding box center [501, 72] width 217 height 15
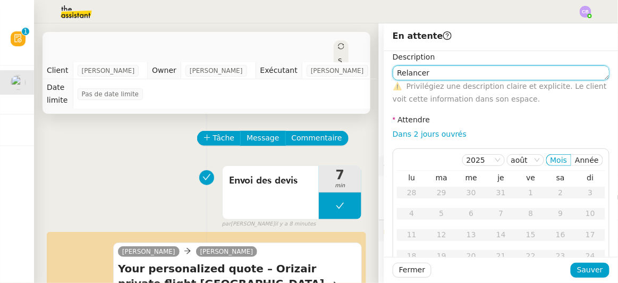
type textarea "Relancer"
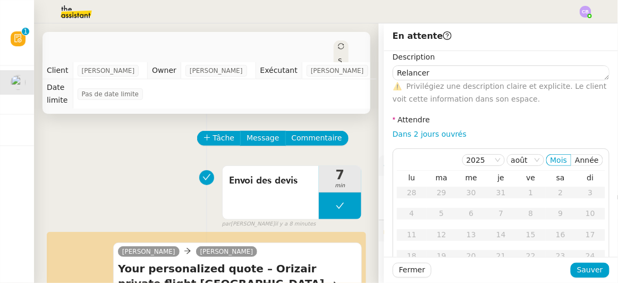
click at [512, 105] on div "⚠️ Privilégiez une description claire et explicite. Le client voit cette inform…" at bounding box center [501, 92] width 217 height 25
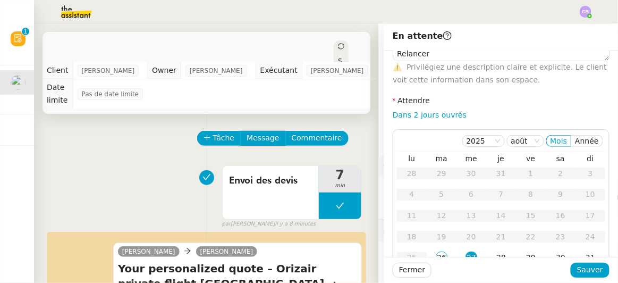
scroll to position [75, 0]
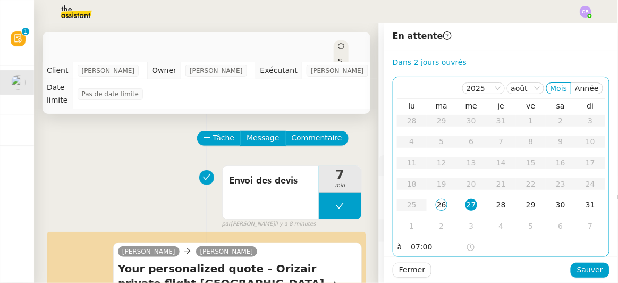
click at [411, 241] on input "07:00" at bounding box center [438, 247] width 55 height 12
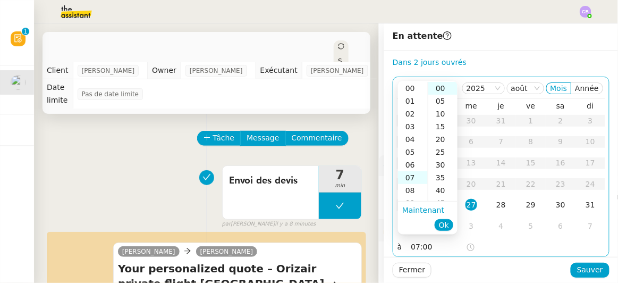
scroll to position [89, 0]
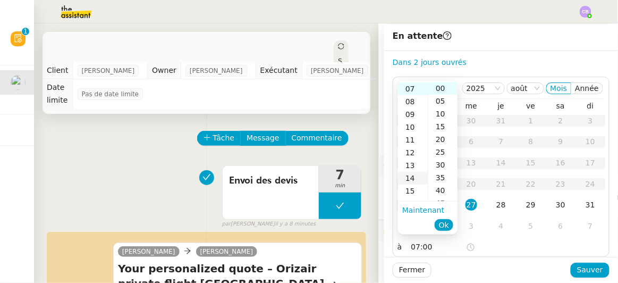
click at [410, 180] on div "14" at bounding box center [413, 178] width 30 height 13
type input "14:00"
click at [439, 223] on span "Ok" at bounding box center [444, 224] width 10 height 11
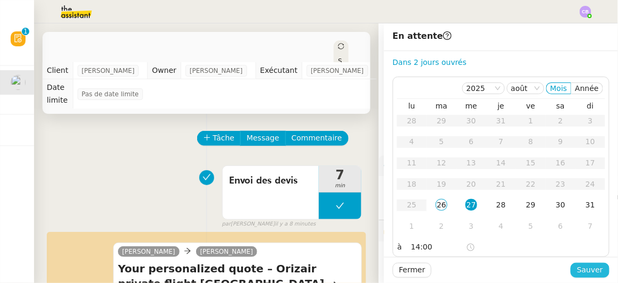
click at [578, 268] on span "Sauver" at bounding box center [590, 270] width 26 height 12
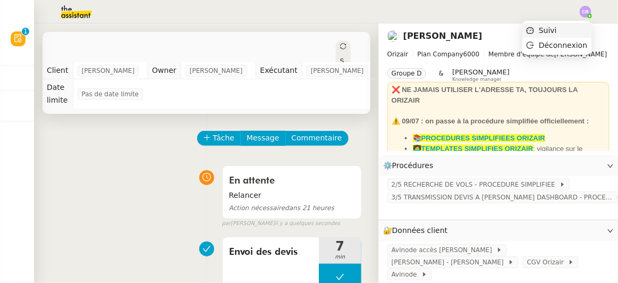
click at [553, 35] on span "Suivi" at bounding box center [548, 30] width 18 height 9
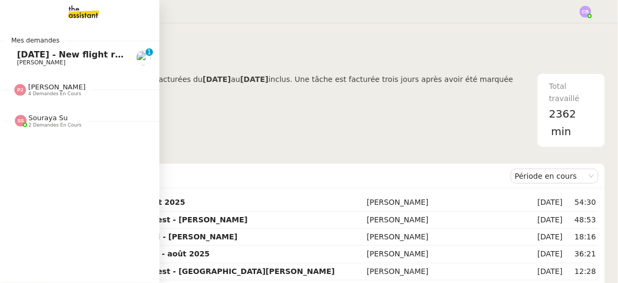
click at [31, 56] on span "[DATE] - New flight request - [PERSON_NAME]" at bounding box center [126, 54] width 219 height 10
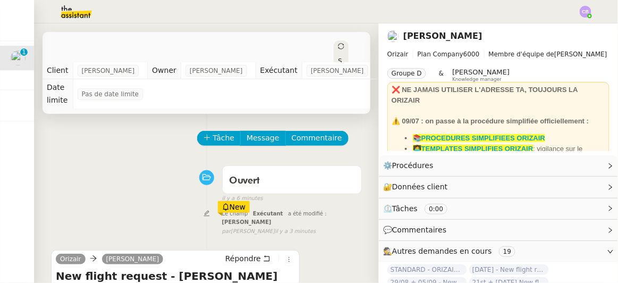
click at [349, 141] on div "Tâche Message Commentaire" at bounding box center [280, 144] width 164 height 26
click at [214, 132] on span "Tâche" at bounding box center [224, 138] width 22 height 12
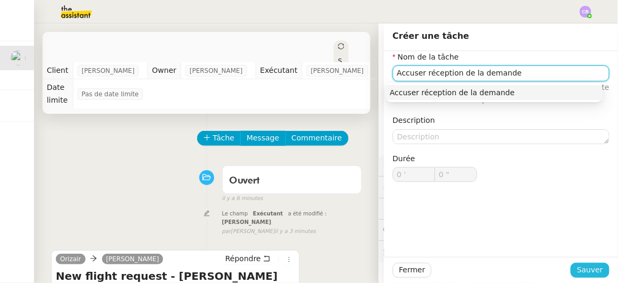
type input "Accuser réception de la demande"
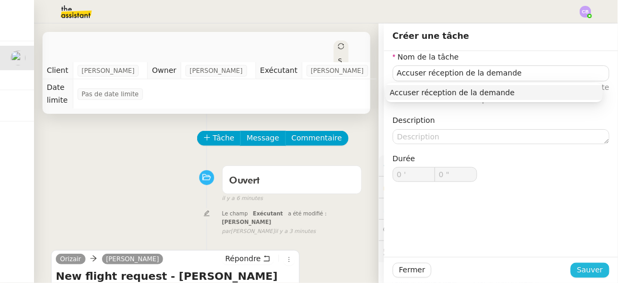
click at [578, 273] on span "Sauver" at bounding box center [590, 270] width 26 height 12
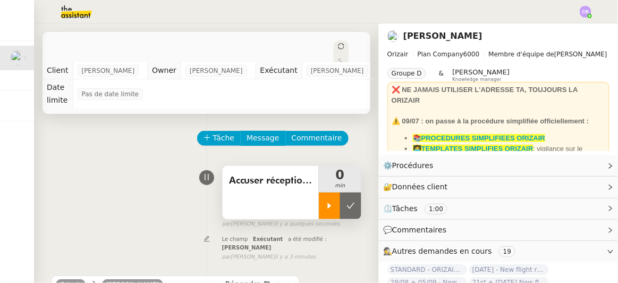
click at [319, 192] on div at bounding box center [329, 205] width 21 height 27
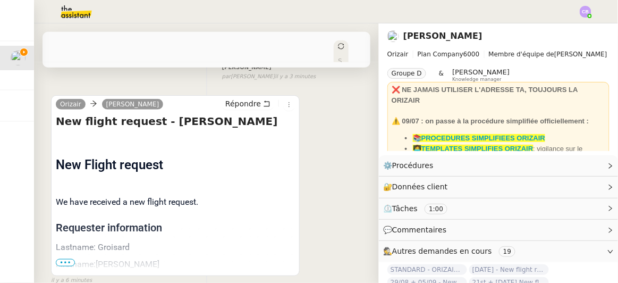
scroll to position [199, 0]
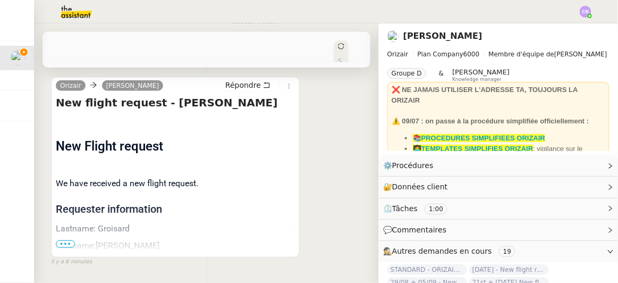
click at [66, 240] on span "•••" at bounding box center [65, 243] width 19 height 7
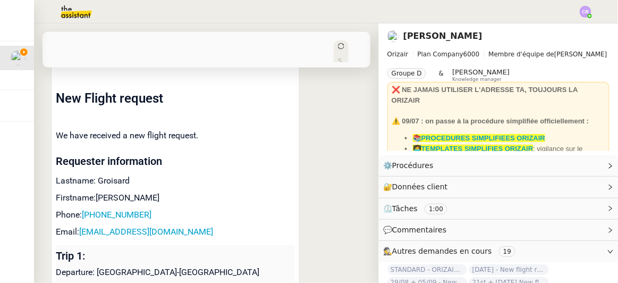
scroll to position [258, 0]
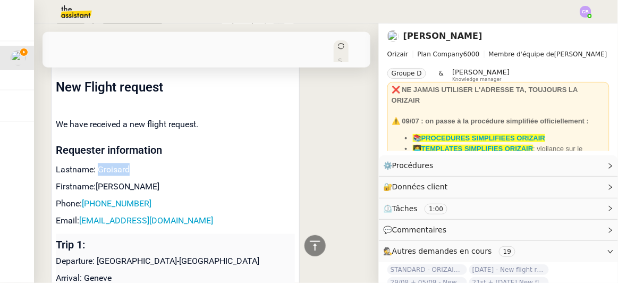
drag, startPoint x: 126, startPoint y: 148, endPoint x: 98, endPoint y: 145, distance: 28.9
click at [98, 163] on p "Lastname: Groisard" at bounding box center [175, 169] width 239 height 13
copy p "Groisard"
drag, startPoint x: 141, startPoint y: 180, endPoint x: 90, endPoint y: 181, distance: 51.5
click at [90, 197] on p "Phone: [PHONE_NUMBER]" at bounding box center [175, 203] width 239 height 13
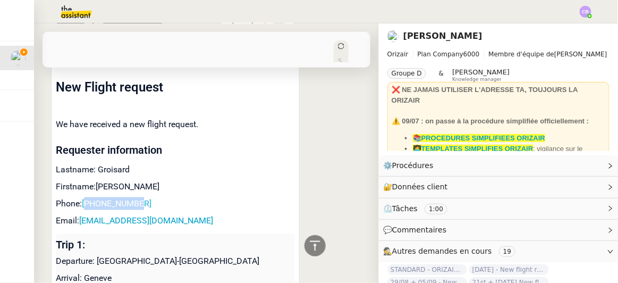
copy link "33767374526"
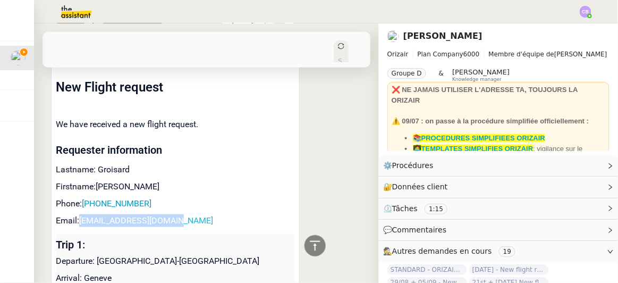
drag, startPoint x: 172, startPoint y: 201, endPoint x: 81, endPoint y: 197, distance: 91.5
click at [81, 214] on p "Email: [EMAIL_ADDRESS][DOMAIN_NAME]" at bounding box center [175, 220] width 239 height 13
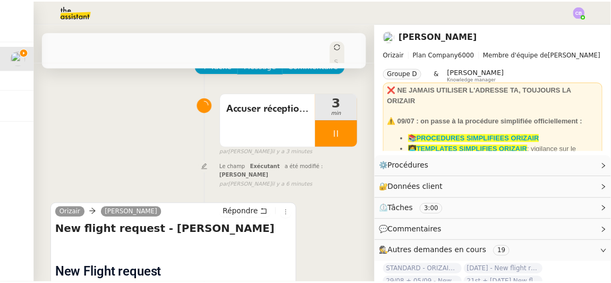
scroll to position [0, 0]
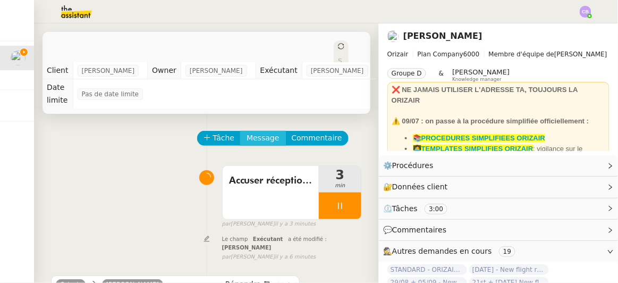
click at [251, 132] on span "Message" at bounding box center [263, 138] width 32 height 12
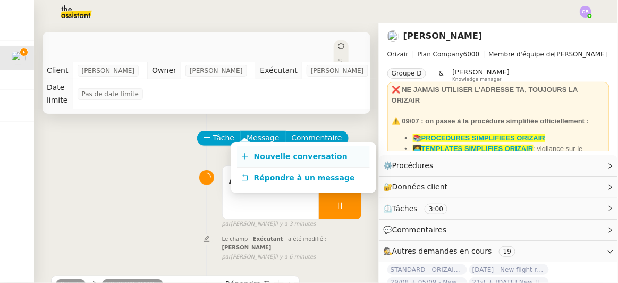
click at [273, 155] on span "Nouvelle conversation" at bounding box center [301, 156] width 94 height 9
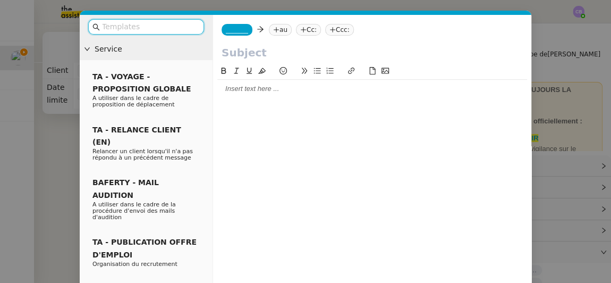
click at [181, 28] on input "text" at bounding box center [150, 27] width 96 height 12
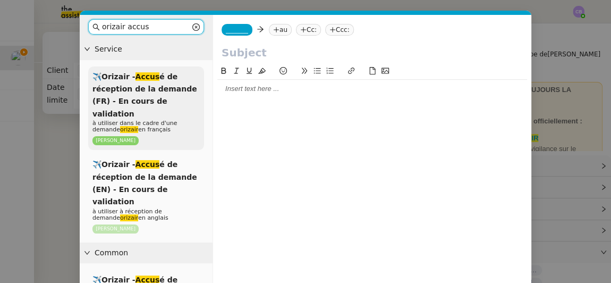
type input "orizair accus"
click at [158, 94] on div "✈️Orizair - Accus é de réception de la demande (FR) - En cours de validation à …" at bounding box center [146, 108] width 116 height 84
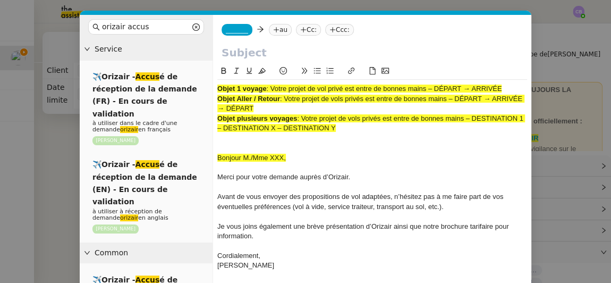
drag, startPoint x: 503, startPoint y: 87, endPoint x: 274, endPoint y: 85, distance: 229.6
click at [274, 85] on span ": Votre projet de vol privé est entre de bonnes mains – DÉPART → ARRIVÉE" at bounding box center [383, 88] width 235 height 8
click at [255, 53] on input "text" at bounding box center [372, 53] width 301 height 16
paste input "Votre projet de vol privé est entre de bonnes mains – DÉPART → ARRIVÉE"
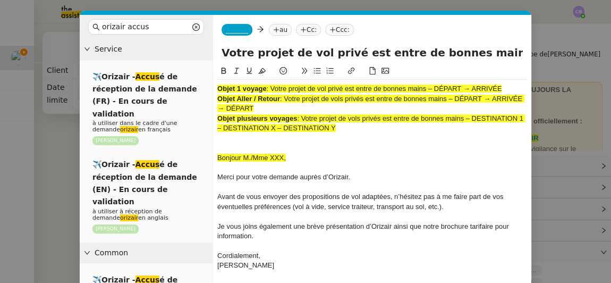
scroll to position [0, 63]
type input "Votre projet de vol privé est entre de bonnes mains – DÉPART → ARRIVÉE"
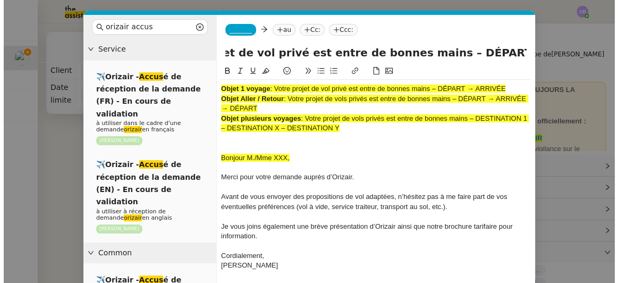
scroll to position [0, 0]
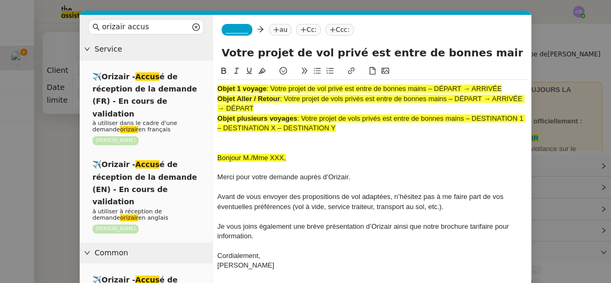
drag, startPoint x: 338, startPoint y: 131, endPoint x: 217, endPoint y: 82, distance: 130.6
click at [217, 82] on div "Objet 1 voyage : Votre projet de vol privé est entre [PERSON_NAME] mains – DÉPA…" at bounding box center [372, 182] width 310 height 205
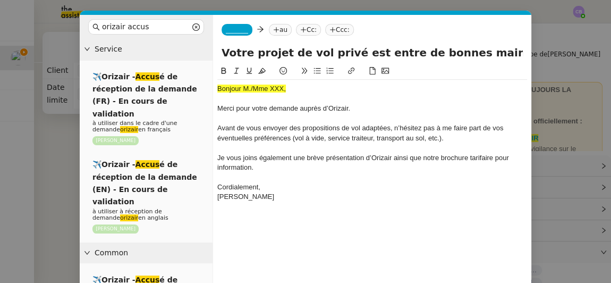
click at [71, 131] on nz-modal-container "orizair accus Service ✈️Orizair - Accus é de réception de la demande (FR) - En …" at bounding box center [305, 141] width 611 height 283
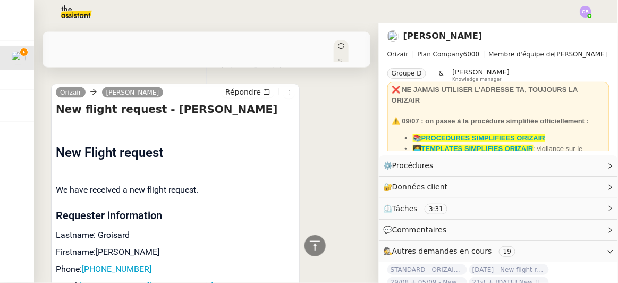
scroll to position [434, 0]
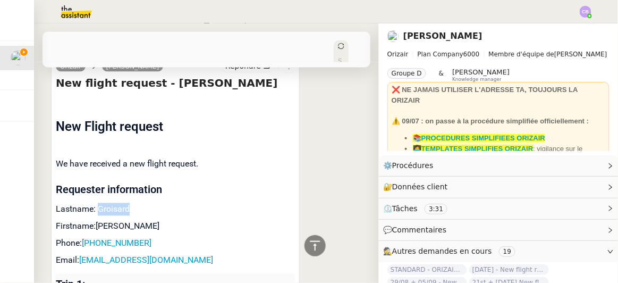
drag, startPoint x: 128, startPoint y: 189, endPoint x: 97, endPoint y: 188, distance: 30.3
click at [97, 203] on p "Lastname: Groisard" at bounding box center [175, 209] width 239 height 13
click at [310, 241] on icon at bounding box center [315, 245] width 13 height 13
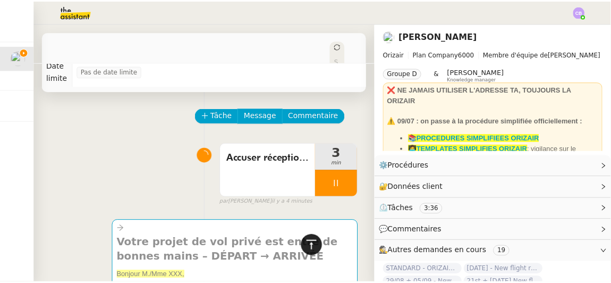
scroll to position [0, 0]
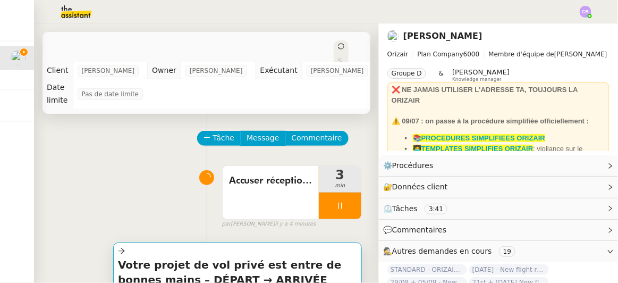
click at [264, 257] on h4 "Votre projet de vol privé est entre de bonnes mains – DÉPART → ARRIVÉE" at bounding box center [237, 272] width 239 height 30
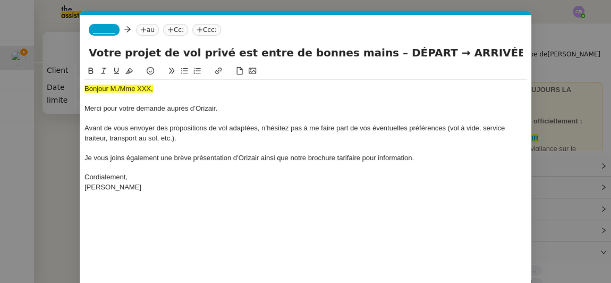
scroll to position [0, 62]
drag, startPoint x: 159, startPoint y: 94, endPoint x: 84, endPoint y: 92, distance: 75.5
click at [84, 92] on div "Bonjour M./Mme XXX, Merci pour votre demande auprès d’Orizair. Avant de vous en…" at bounding box center [305, 138] width 443 height 116
click at [131, 69] on icon at bounding box center [128, 70] width 7 height 7
click at [148, 87] on div "Bonjour M./Mme XXX," at bounding box center [305, 89] width 443 height 10
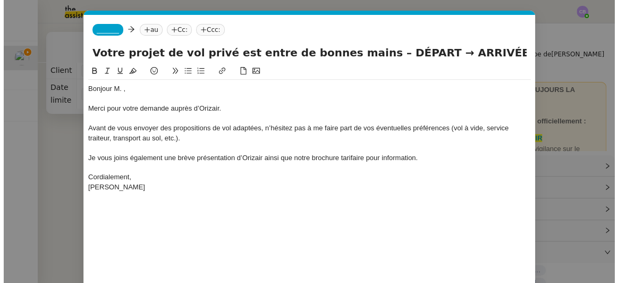
scroll to position [0, 0]
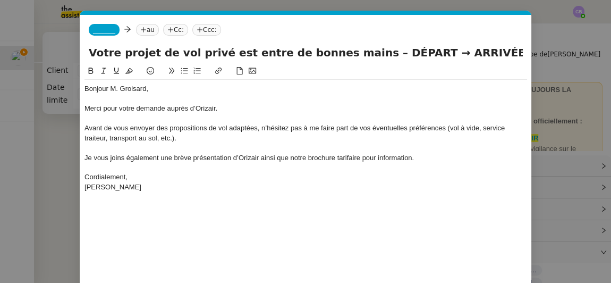
click at [107, 27] on span "_______" at bounding box center [104, 29] width 22 height 7
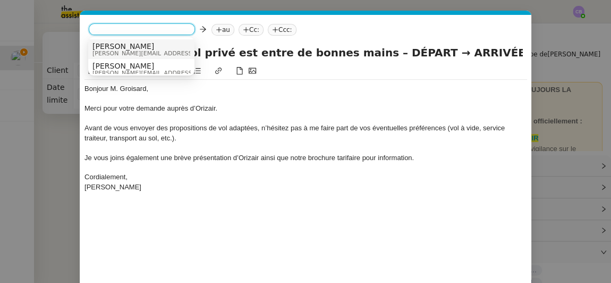
click at [116, 47] on span "[PERSON_NAME]" at bounding box center [167, 46] width 151 height 9
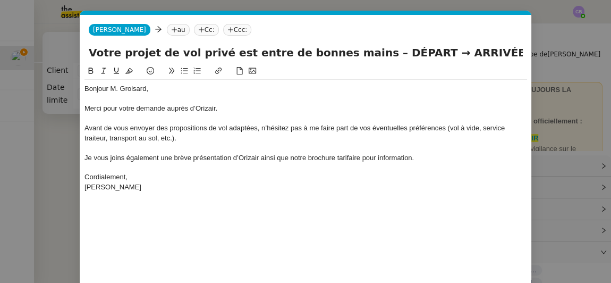
click at [67, 120] on nz-modal-container "orizair accus Service ✈️Orizair - Accus é de réception de la demande (FR) - En …" at bounding box center [305, 141] width 611 height 283
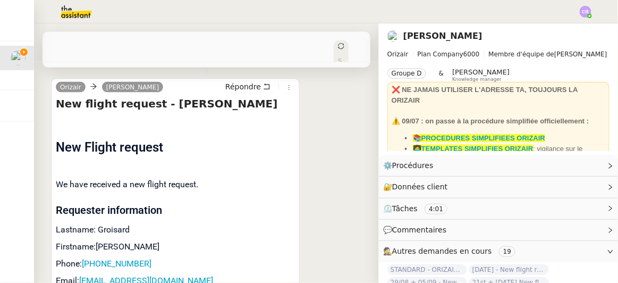
scroll to position [453, 0]
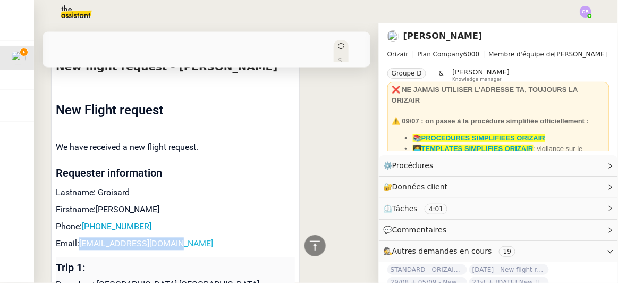
drag, startPoint x: 174, startPoint y: 225, endPoint x: 80, endPoint y: 222, distance: 93.6
click at [80, 238] on p "Email: [EMAIL_ADDRESS][DOMAIN_NAME]" at bounding box center [175, 244] width 239 height 13
click at [310, 247] on icon at bounding box center [315, 245] width 13 height 13
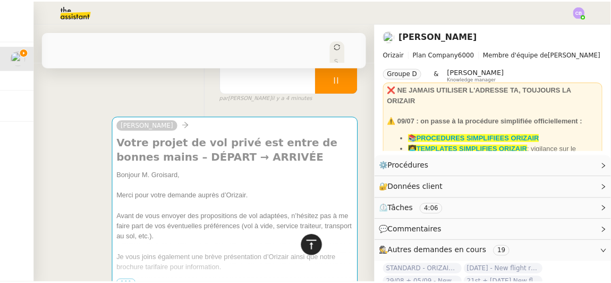
scroll to position [0, 0]
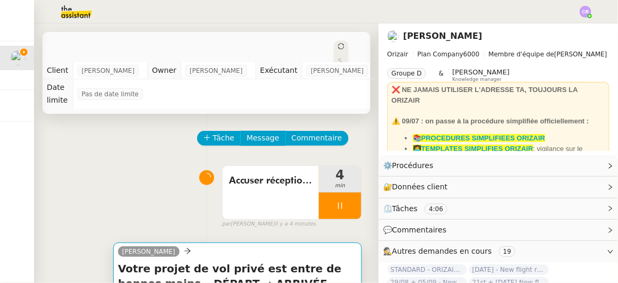
click at [255, 267] on h4 "Votre projet de vol privé est entre de bonnes mains – DÉPART → ARRIVÉE" at bounding box center [237, 276] width 239 height 30
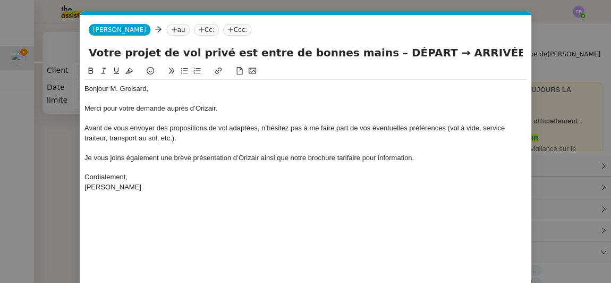
scroll to position [0, 62]
click at [167, 30] on nz-tag "au" at bounding box center [178, 30] width 23 height 12
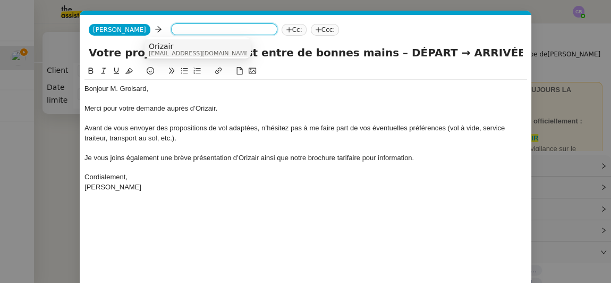
paste input "[EMAIL_ADDRESS][DOMAIN_NAME]"
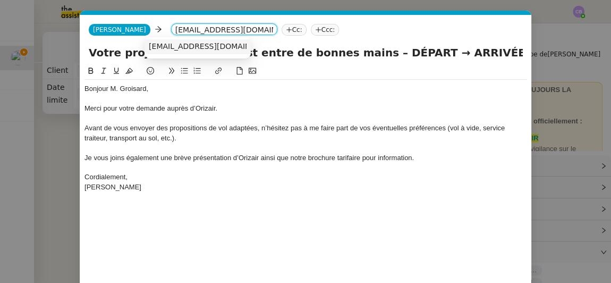
type input "[EMAIL_ADDRESS][DOMAIN_NAME]"
click at [174, 47] on span "[EMAIL_ADDRESS][DOMAIN_NAME]" at bounding box center [214, 46] width 130 height 9
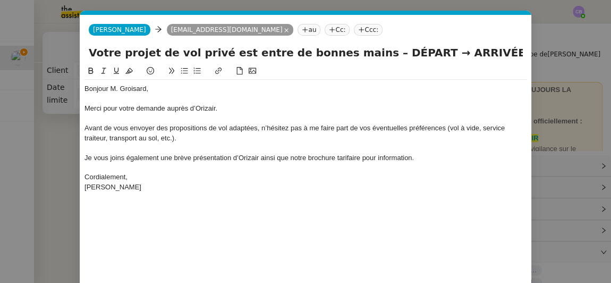
click at [354, 29] on nz-tag "Ccc:" at bounding box center [368, 30] width 29 height 12
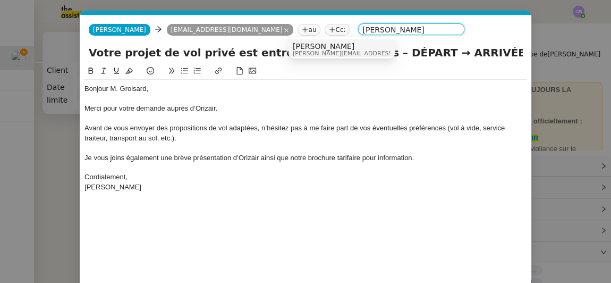
type input "[PERSON_NAME]"
click at [317, 49] on span "[PERSON_NAME]" at bounding box center [368, 46] width 151 height 9
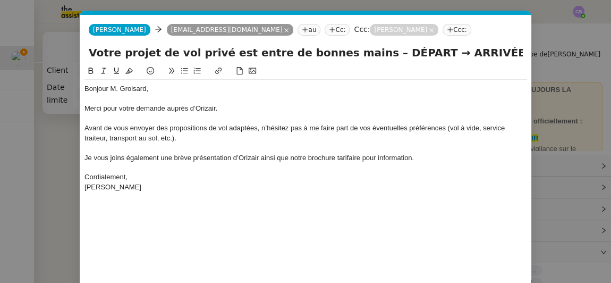
click at [395, 50] on input "Votre projet de vol privé est entre de bonnes mains – DÉPART → ARRIVÉE" at bounding box center [306, 53] width 434 height 16
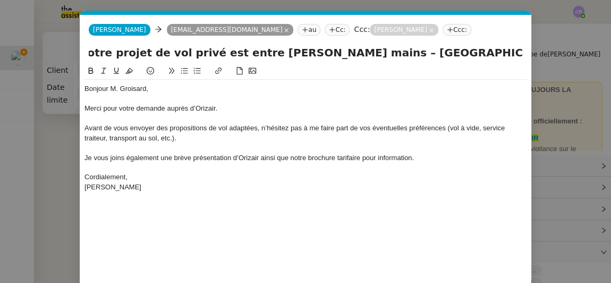
scroll to position [0, 14]
type input "Votre projet de vol privé est entre [PERSON_NAME] mains – [GEOGRAPHIC_DATA] → […"
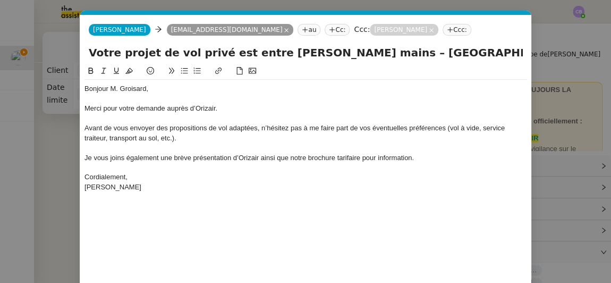
click at [318, 141] on div "Avant de vous envoyer des propositions de vol adaptées, n’hésitez pas à me fair…" at bounding box center [305, 133] width 443 height 20
click at [327, 194] on div "Bonjour M. Groisard, Merci pour votre demande auprès d’Orizair. Avant de vous e…" at bounding box center [305, 138] width 443 height 116
click at [380, 218] on div "Bonjour M. Groisard, Merci pour votre demande auprès d’Orizair. Avant de vous e…" at bounding box center [305, 191] width 443 height 253
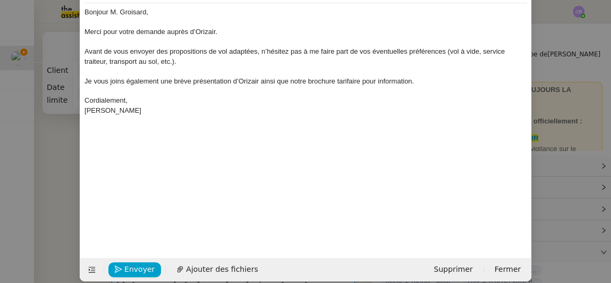
scroll to position [87, 0]
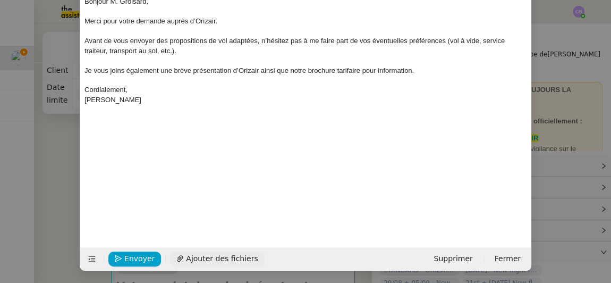
click at [225, 255] on span "Ajouter des fichiers" at bounding box center [222, 258] width 72 height 12
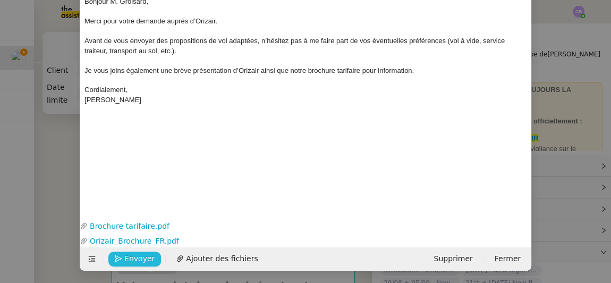
click at [140, 258] on span "Envoyer" at bounding box center [139, 258] width 30 height 12
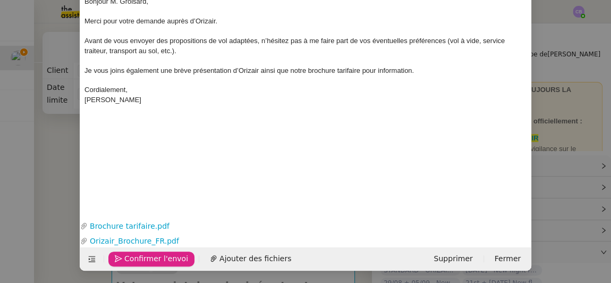
click at [140, 258] on span "Confirmer l'envoi" at bounding box center [156, 258] width 64 height 12
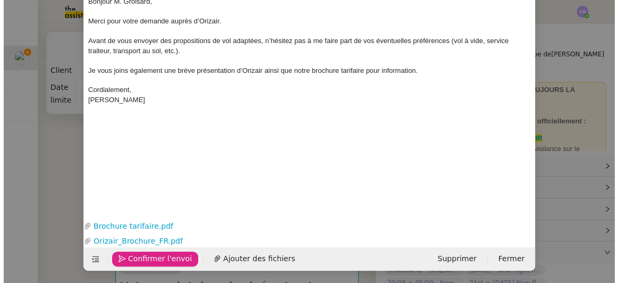
scroll to position [77, 0]
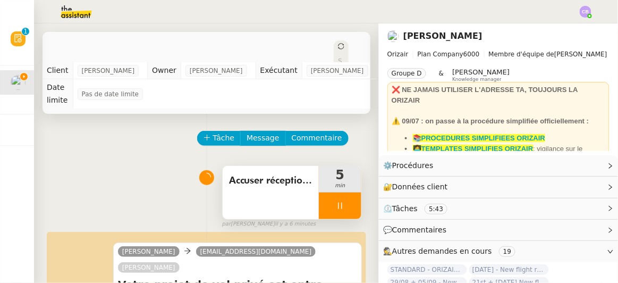
click at [319, 194] on div at bounding box center [340, 205] width 43 height 27
click at [346, 201] on icon at bounding box center [350, 205] width 9 height 9
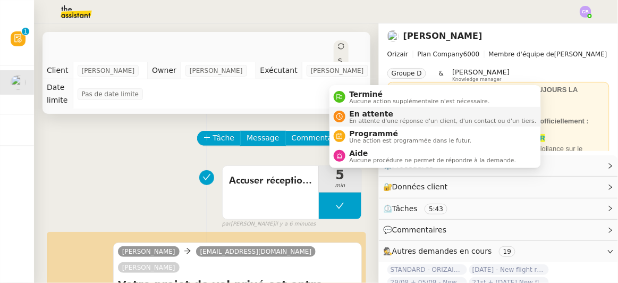
click at [363, 120] on span "En attente d'une réponse d'un client, d'un contact ou d'un tiers." at bounding box center [443, 121] width 187 height 6
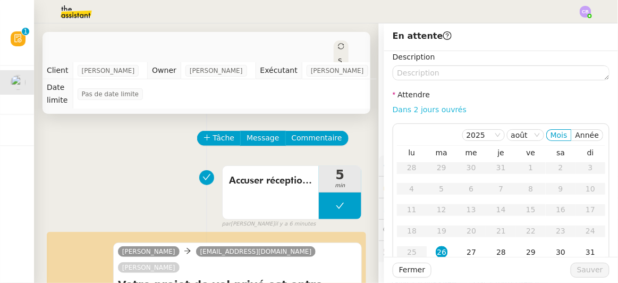
click at [419, 109] on link "Dans 2 jours ouvrés" at bounding box center [430, 109] width 74 height 9
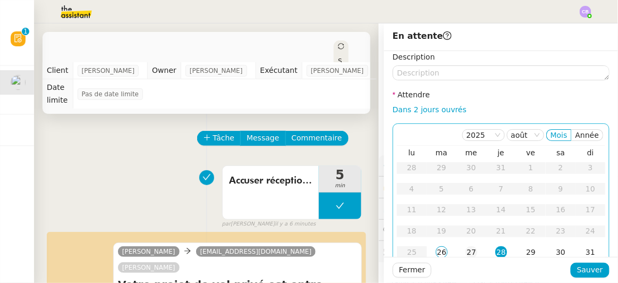
click at [466, 248] on div "27" at bounding box center [472, 252] width 12 height 12
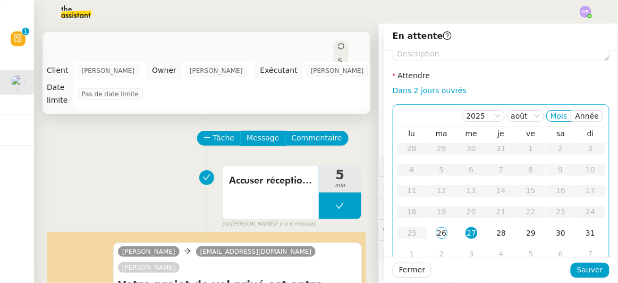
scroll to position [50, 0]
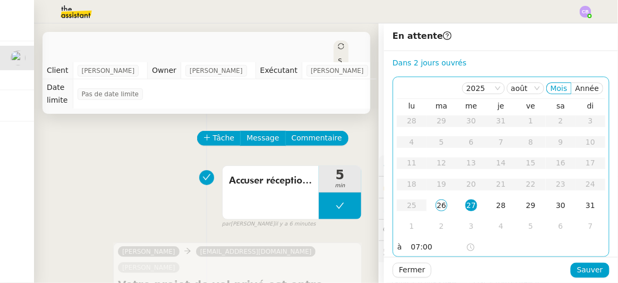
click at [411, 241] on input "07:00" at bounding box center [438, 247] width 55 height 12
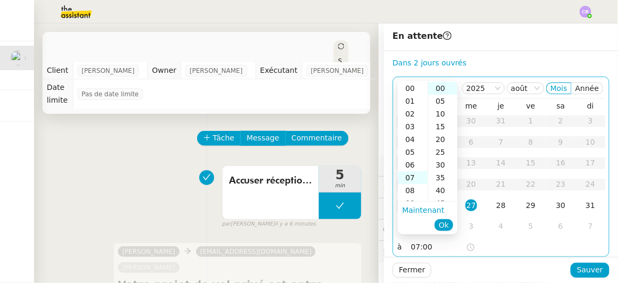
scroll to position [89, 0]
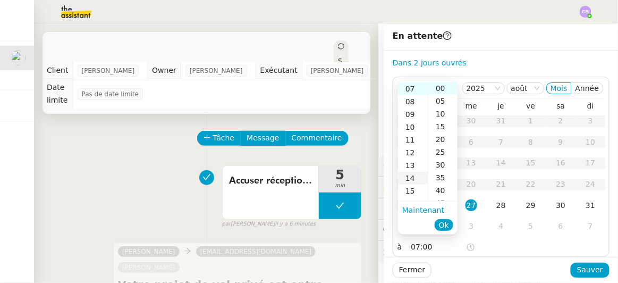
click at [411, 178] on div "14" at bounding box center [413, 178] width 30 height 13
type input "14:00"
click at [444, 224] on span "Ok" at bounding box center [444, 224] width 10 height 11
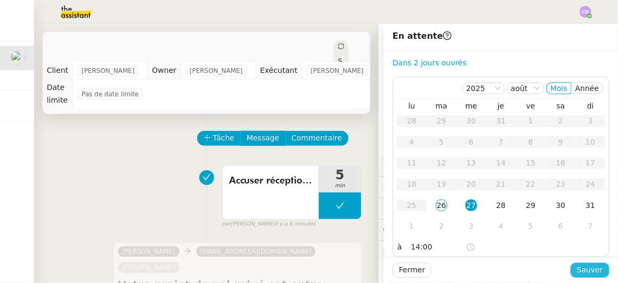
click at [587, 267] on span "Sauver" at bounding box center [590, 270] width 26 height 12
